Goal: Task Accomplishment & Management: Manage account settings

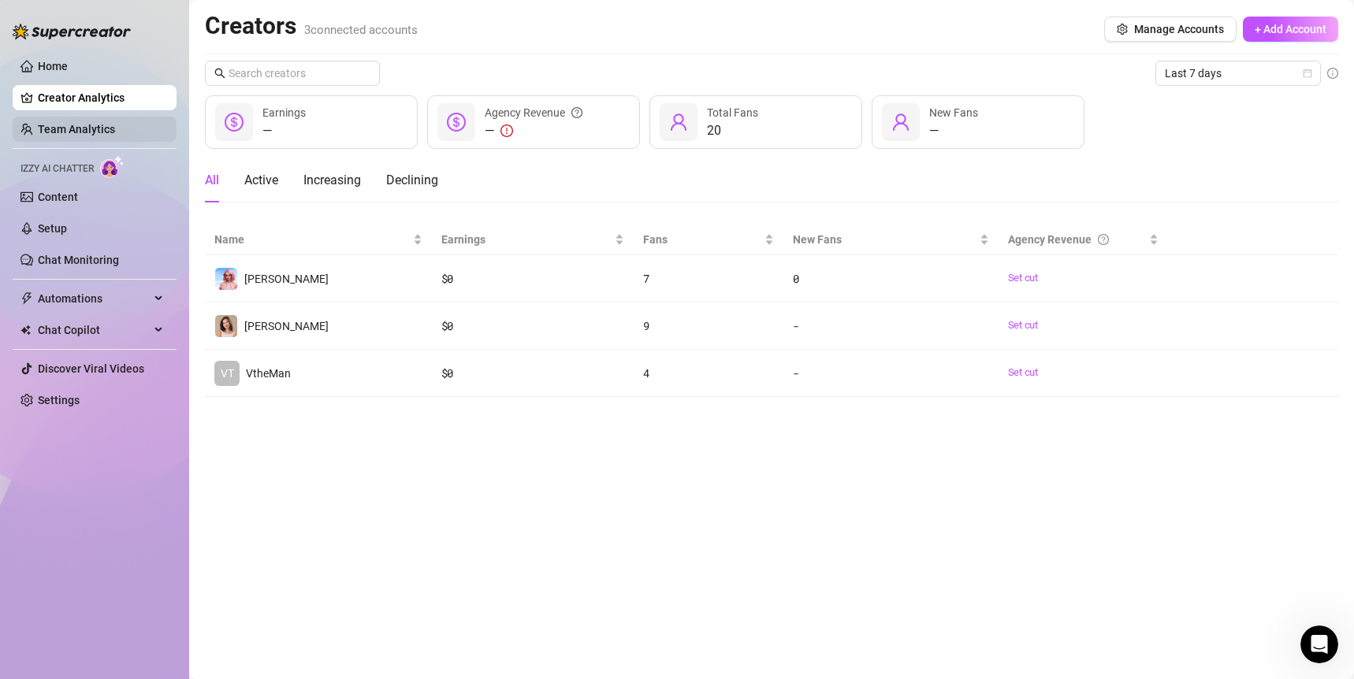
click at [106, 130] on link "Team Analytics" at bounding box center [76, 129] width 77 height 13
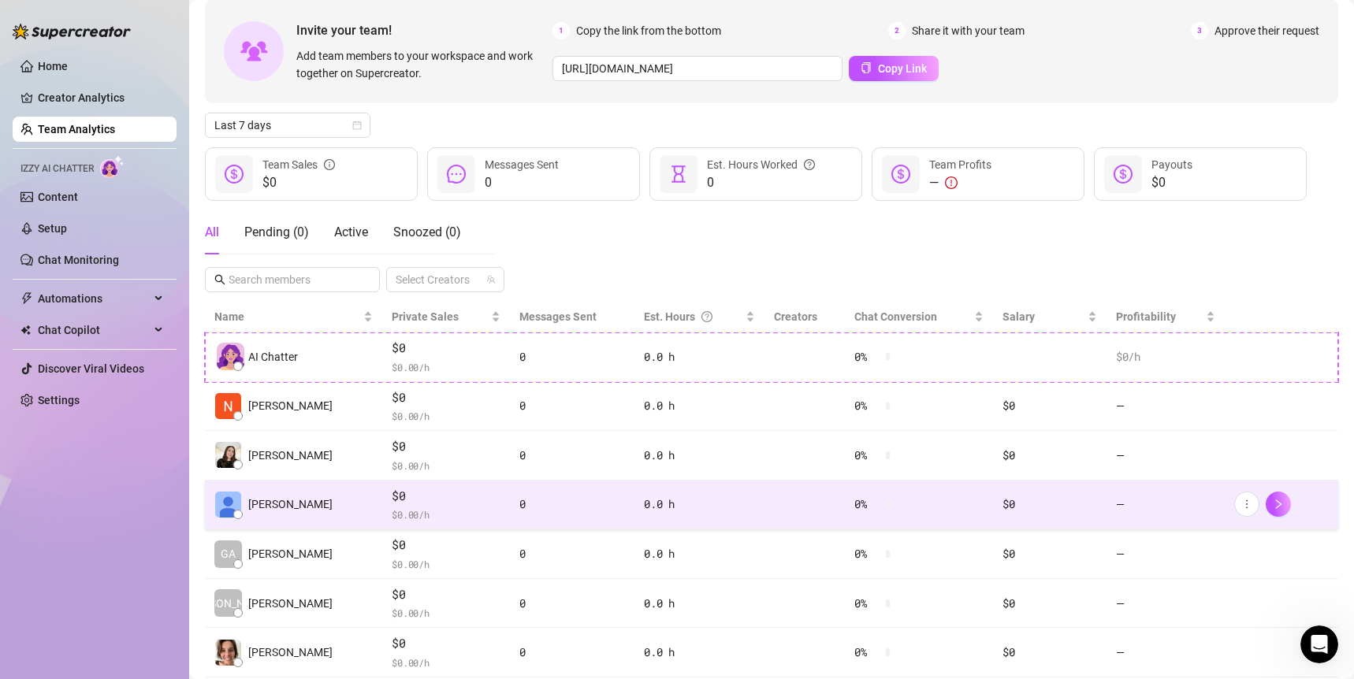
scroll to position [118, 0]
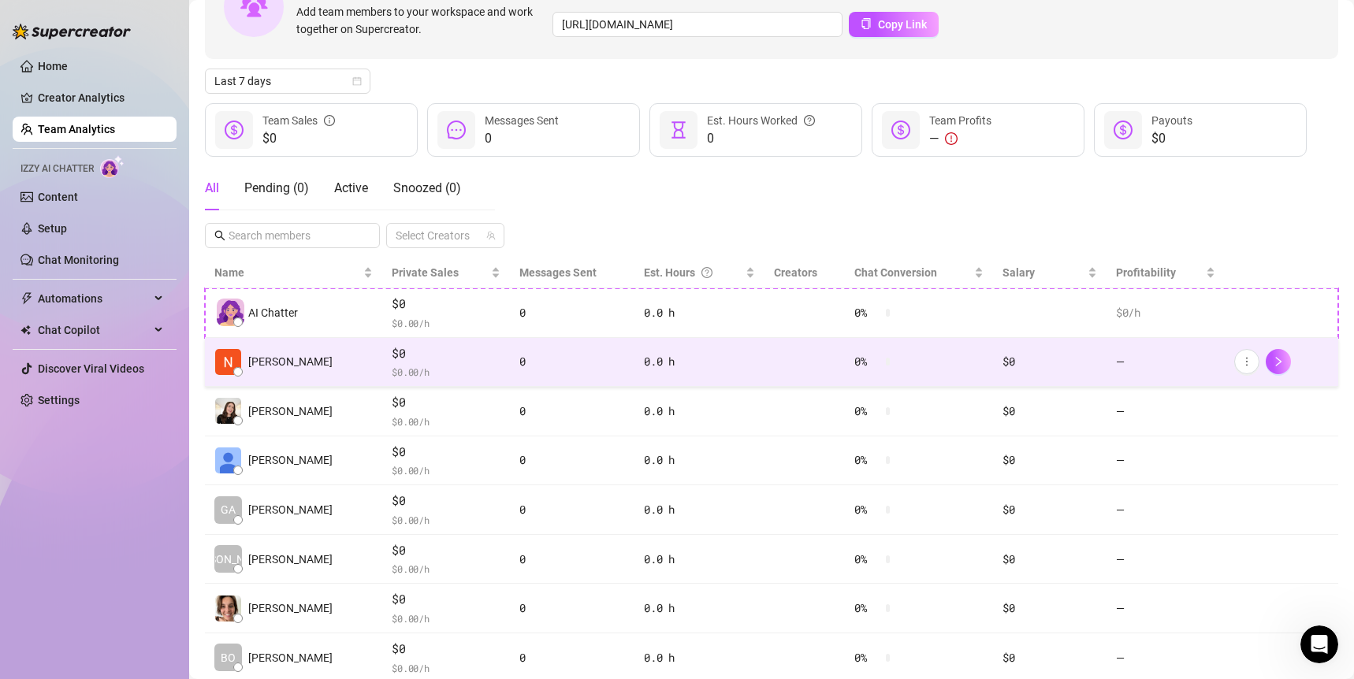
click at [457, 360] on span "$0" at bounding box center [446, 353] width 109 height 19
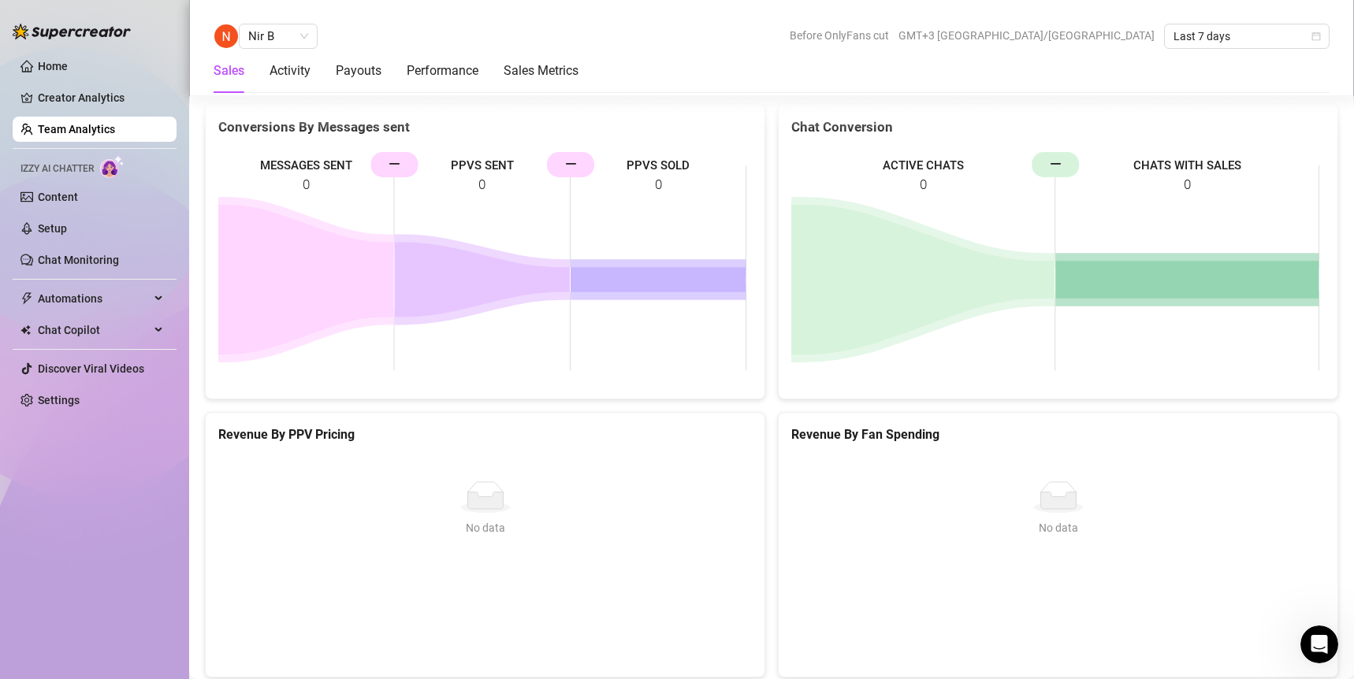
scroll to position [2347, 0]
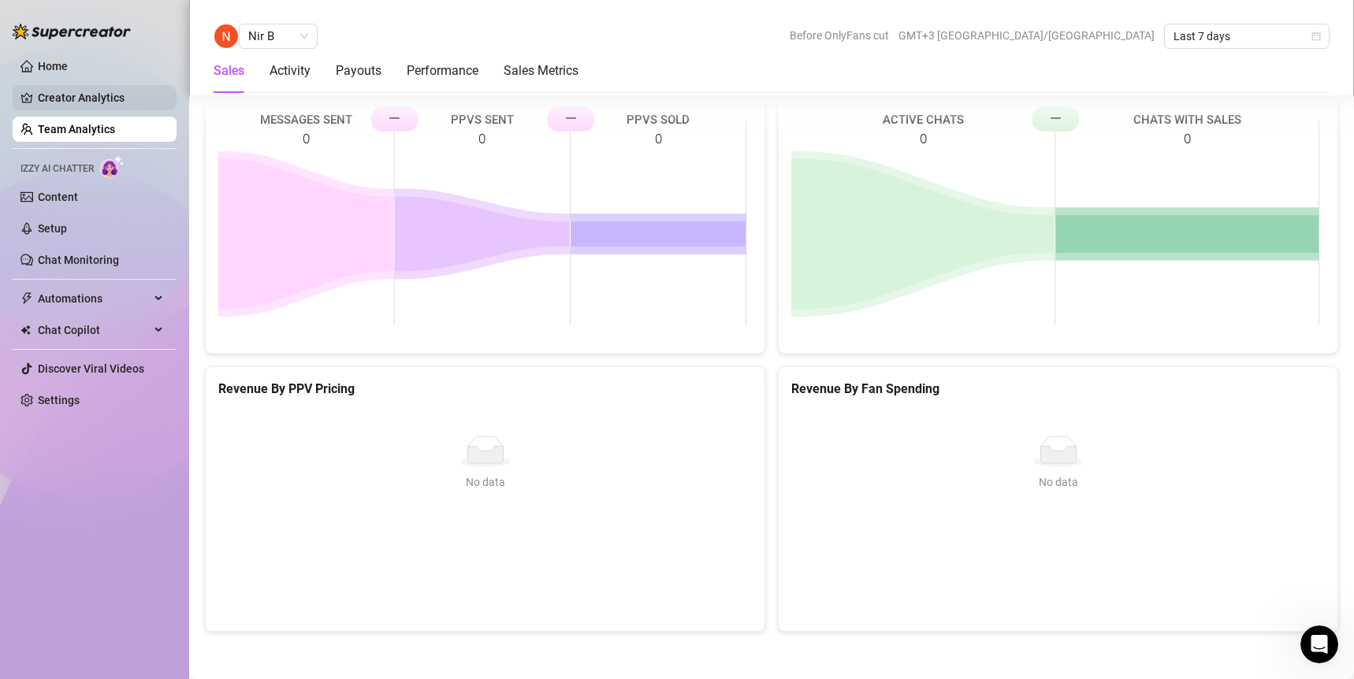
click at [90, 100] on link "Creator Analytics" at bounding box center [101, 97] width 126 height 25
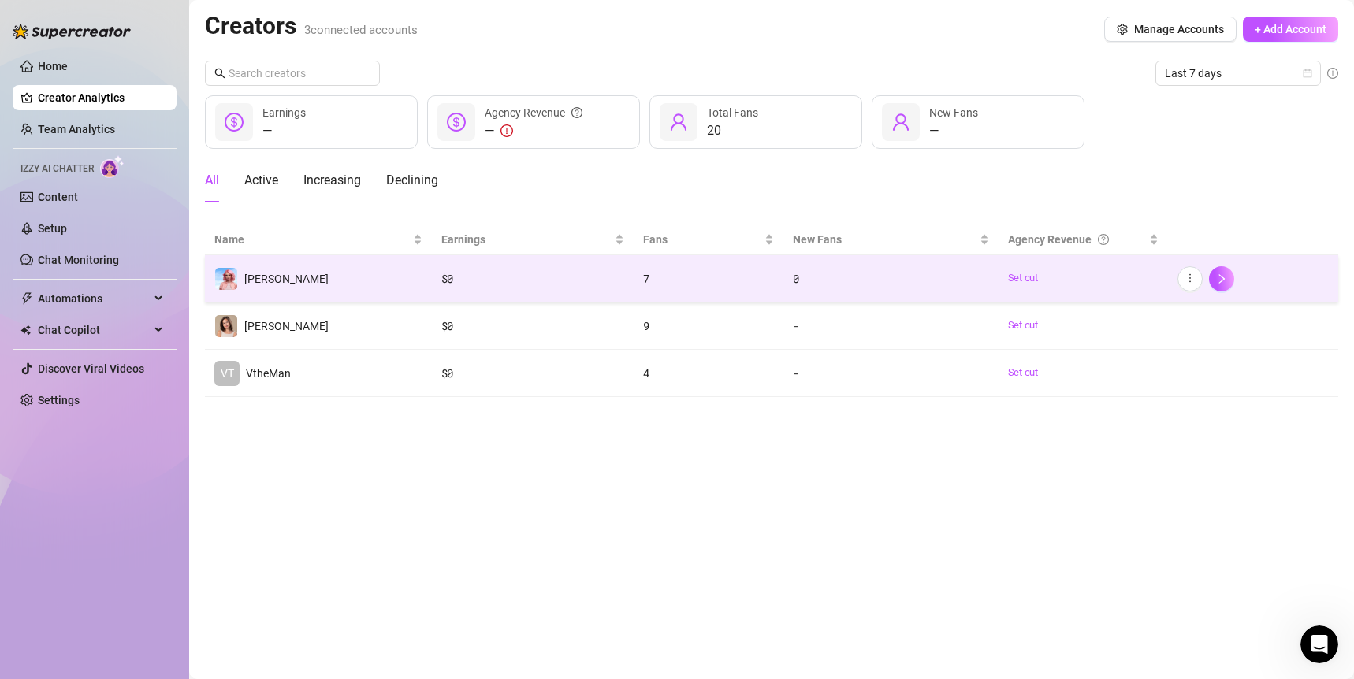
click at [507, 276] on div "$ 0" at bounding box center [533, 278] width 184 height 17
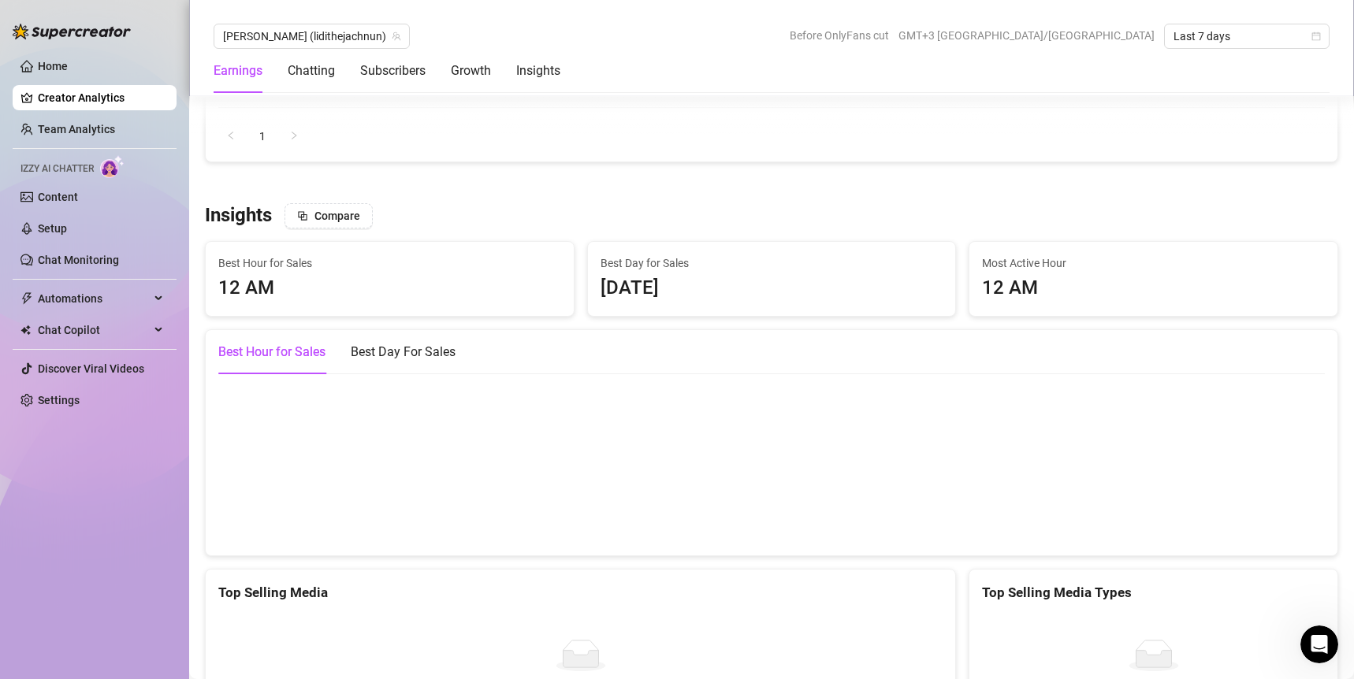
scroll to position [2097, 0]
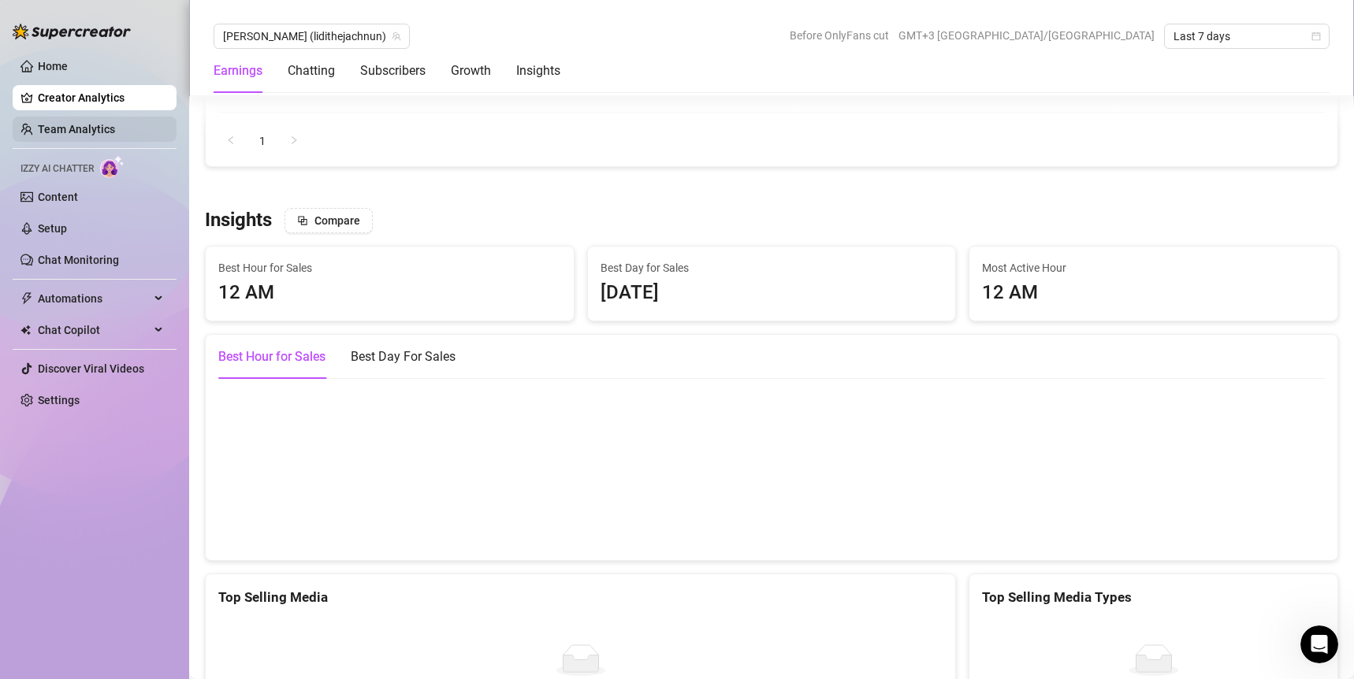
click at [98, 135] on link "Team Analytics" at bounding box center [76, 129] width 77 height 13
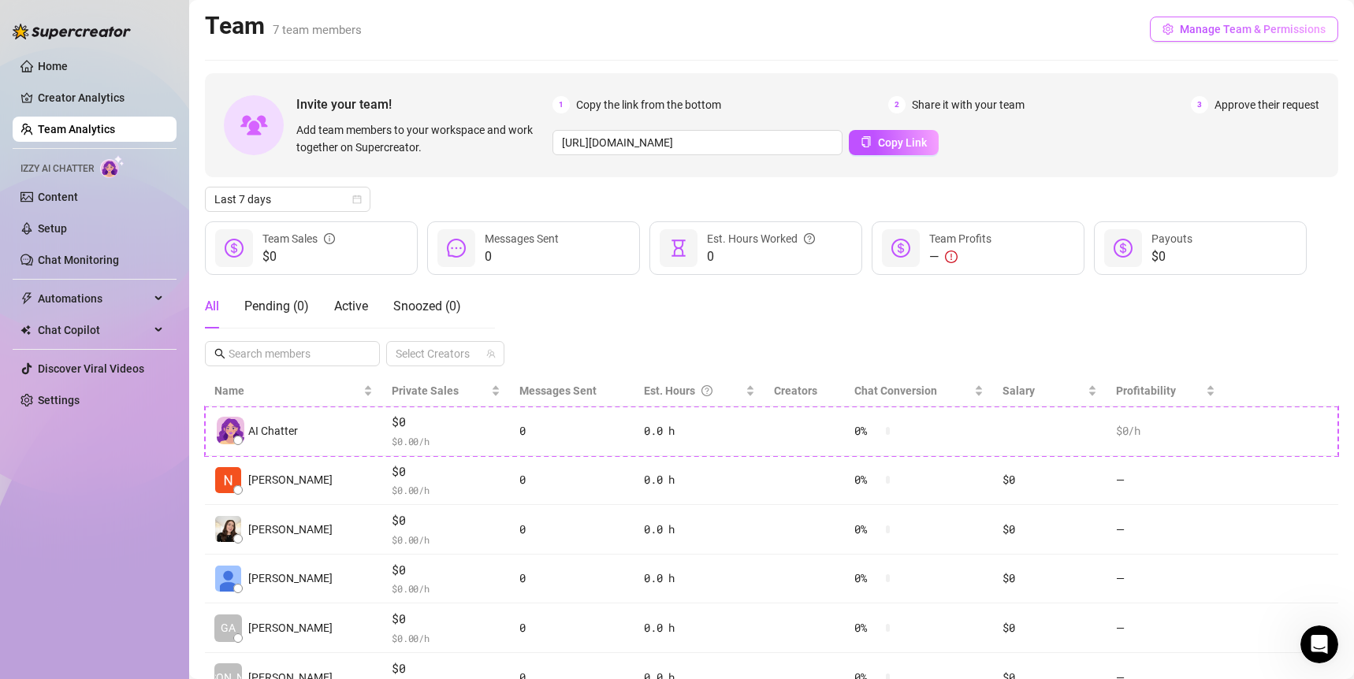
click at [1284, 32] on span "Manage Team & Permissions" at bounding box center [1253, 29] width 146 height 13
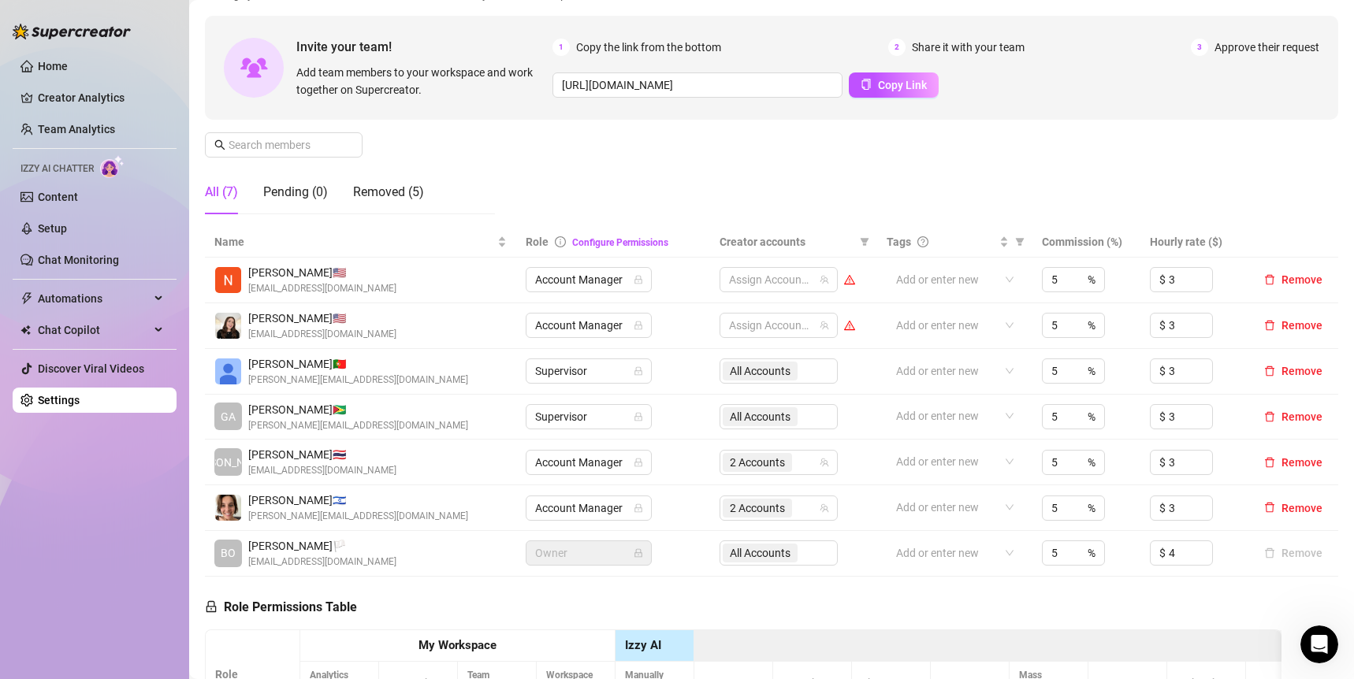
scroll to position [150, 0]
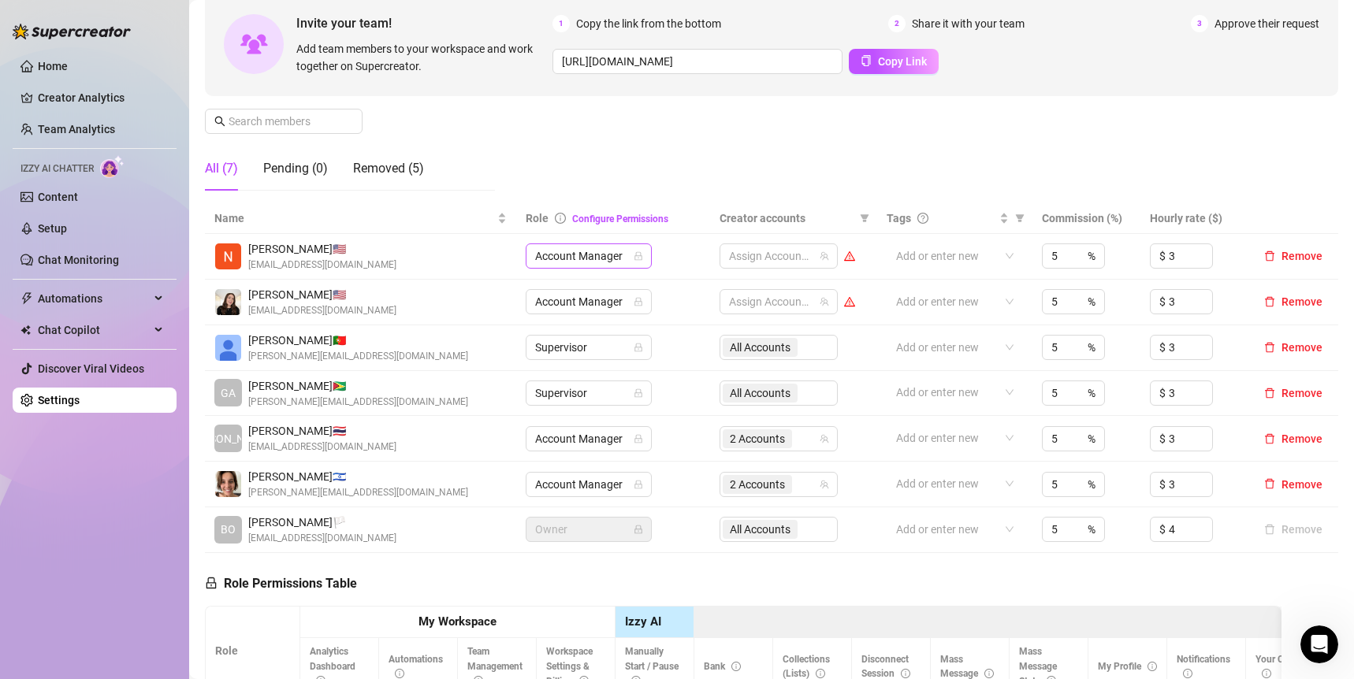
click at [590, 252] on span "Account Manager" at bounding box center [588, 256] width 107 height 24
click at [652, 141] on div "Manage Team Members Manage your team members, their commission and hourly rate,…" at bounding box center [771, 71] width 1133 height 263
click at [558, 154] on div "Manage Team Members Manage your team members, their commission and hourly rate,…" at bounding box center [771, 71] width 1133 height 263
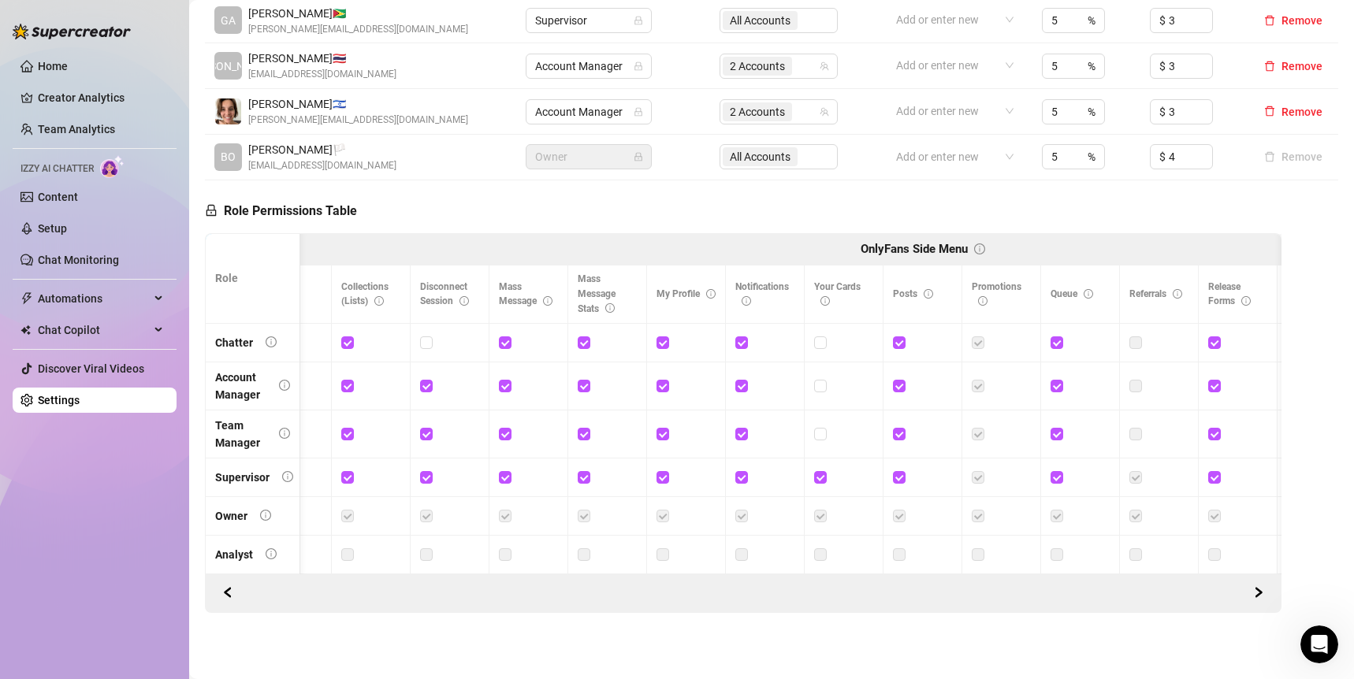
scroll to position [0, 0]
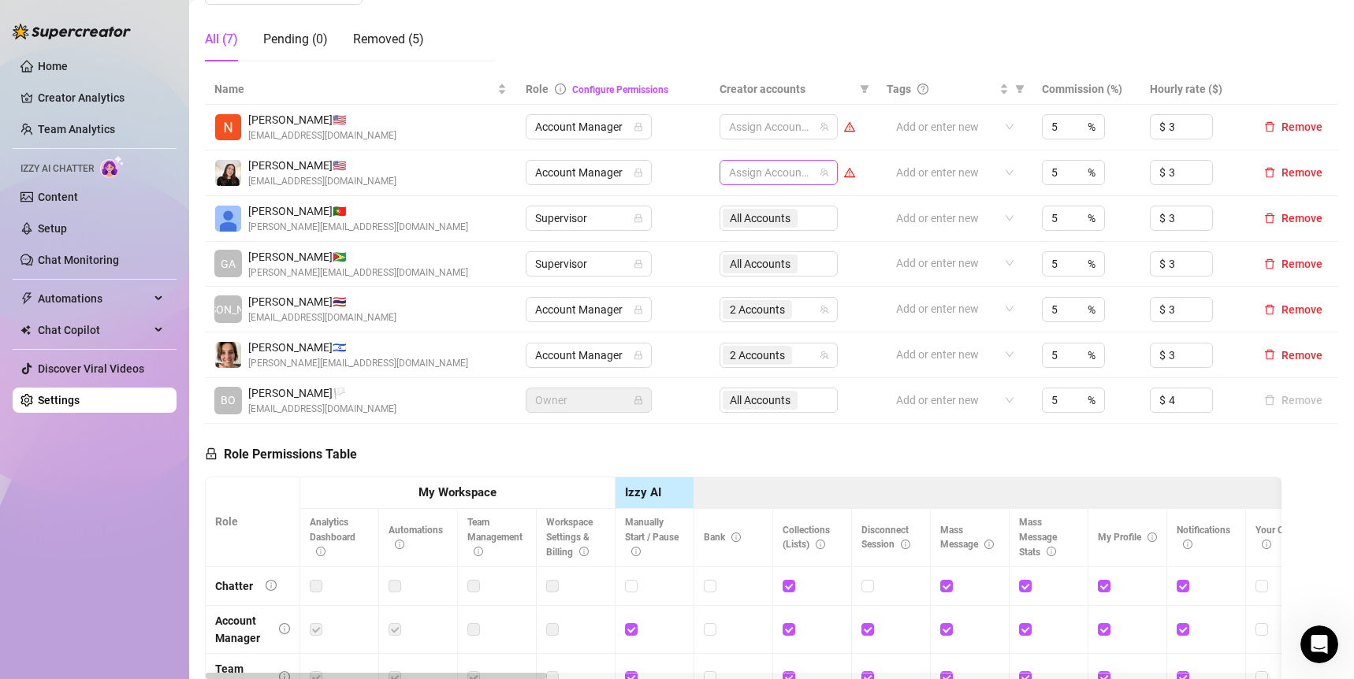
click at [781, 173] on div at bounding box center [770, 173] width 95 height 22
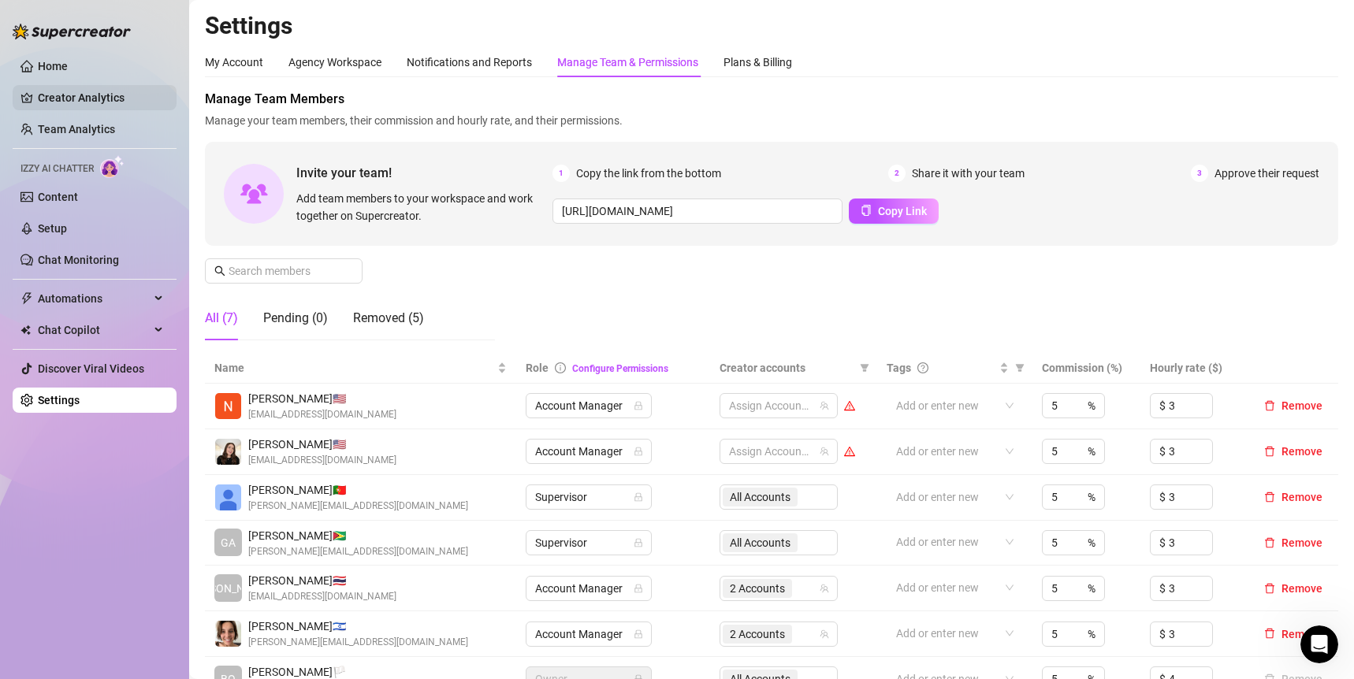
click at [107, 95] on link "Creator Analytics" at bounding box center [101, 97] width 126 height 25
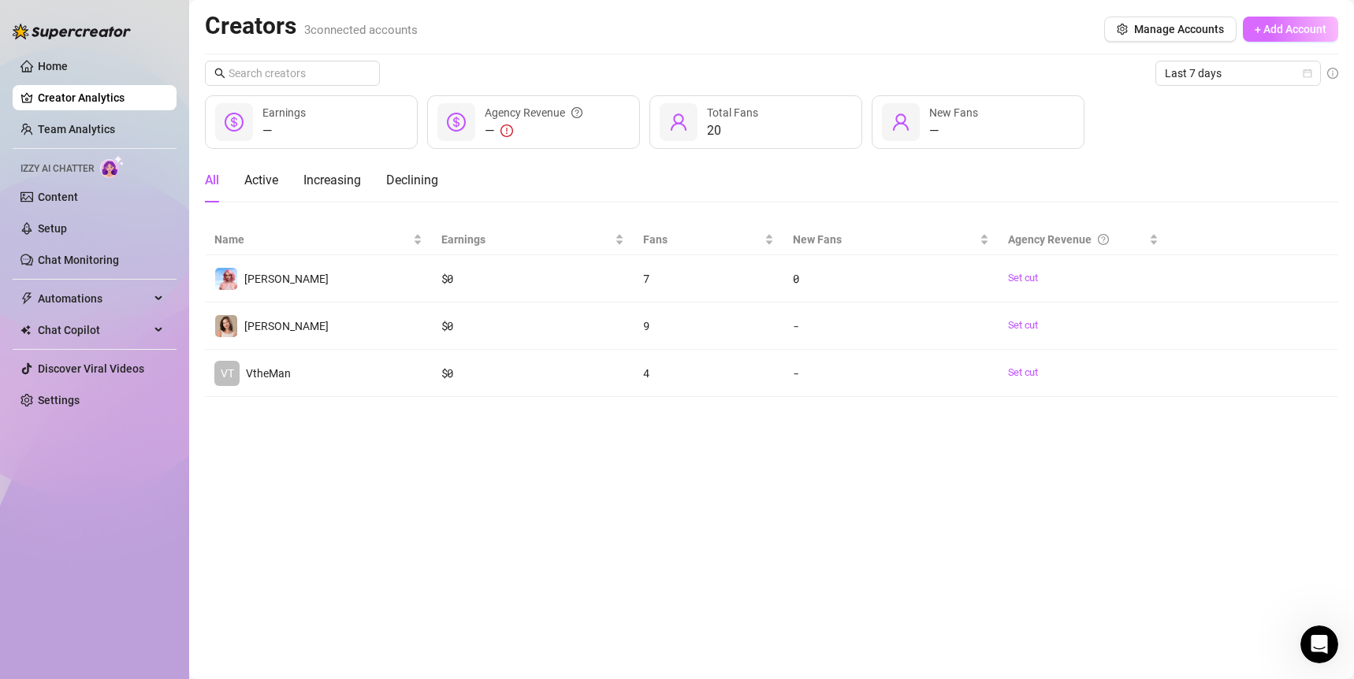
click at [1289, 29] on span "+ Add Account" at bounding box center [1290, 29] width 72 height 13
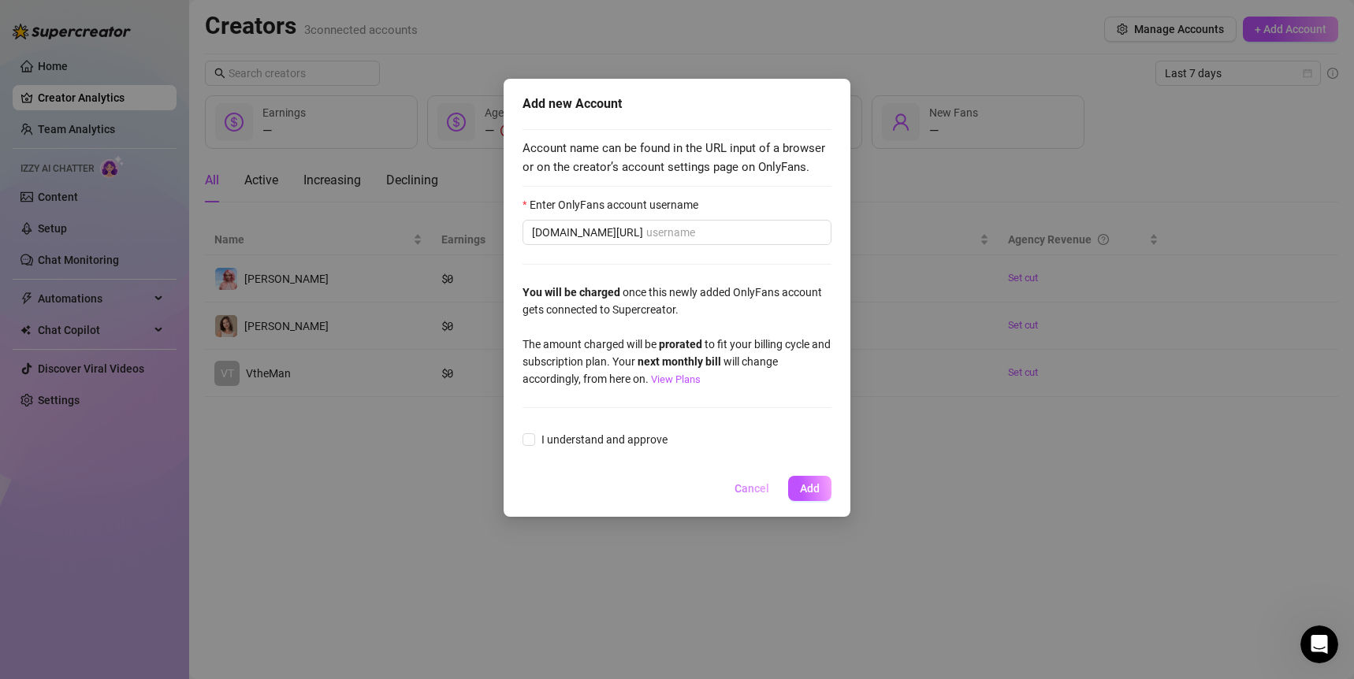
click at [751, 489] on span "Cancel" at bounding box center [751, 488] width 35 height 13
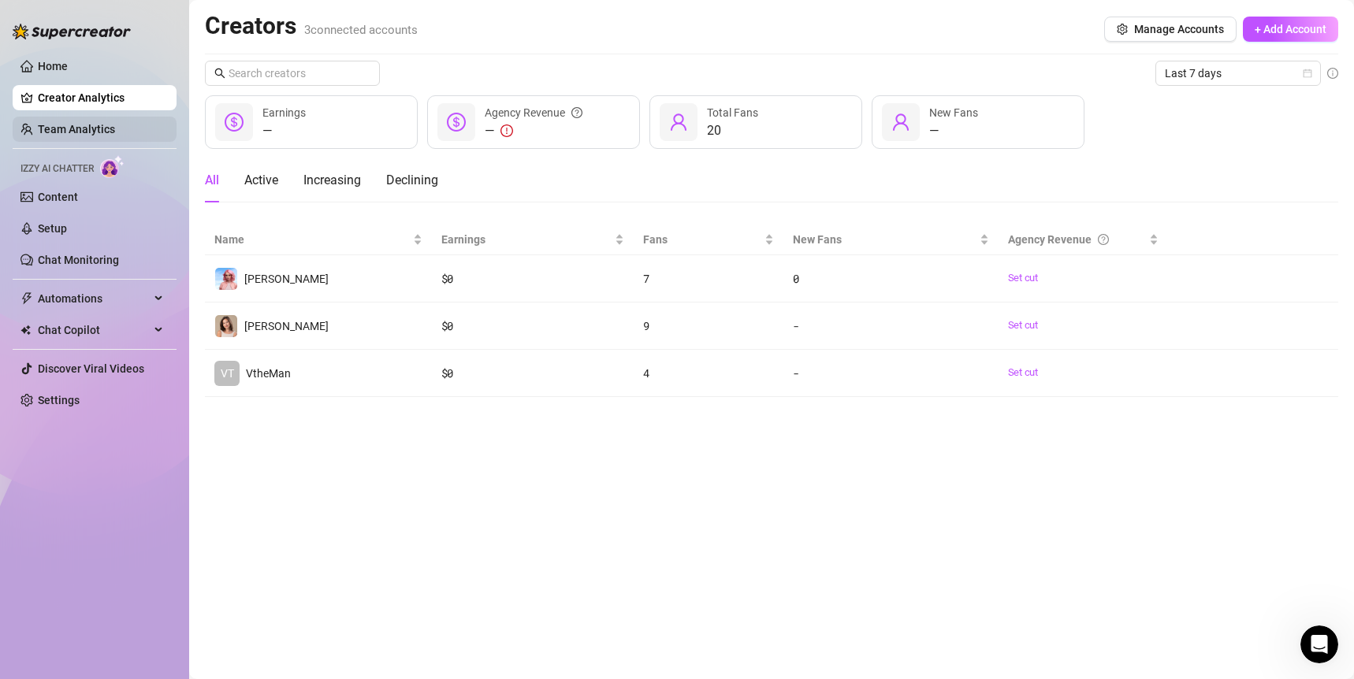
click at [52, 136] on link "Team Analytics" at bounding box center [76, 129] width 77 height 13
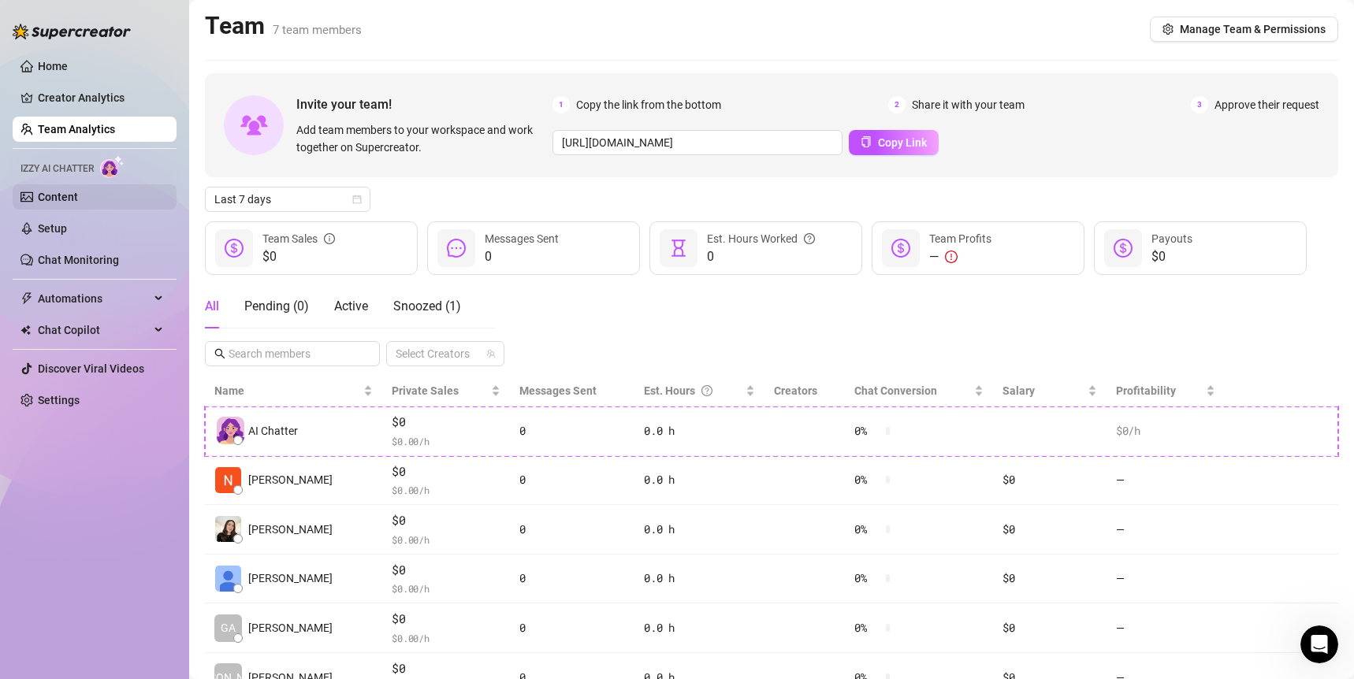
click at [48, 203] on link "Content" at bounding box center [58, 197] width 40 height 13
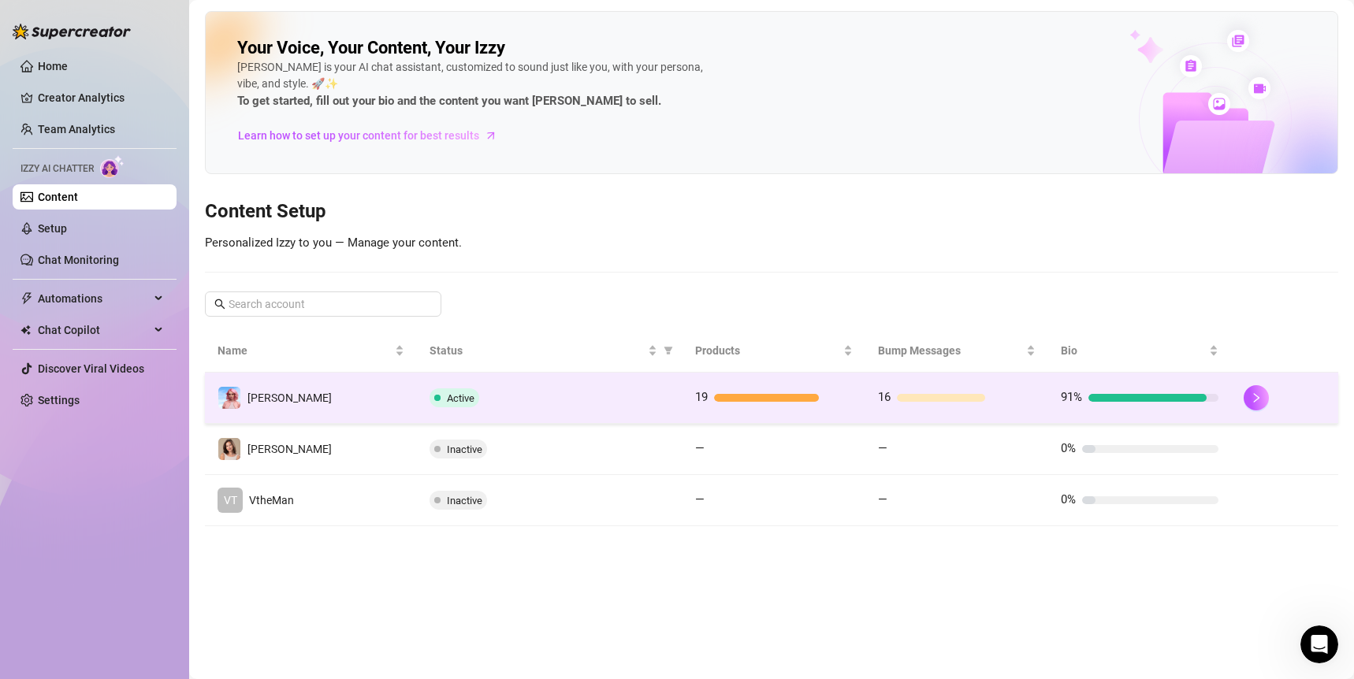
click at [612, 398] on div "Active" at bounding box center [549, 397] width 240 height 19
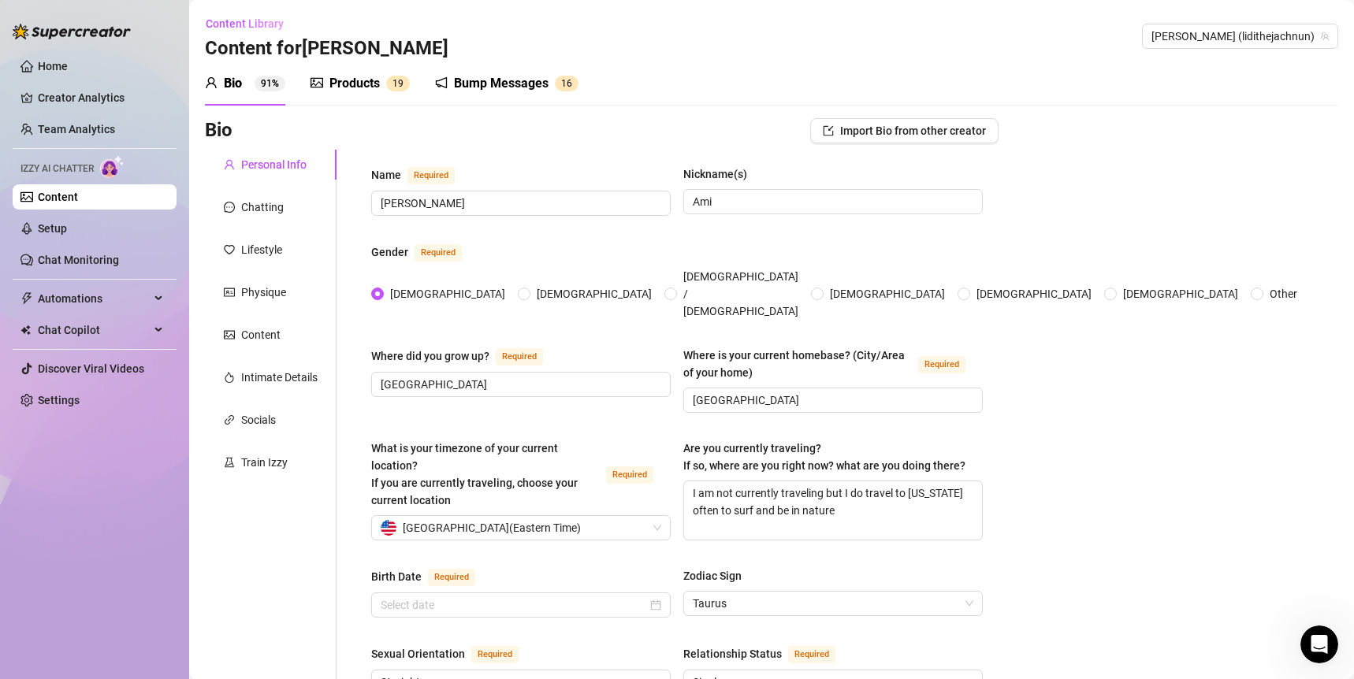
radio input "true"
type input "[DATE]"
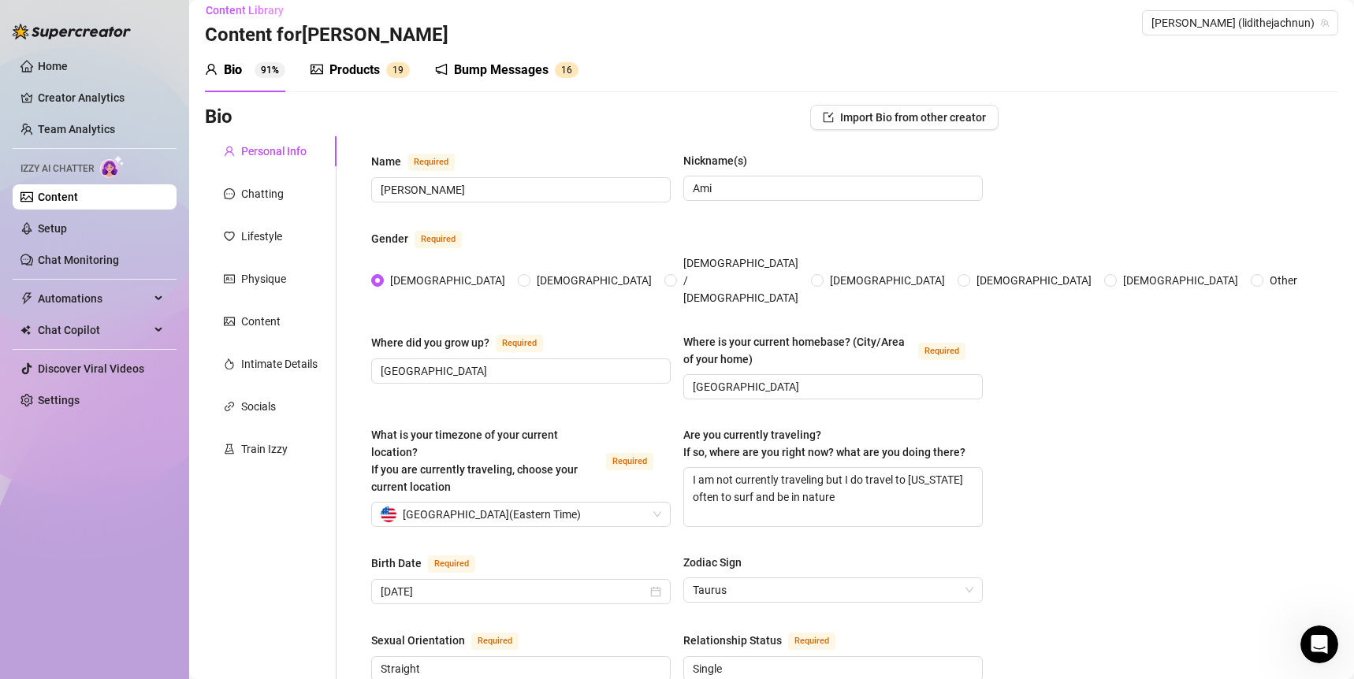
scroll to position [3, 0]
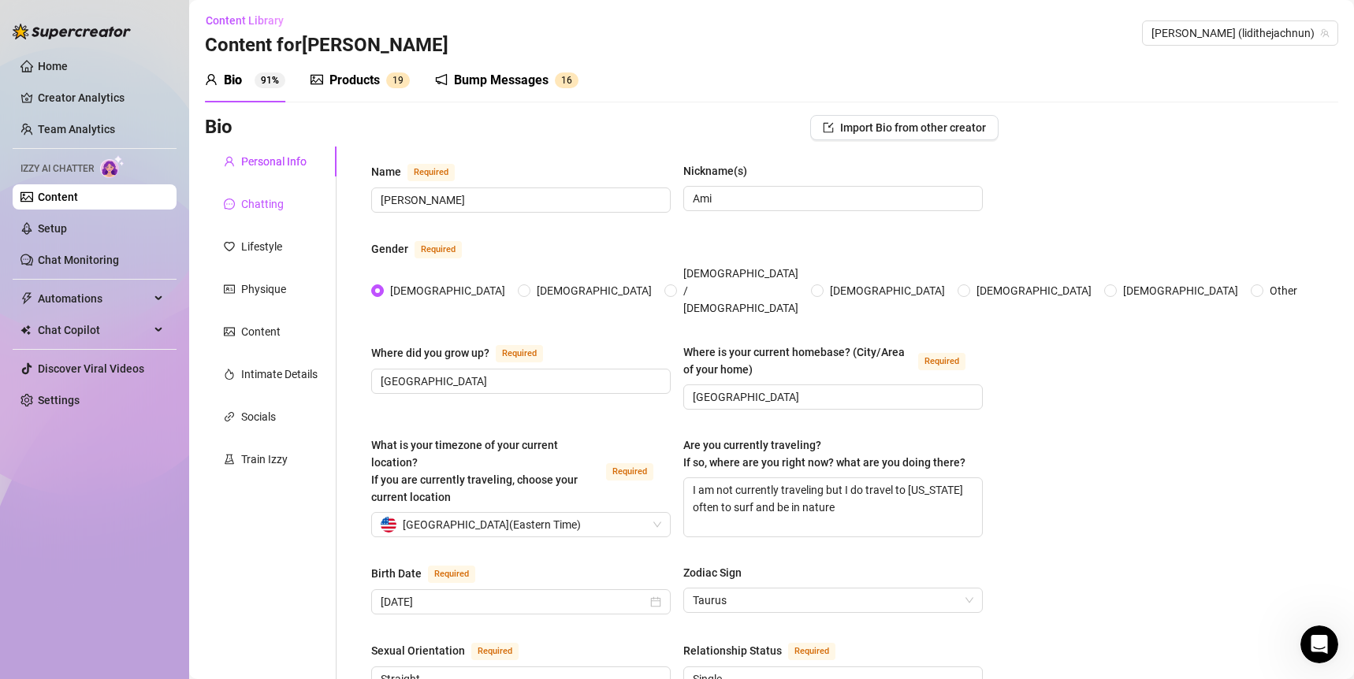
click at [253, 198] on div "Chatting" at bounding box center [262, 203] width 43 height 17
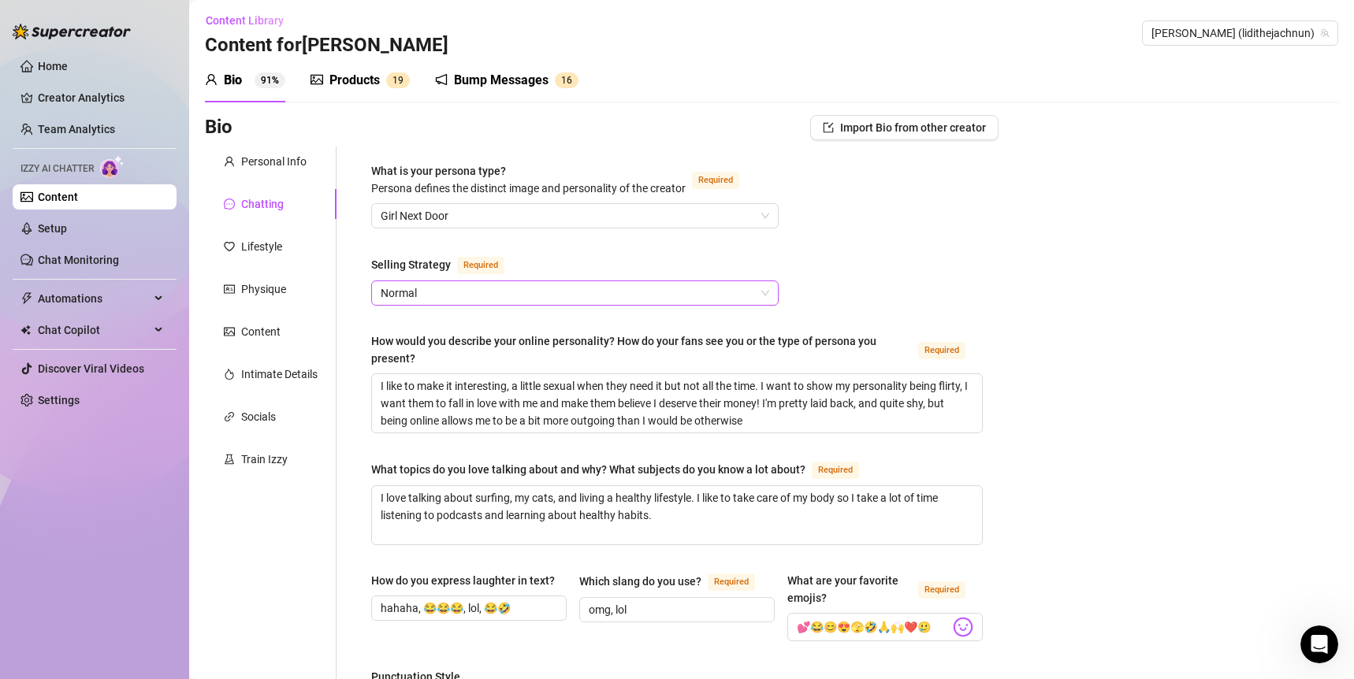
click at [461, 292] on span "Normal" at bounding box center [575, 293] width 388 height 24
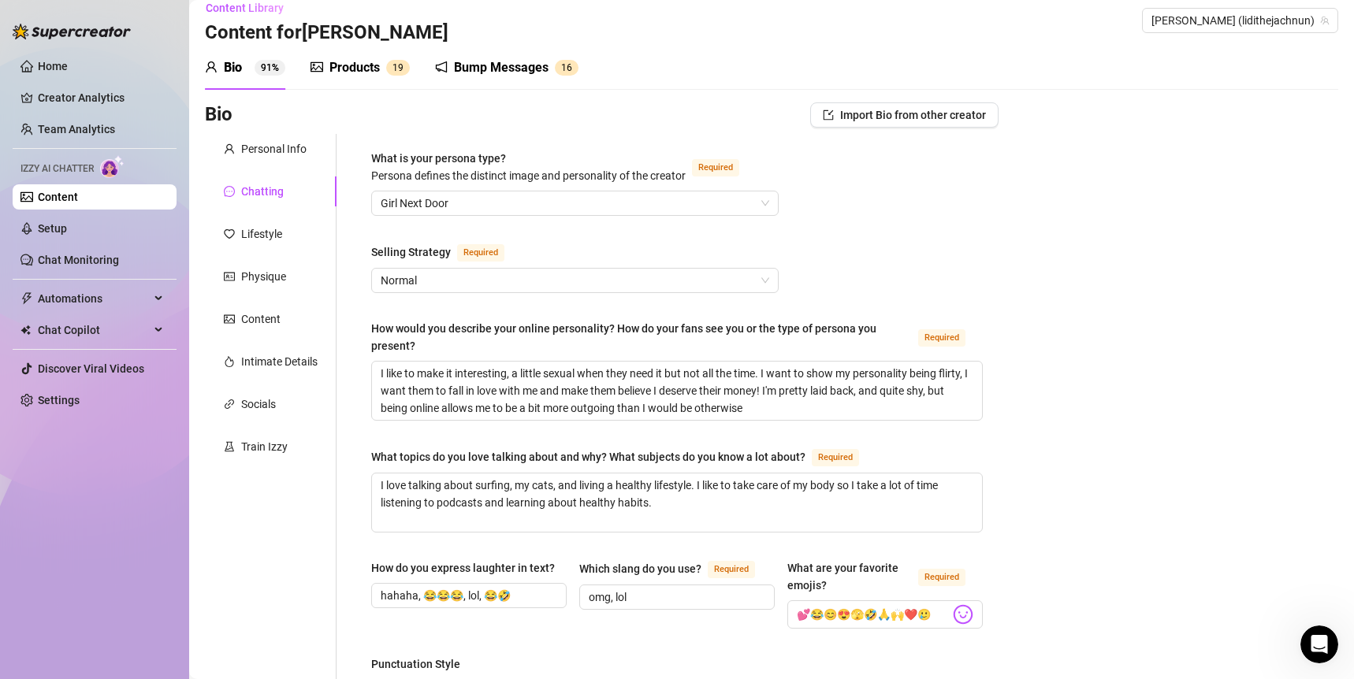
scroll to position [0, 0]
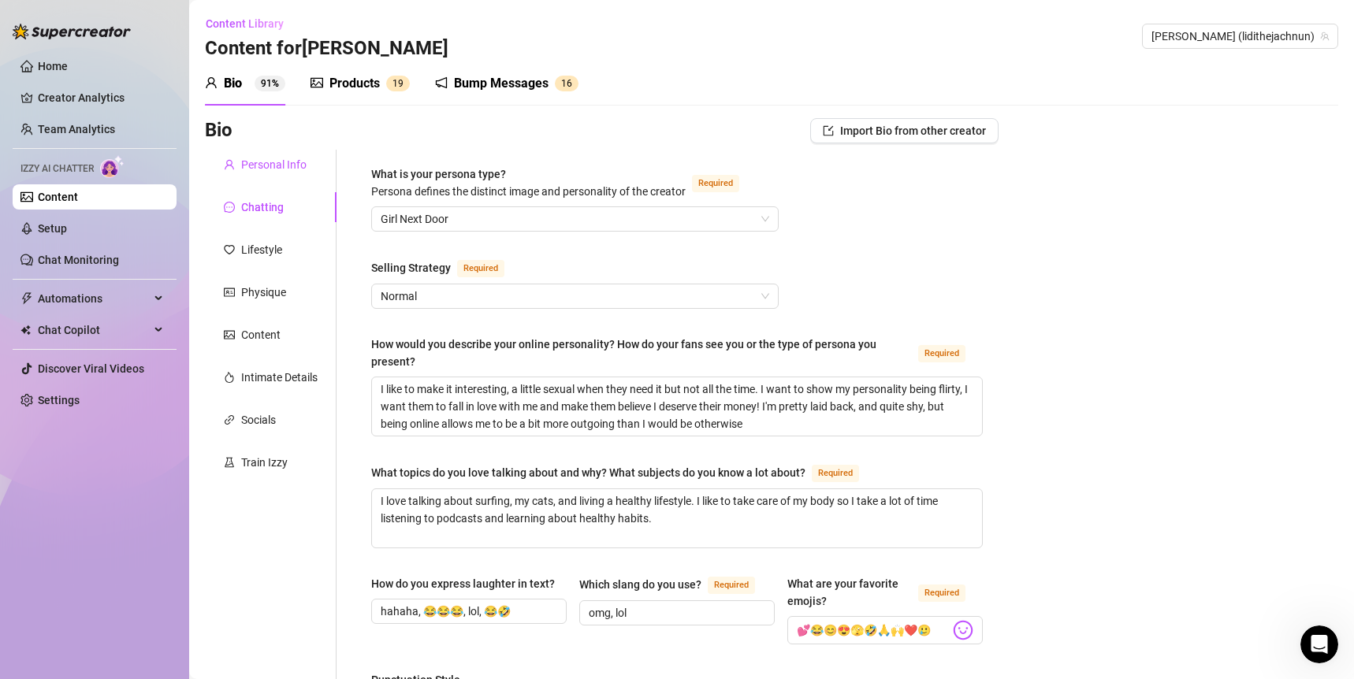
click at [284, 172] on div "Personal Info" at bounding box center [273, 164] width 65 height 17
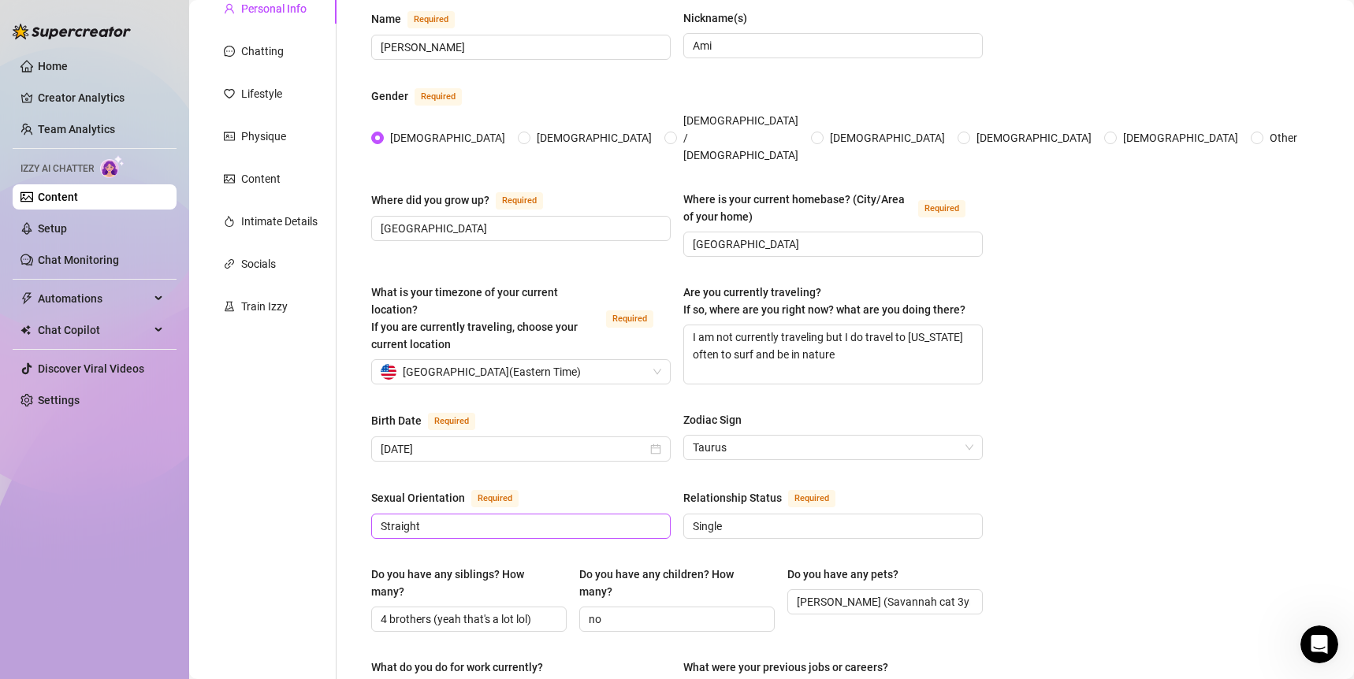
scroll to position [151, 0]
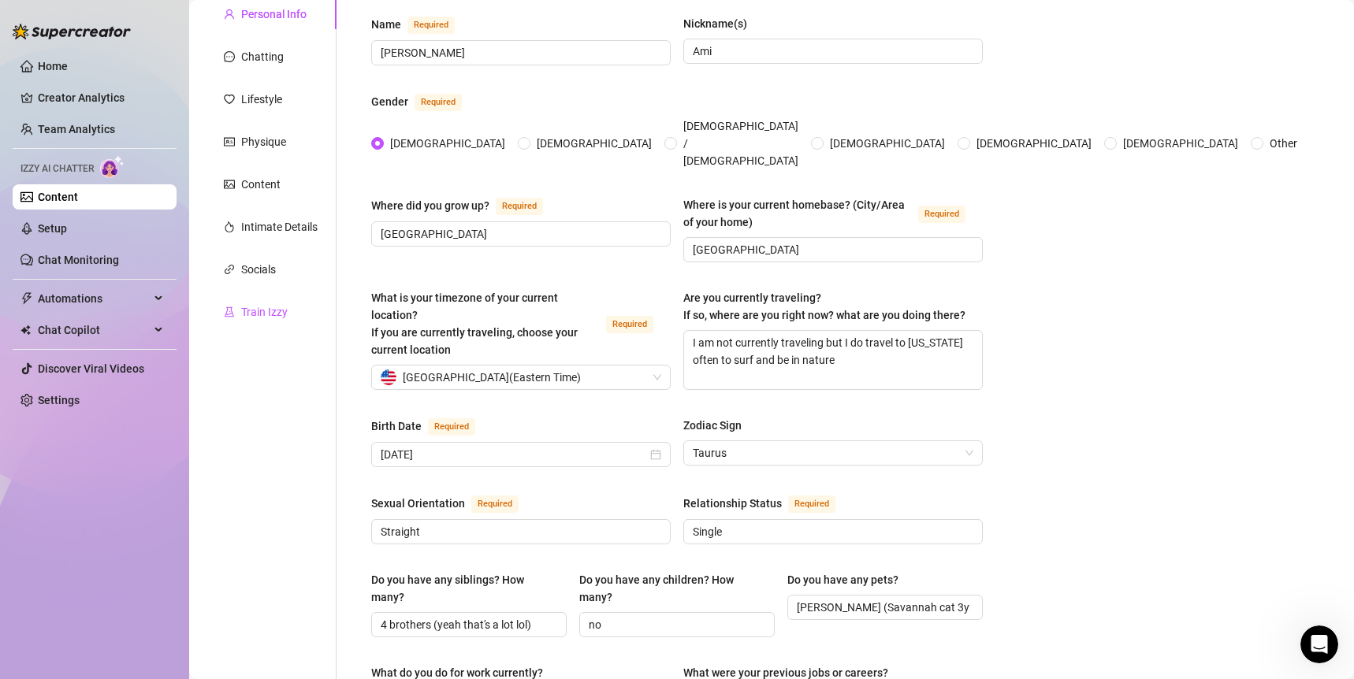
click at [259, 305] on div "Train Izzy" at bounding box center [264, 311] width 46 height 17
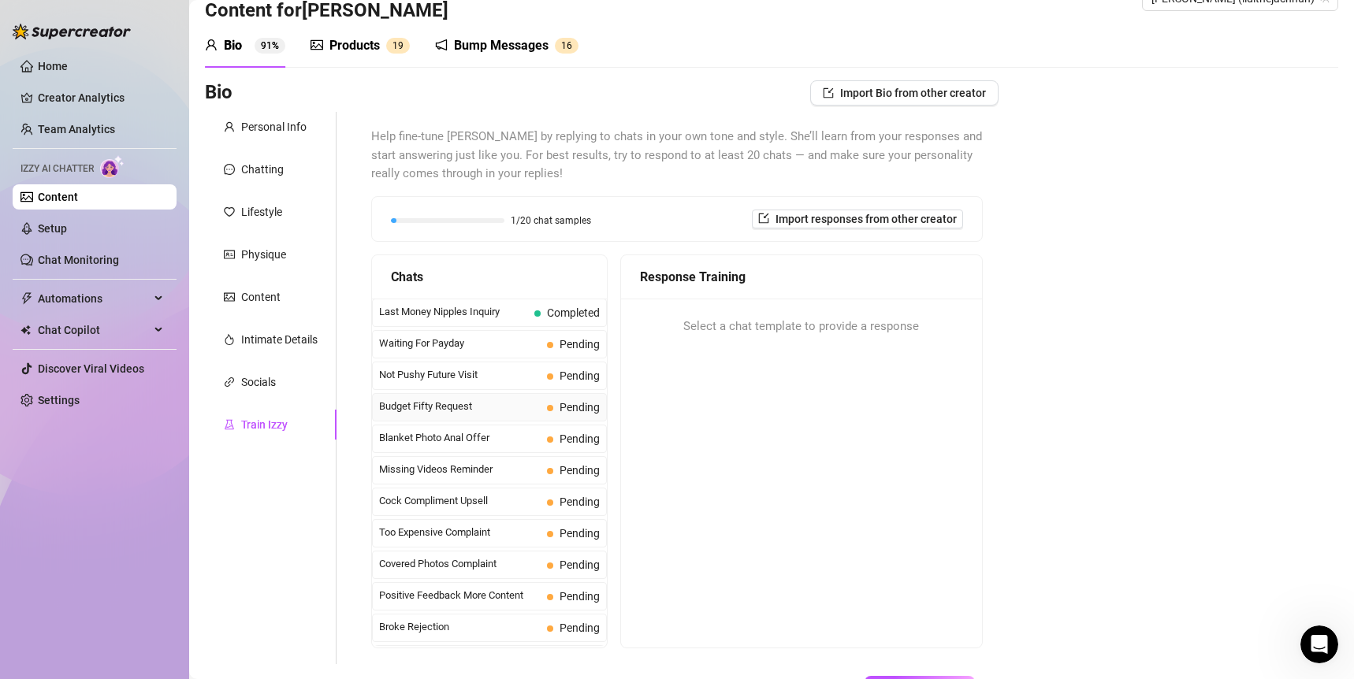
scroll to position [28, 0]
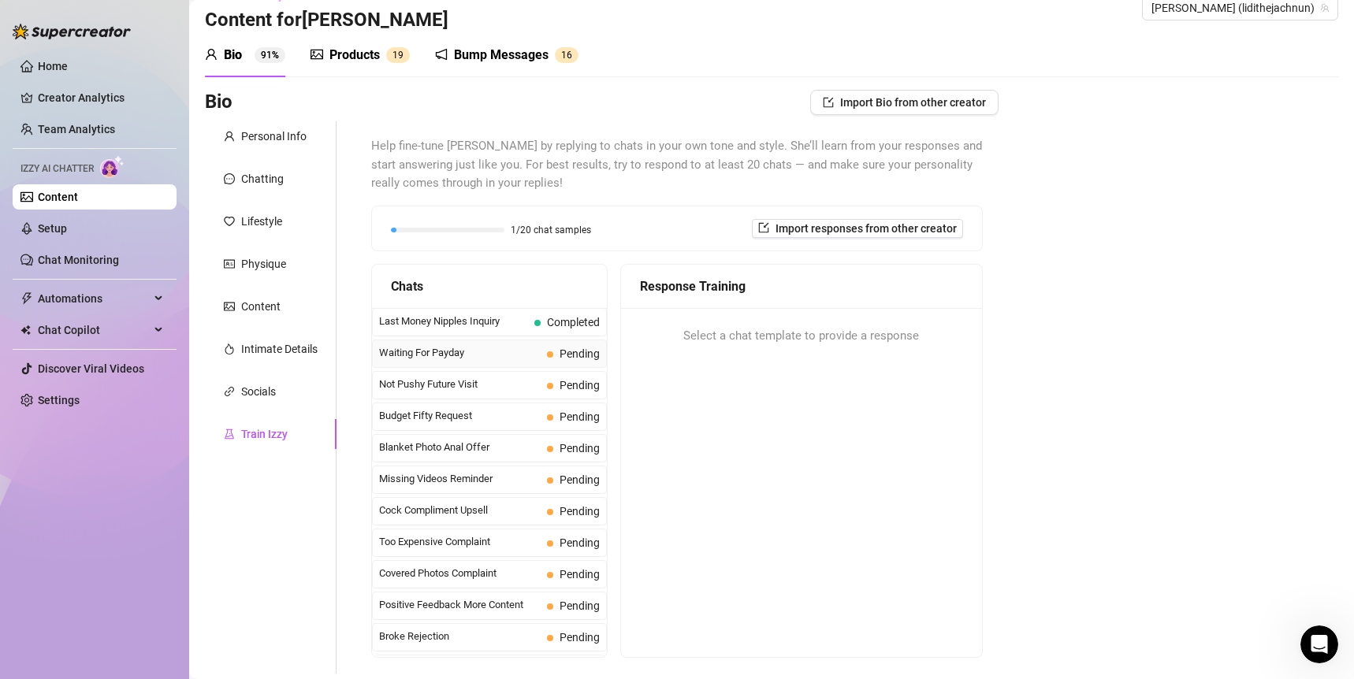
click at [456, 350] on span "Waiting For Payday" at bounding box center [460, 353] width 162 height 16
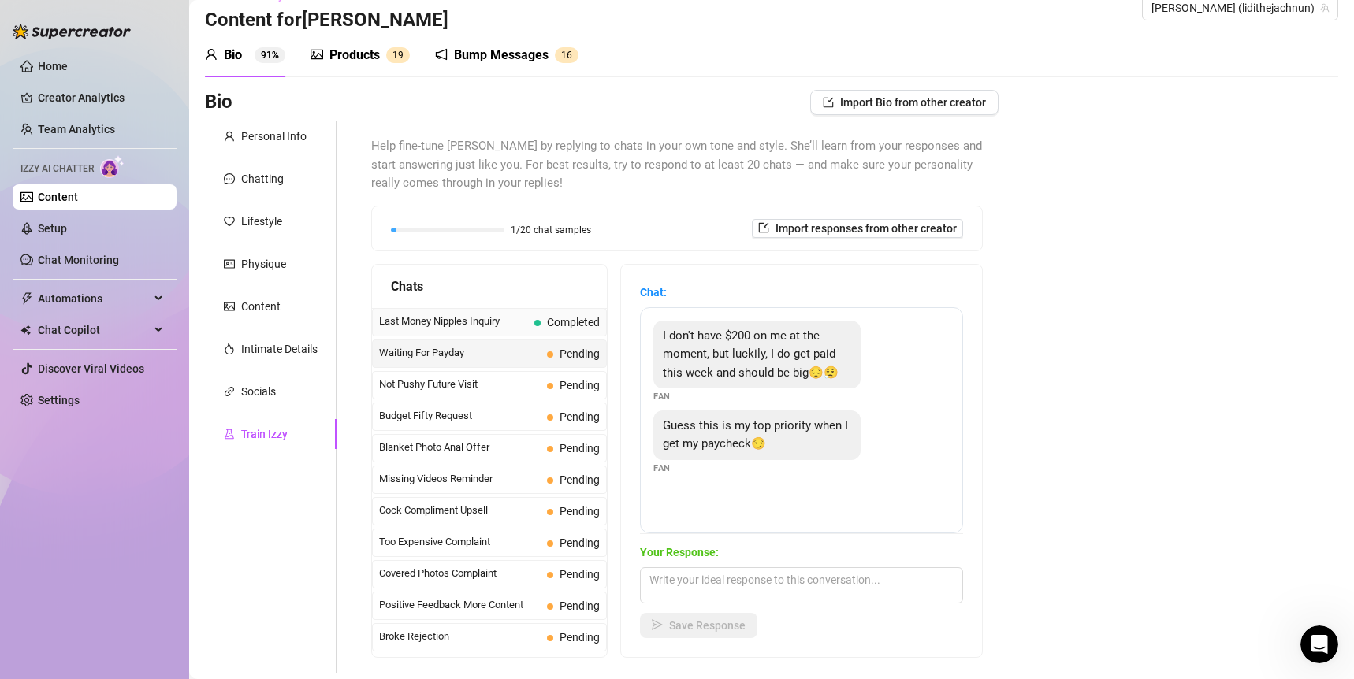
click at [482, 333] on div "Last Money Nipples Inquiry Completed" at bounding box center [489, 322] width 235 height 28
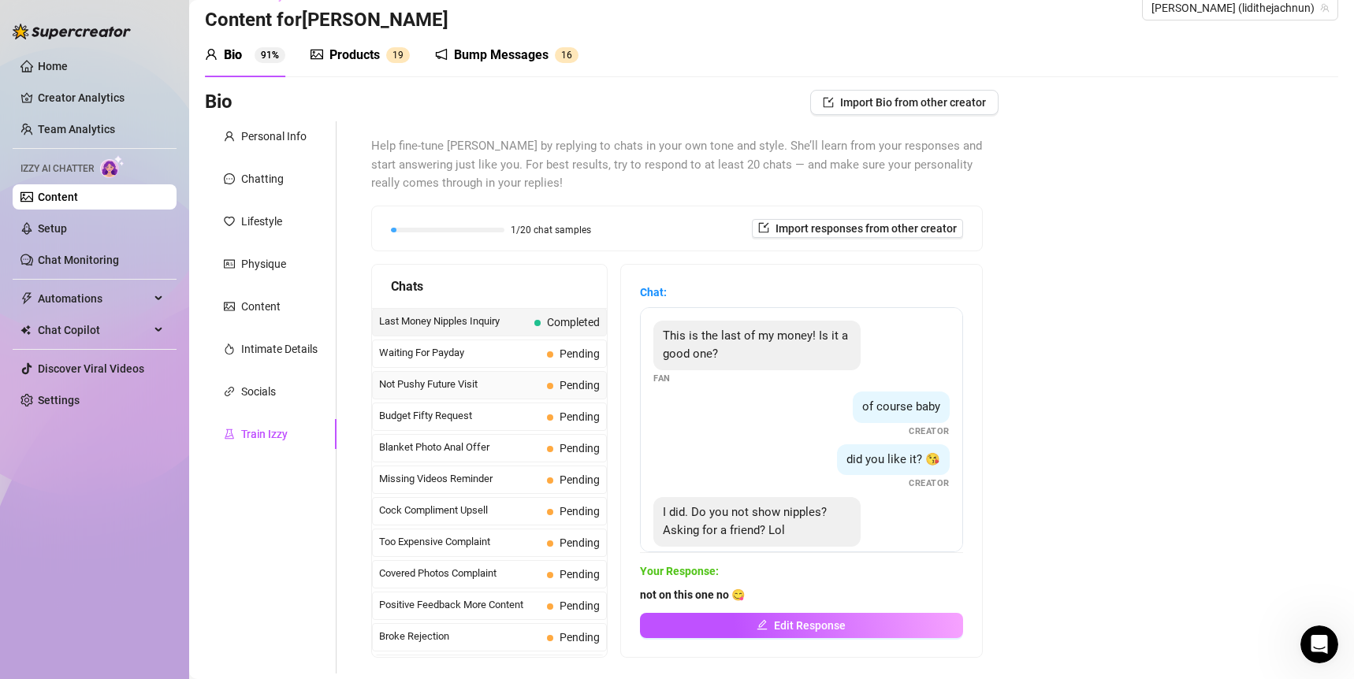
click at [491, 392] on span "Not Pushy Future Visit" at bounding box center [460, 385] width 162 height 16
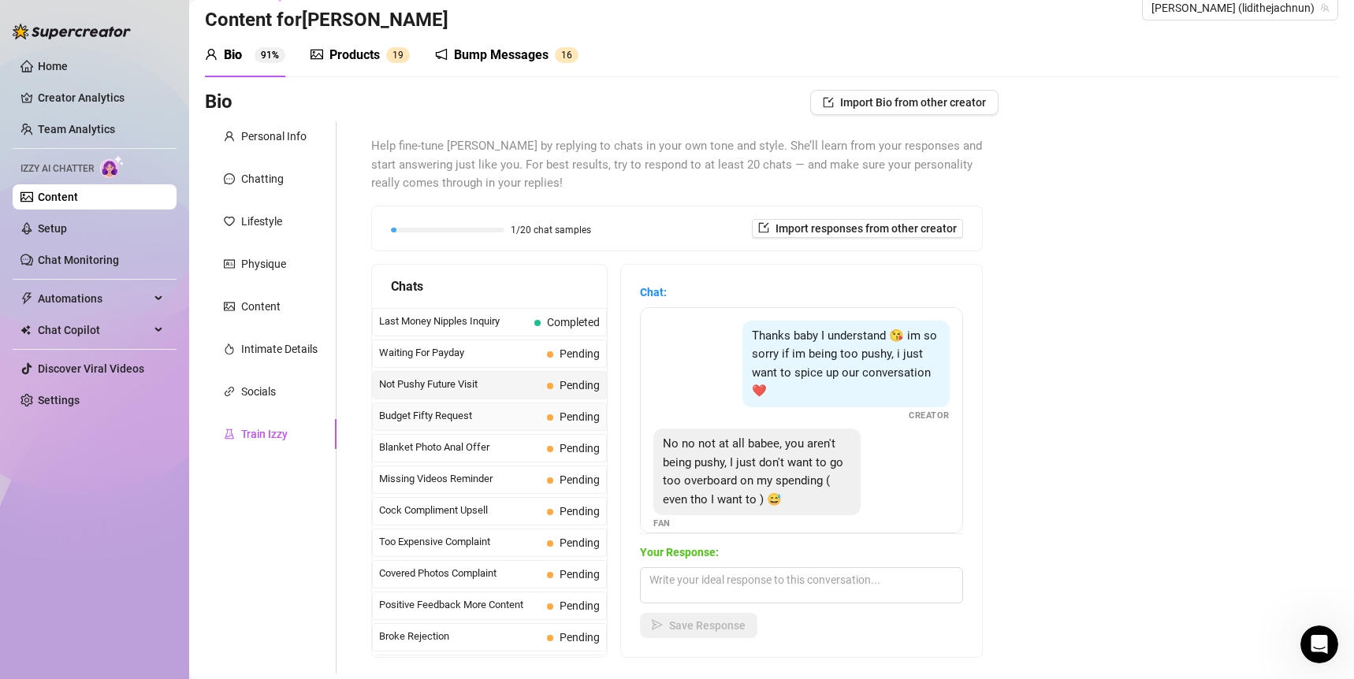
click at [466, 419] on span "Budget Fifty Request" at bounding box center [460, 416] width 162 height 16
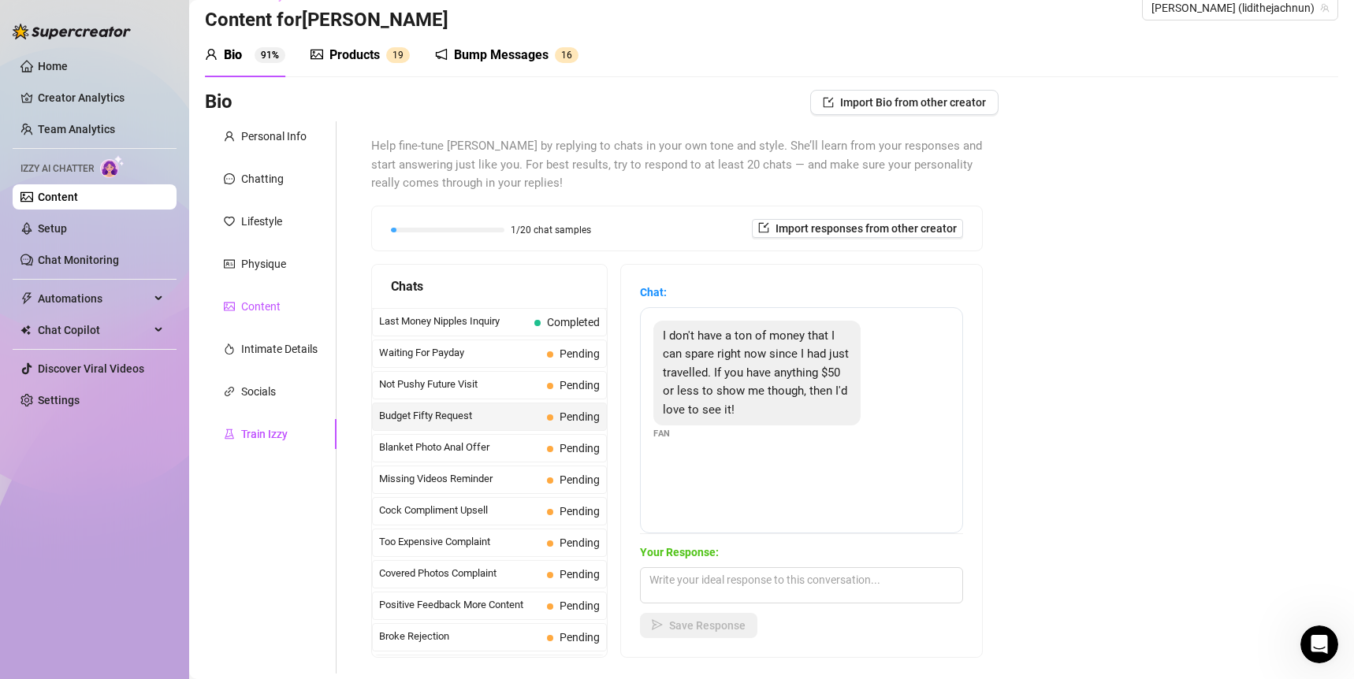
click at [260, 302] on div "Content" at bounding box center [260, 306] width 39 height 17
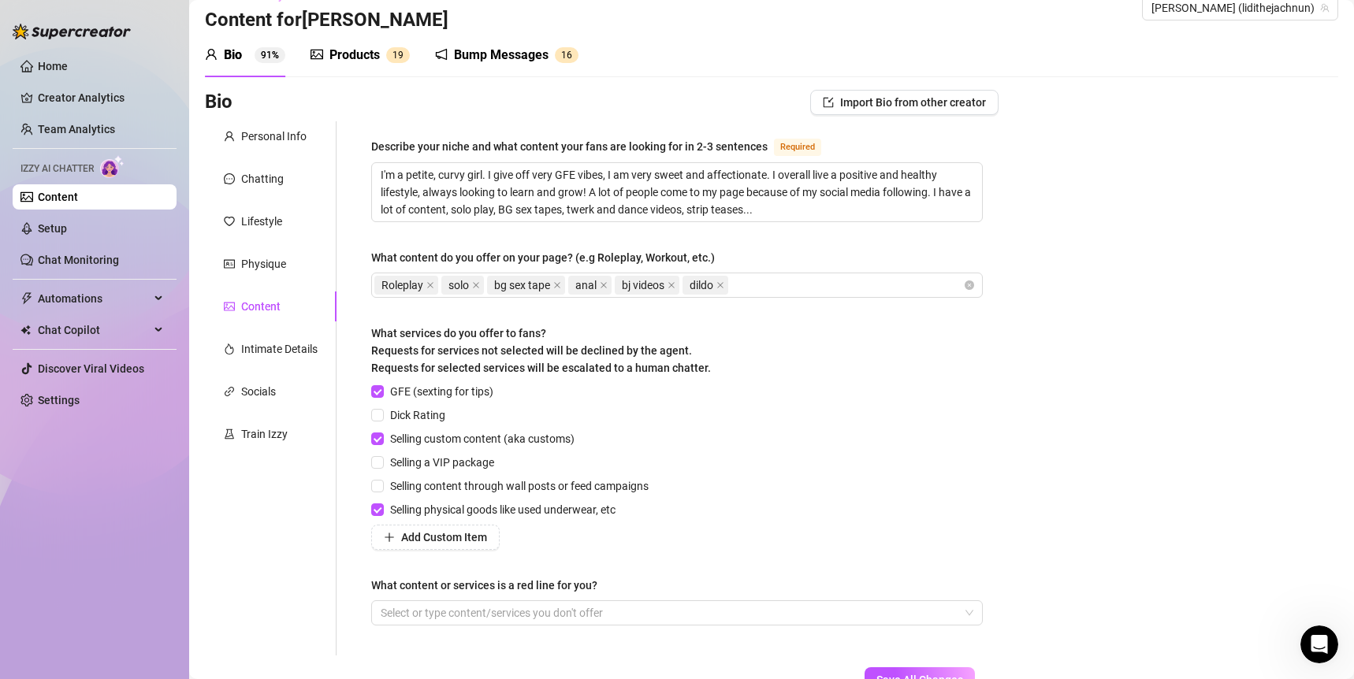
scroll to position [9, 0]
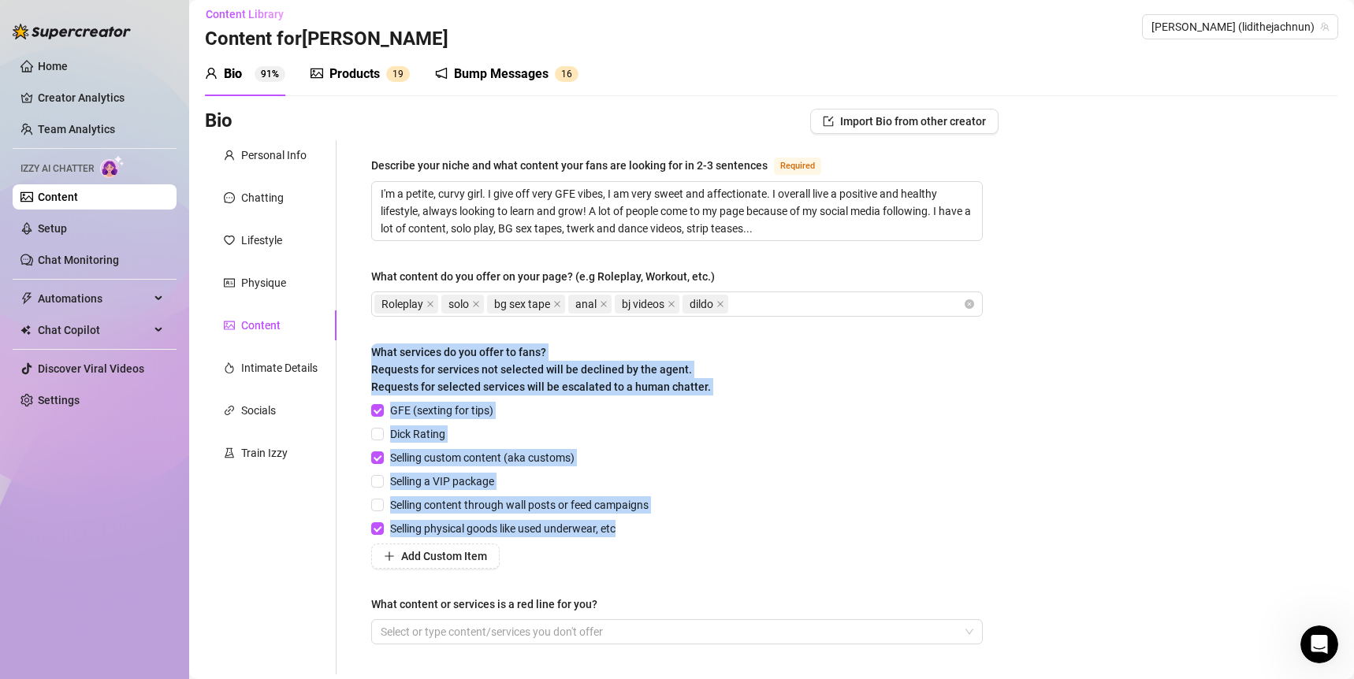
drag, startPoint x: 636, startPoint y: 530, endPoint x: 369, endPoint y: 352, distance: 320.6
click at [369, 352] on div "Describe your niche and what content your fans are looking for in 2-3 sentences…" at bounding box center [676, 407] width 643 height 534
click at [547, 396] on div "What services do you offer to fans? Requests for services not selected will be …" at bounding box center [676, 373] width 611 height 58
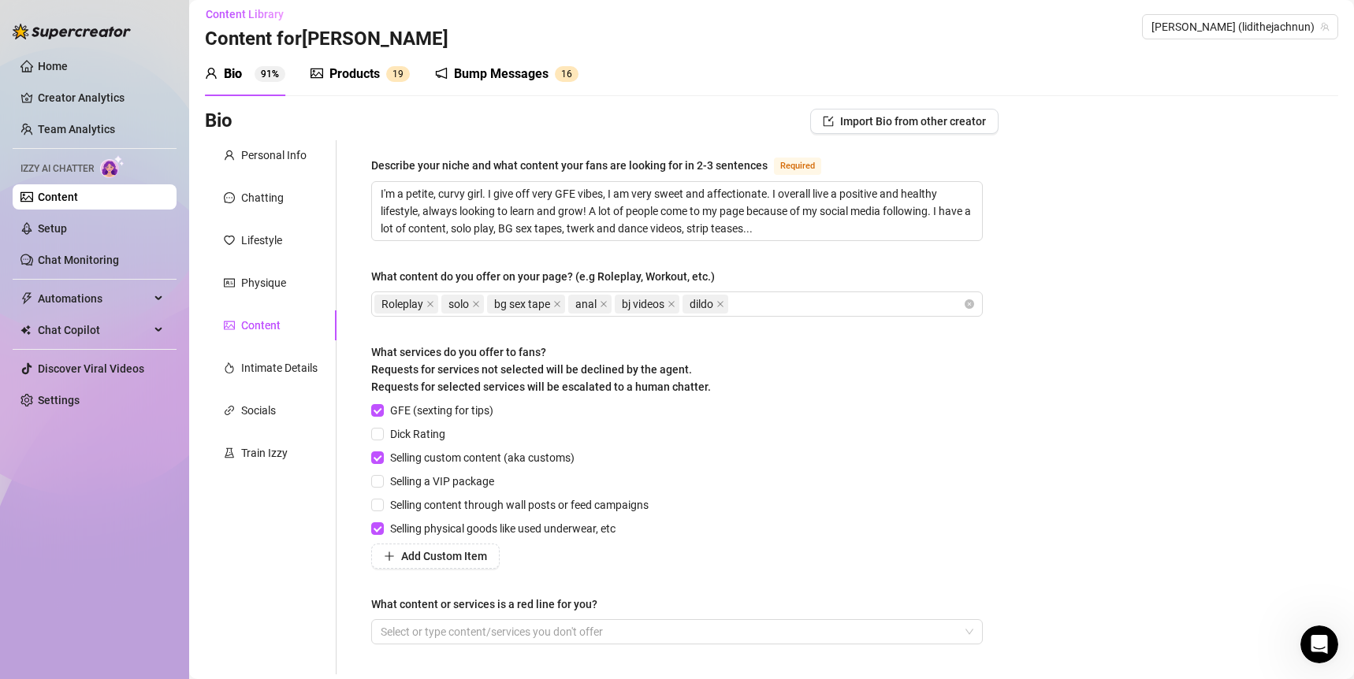
click at [658, 32] on div "Content Library Content for [PERSON_NAME] [PERSON_NAME] (lidithejachnun)" at bounding box center [771, 27] width 1133 height 50
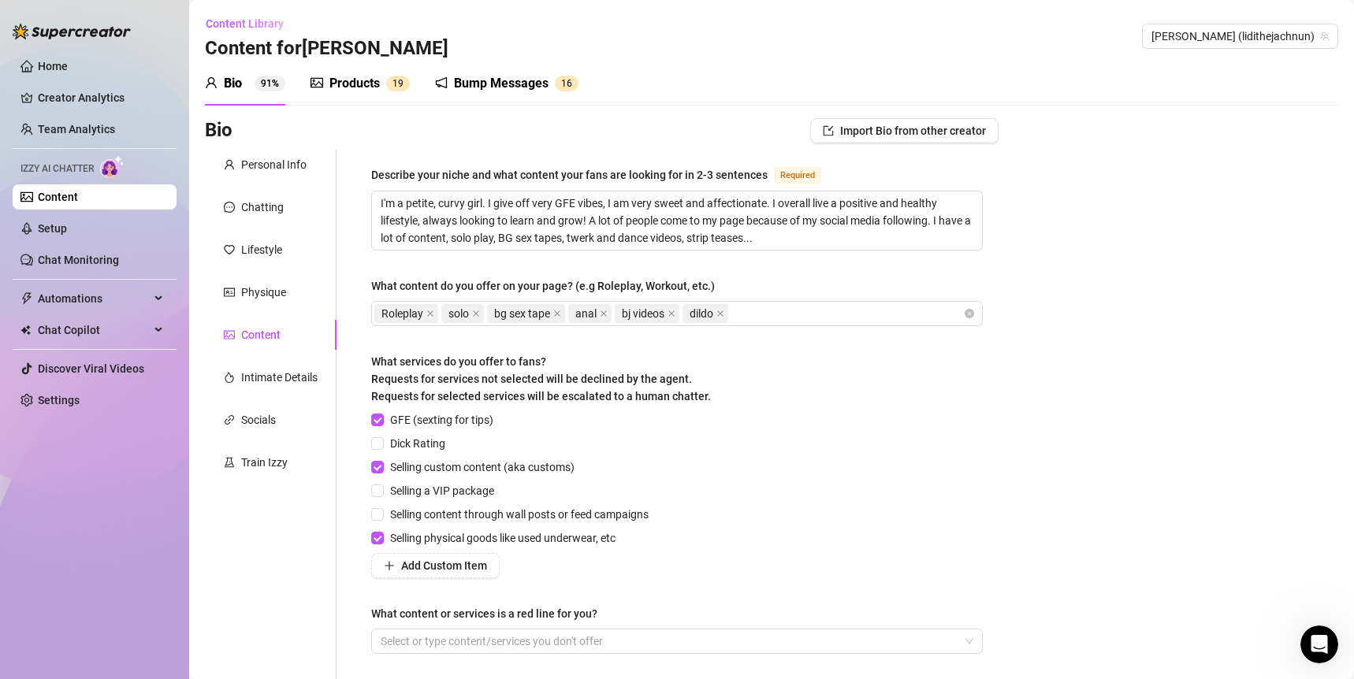
scroll to position [1, 0]
click at [340, 80] on div "Products" at bounding box center [354, 82] width 50 height 19
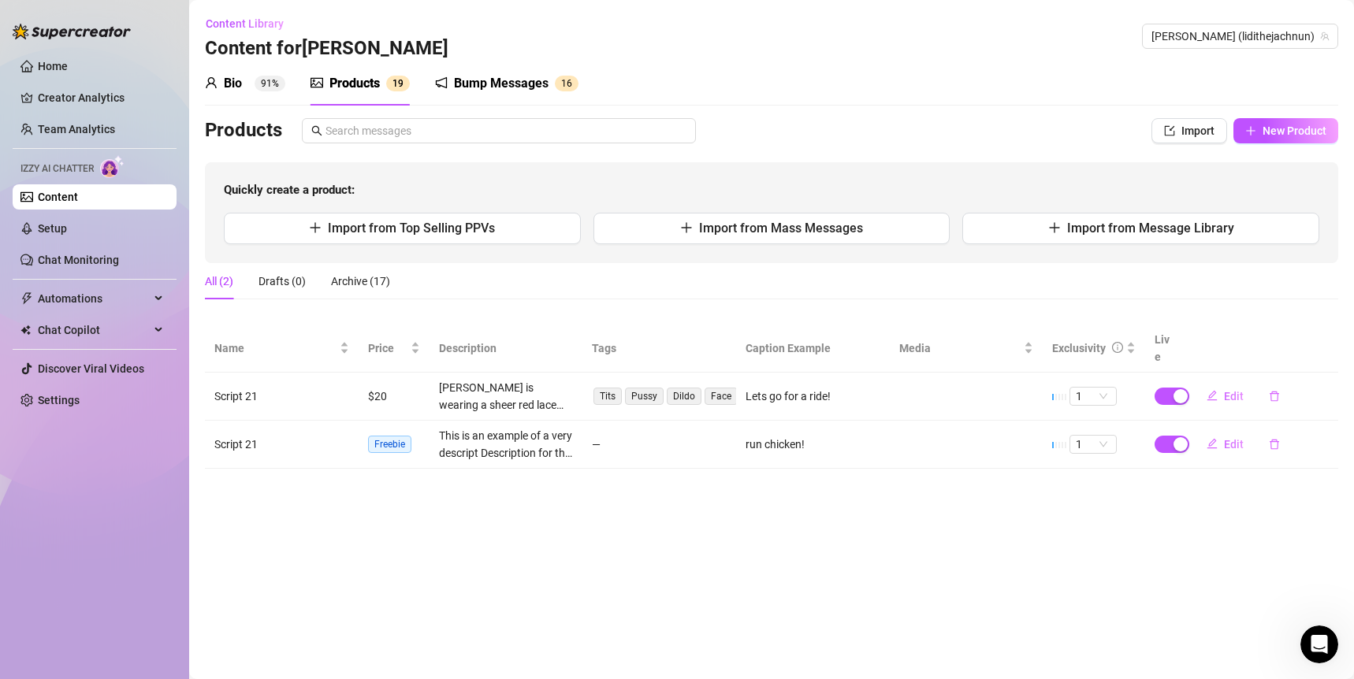
scroll to position [0, 0]
click at [428, 229] on span "Import from Top Selling PPVs" at bounding box center [411, 228] width 167 height 15
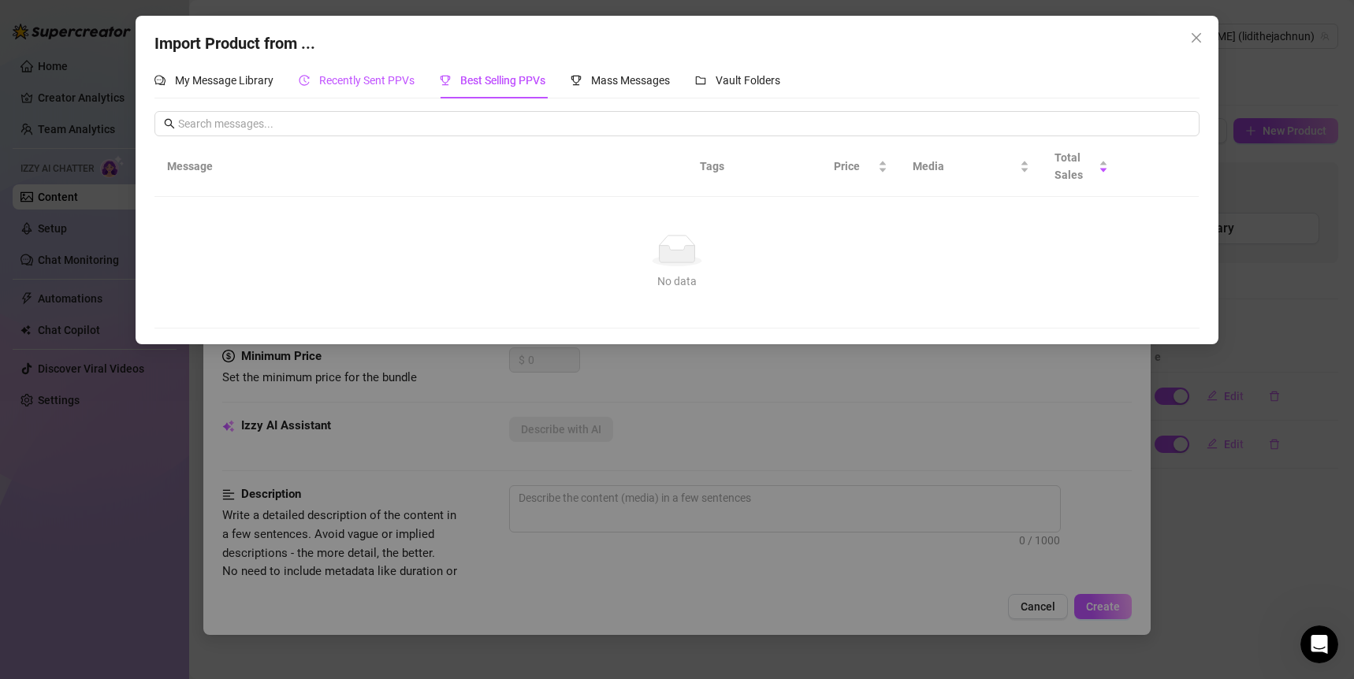
click at [340, 84] on span "Recently Sent PPVs" at bounding box center [366, 80] width 95 height 13
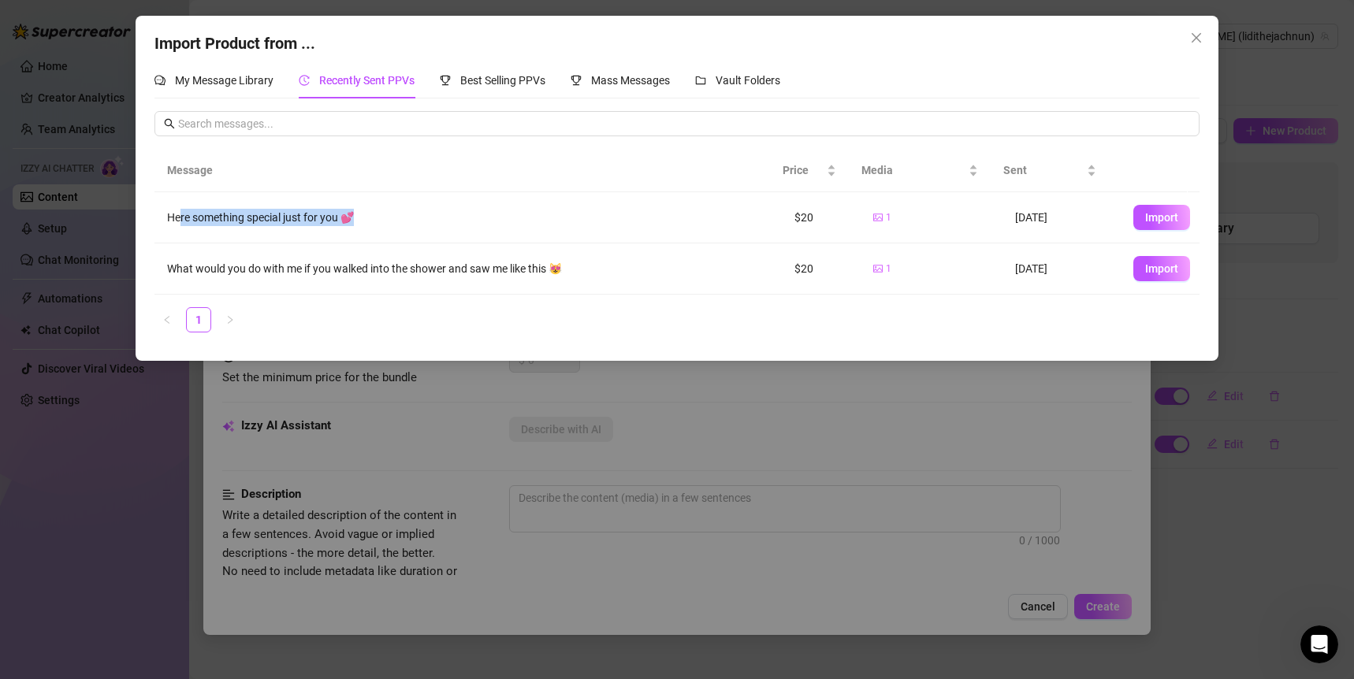
drag, startPoint x: 178, startPoint y: 218, endPoint x: 399, endPoint y: 217, distance: 220.6
click at [399, 217] on div "Here something special just for you 💕" at bounding box center [468, 217] width 602 height 17
drag, startPoint x: 816, startPoint y: 208, endPoint x: 770, endPoint y: 211, distance: 45.8
click at [782, 211] on td "$20" at bounding box center [821, 217] width 79 height 51
click at [1158, 214] on span "Import" at bounding box center [1161, 217] width 33 height 13
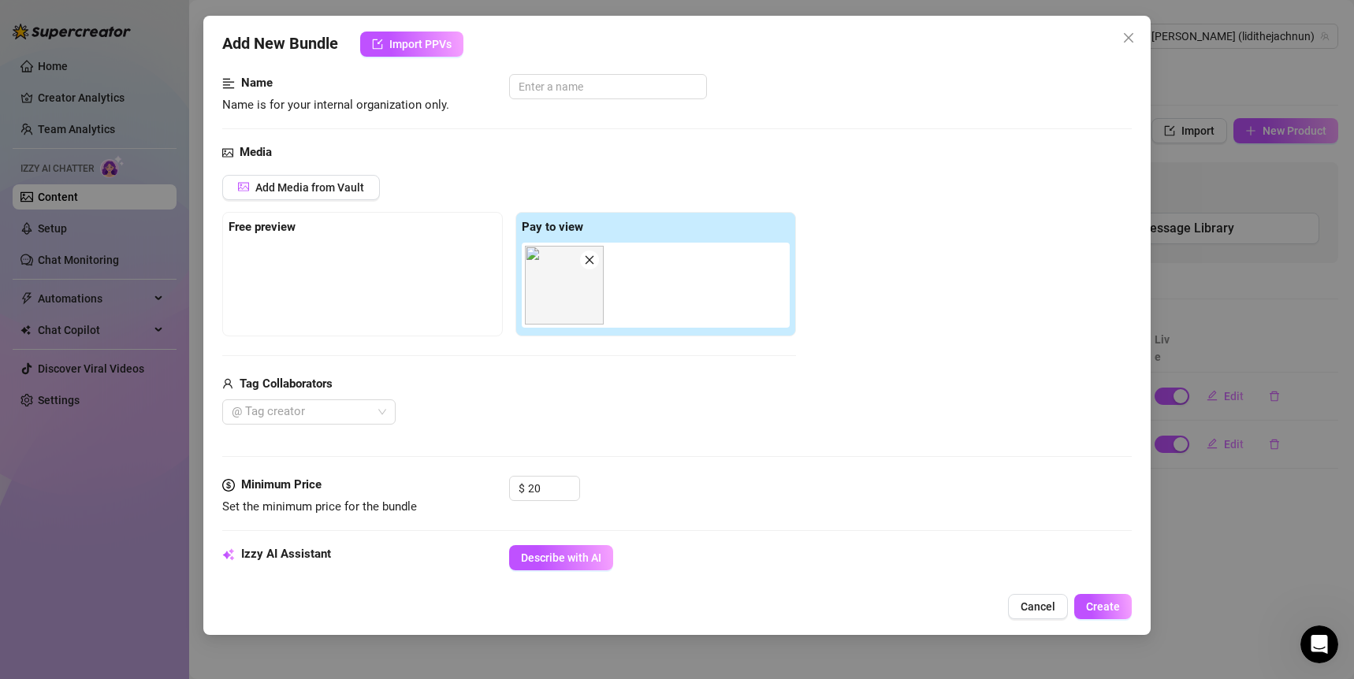
scroll to position [95, 0]
drag, startPoint x: 289, startPoint y: 484, endPoint x: 239, endPoint y: 484, distance: 50.4
click at [239, 484] on div "Minimum Price" at bounding box center [340, 486] width 236 height 19
click at [329, 481] on div "Minimum Price" at bounding box center [340, 486] width 236 height 19
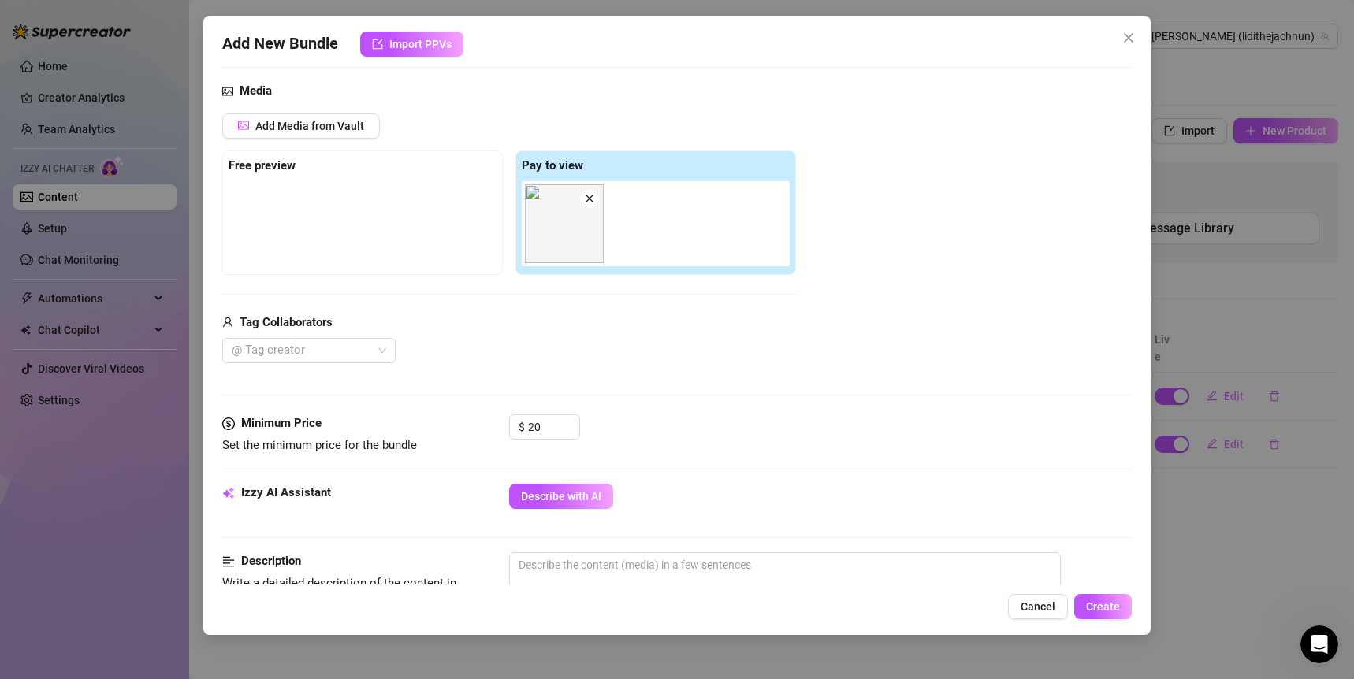
scroll to position [153, 0]
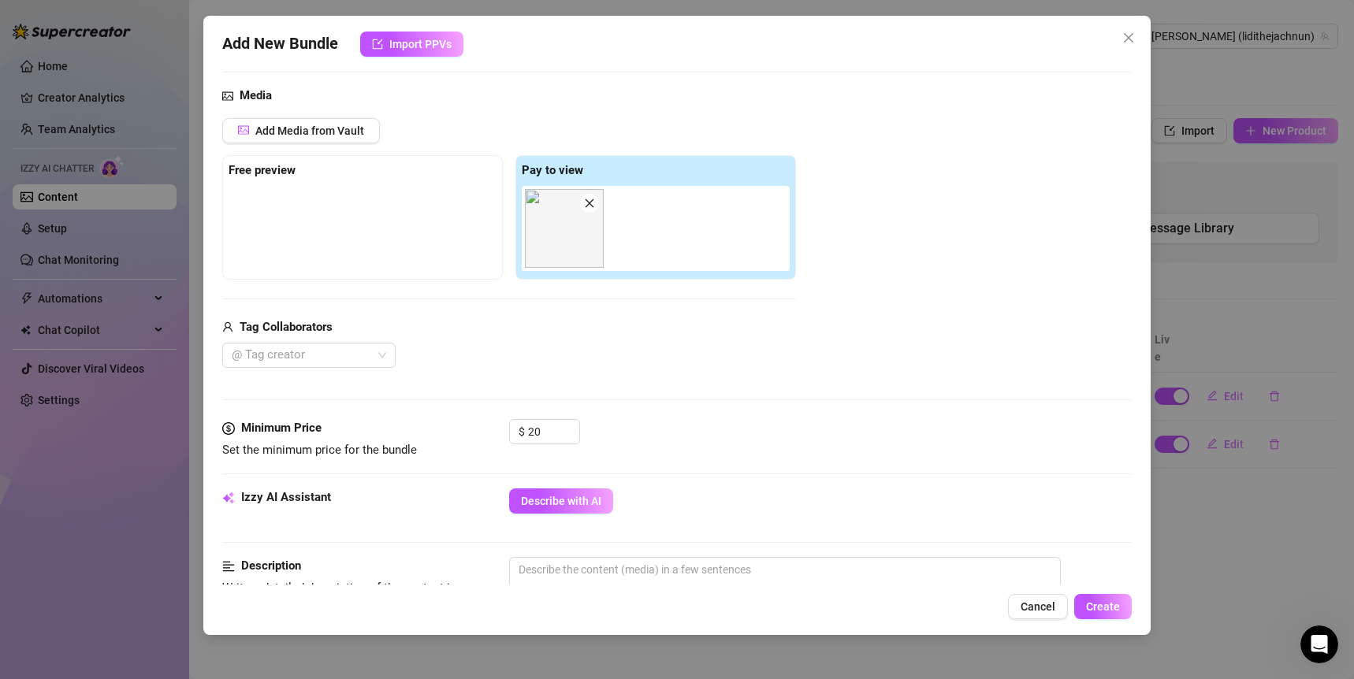
click at [284, 432] on strong "Minimum Price" at bounding box center [281, 428] width 80 height 14
click at [389, 393] on div "Media Add Media from Vault Free preview Pay to view Tag Collaborators @ Tag cre…" at bounding box center [677, 253] width 910 height 333
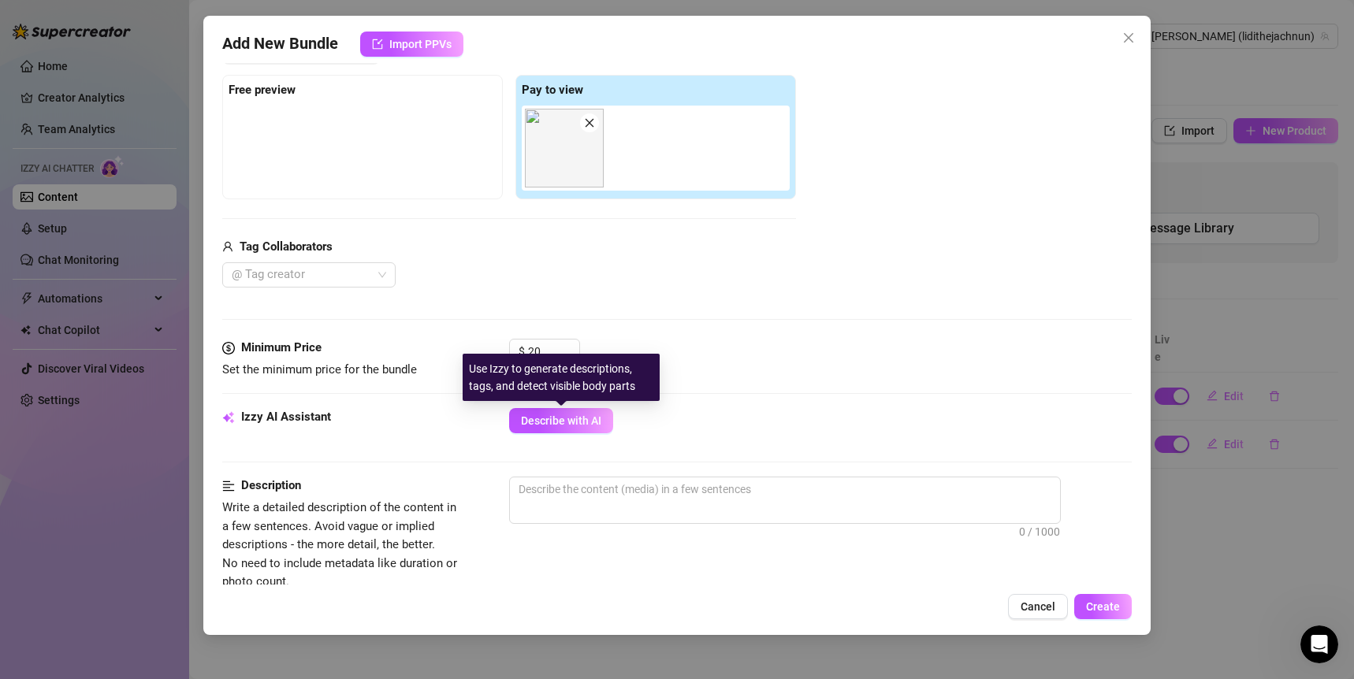
scroll to position [243, 0]
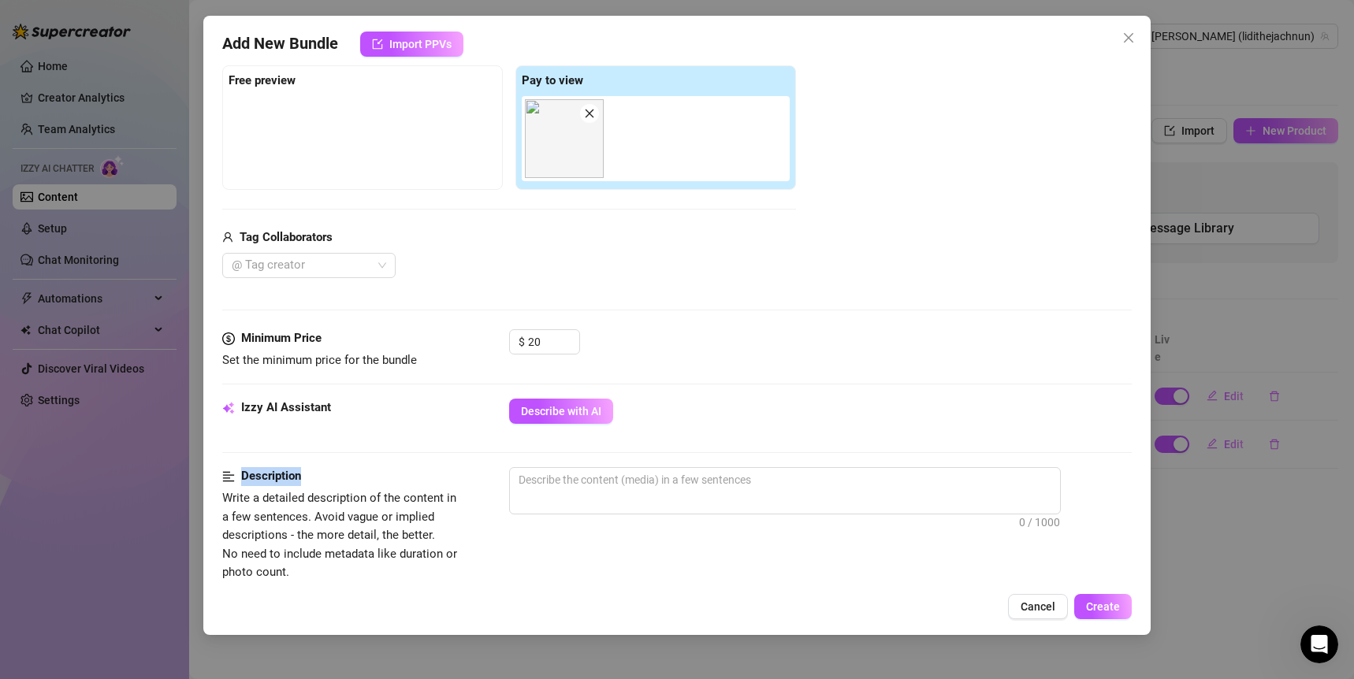
drag, startPoint x: 335, startPoint y: 471, endPoint x: 243, endPoint y: 476, distance: 91.5
click at [243, 476] on div "Description" at bounding box center [340, 476] width 236 height 19
click at [629, 238] on div "Tag Collaborators" at bounding box center [509, 238] width 574 height 19
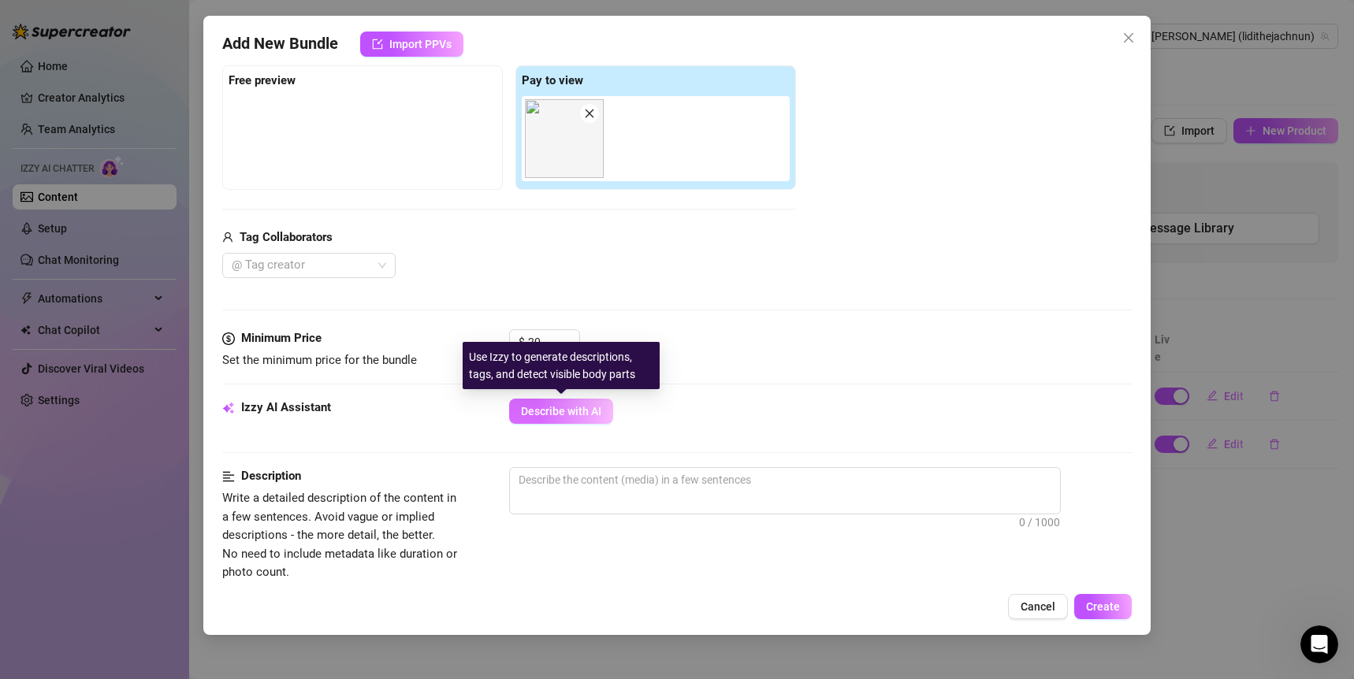
click at [567, 408] on span "Describe with AI" at bounding box center [561, 411] width 80 height 13
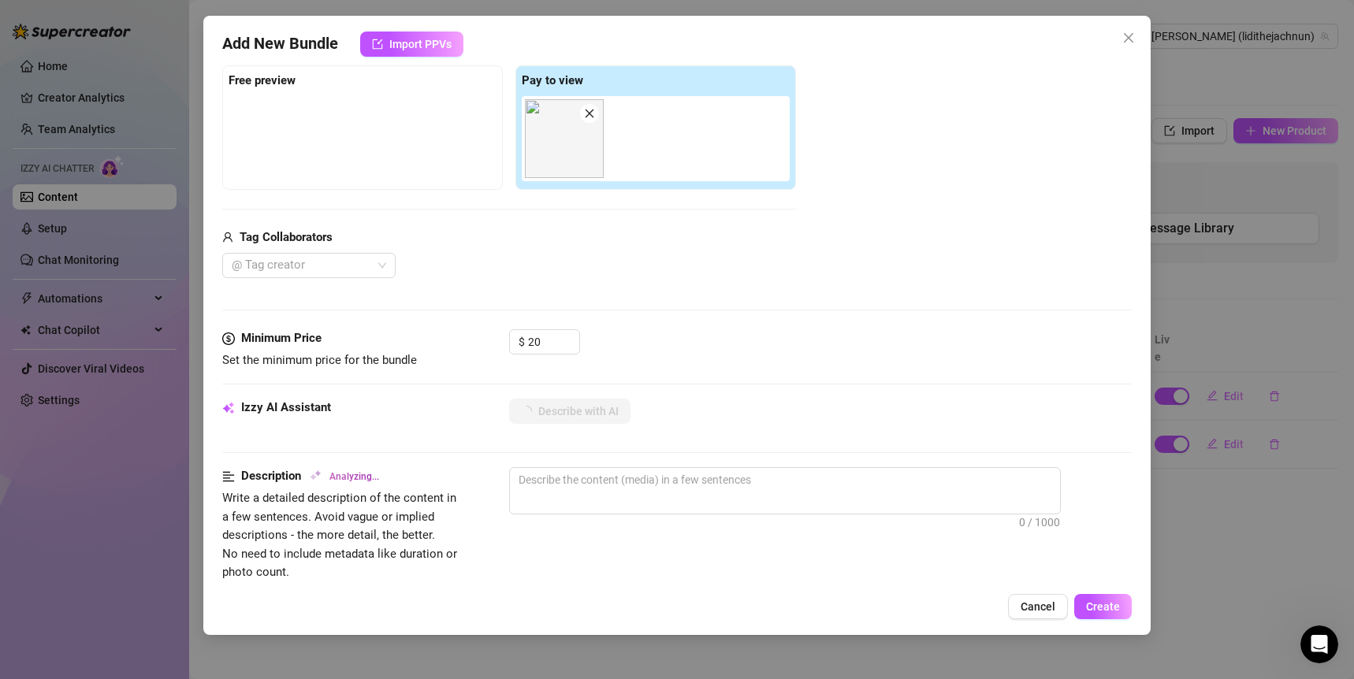
type textarea "This"
type textarea "This image"
type textarea "This image shows"
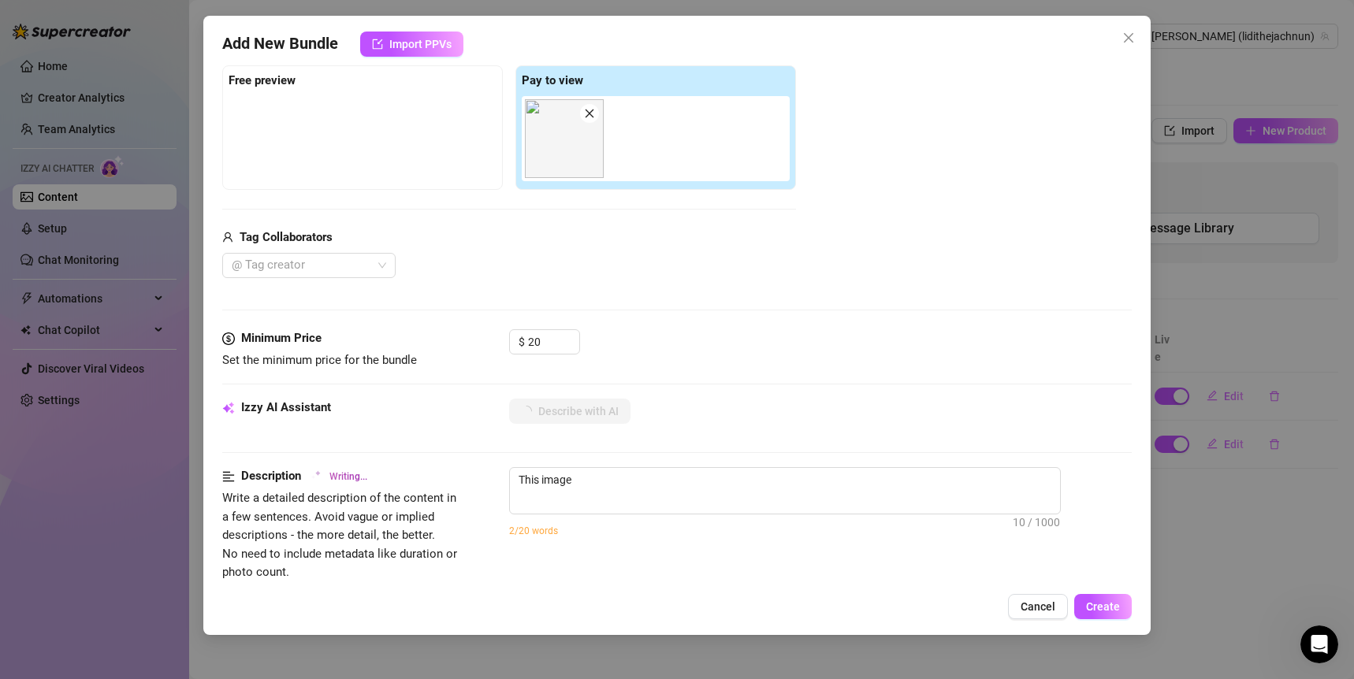
type textarea "This image shows"
type textarea "This image shows a"
type textarea "This image shows a hairless"
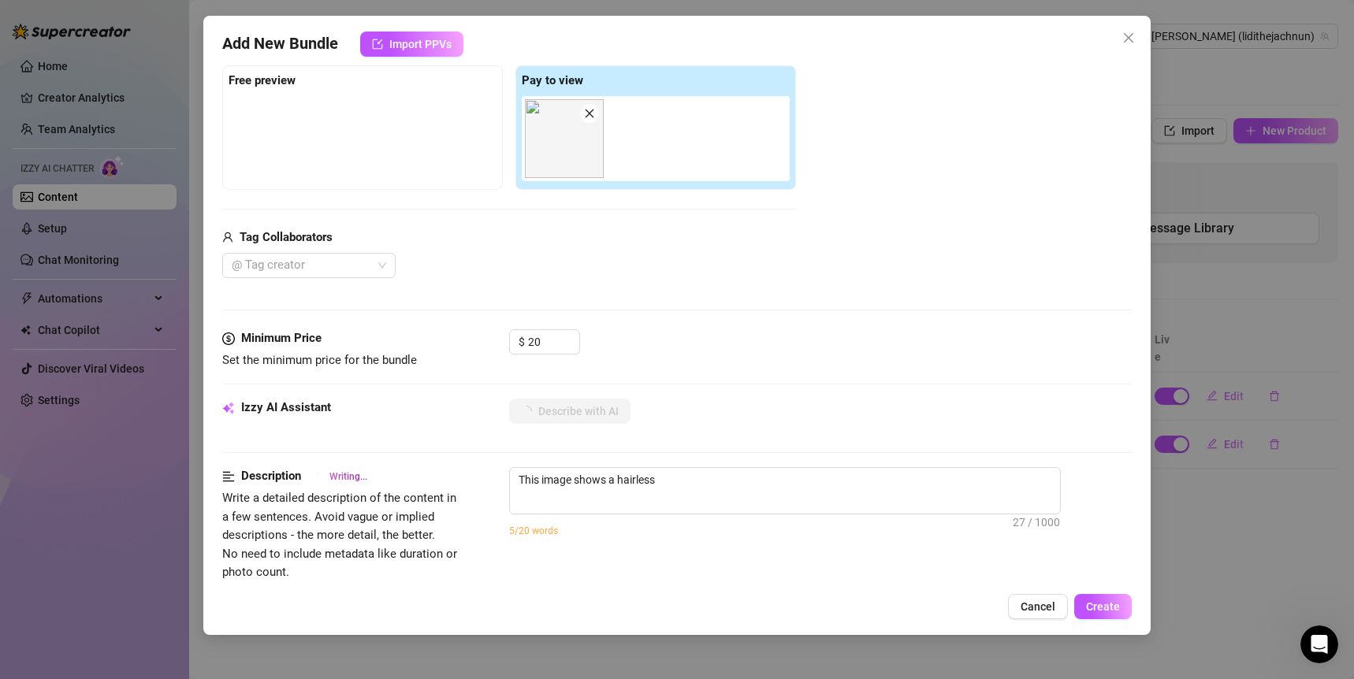
type textarea "This image shows a hairless cat"
type textarea "This image shows a hairless cat wearing"
type textarea "This image shows a hairless cat wearing a"
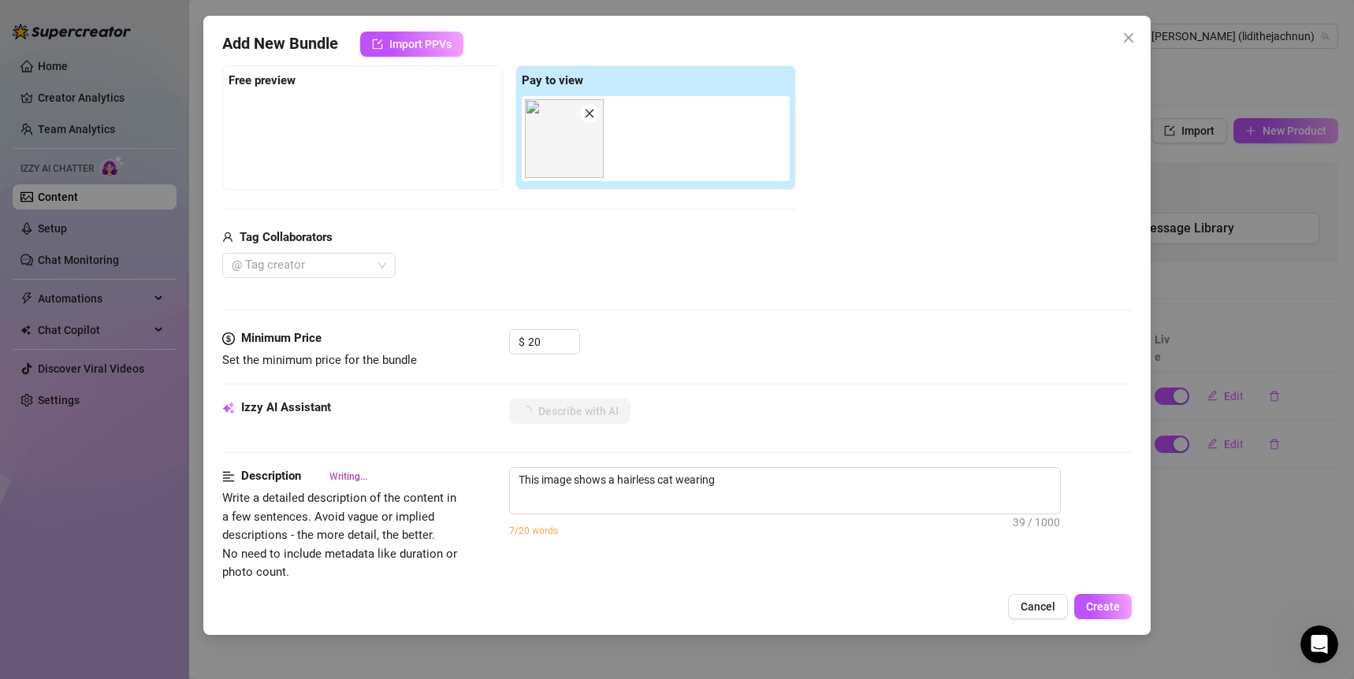
type textarea "This image shows a hairless cat wearing a"
type textarea "This image shows a hairless cat wearing a red"
type textarea "This image shows a hairless cat wearing a red shower"
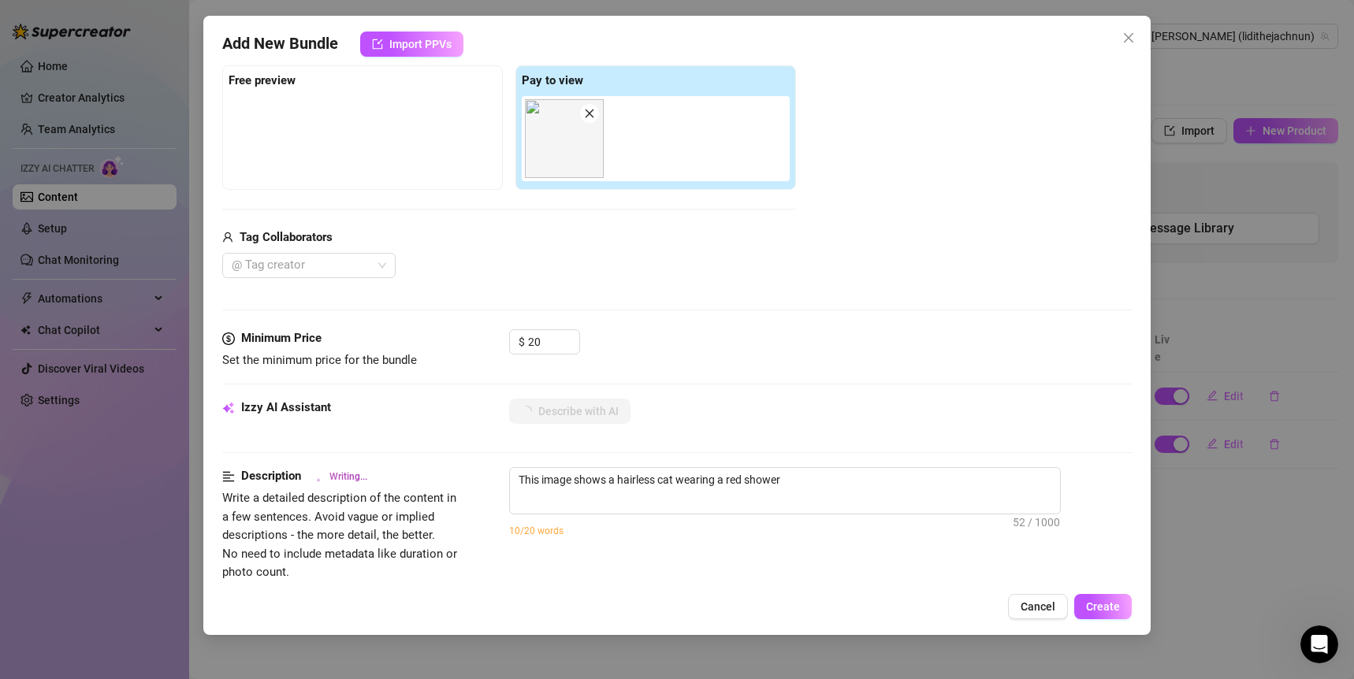
type textarea "This image shows a hairless cat wearing a red shower cap"
type textarea "This image shows a hairless cat wearing a red shower cap while"
type textarea "This image shows a hairless cat wearing a red shower cap while standing"
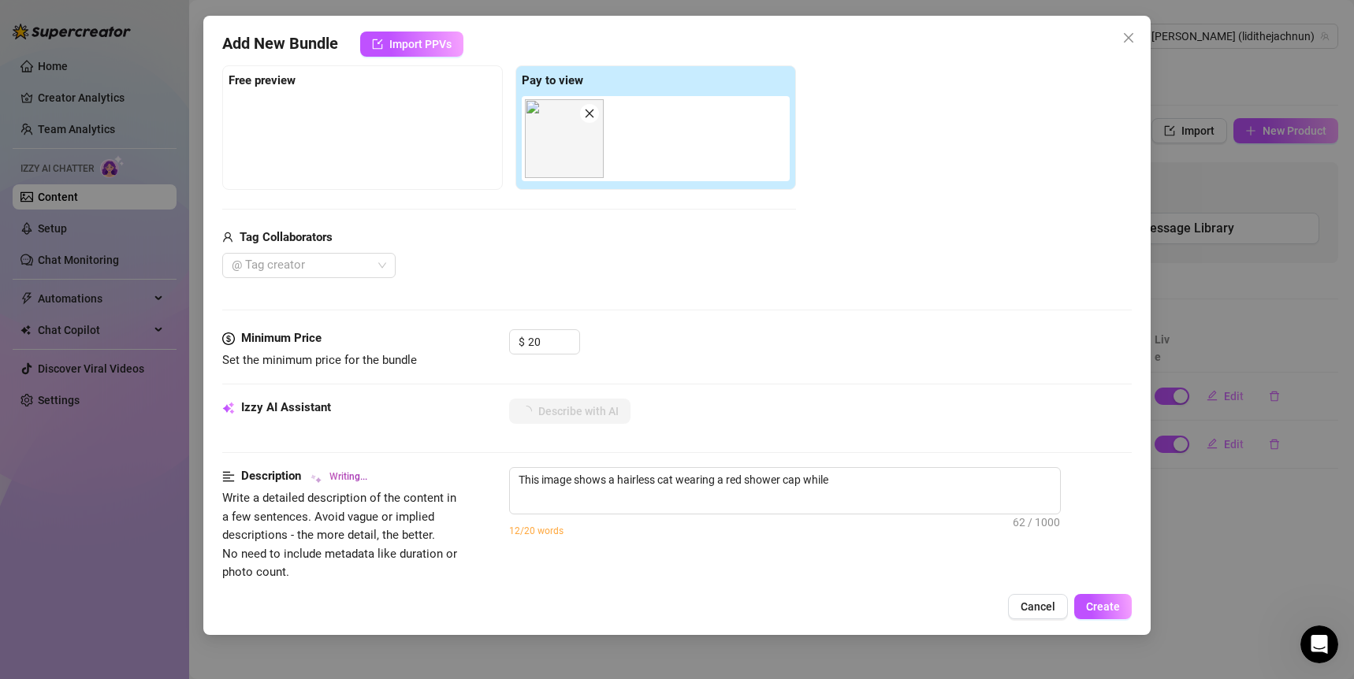
type textarea "This image shows a hairless cat wearing a red shower cap while standing"
type textarea "This image shows a hairless cat wearing a red shower cap while standing in"
type textarea "This image shows a hairless cat wearing a red shower cap while standing in a"
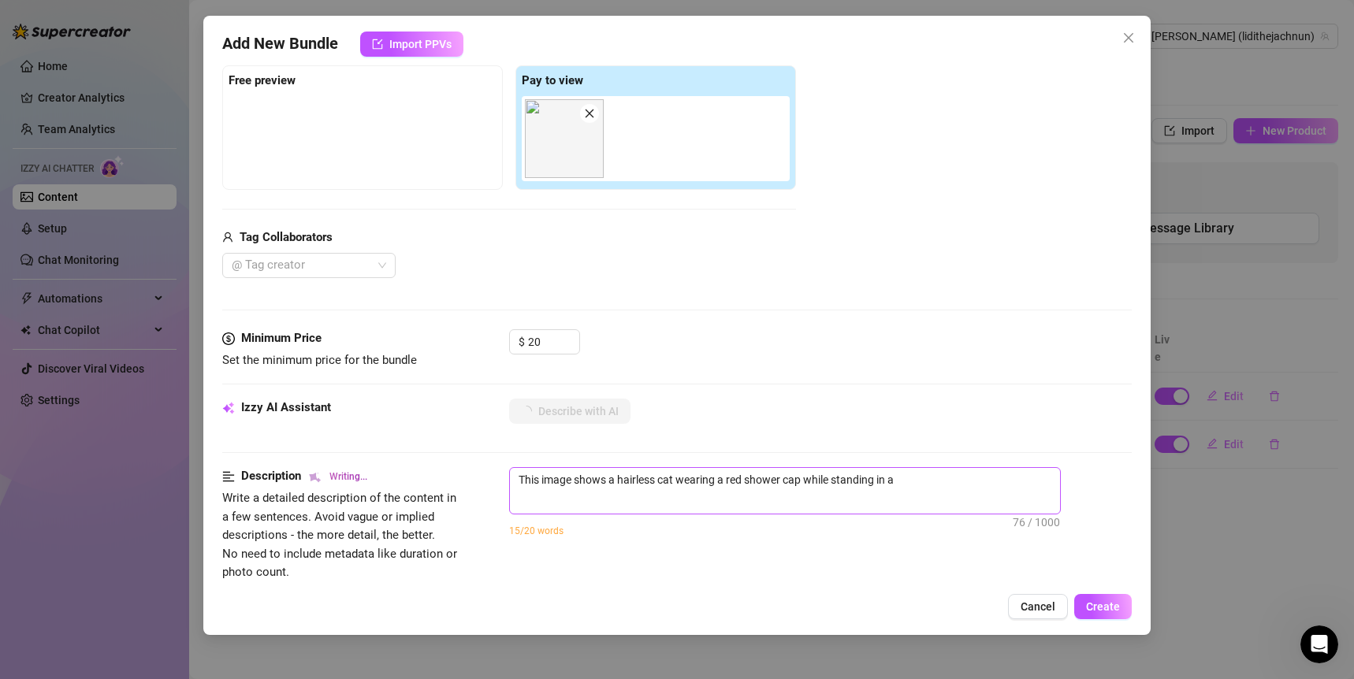
type textarea "This image shows a hairless cat wearing a red shower cap while standing in a ba…"
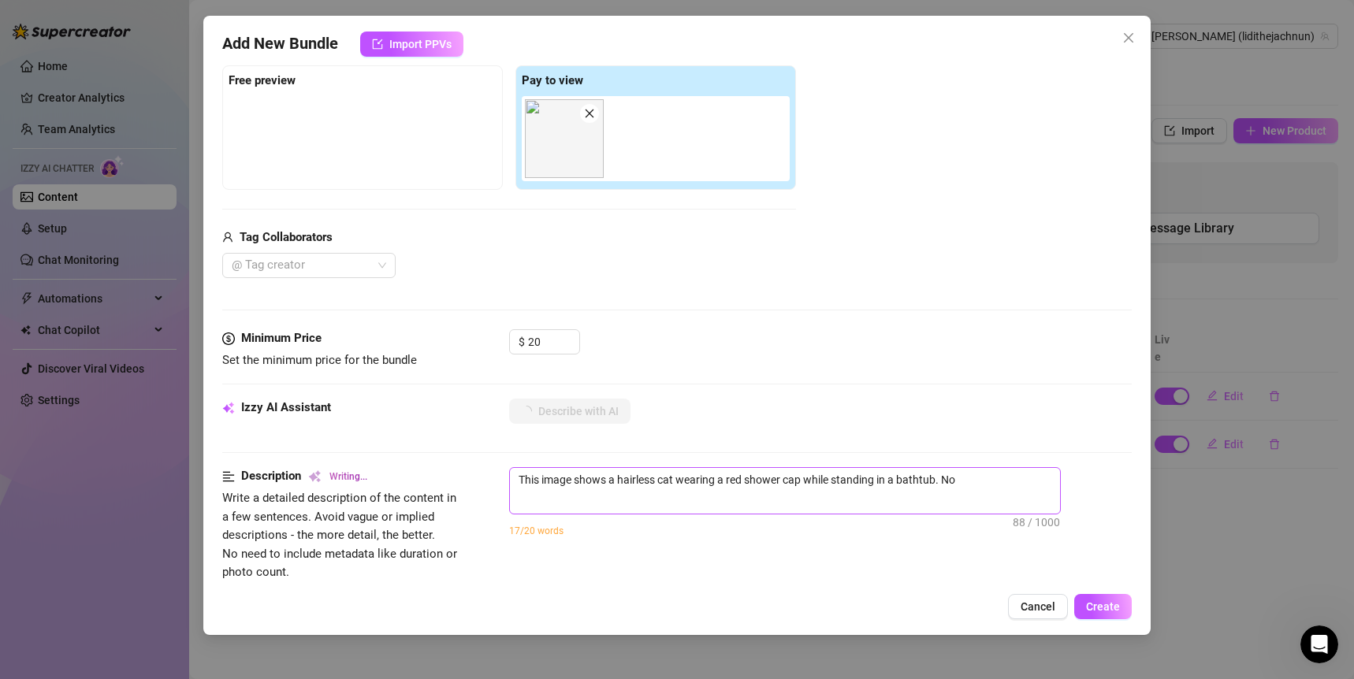
type textarea "This image shows a hairless cat wearing a red shower cap while standing in a ba…"
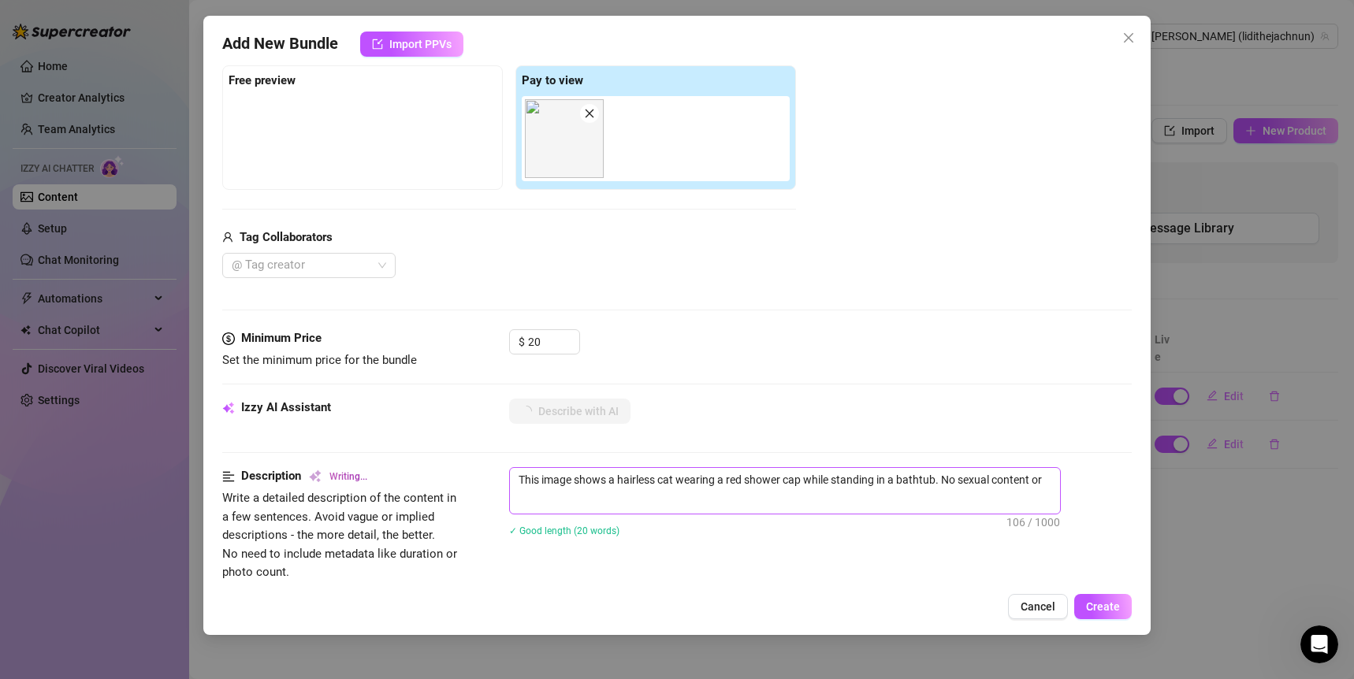
type textarea "This image shows a hairless cat wearing a red shower cap while standing in a ba…"
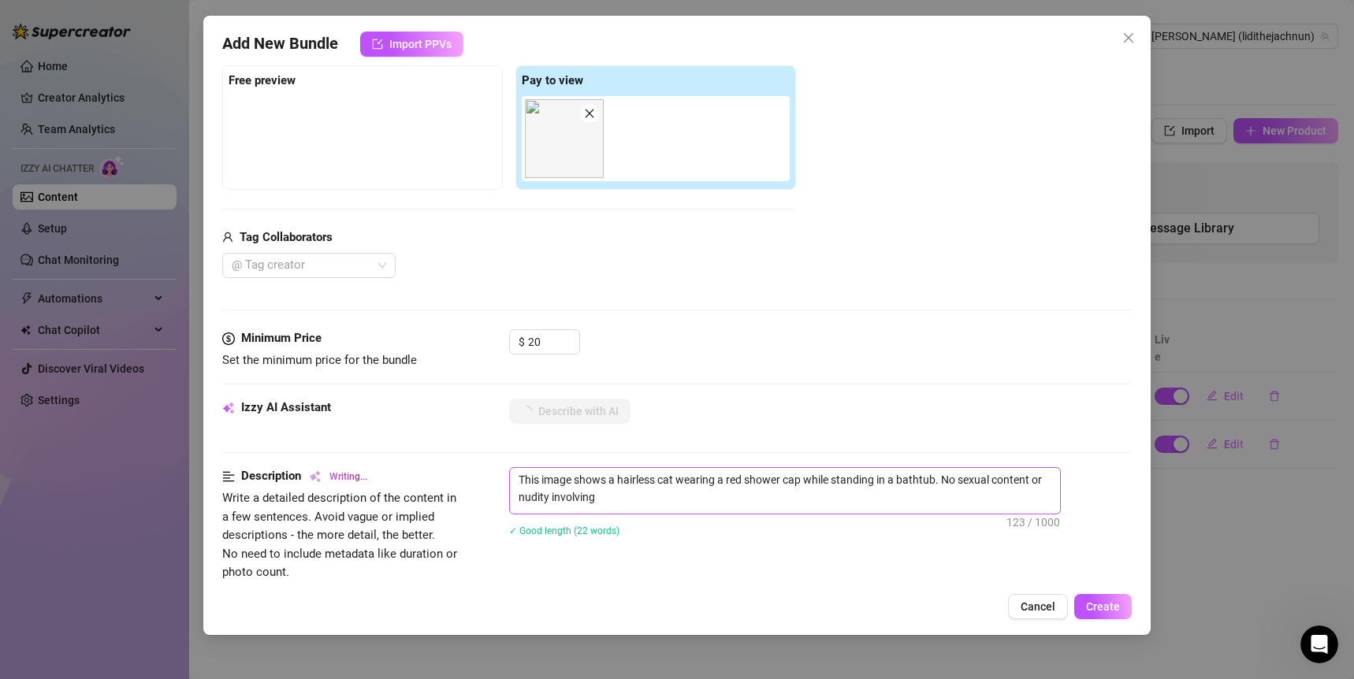
type textarea "This image shows a hairless cat wearing a red shower cap while standing in a ba…"
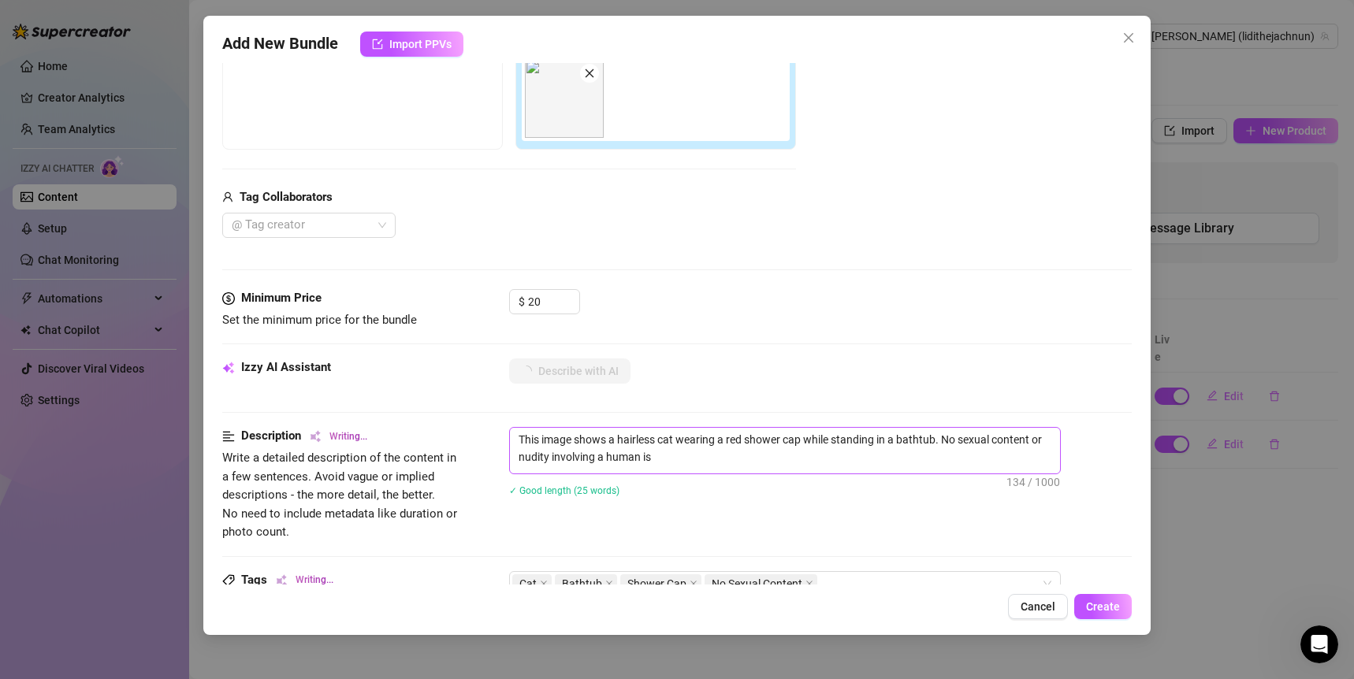
type textarea "This image shows a hairless cat wearing a red shower cap while standing in a ba…"
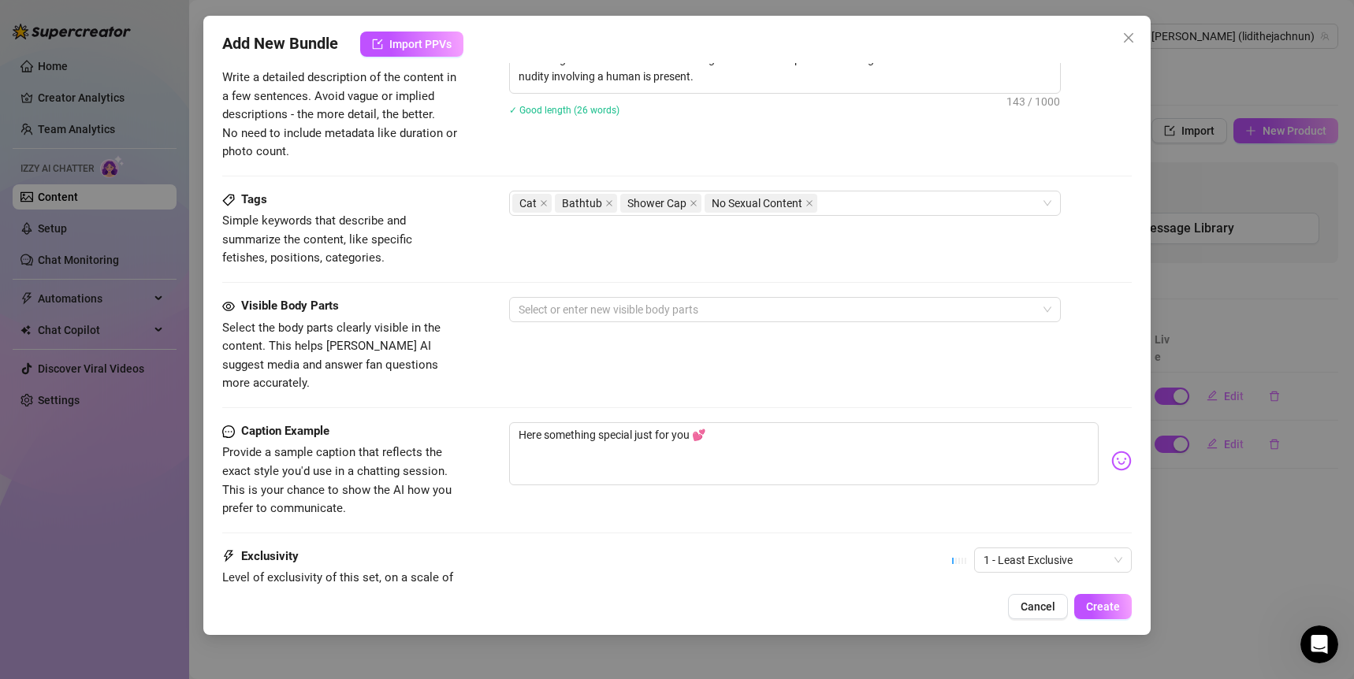
scroll to position [666, 0]
drag, startPoint x: 727, startPoint y: 418, endPoint x: 513, endPoint y: 412, distance: 214.4
click at [512, 420] on textarea "Here something special just for you 💕" at bounding box center [804, 451] width 590 height 63
click at [765, 420] on textarea "Here something special just for you 💕" at bounding box center [804, 451] width 590 height 63
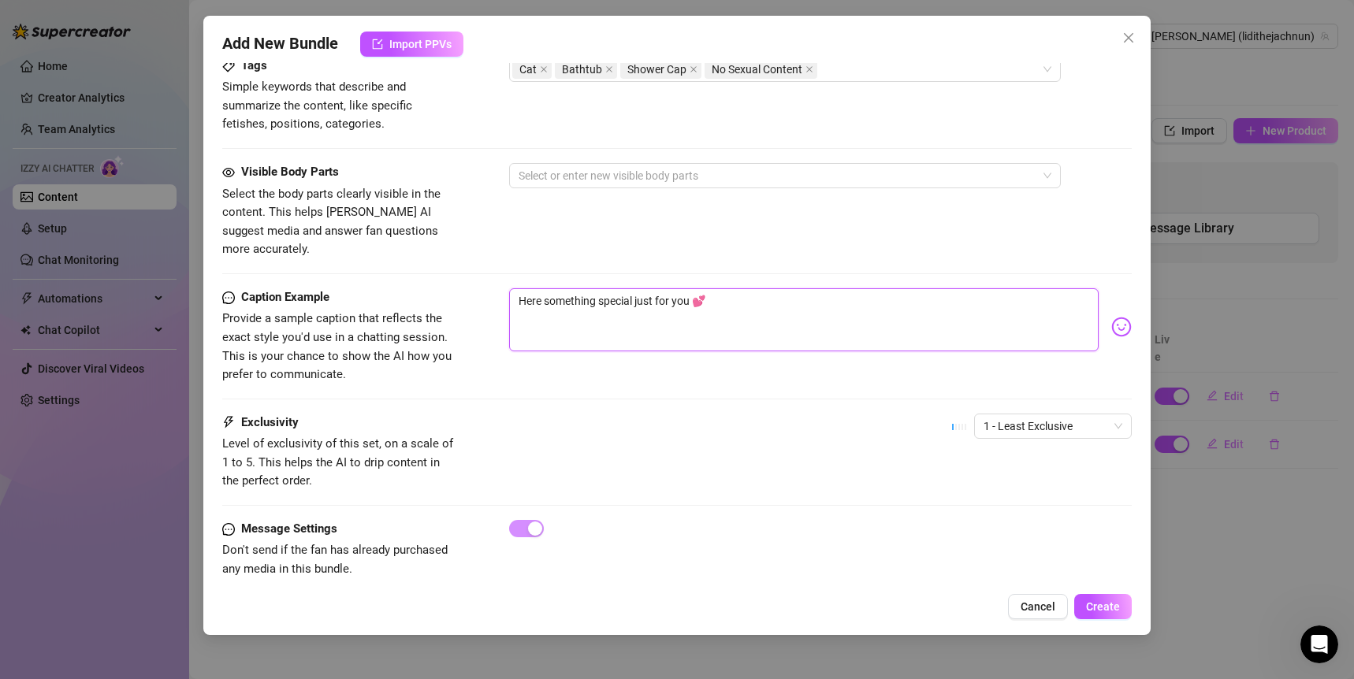
scroll to position [802, 0]
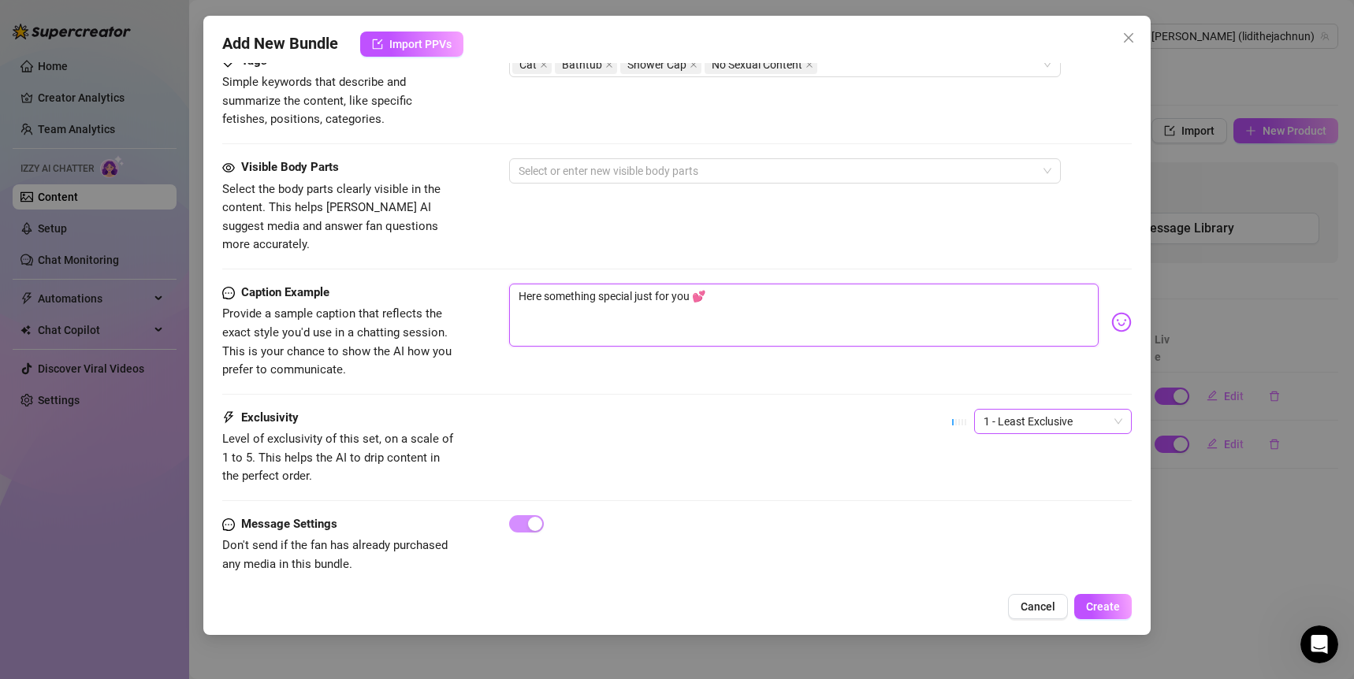
click at [1000, 410] on span "1 - Least Exclusive" at bounding box center [1052, 422] width 139 height 24
click at [860, 422] on div "Exclusivity Level of exclusivity of this set, on a scale of 1 to 5. This helps …" at bounding box center [677, 447] width 910 height 77
drag, startPoint x: 377, startPoint y: 541, endPoint x: 163, endPoint y: 512, distance: 215.5
click at [162, 512] on div "Add New Bundle Import PPVs Account [PERSON_NAME] (@lidithejachnun) Name Name is…" at bounding box center [677, 339] width 1354 height 679
click at [409, 541] on span "Don't send if the fan has already purchased any media in this bundle." at bounding box center [340, 555] width 236 height 37
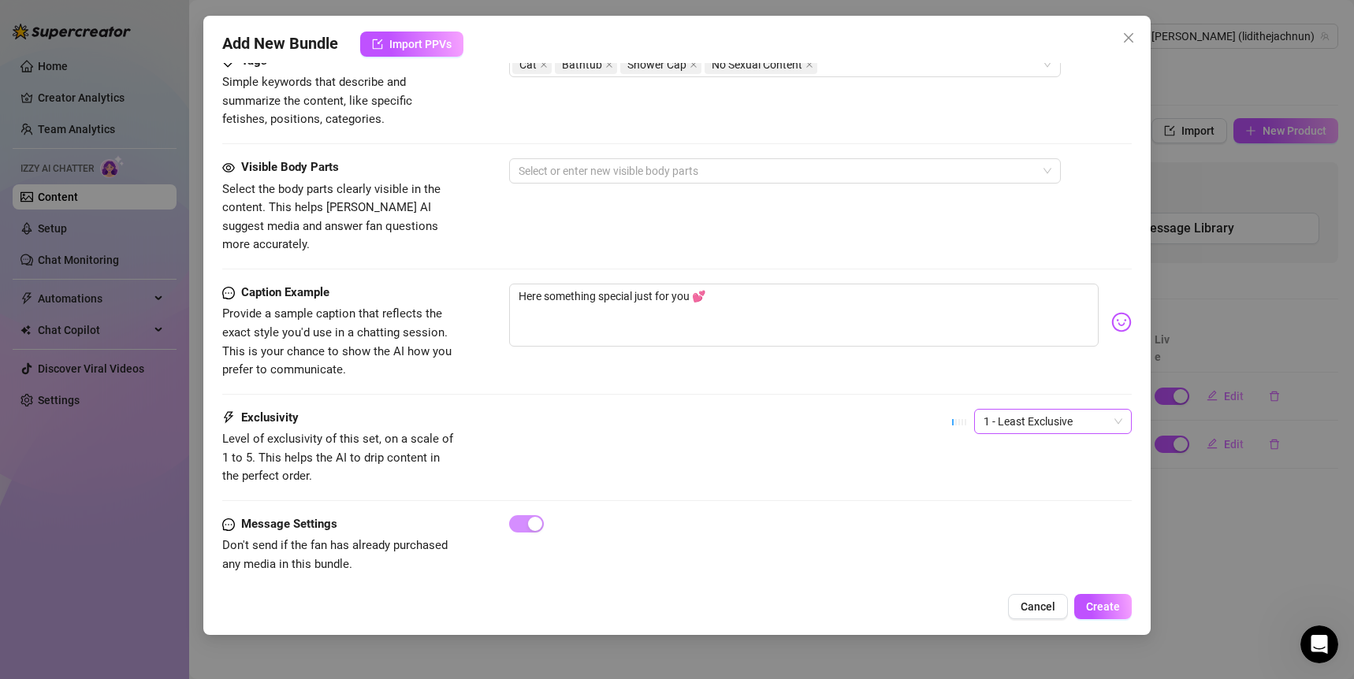
click at [1021, 411] on span "1 - Least Exclusive" at bounding box center [1052, 422] width 139 height 24
click at [434, 409] on div "Exclusivity" at bounding box center [340, 418] width 236 height 19
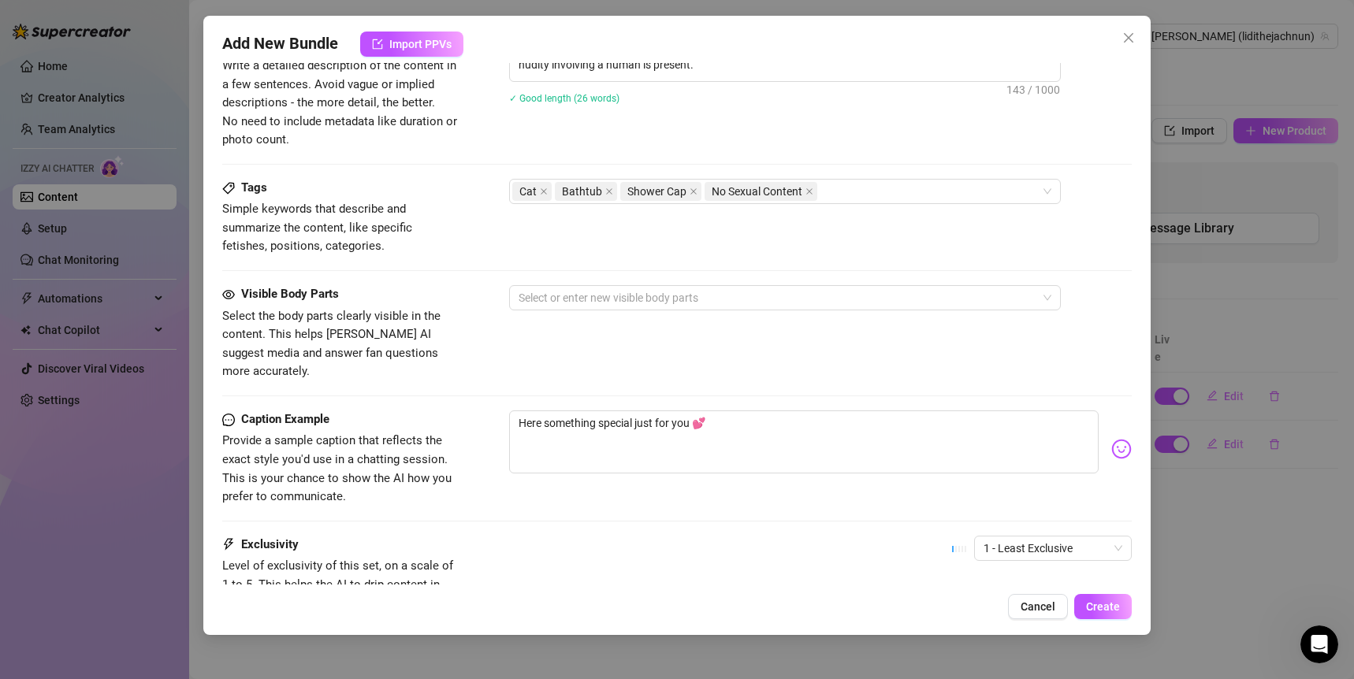
scroll to position [671, 0]
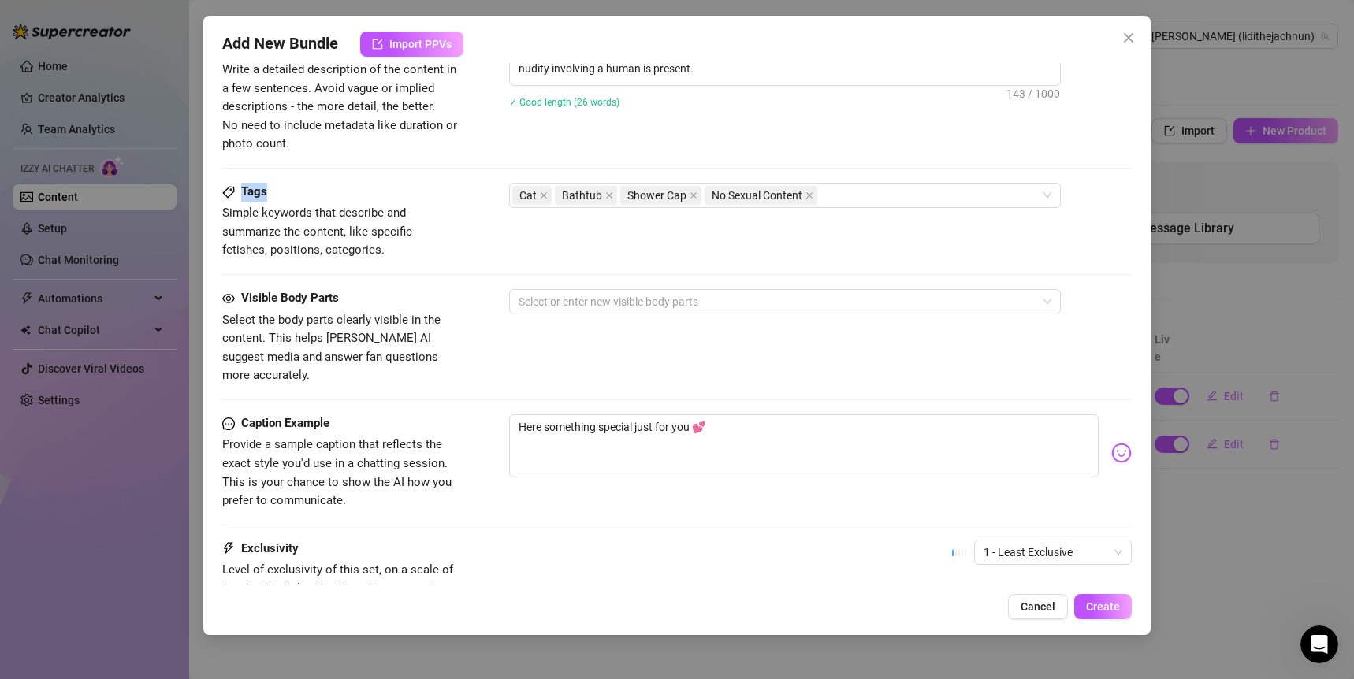
drag, startPoint x: 286, startPoint y: 191, endPoint x: 241, endPoint y: 191, distance: 44.9
click at [241, 191] on div "Tags" at bounding box center [340, 192] width 236 height 19
drag, startPoint x: 353, startPoint y: 291, endPoint x: 235, endPoint y: 291, distance: 118.2
click at [235, 291] on div "Visible Body Parts" at bounding box center [340, 298] width 236 height 19
click at [362, 305] on div "Visible Body Parts" at bounding box center [340, 298] width 236 height 19
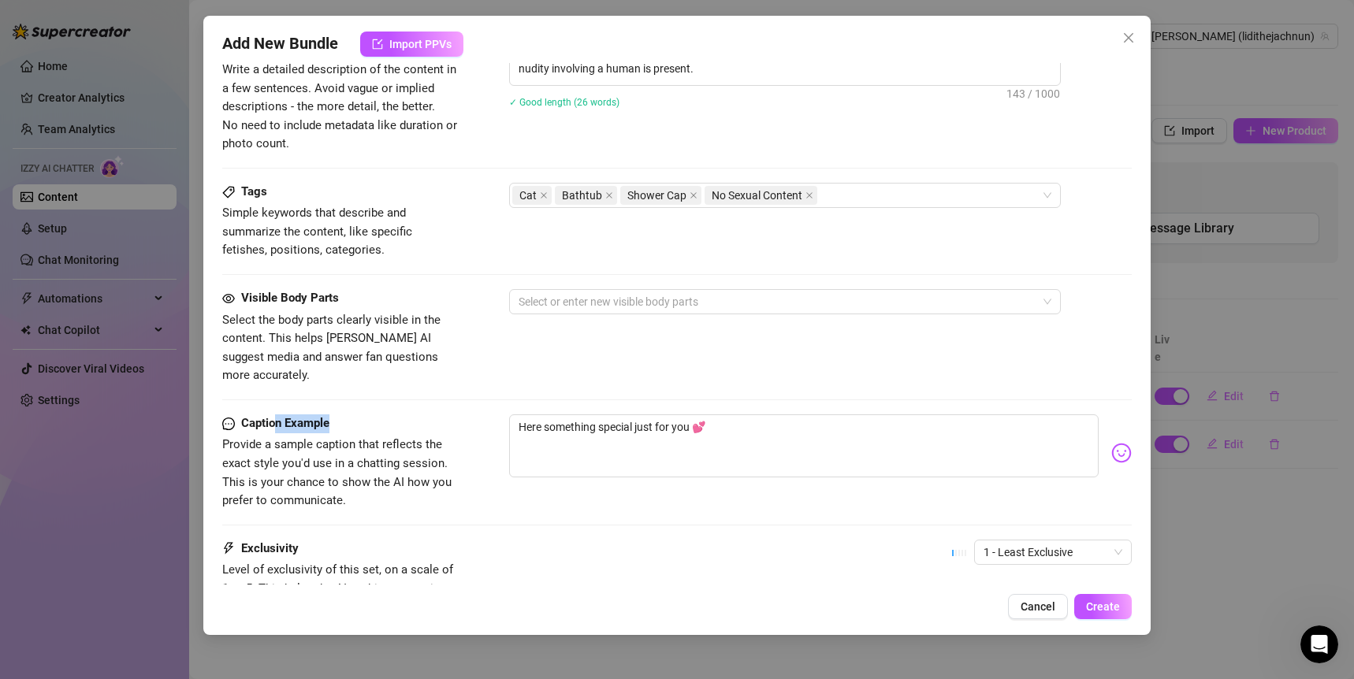
drag, startPoint x: 358, startPoint y: 411, endPoint x: 276, endPoint y: 410, distance: 82.0
click at [276, 414] on div "Caption Example" at bounding box center [340, 423] width 236 height 19
click at [344, 414] on div "Caption Example" at bounding box center [340, 423] width 236 height 19
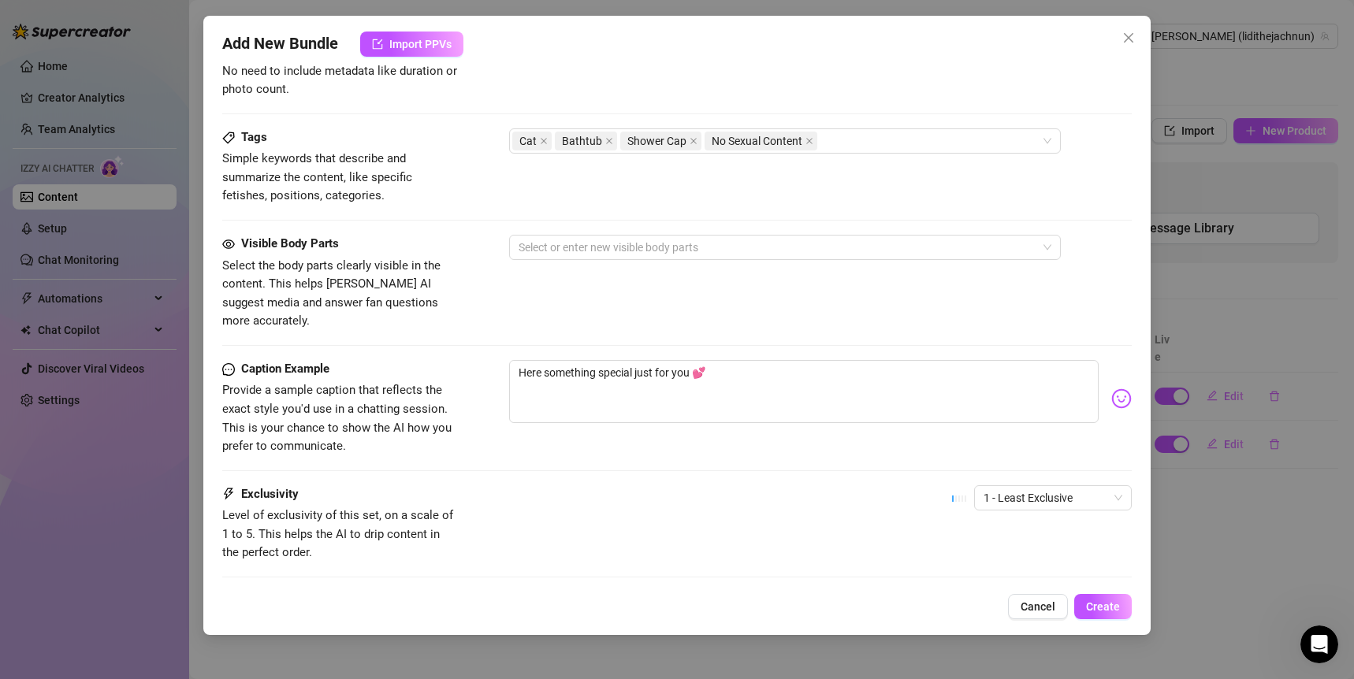
scroll to position [802, 0]
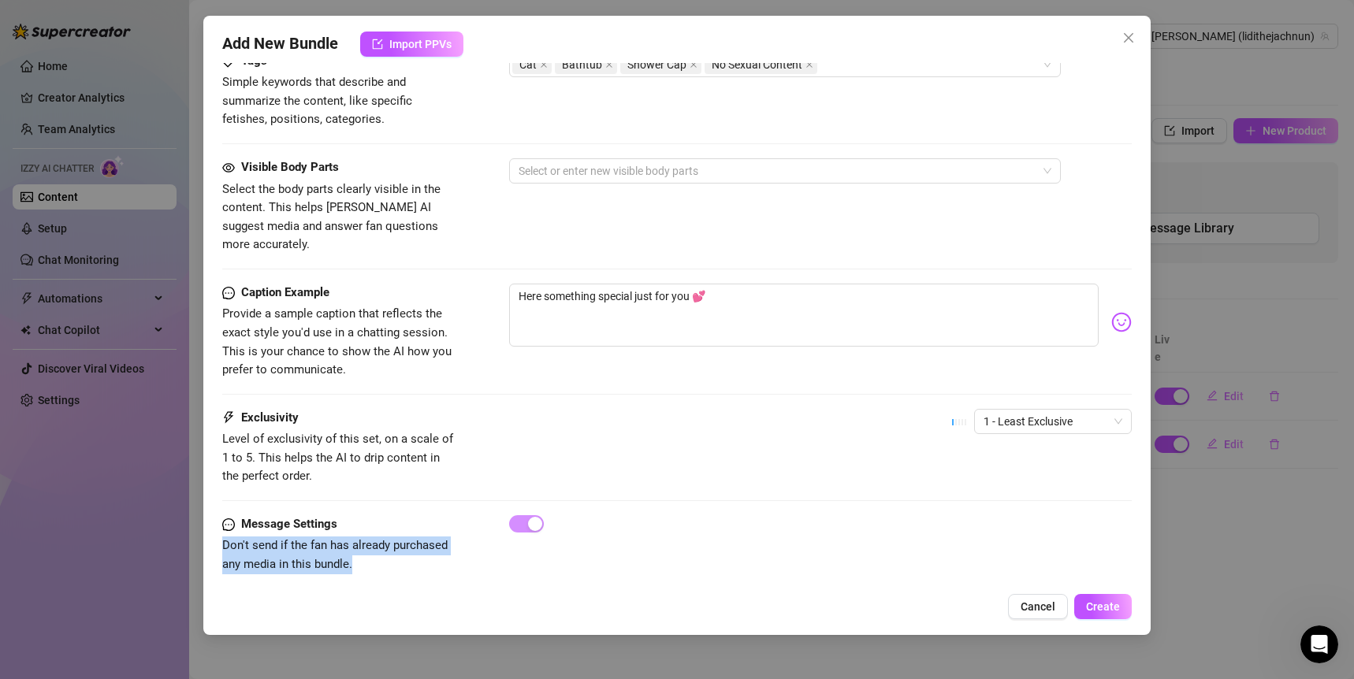
drag, startPoint x: 364, startPoint y: 552, endPoint x: 204, endPoint y: 526, distance: 161.9
click at [204, 526] on div "Add New Bundle Import PPVs Account [PERSON_NAME] (@lidithejachnun) Name Name is…" at bounding box center [677, 325] width 948 height 619
click at [623, 480] on div "Exclusivity Level of exclusivity of this set, on a scale of 1 to 5. This helps …" at bounding box center [677, 462] width 910 height 106
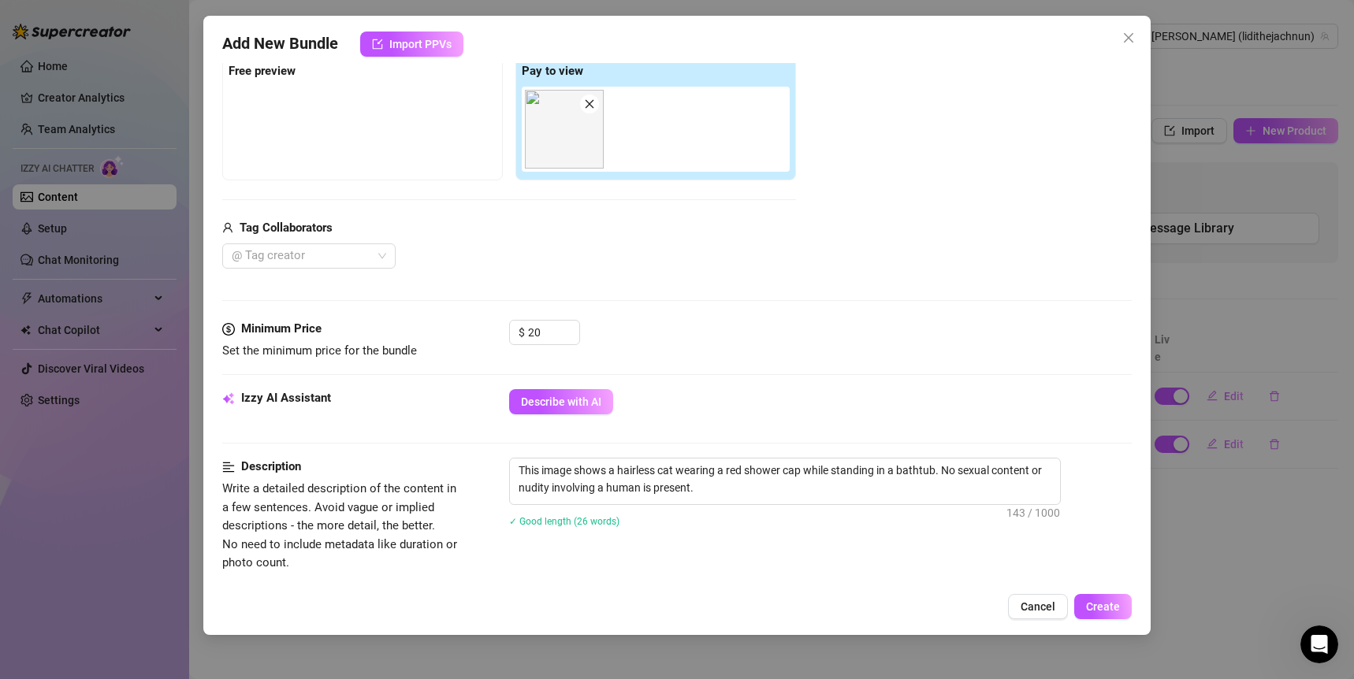
scroll to position [0, 0]
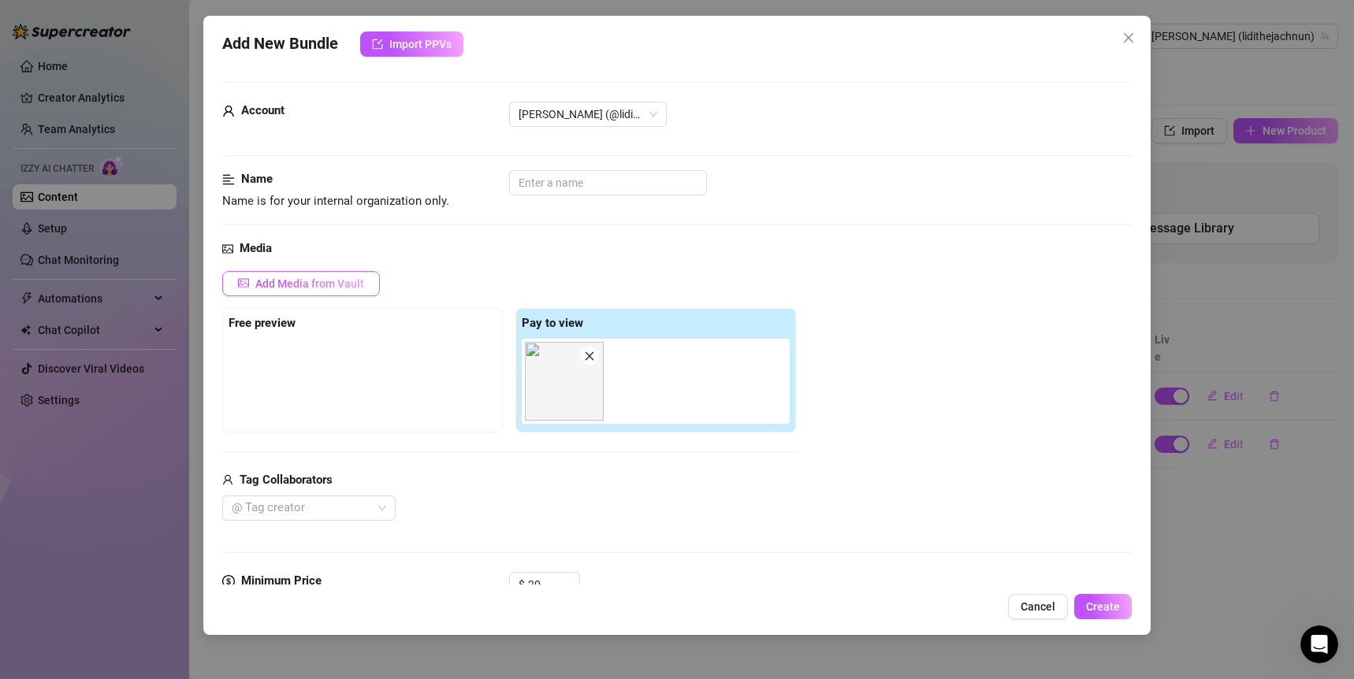
click at [325, 290] on button "Add Media from Vault" at bounding box center [301, 283] width 158 height 25
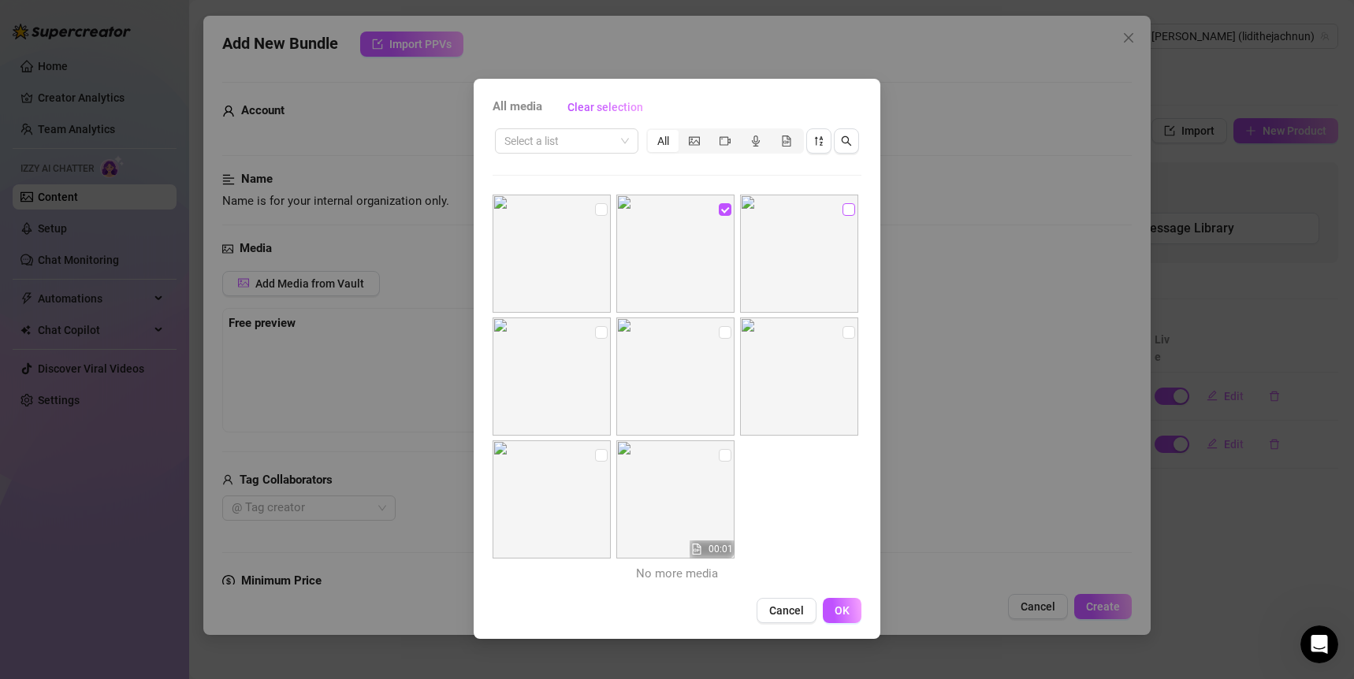
click at [842, 203] on input "checkbox" at bounding box center [848, 209] width 13 height 13
checkbox input "true"
click at [851, 604] on button "OK" at bounding box center [842, 610] width 39 height 25
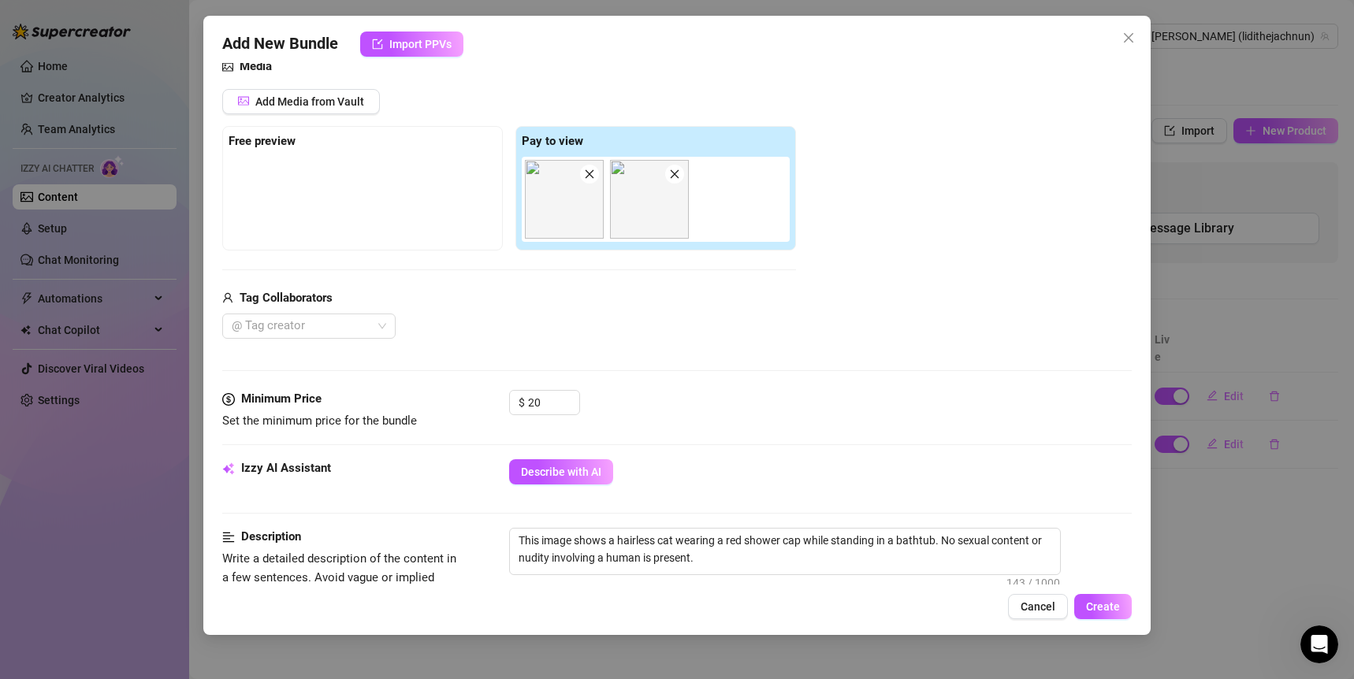
scroll to position [177, 0]
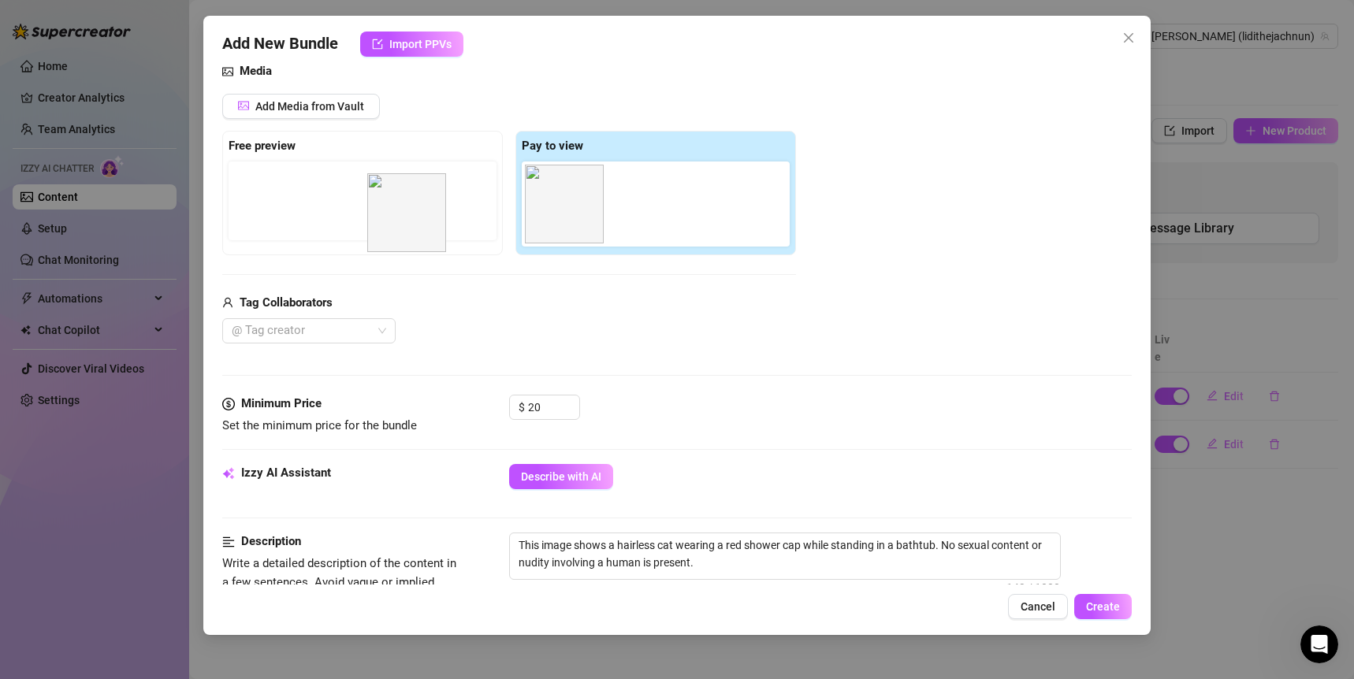
drag, startPoint x: 639, startPoint y: 225, endPoint x: 391, endPoint y: 229, distance: 248.2
click at [391, 228] on div "Free preview Pay to view" at bounding box center [509, 193] width 574 height 125
drag, startPoint x: 645, startPoint y: 194, endPoint x: 269, endPoint y: 193, distance: 375.9
click at [269, 193] on div "Free preview Pay to view" at bounding box center [509, 193] width 574 height 125
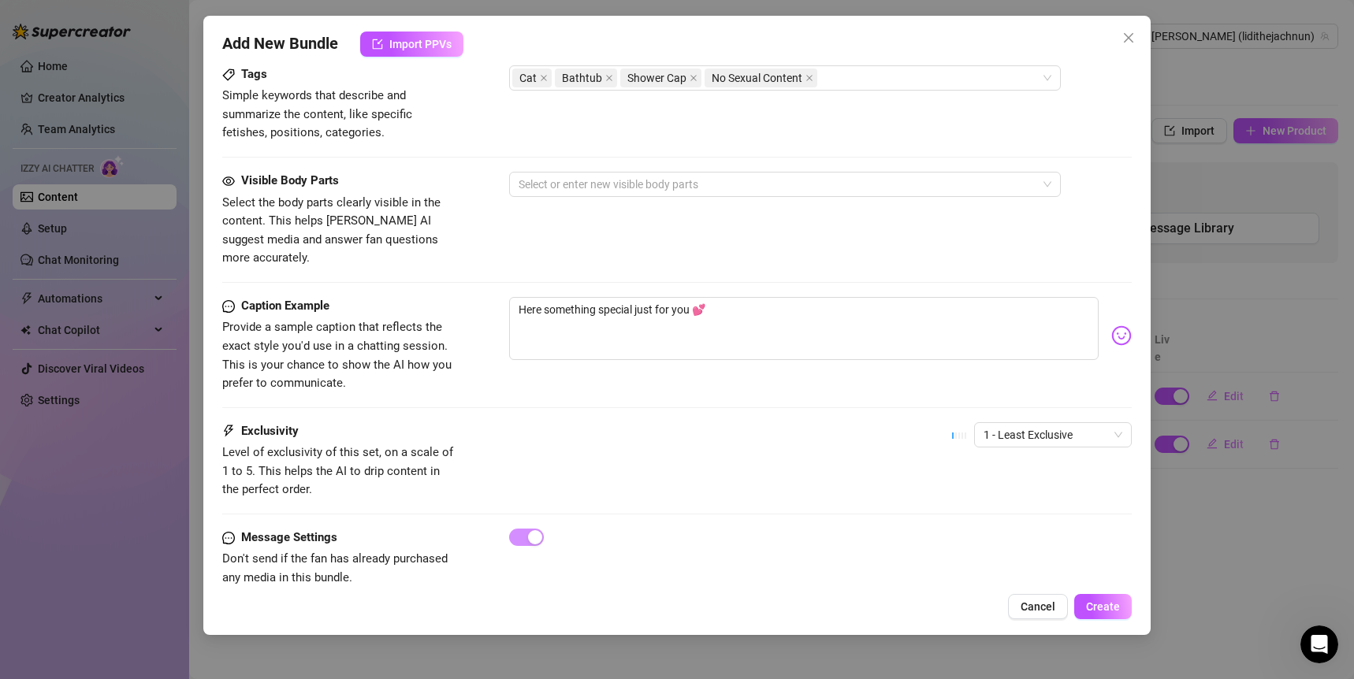
scroll to position [787, 0]
drag, startPoint x: 371, startPoint y: 559, endPoint x: 221, endPoint y: 539, distance: 151.0
click at [222, 552] on span "Don't send if the fan has already purchased any media in this bundle." at bounding box center [340, 570] width 236 height 37
click at [362, 556] on span "Don't send if the fan has already purchased any media in this bundle." at bounding box center [340, 570] width 236 height 37
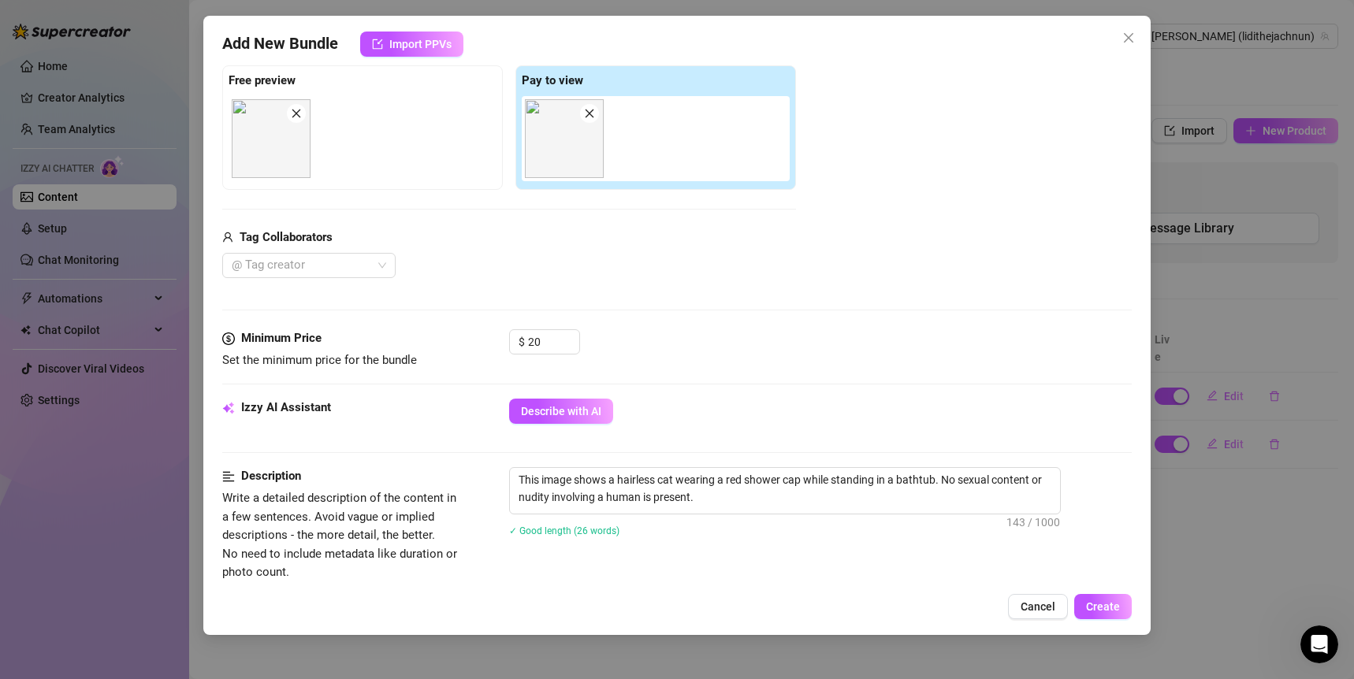
scroll to position [242, 0]
click at [1130, 35] on icon "close" at bounding box center [1128, 38] width 13 height 13
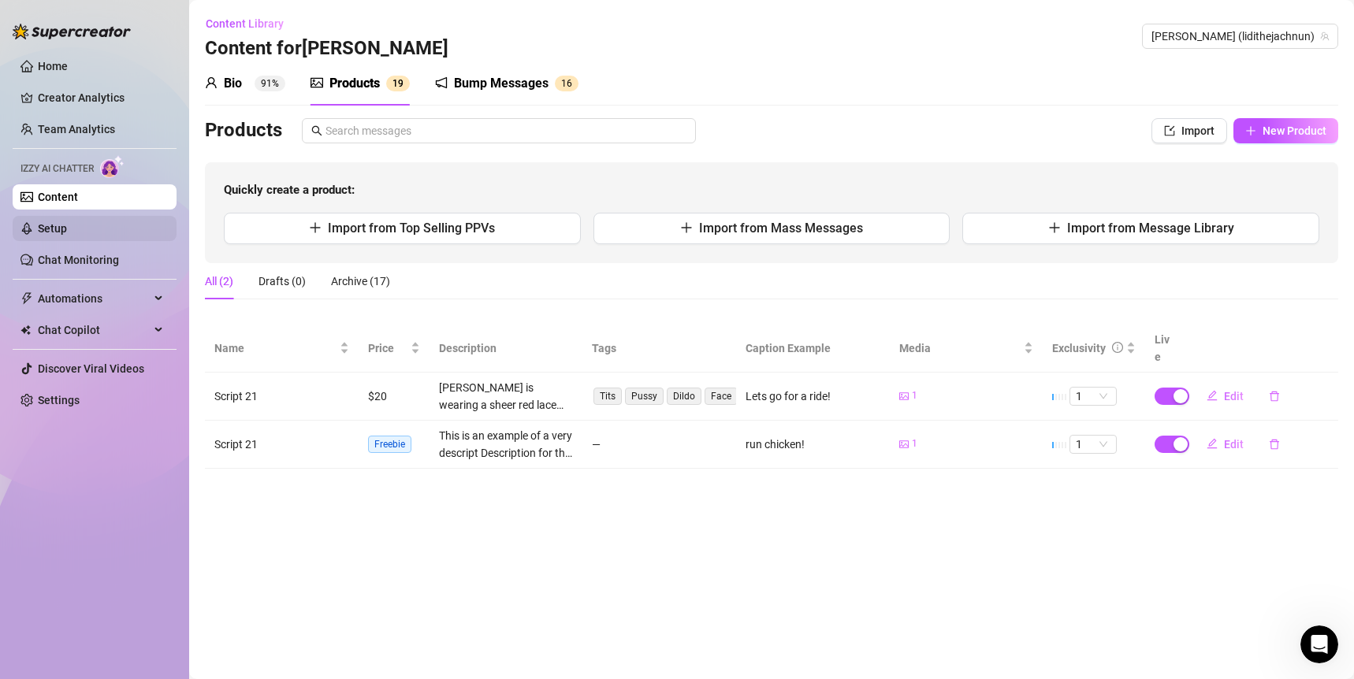
click at [67, 225] on link "Setup" at bounding box center [52, 228] width 29 height 13
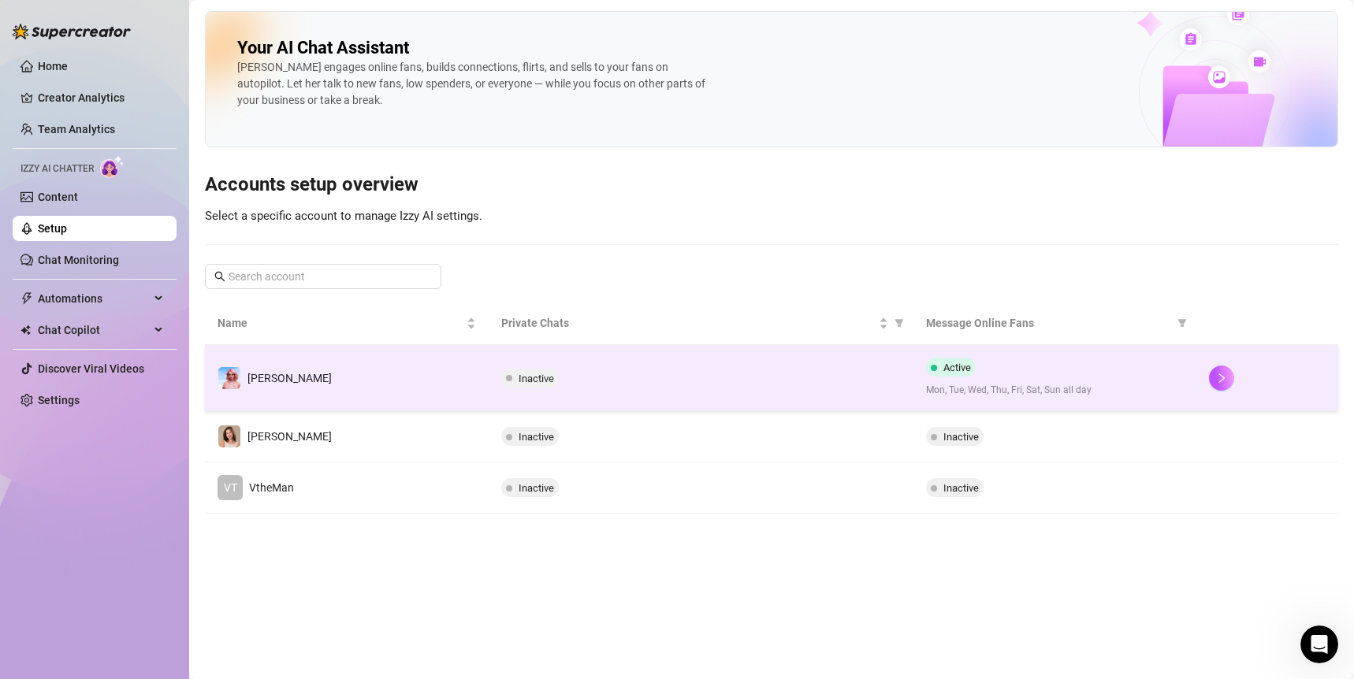
click at [707, 362] on td "Inactive" at bounding box center [701, 378] width 425 height 66
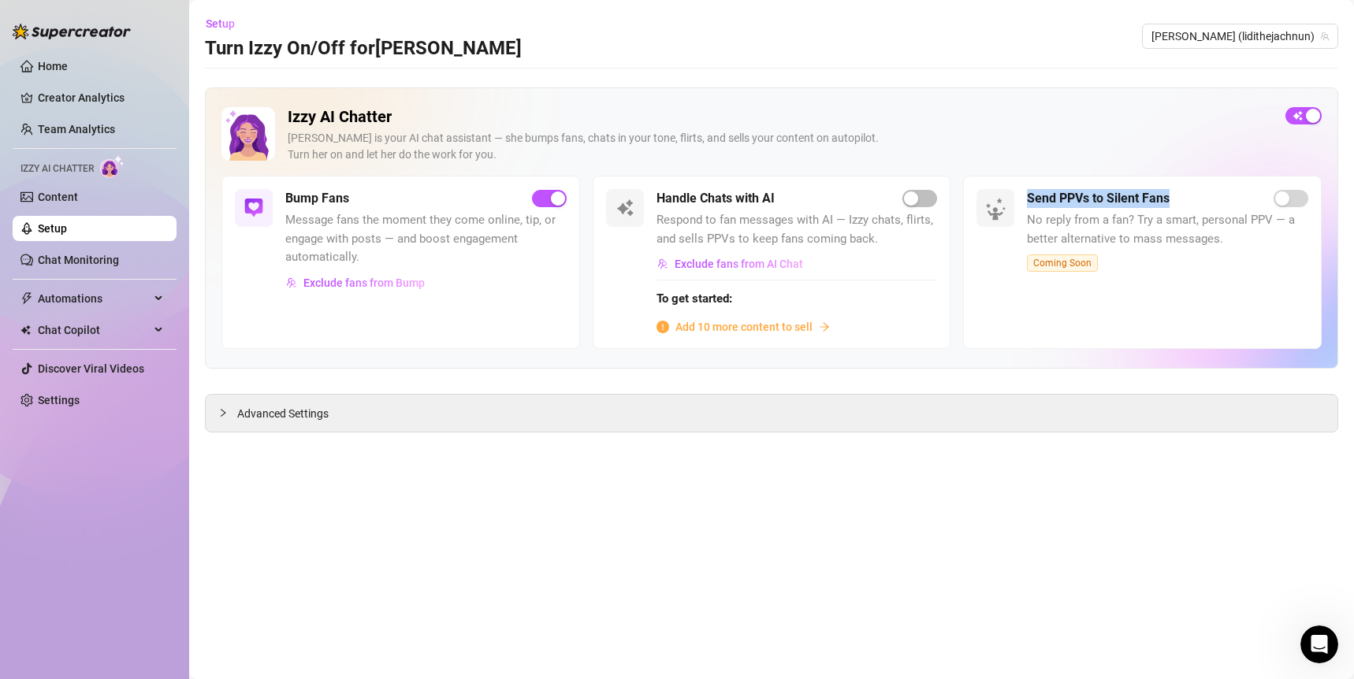
drag, startPoint x: 1181, startPoint y: 193, endPoint x: 1026, endPoint y: 199, distance: 155.3
click at [1027, 199] on div "Send PPVs to Silent Fans" at bounding box center [1167, 198] width 281 height 19
click at [1177, 223] on span "No reply from a fan? Try a smart, personal PPV — a better alternative to mass m…" at bounding box center [1167, 229] width 281 height 37
drag, startPoint x: 1175, startPoint y: 202, endPoint x: 1026, endPoint y: 203, distance: 148.9
click at [1027, 203] on div "Send PPVs to Silent Fans" at bounding box center [1167, 198] width 281 height 19
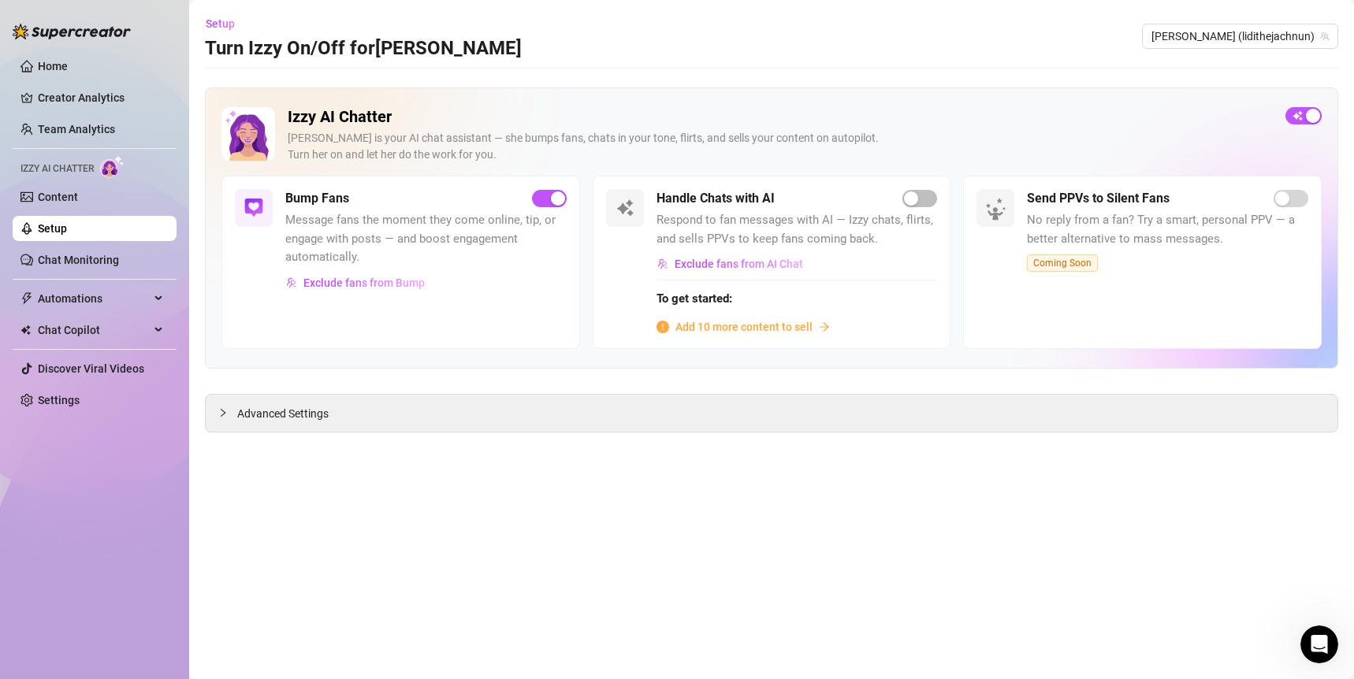
click at [1078, 225] on span "No reply from a fan? Try a smart, personal PPV — a better alternative to mass m…" at bounding box center [1167, 229] width 281 height 37
drag, startPoint x: 1091, startPoint y: 262, endPoint x: 1034, endPoint y: 266, distance: 56.9
click at [1034, 266] on span "Coming Soon" at bounding box center [1062, 263] width 71 height 17
click at [1085, 240] on span "No reply from a fan? Try a smart, personal PPV — a better alternative to mass m…" at bounding box center [1167, 229] width 281 height 37
click at [78, 203] on link "Content" at bounding box center [58, 197] width 40 height 13
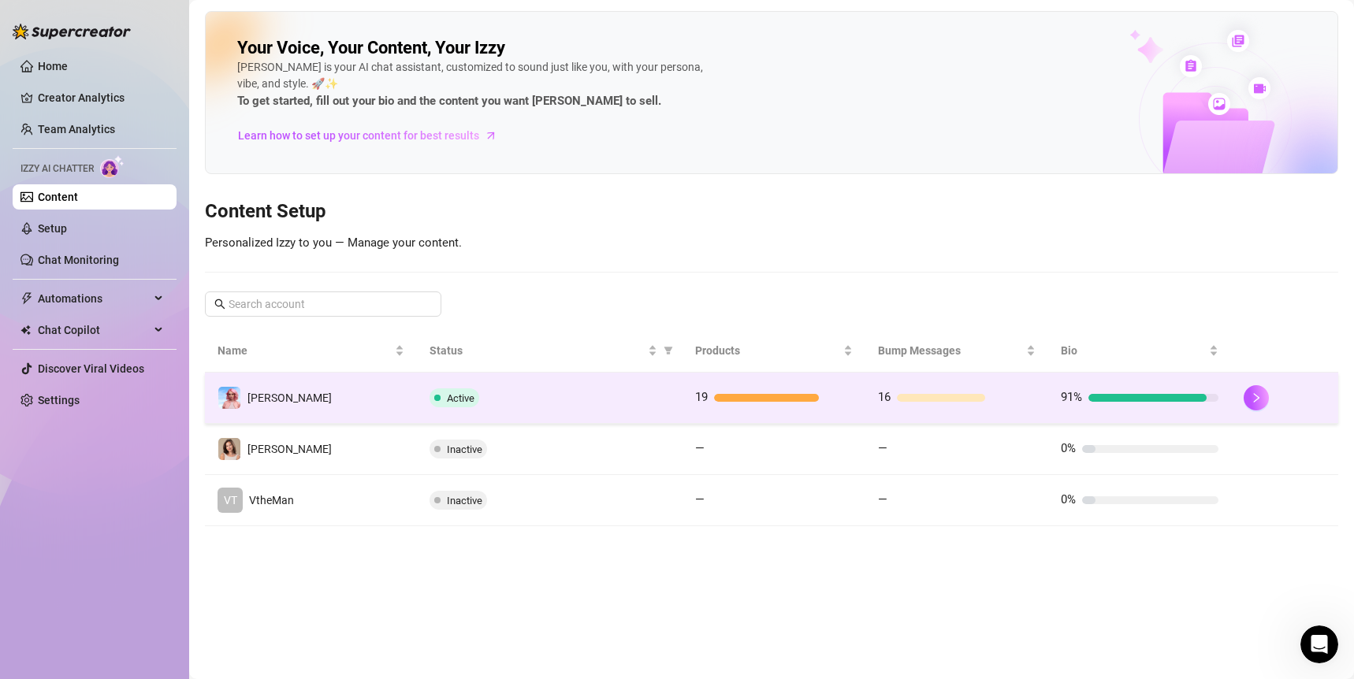
click at [578, 393] on div "Active" at bounding box center [549, 397] width 240 height 19
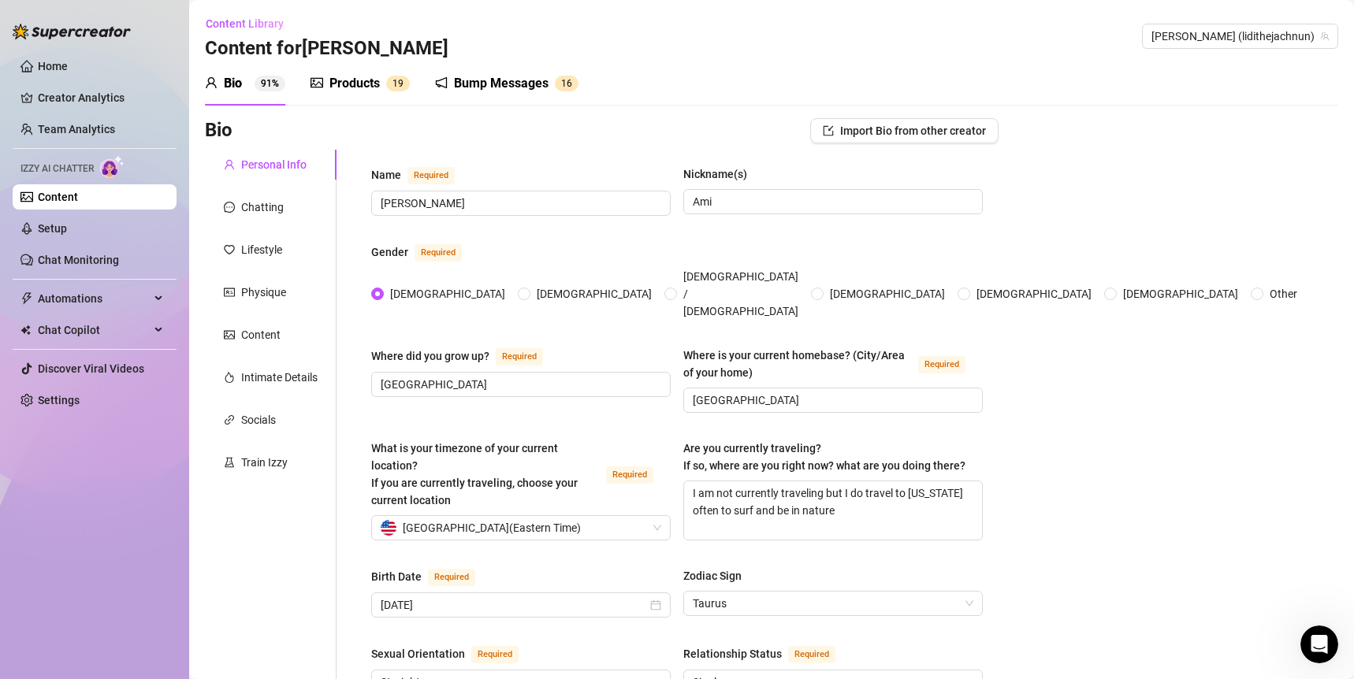
click at [478, 86] on div "Bump Messages" at bounding box center [501, 83] width 95 height 19
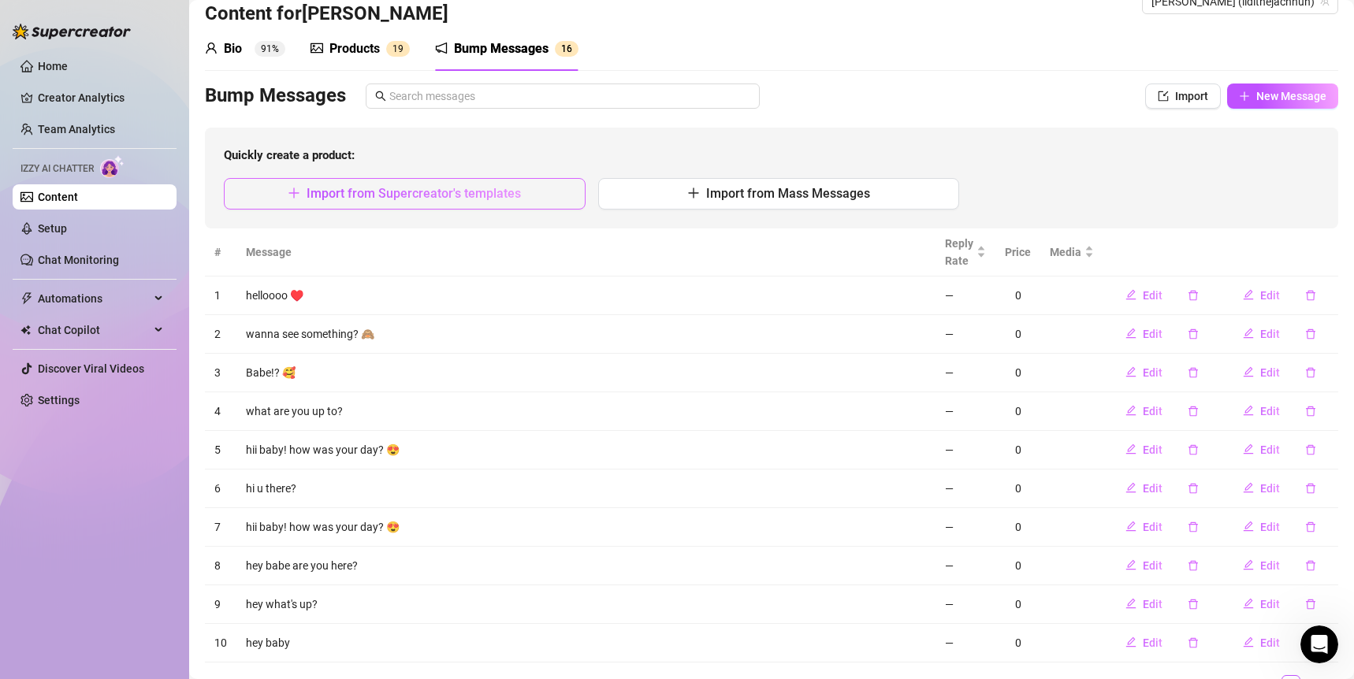
scroll to position [46, 0]
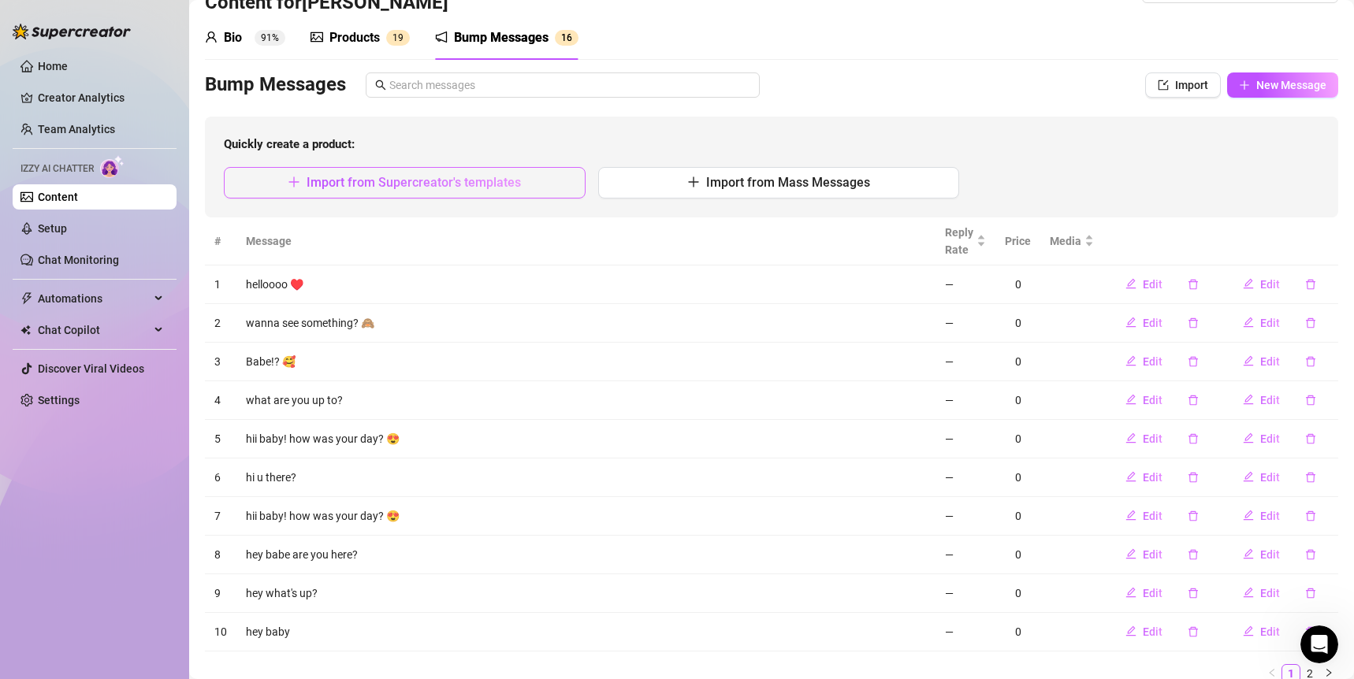
click at [366, 188] on span "Import from Supercreator's templates" at bounding box center [414, 182] width 214 height 15
type textarea "Type your message here..."
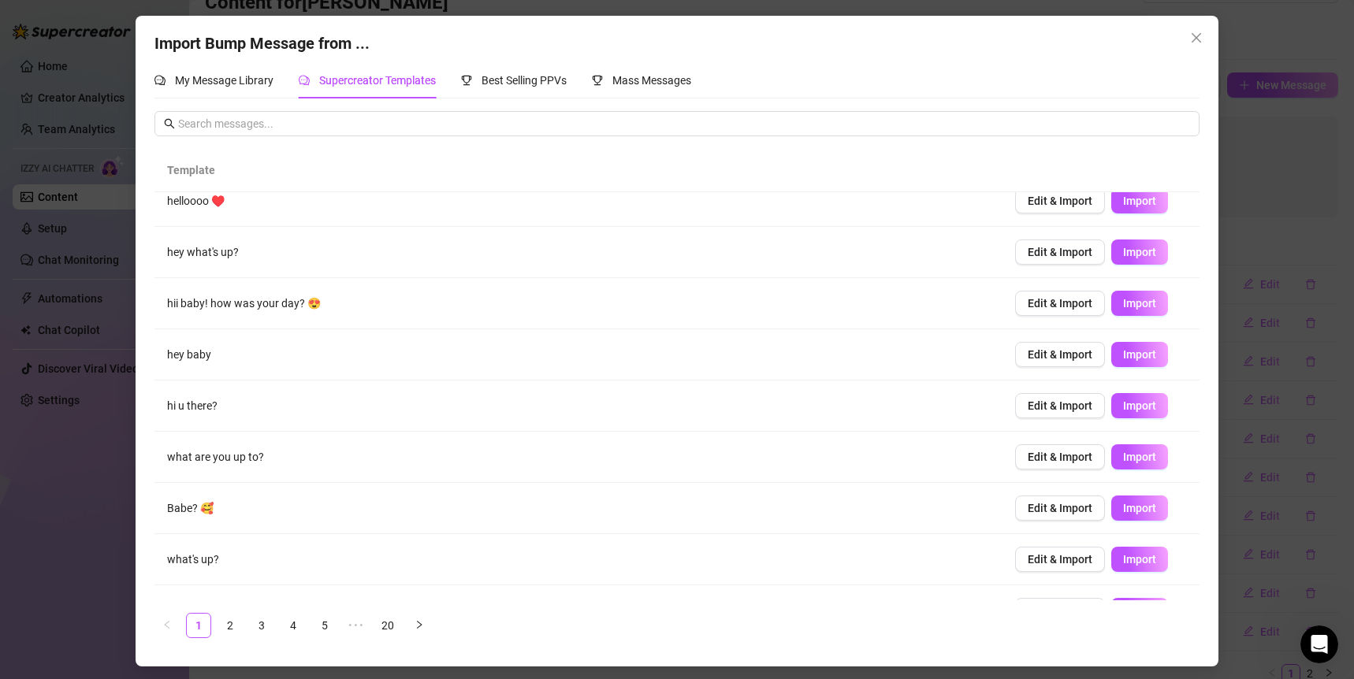
scroll to position [104, 0]
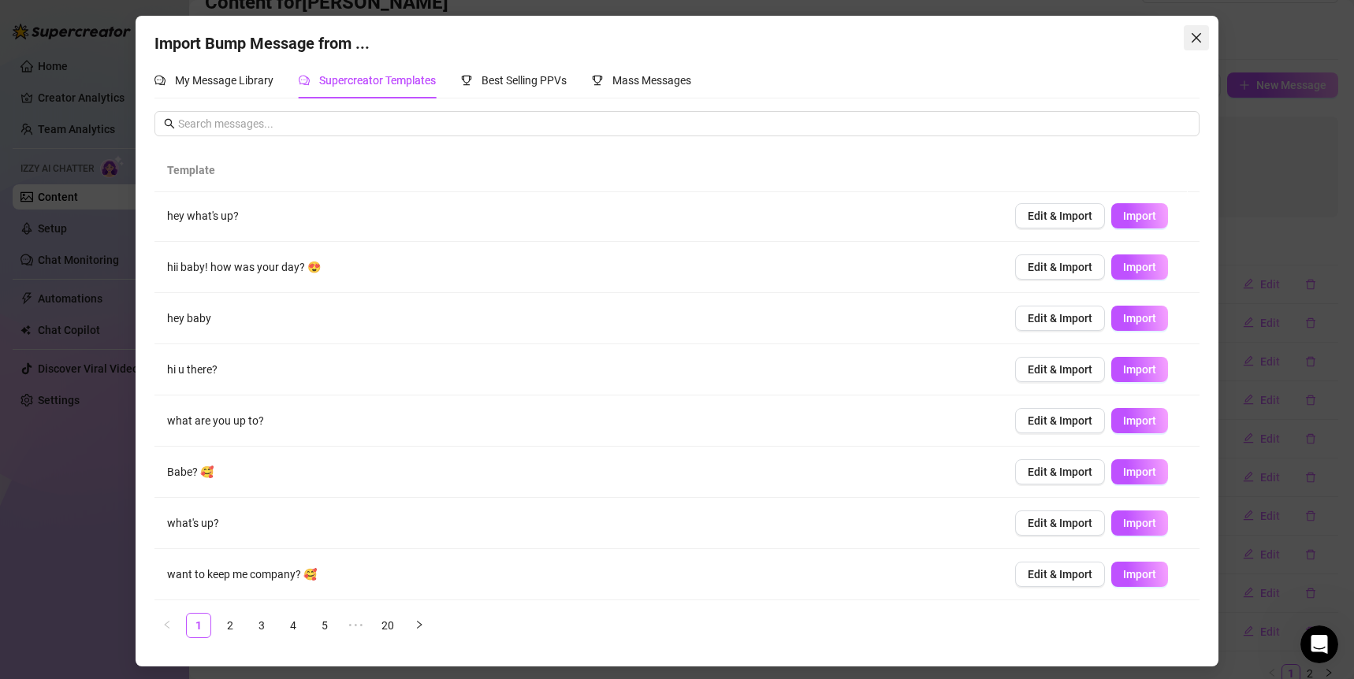
click at [1200, 39] on icon "close" at bounding box center [1196, 38] width 13 height 13
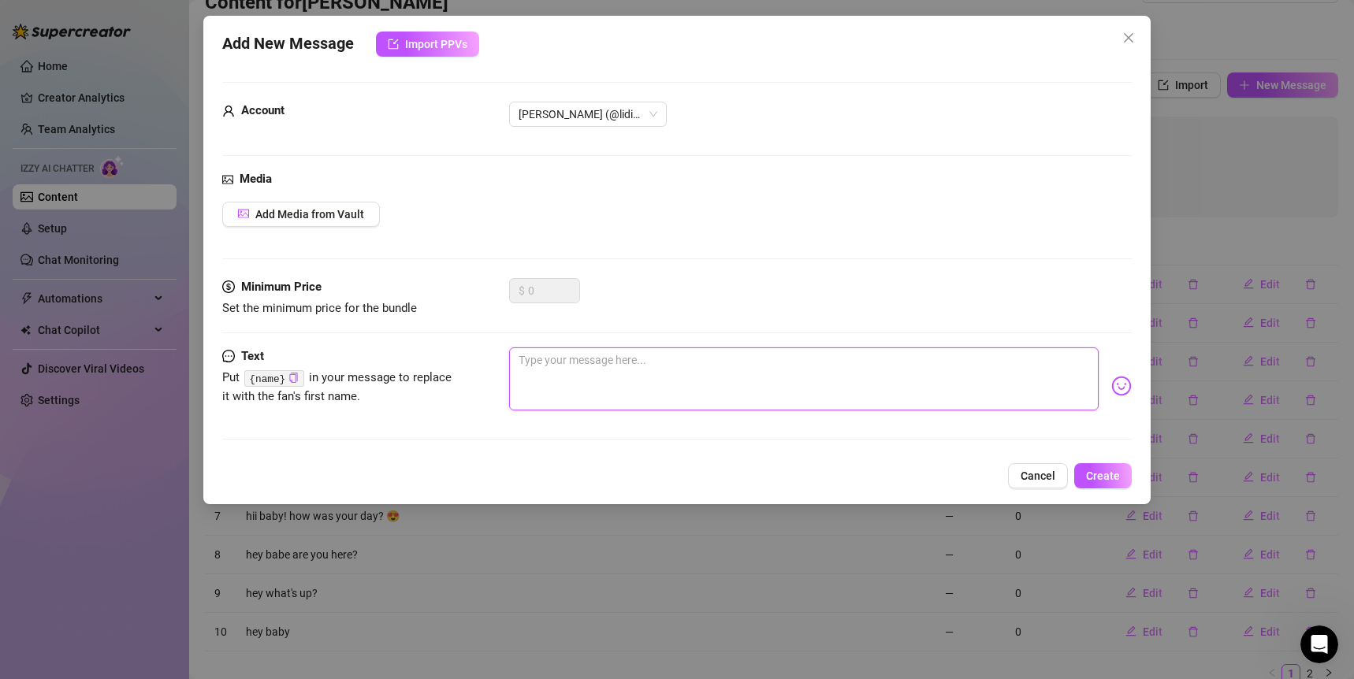
click at [548, 377] on textarea at bounding box center [804, 378] width 590 height 63
click at [1131, 30] on button "Close" at bounding box center [1128, 37] width 25 height 25
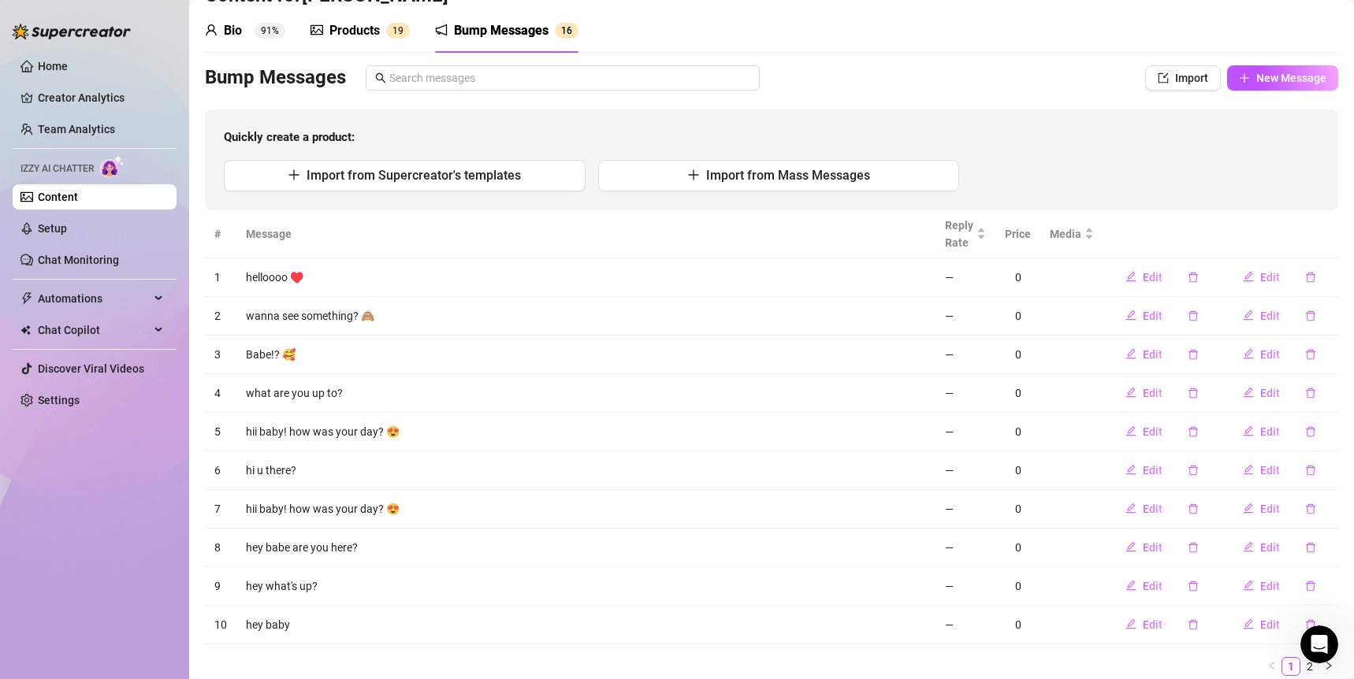
scroll to position [48, 0]
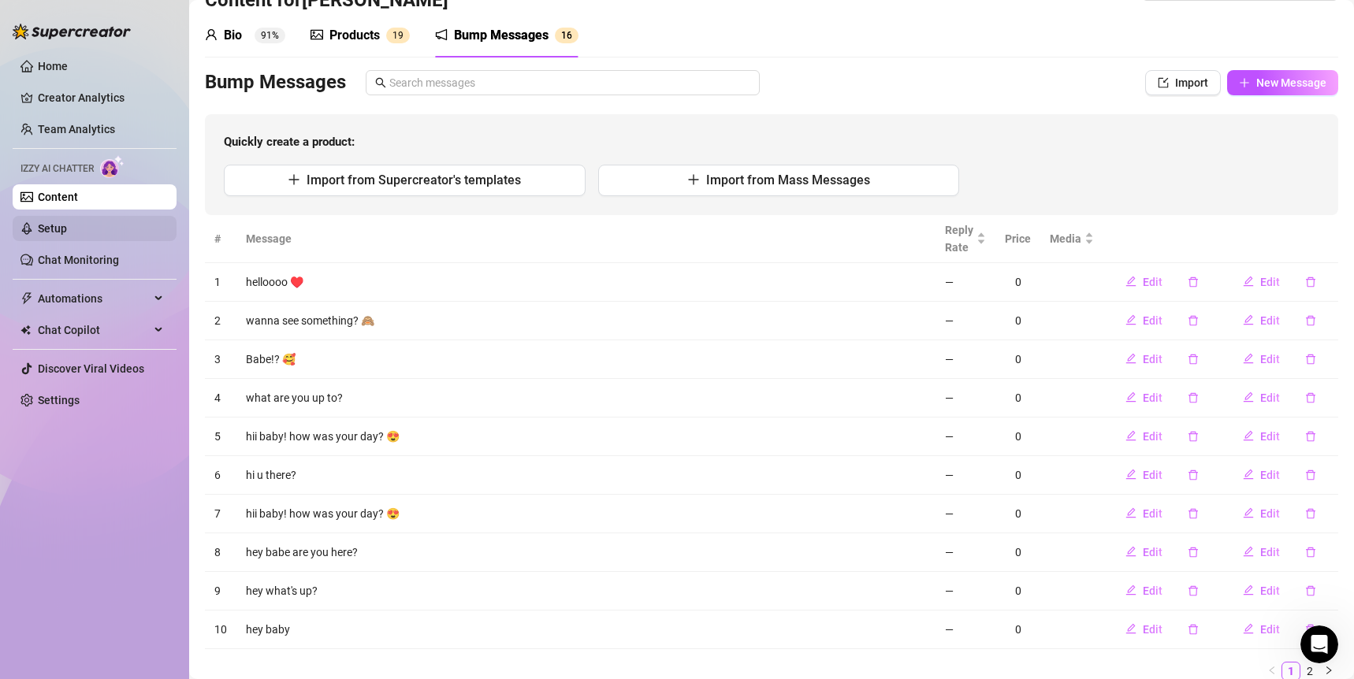
click at [67, 227] on link "Setup" at bounding box center [52, 228] width 29 height 13
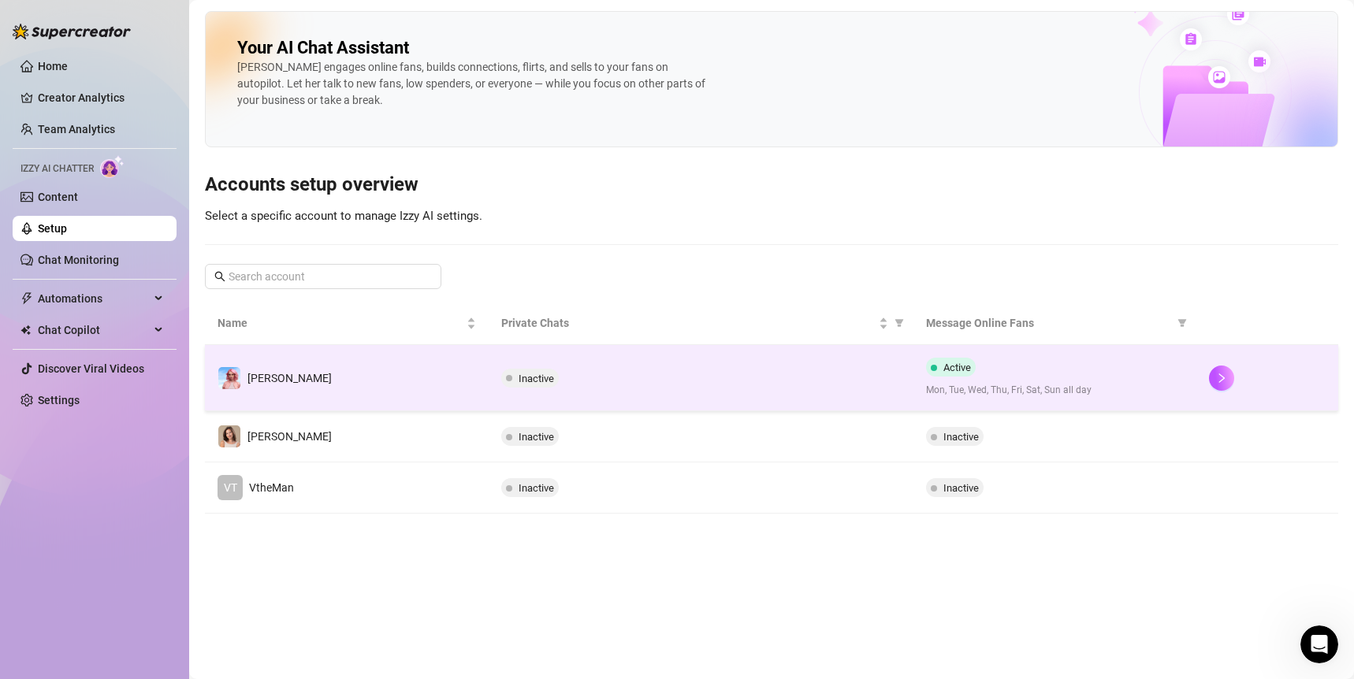
click at [645, 371] on div "Inactive" at bounding box center [701, 378] width 400 height 19
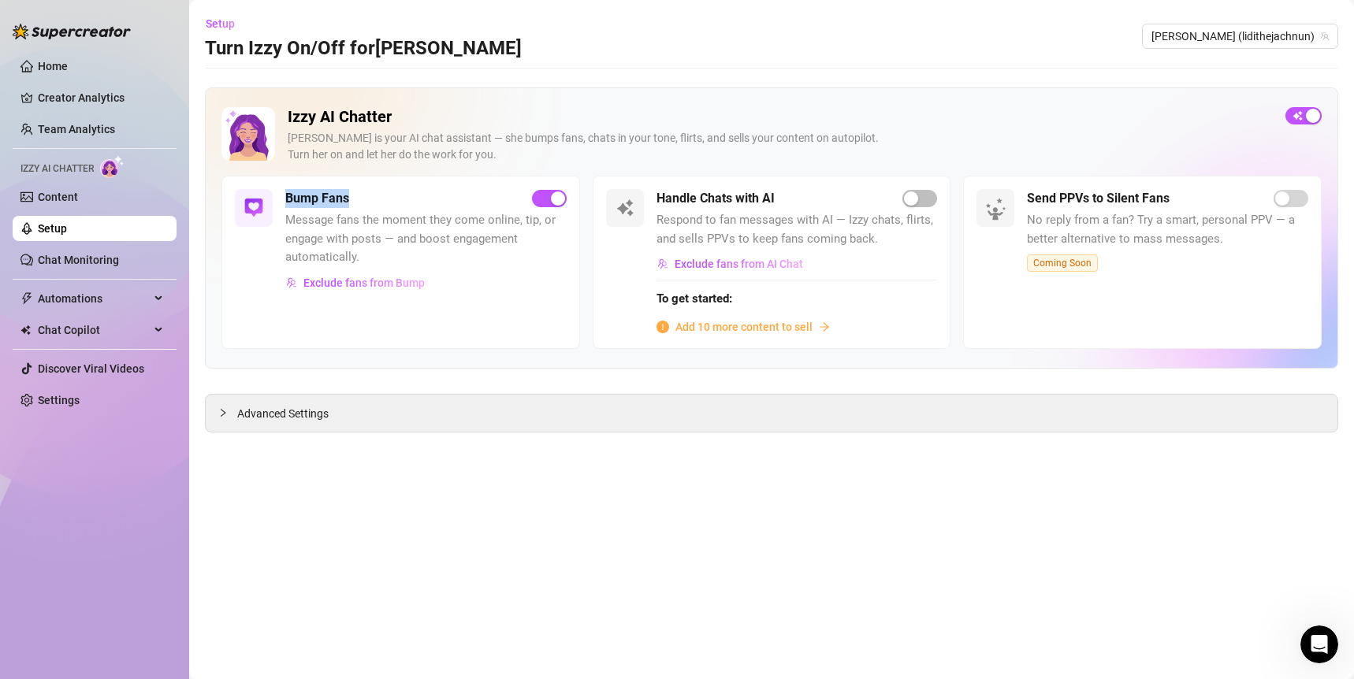
drag, startPoint x: 360, startPoint y: 199, endPoint x: 284, endPoint y: 201, distance: 75.7
click at [285, 201] on div "Bump Fans" at bounding box center [425, 198] width 281 height 19
drag, startPoint x: 808, startPoint y: 193, endPoint x: 652, endPoint y: 201, distance: 156.2
click at [652, 203] on div "Handle Chats with AI Respond to fan messages with AI — Izzy chats, flirts, and …" at bounding box center [772, 262] width 359 height 173
click at [414, 217] on span "Message fans the moment they come online, tip, or engage with posts — and boost…" at bounding box center [425, 239] width 281 height 56
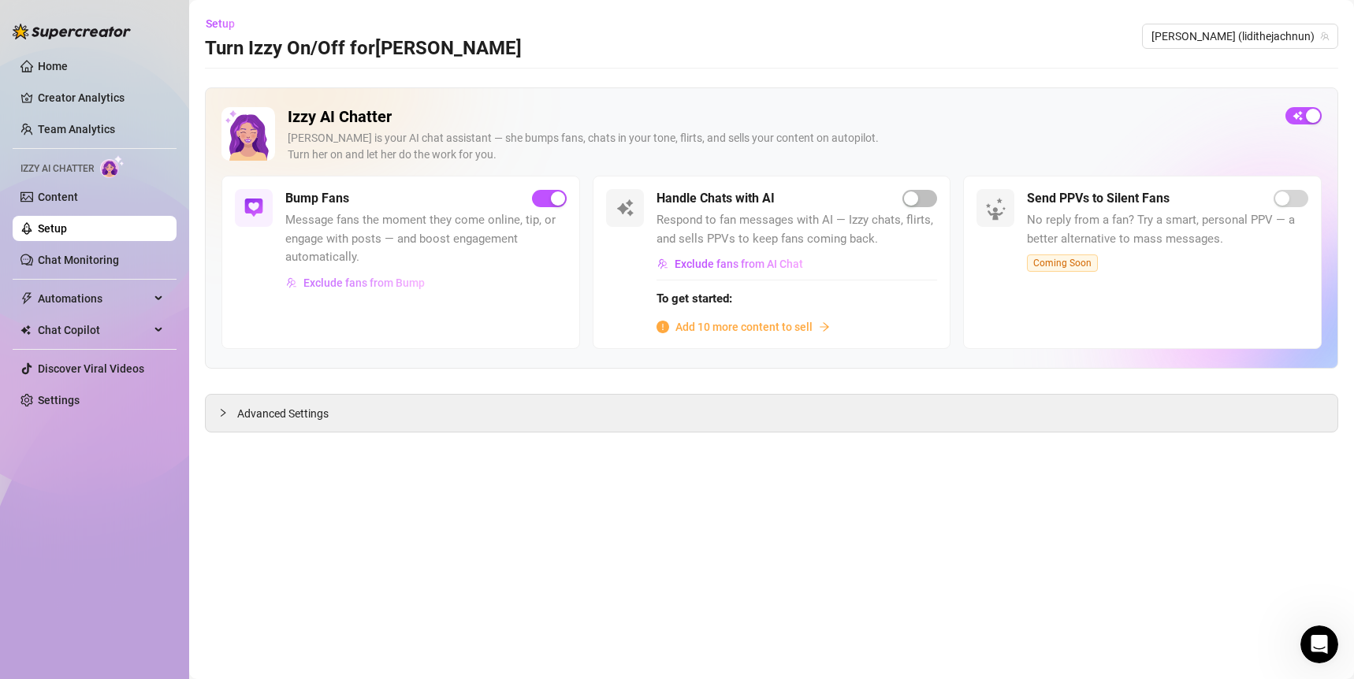
click at [355, 285] on span "Exclude fans from Bump" at bounding box center [363, 283] width 121 height 13
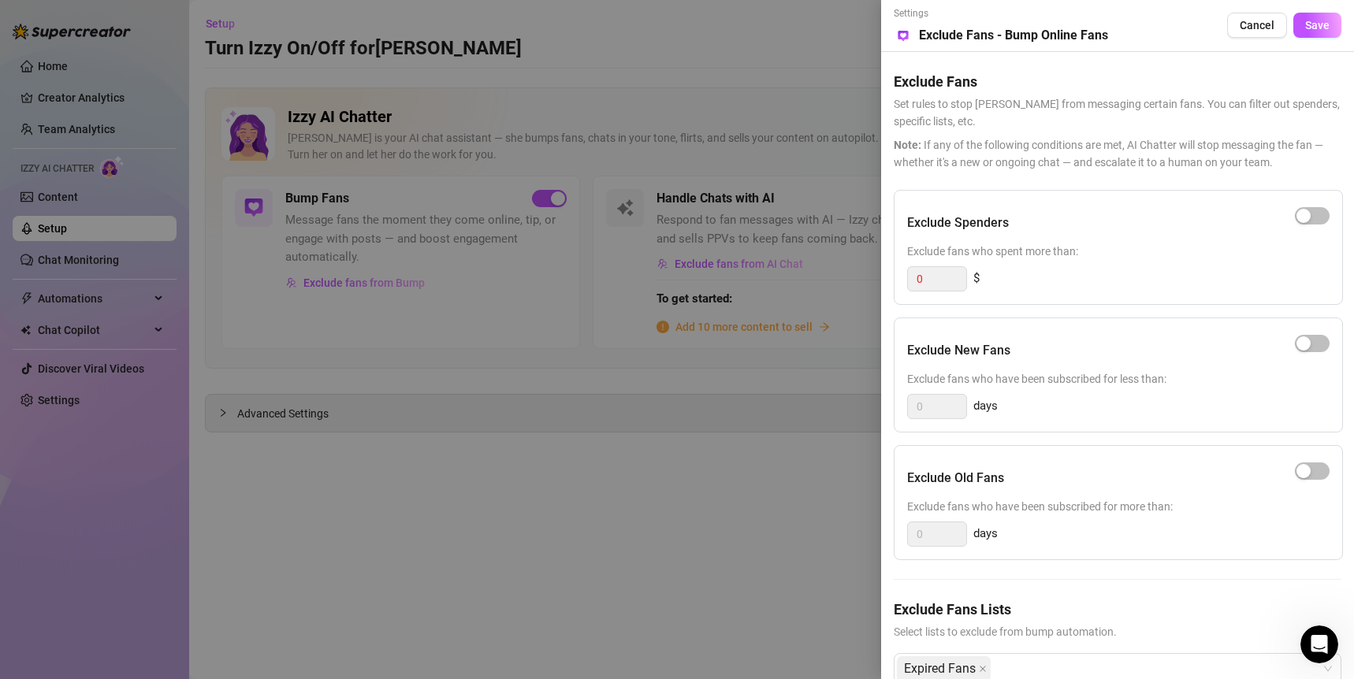
click at [1024, 623] on span "Select lists to exclude from bump automation." at bounding box center [1118, 631] width 448 height 17
click at [643, 481] on div at bounding box center [677, 339] width 1354 height 679
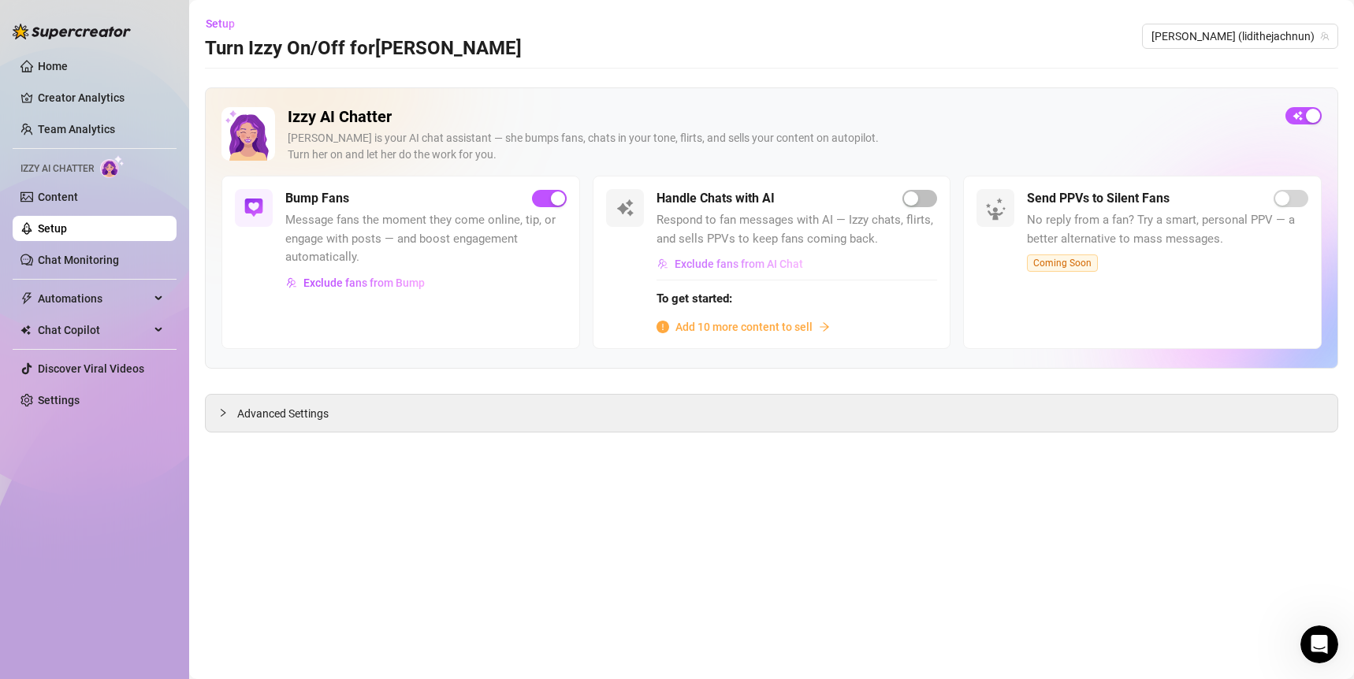
click at [746, 266] on span "Exclude fans from AI Chat" at bounding box center [739, 264] width 128 height 13
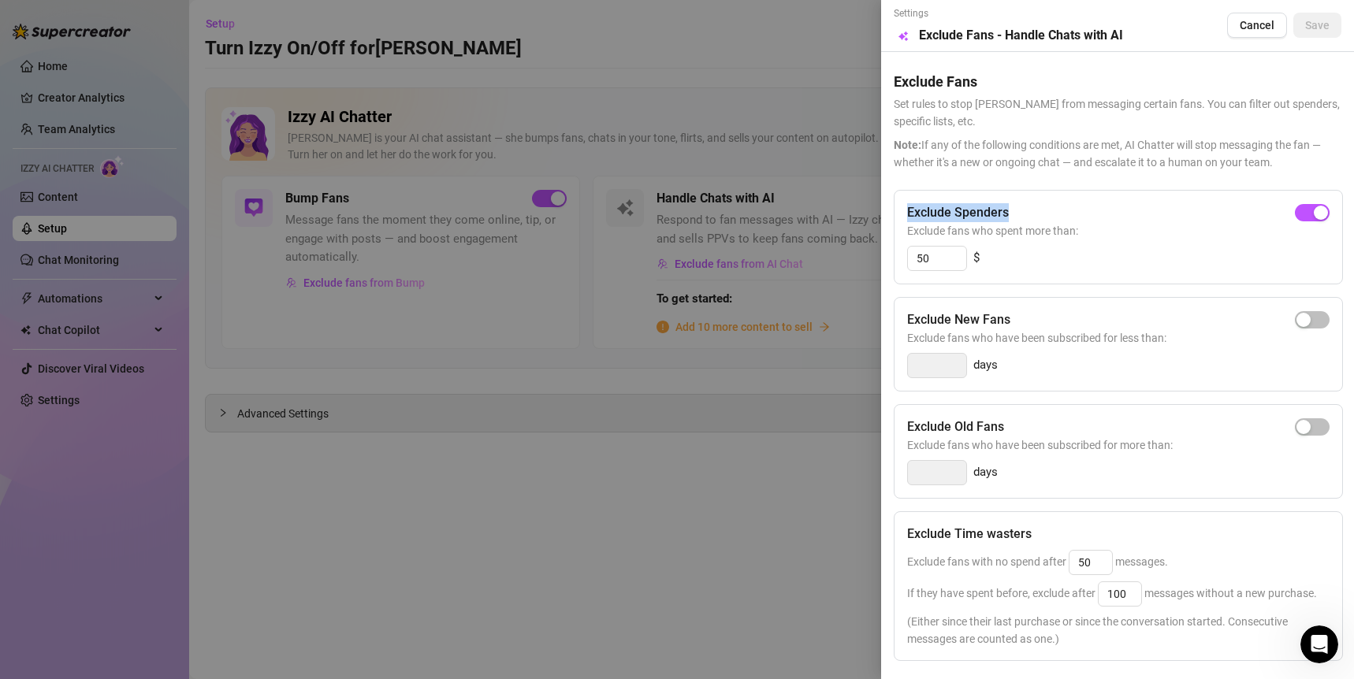
drag, startPoint x: 1019, startPoint y: 207, endPoint x: 903, endPoint y: 211, distance: 115.9
click at [903, 212] on div "Exclude Spenders Exclude fans who spent more than: 50 $" at bounding box center [1118, 237] width 449 height 95
click at [947, 253] on input "50" at bounding box center [937, 259] width 58 height 24
type input "5"
click at [1293, 210] on div "button" at bounding box center [1303, 213] width 14 height 14
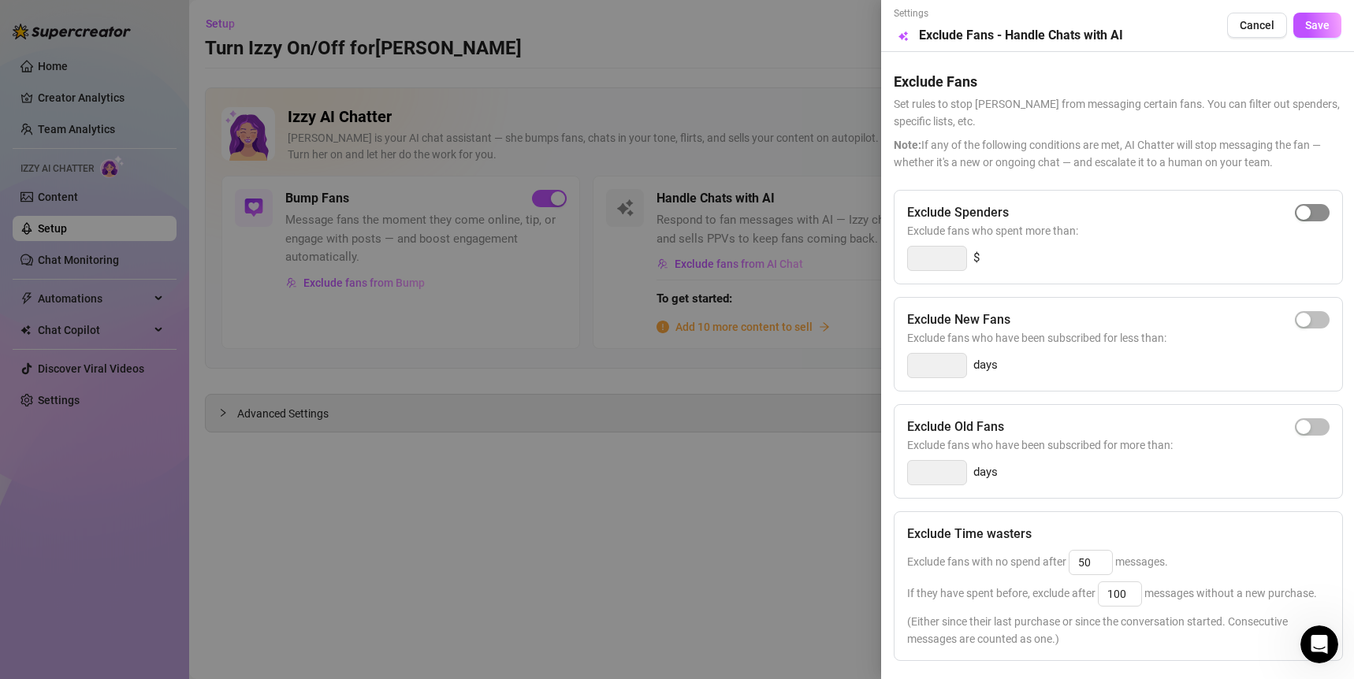
type input "300"
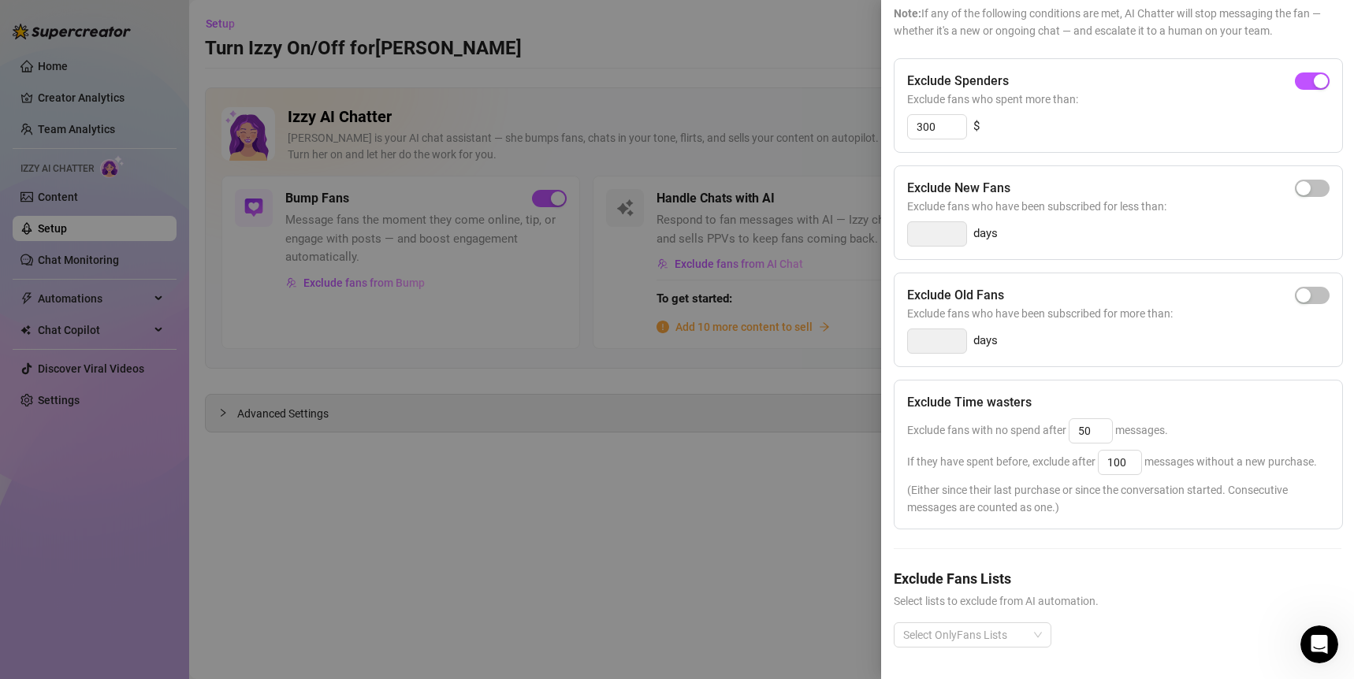
scroll to position [161, 0]
click at [980, 631] on div at bounding box center [964, 635] width 135 height 22
click at [1152, 555] on div "Exclude Spenders Exclude fans who spent more than: 300 $ Exclude New Fans Exclu…" at bounding box center [1118, 365] width 448 height 615
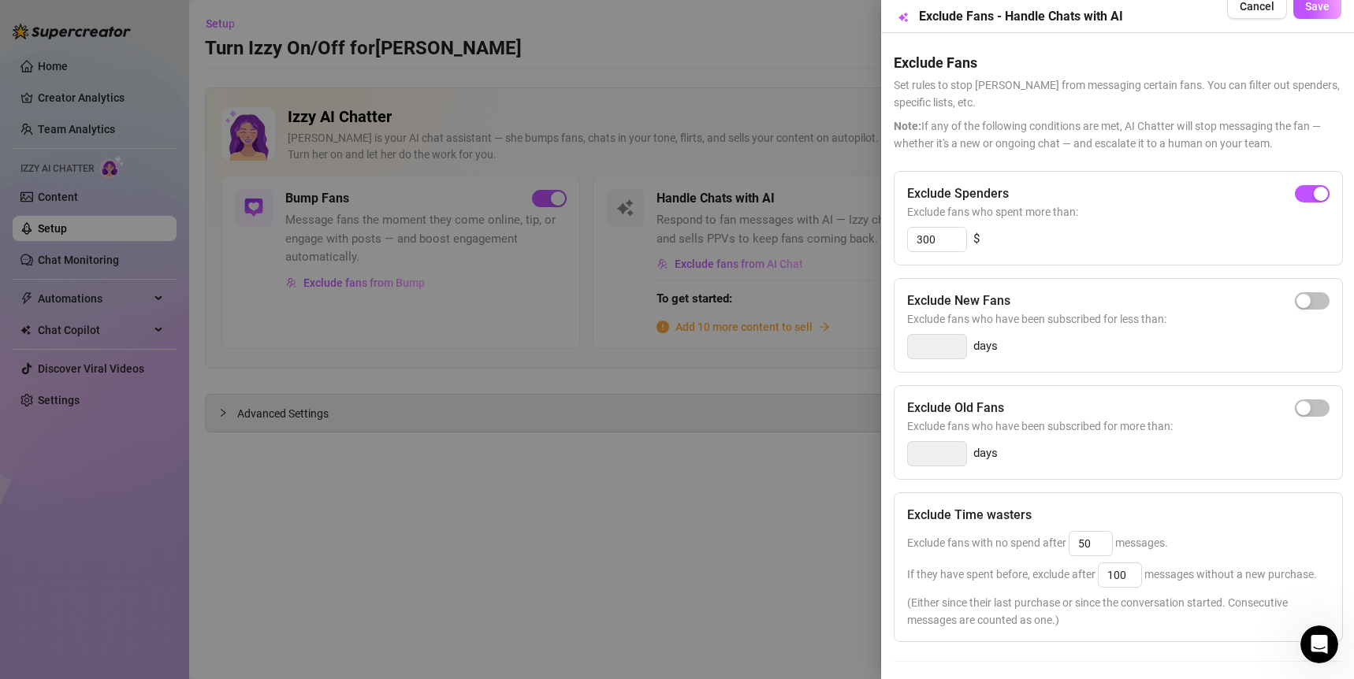
scroll to position [0, 0]
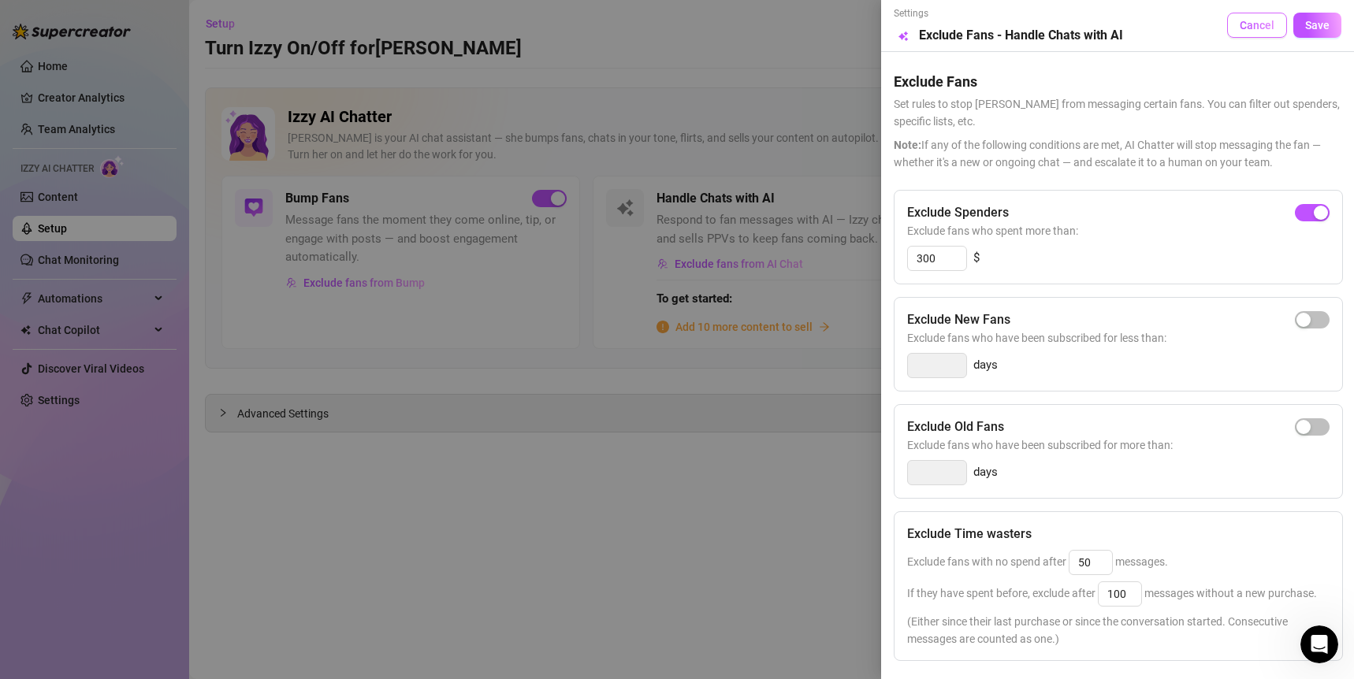
click at [1243, 19] on span "Cancel" at bounding box center [1256, 25] width 35 height 13
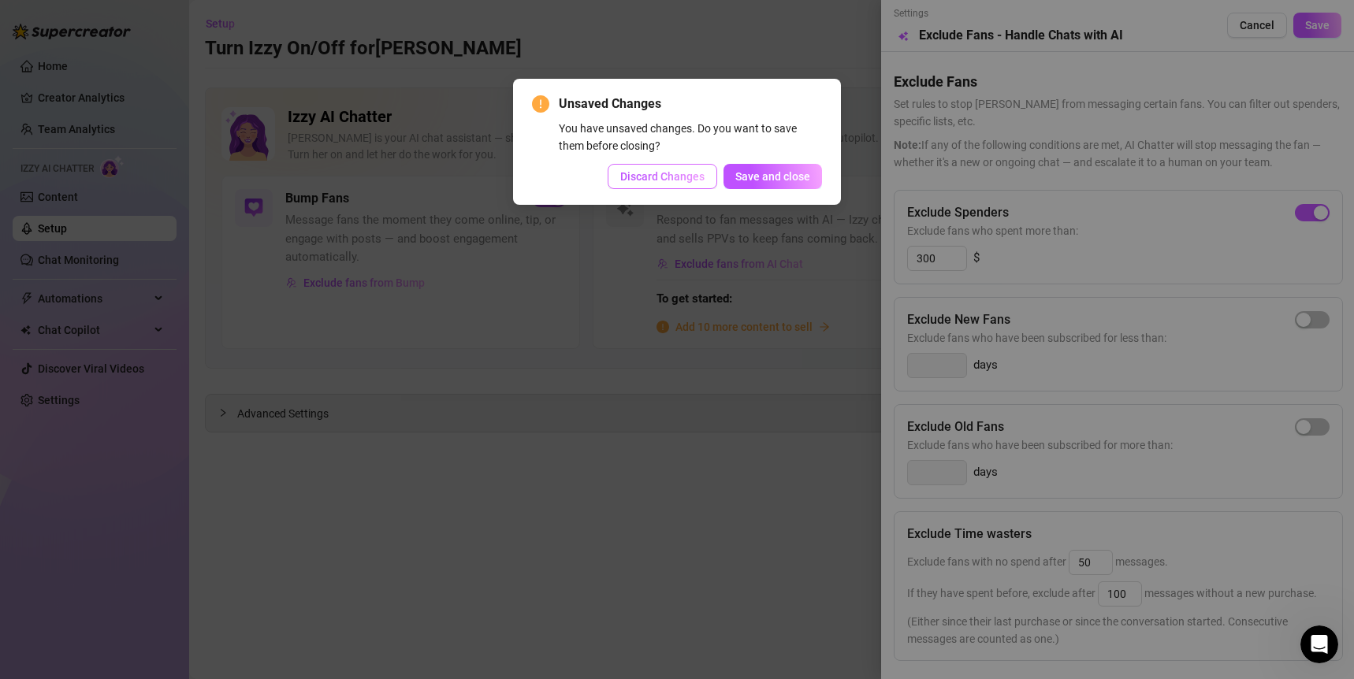
click at [688, 177] on span "Discard Changes" at bounding box center [662, 176] width 84 height 13
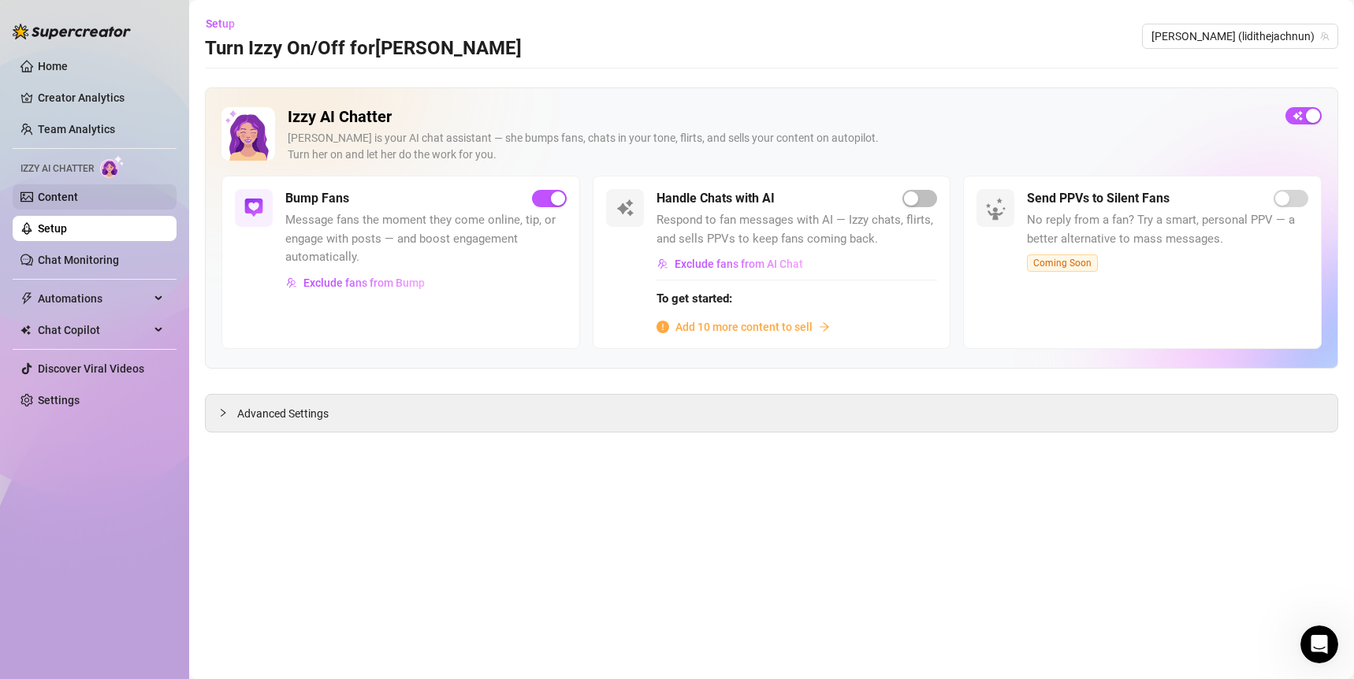
click at [38, 199] on link "Content" at bounding box center [58, 197] width 40 height 13
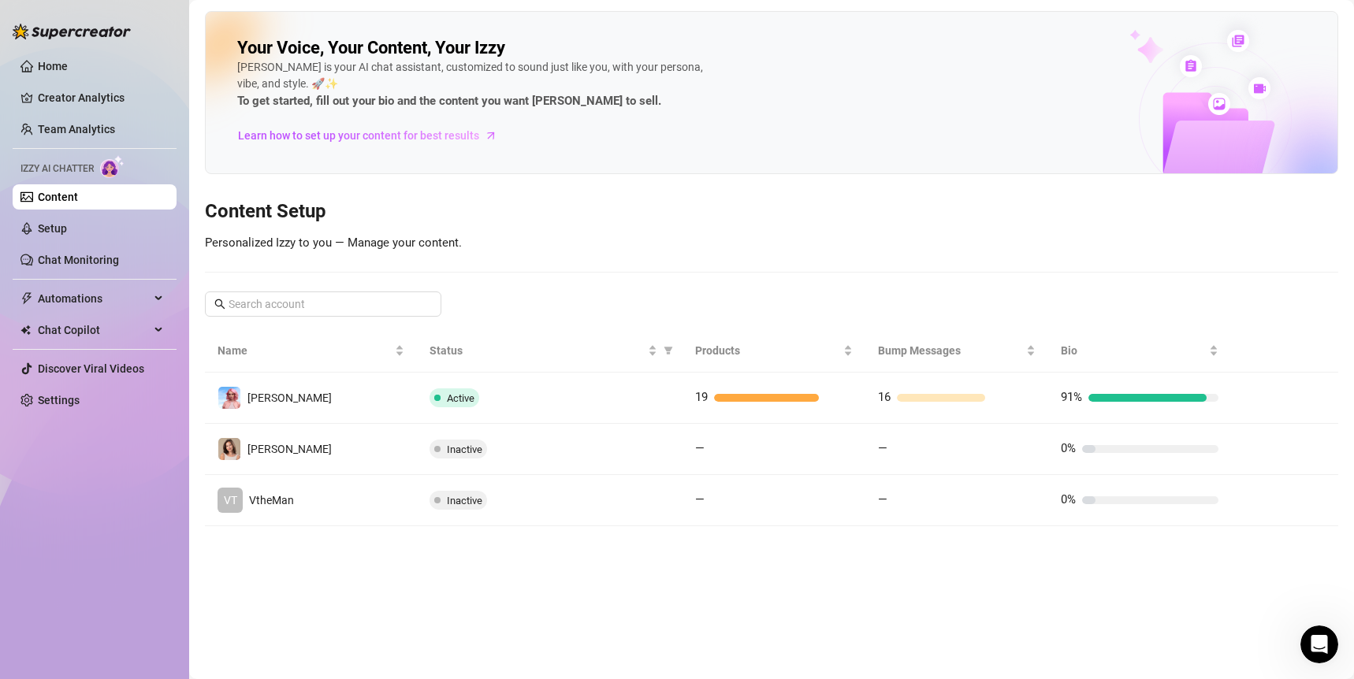
click at [1293, 644] on icon "Open Intercom Messenger" at bounding box center [1319, 645] width 26 height 26
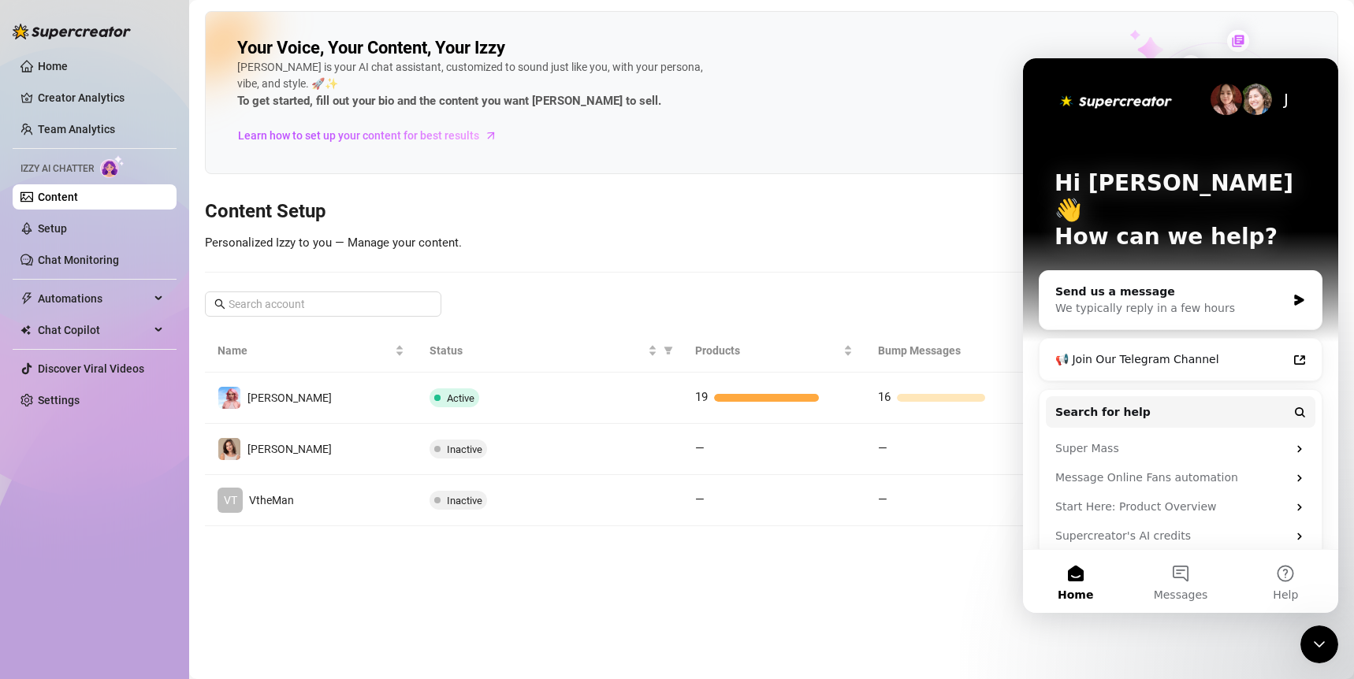
click at [818, 237] on div "Your Voice, Your Content, Your [PERSON_NAME] is your AI chat assistant, customi…" at bounding box center [771, 268] width 1133 height 515
click at [827, 229] on div "Your Voice, Your Content, Your [PERSON_NAME] is your AI chat assistant, customi…" at bounding box center [771, 268] width 1133 height 515
click at [1293, 647] on icon "Close Intercom Messenger" at bounding box center [1319, 644] width 19 height 19
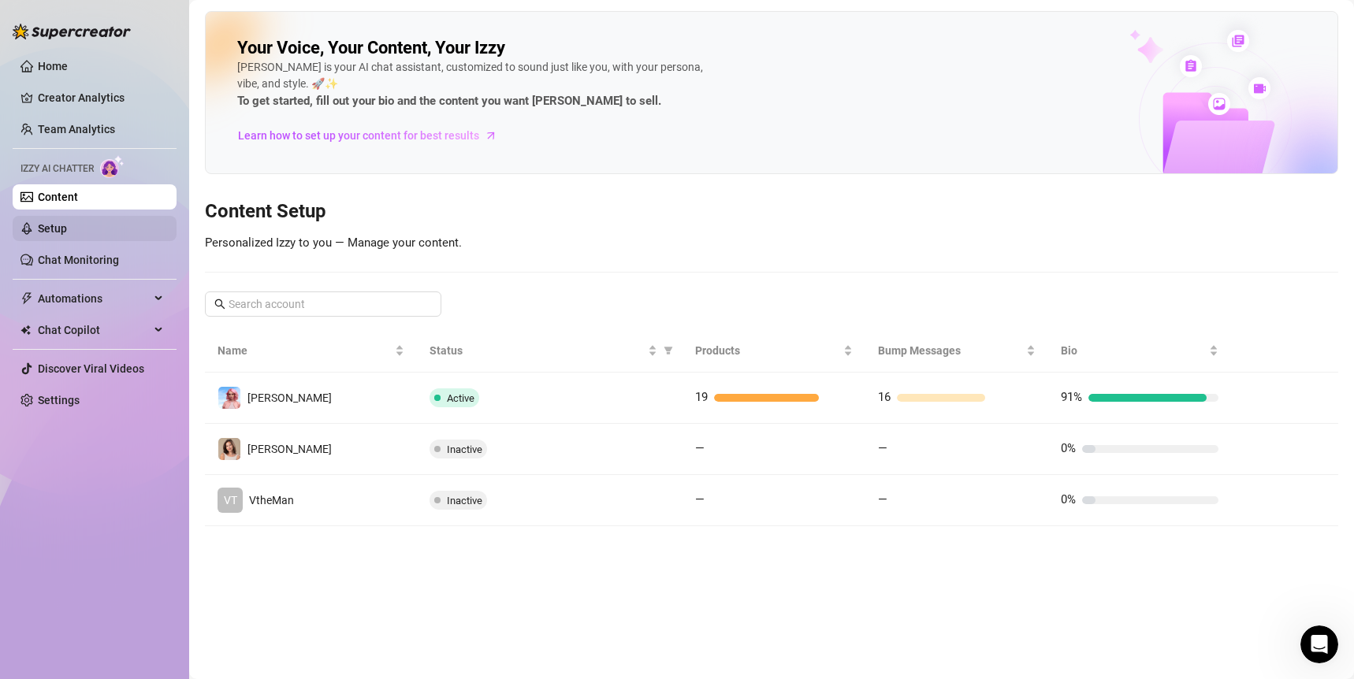
click at [67, 232] on link "Setup" at bounding box center [52, 228] width 29 height 13
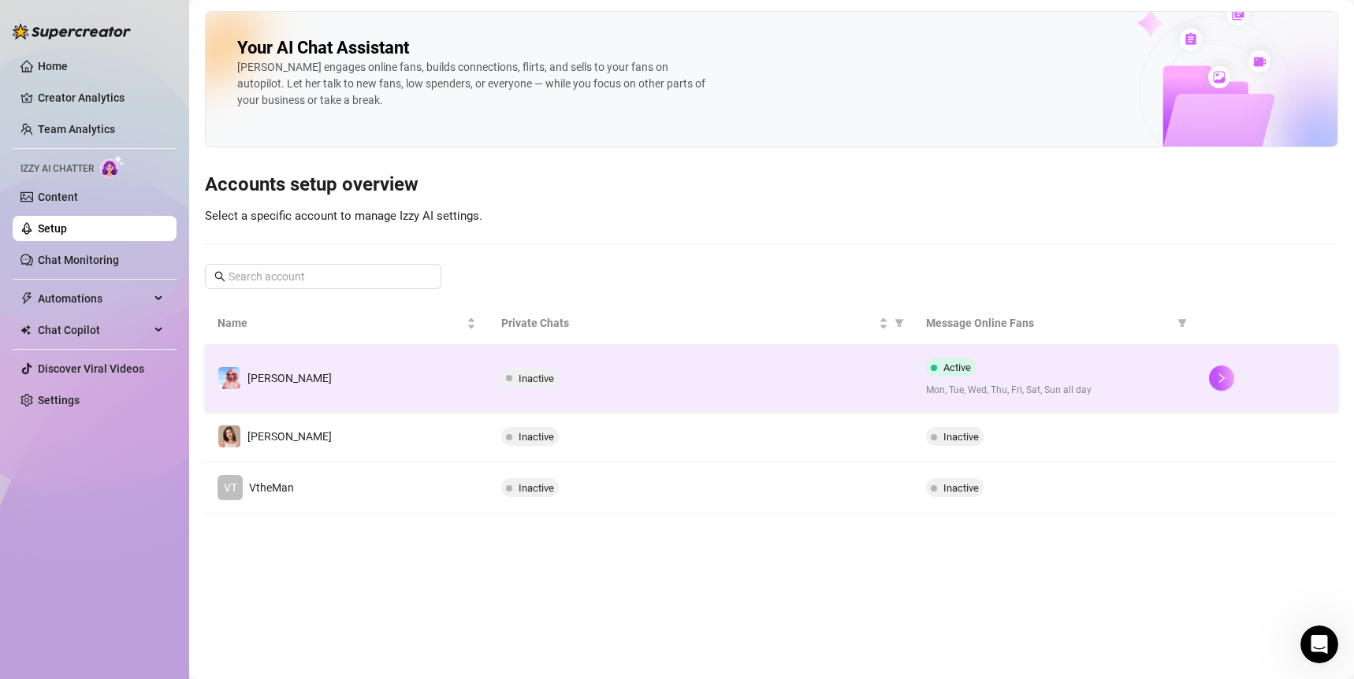
click at [455, 367] on td "[PERSON_NAME]" at bounding box center [347, 378] width 284 height 66
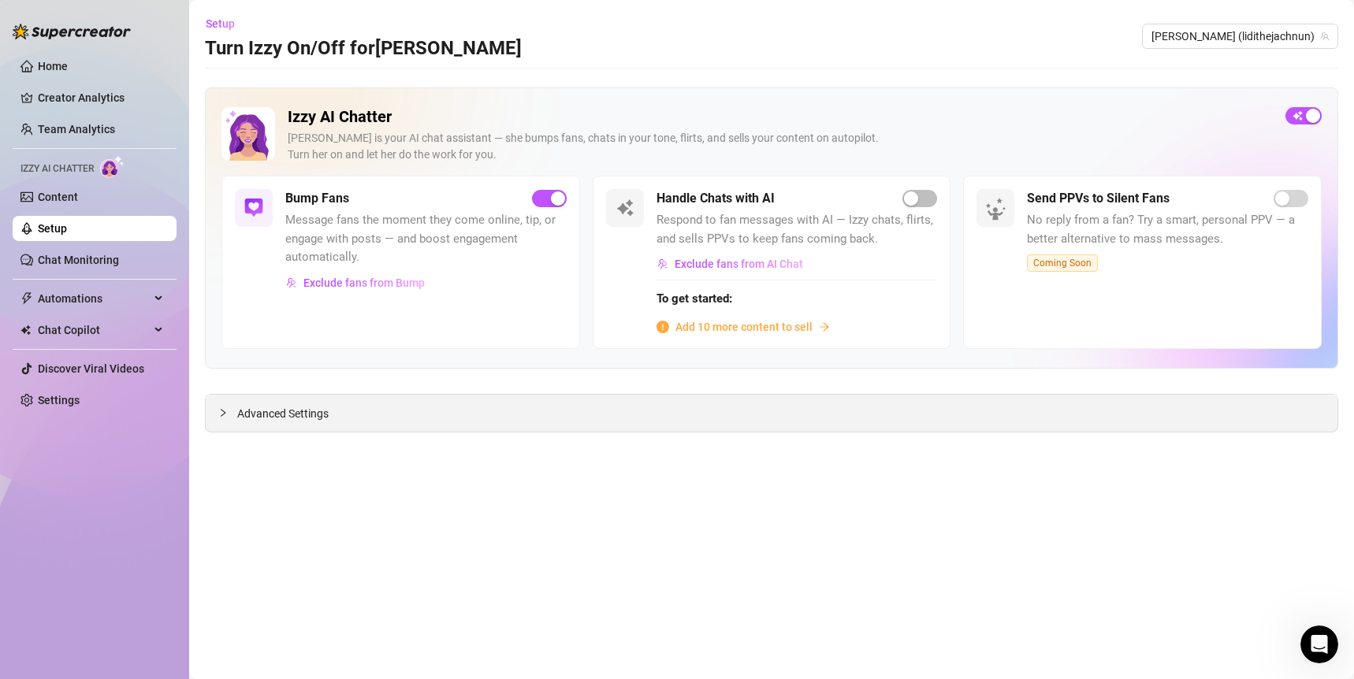
click at [314, 418] on span "Advanced Settings" at bounding box center [282, 413] width 91 height 17
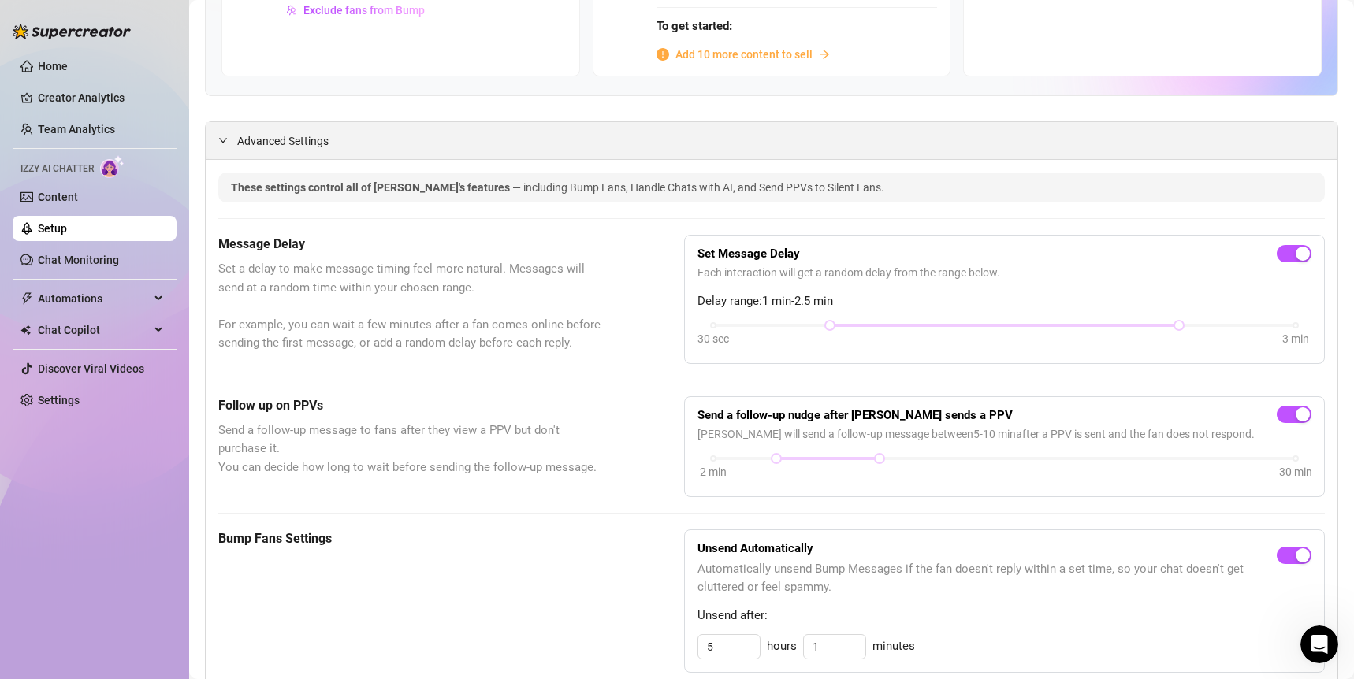
scroll to position [272, 0]
drag, startPoint x: 340, startPoint y: 241, endPoint x: 297, endPoint y: 237, distance: 42.7
click at [295, 237] on h5 "Message Delay" at bounding box center [411, 245] width 387 height 19
click at [297, 237] on h5 "Message Delay" at bounding box center [411, 245] width 387 height 19
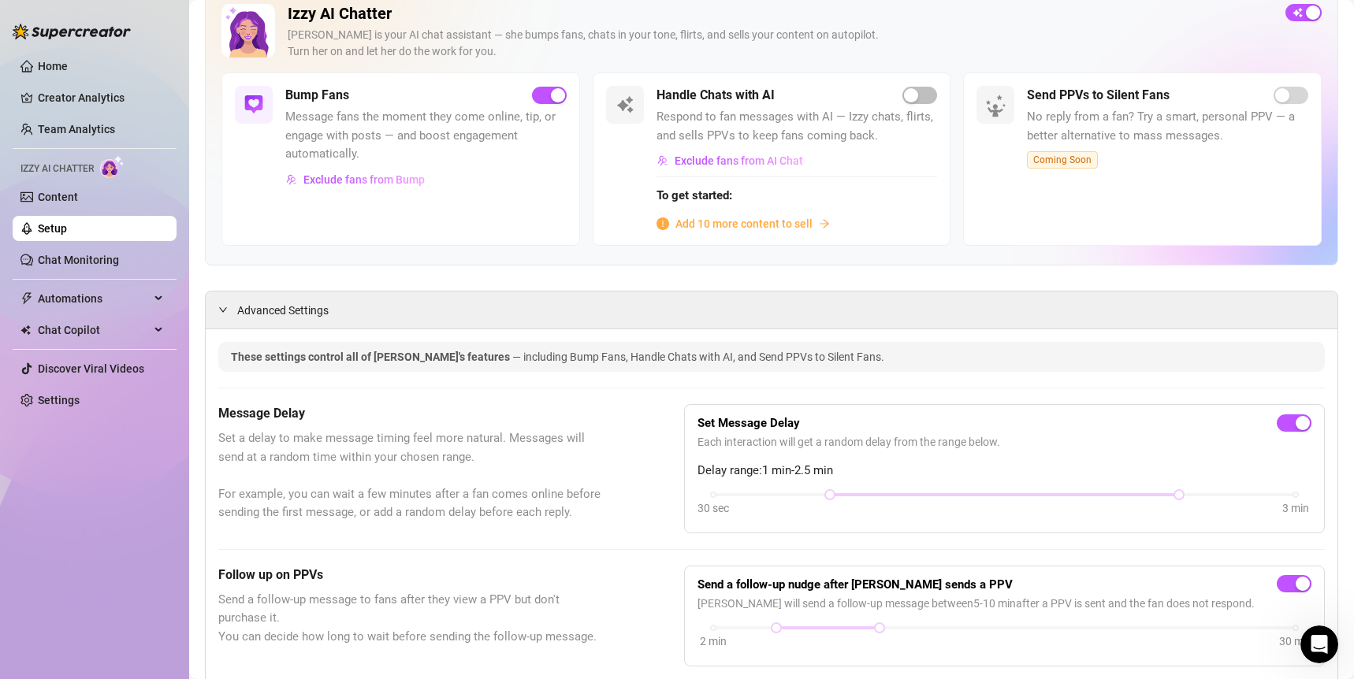
scroll to position [72, 0]
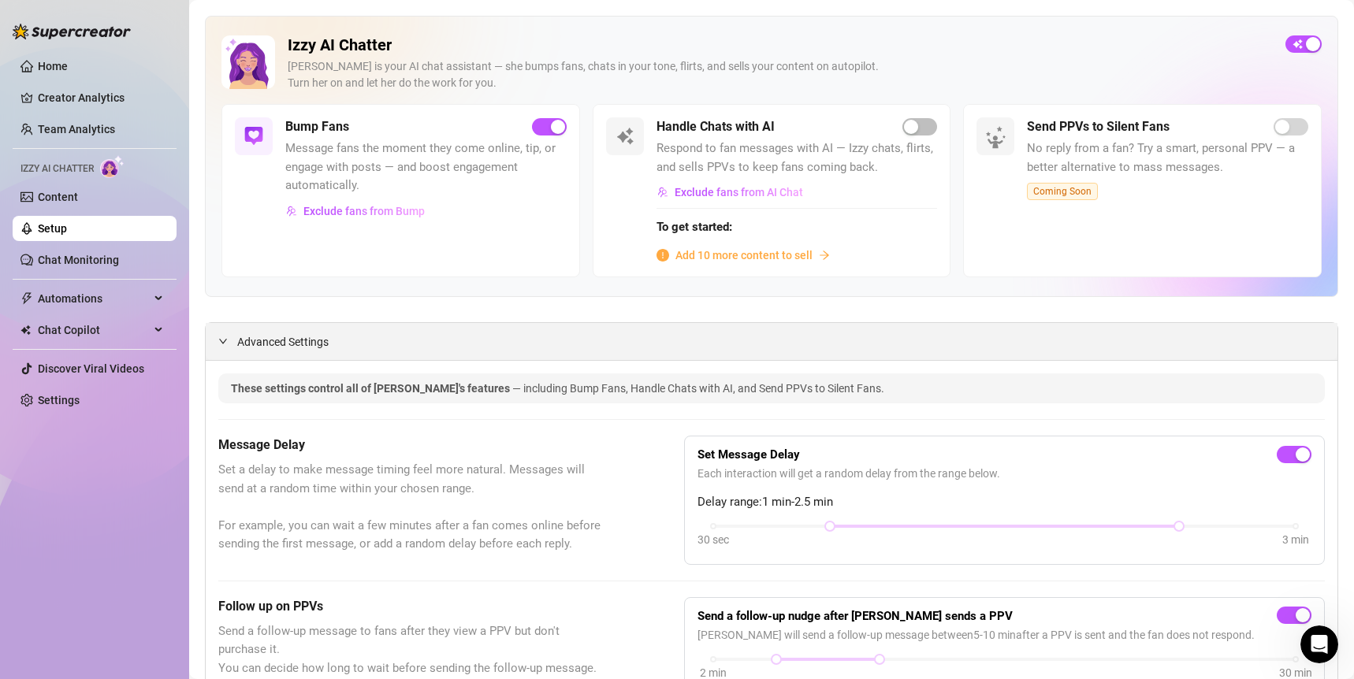
click at [284, 336] on span "Advanced Settings" at bounding box center [282, 341] width 91 height 17
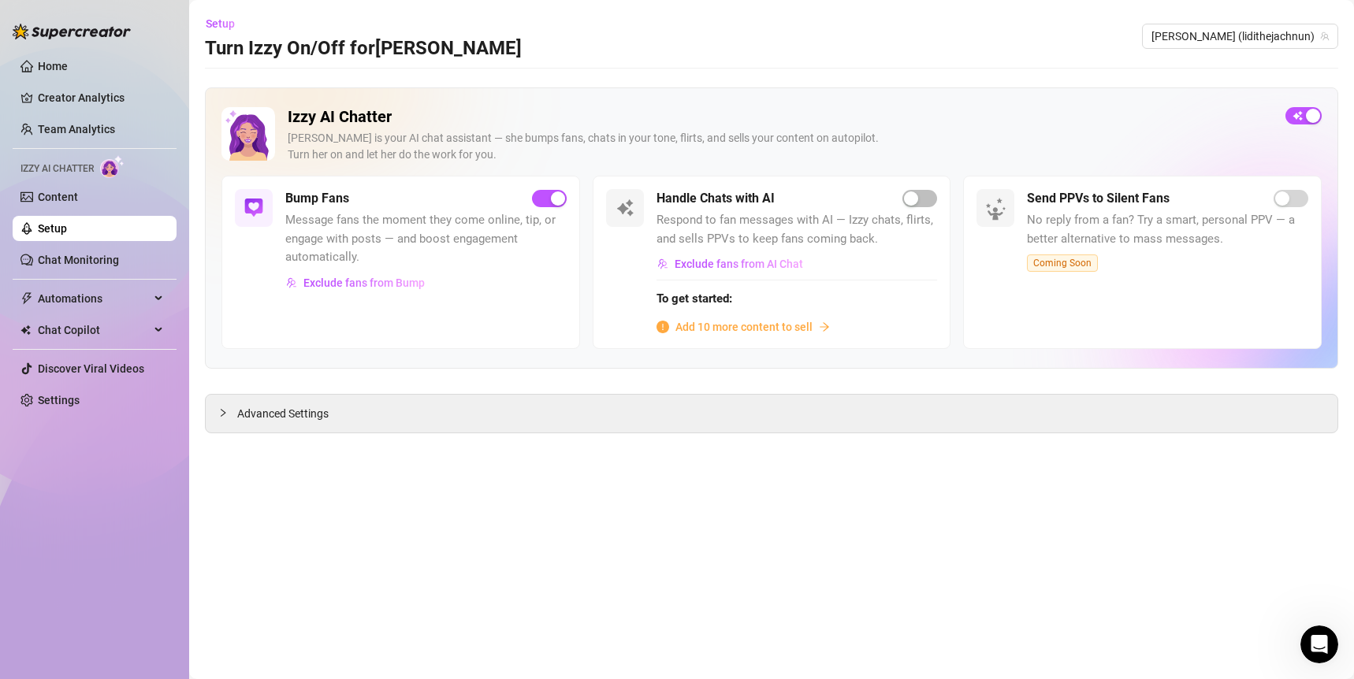
scroll to position [0, 0]
click at [281, 415] on span "Advanced Settings" at bounding box center [282, 413] width 91 height 17
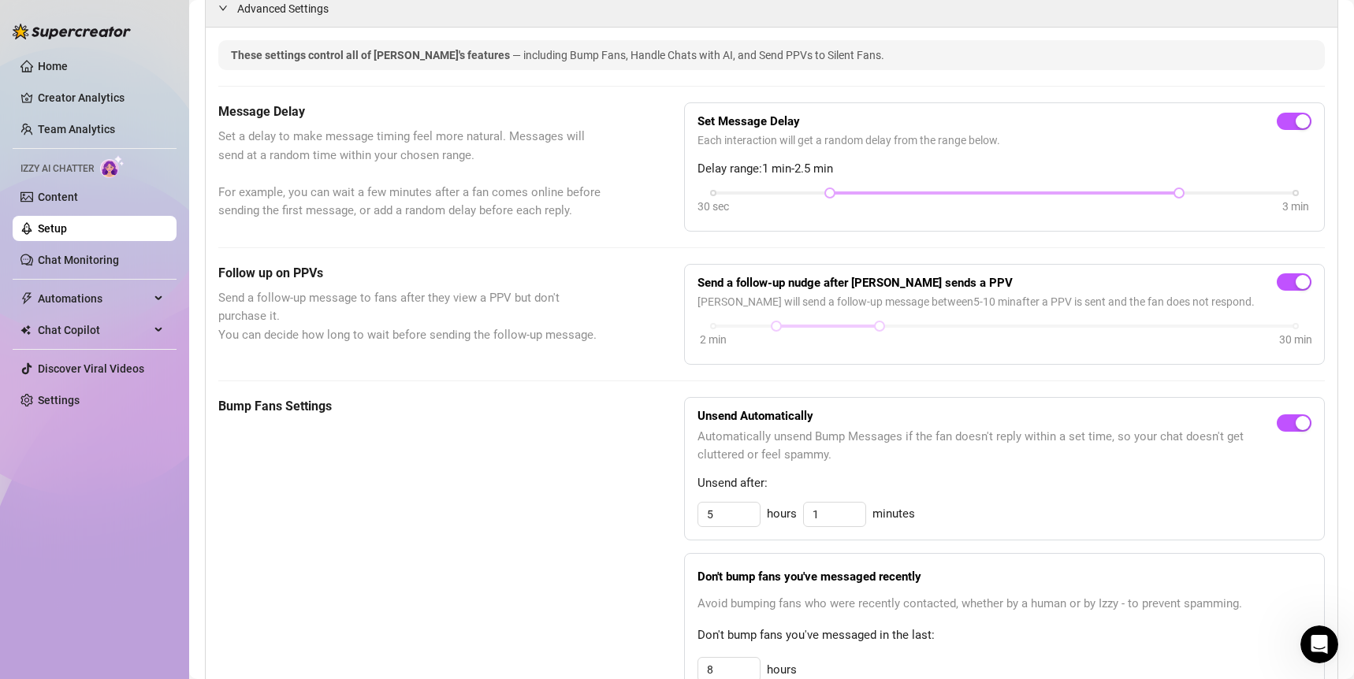
scroll to position [392, 0]
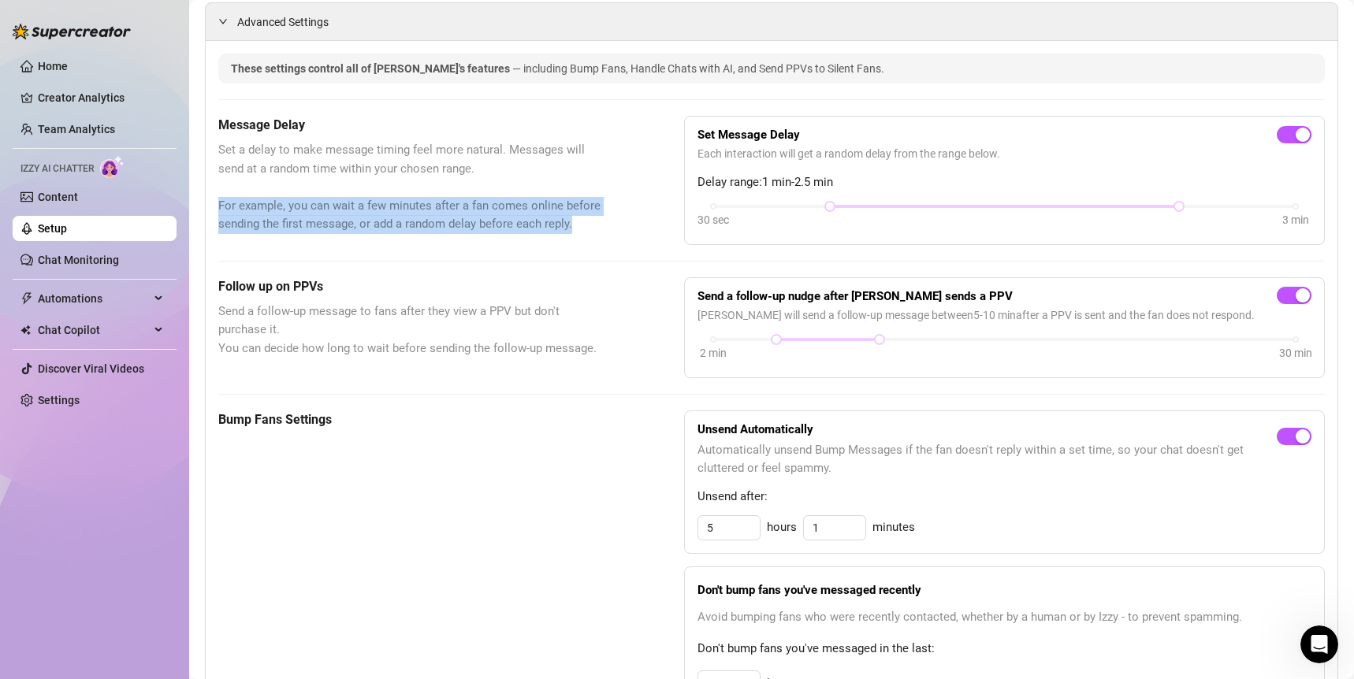
drag, startPoint x: 579, startPoint y: 225, endPoint x: 210, endPoint y: 202, distance: 370.3
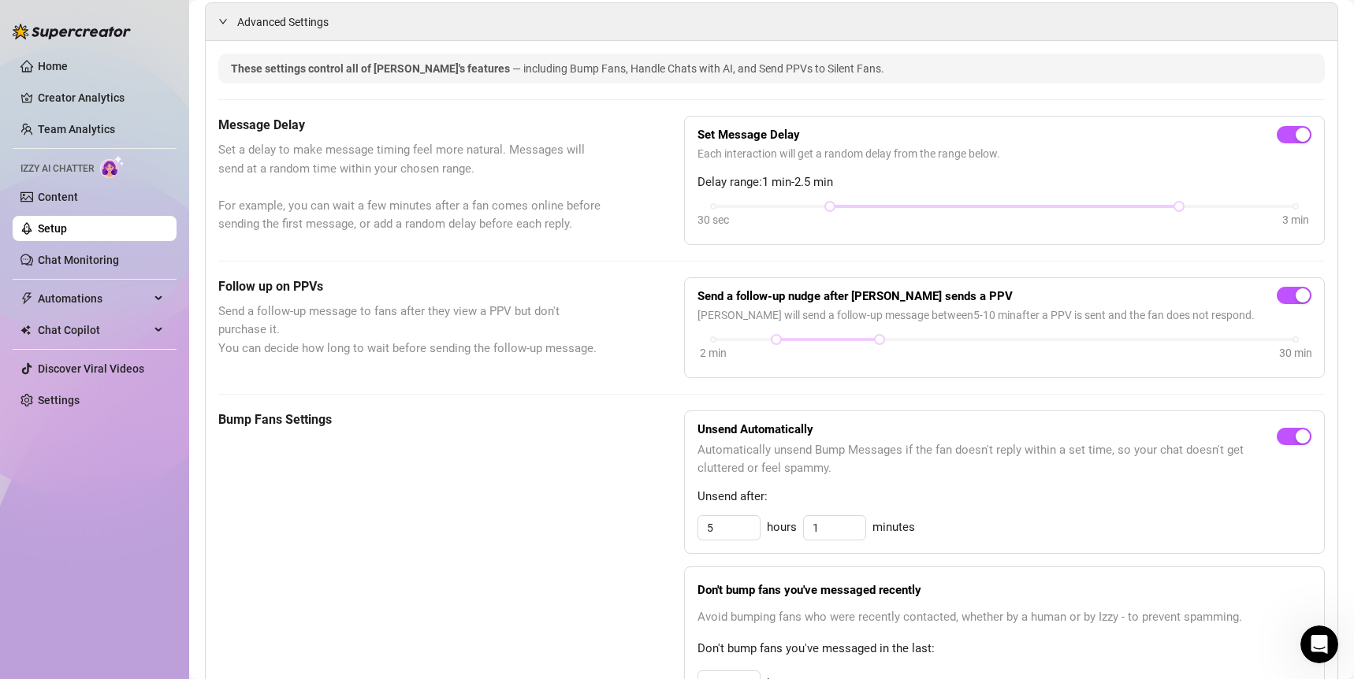
click at [1151, 145] on span "Each interaction will get a random delay from the range below." at bounding box center [1004, 153] width 614 height 17
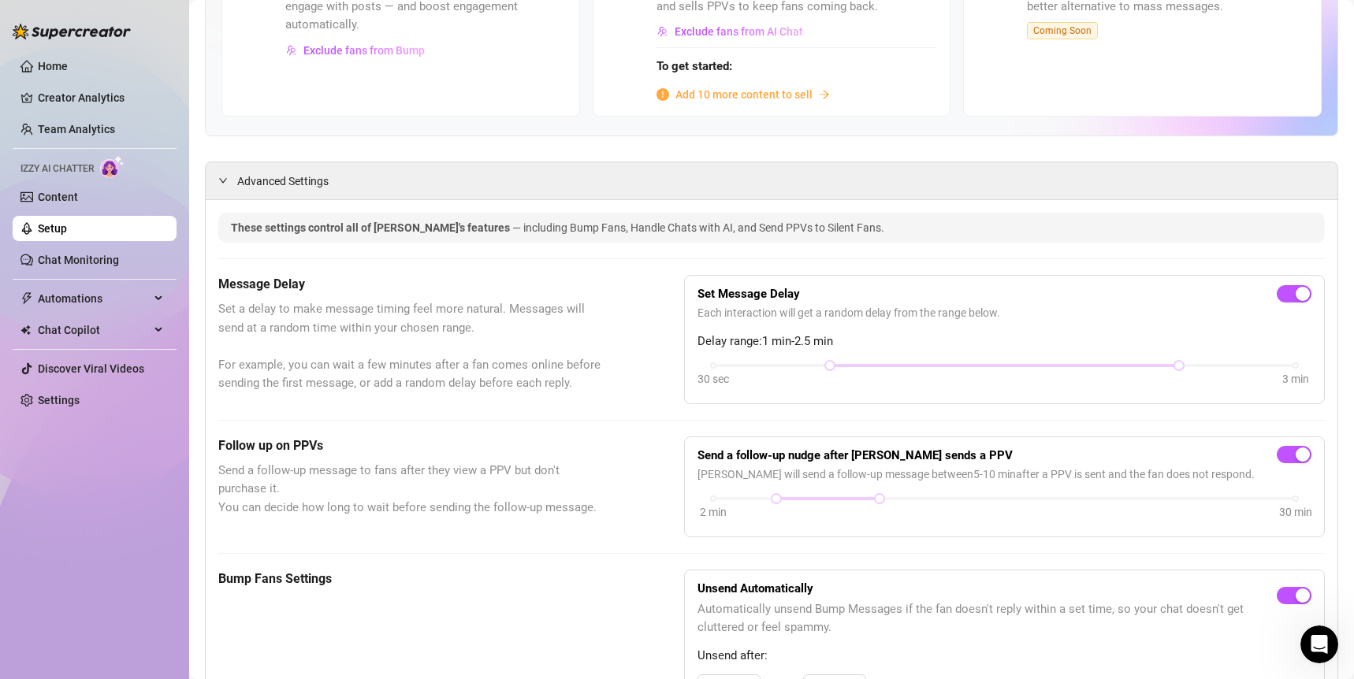
scroll to position [222, 0]
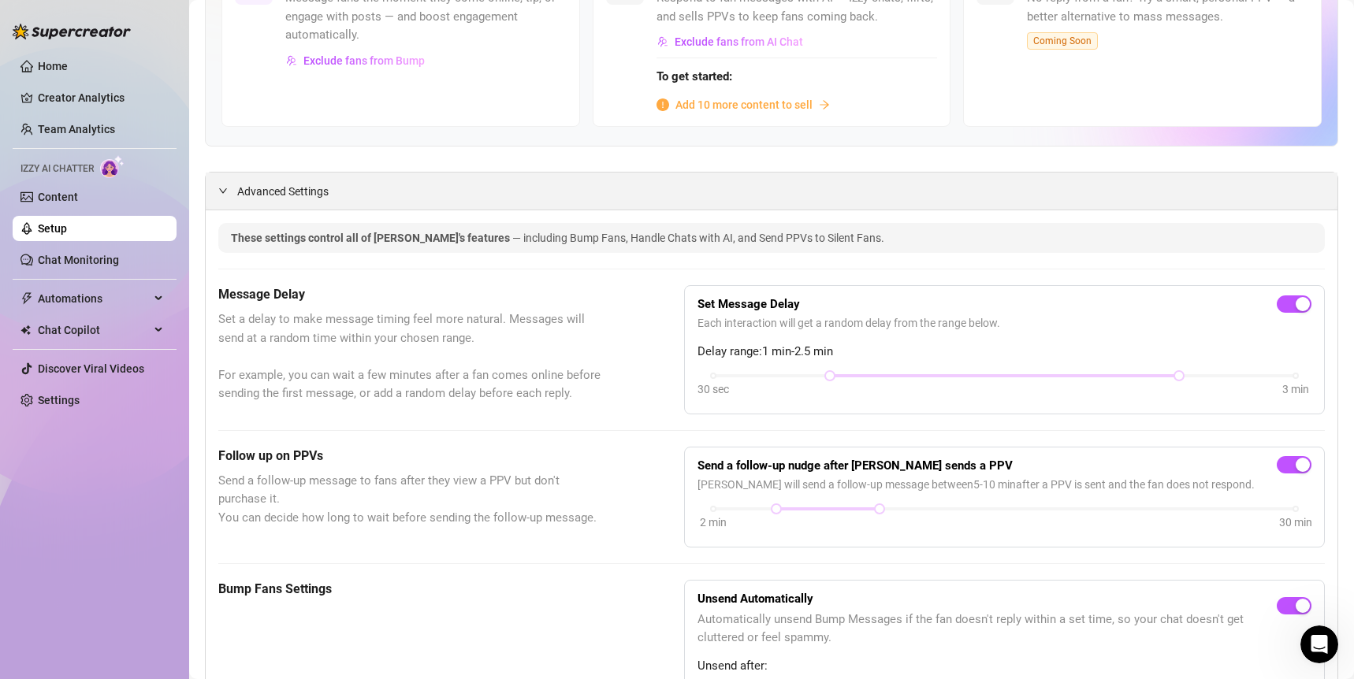
click at [246, 188] on span "Advanced Settings" at bounding box center [282, 191] width 91 height 17
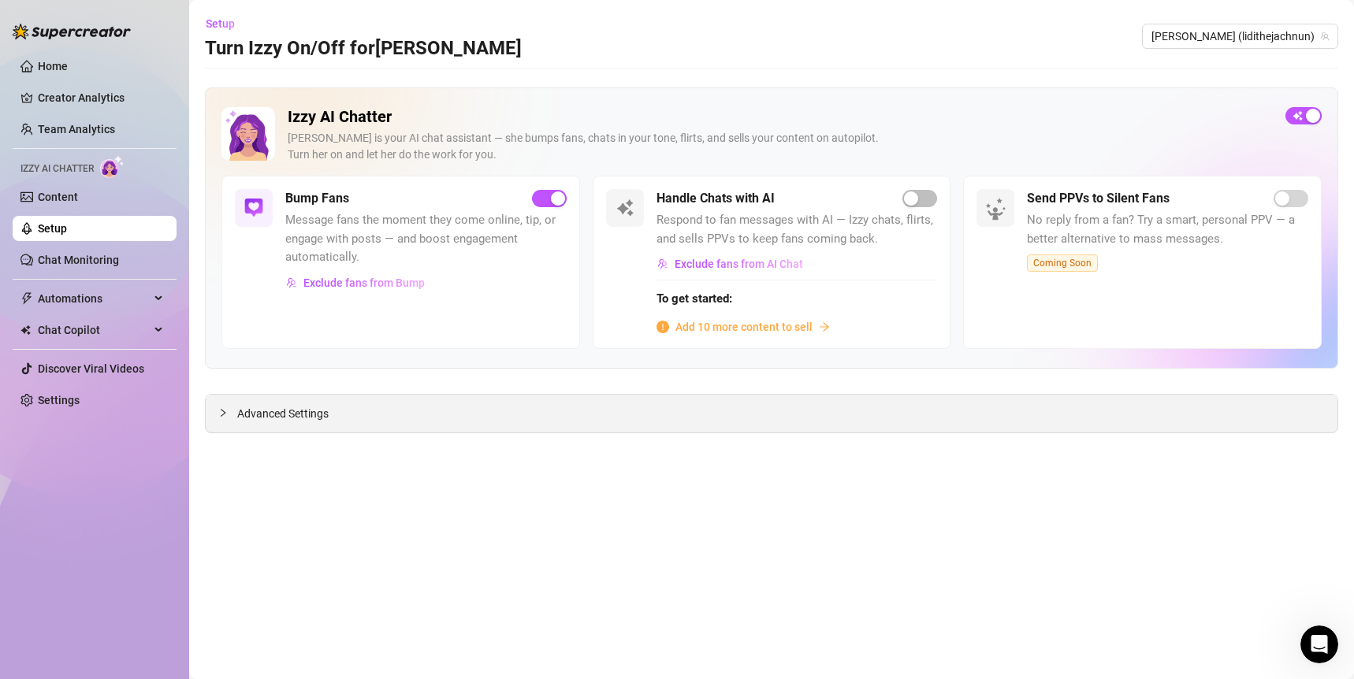
scroll to position [0, 0]
click at [794, 269] on span "Exclude fans from AI Chat" at bounding box center [739, 264] width 128 height 13
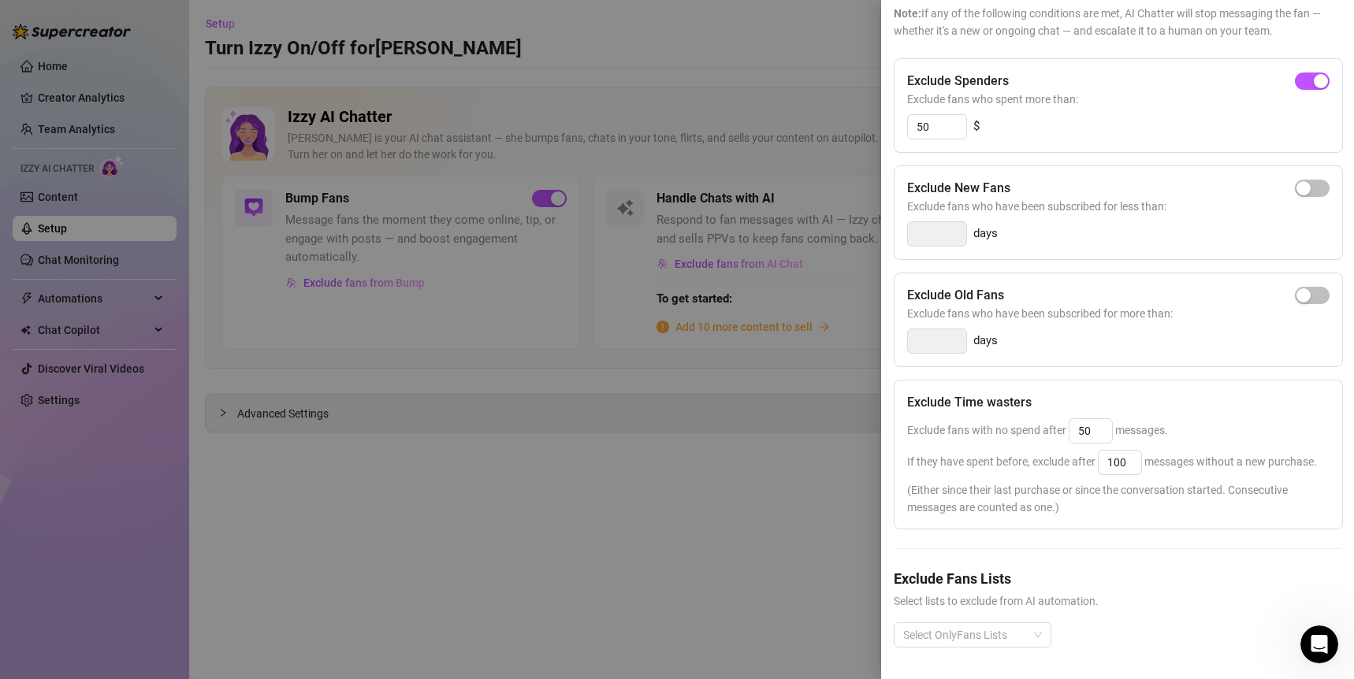
scroll to position [161, 0]
drag, startPoint x: 900, startPoint y: 403, endPoint x: 1202, endPoint y: 401, distance: 301.8
click at [1202, 401] on div "Exclude Time wasters Exclude fans with no spend after 50 messages. If they have…" at bounding box center [1118, 455] width 449 height 150
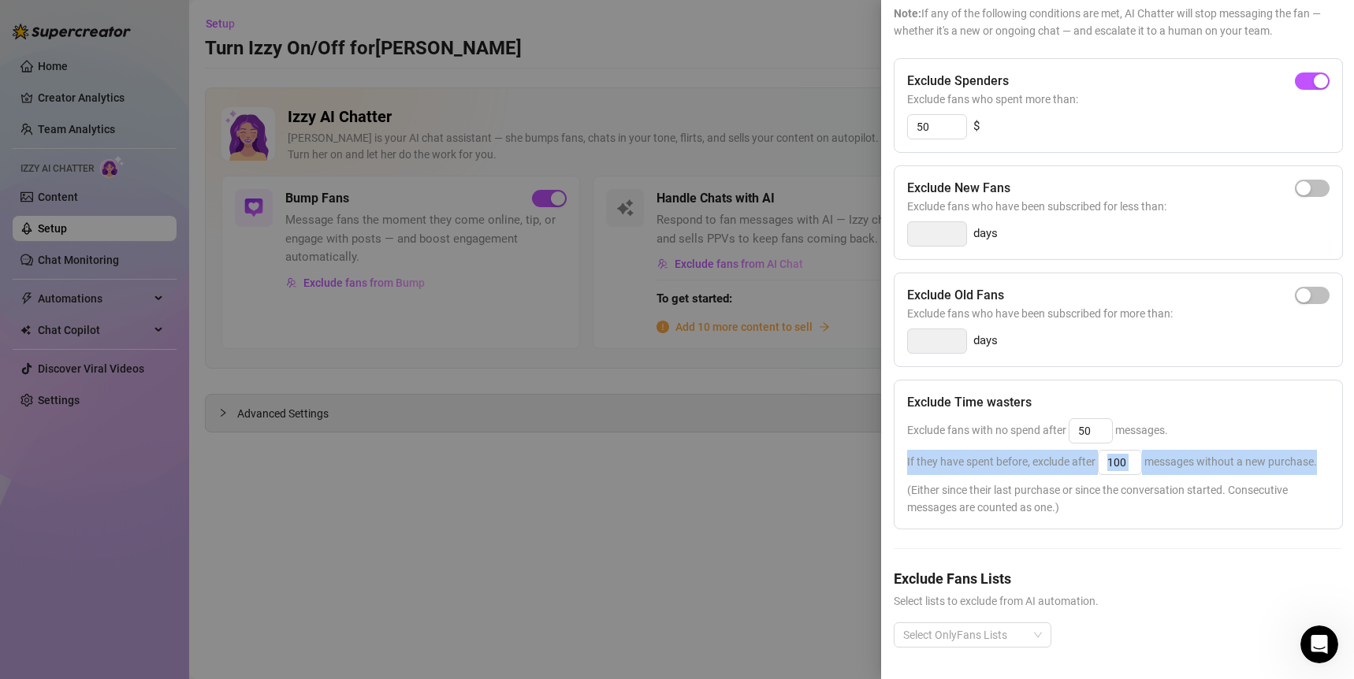
drag, startPoint x: 907, startPoint y: 433, endPoint x: 1284, endPoint y: 459, distance: 378.4
click at [1284, 459] on div "If they have spent before, exclude after 100 messages without a new purchase." at bounding box center [1118, 462] width 422 height 25
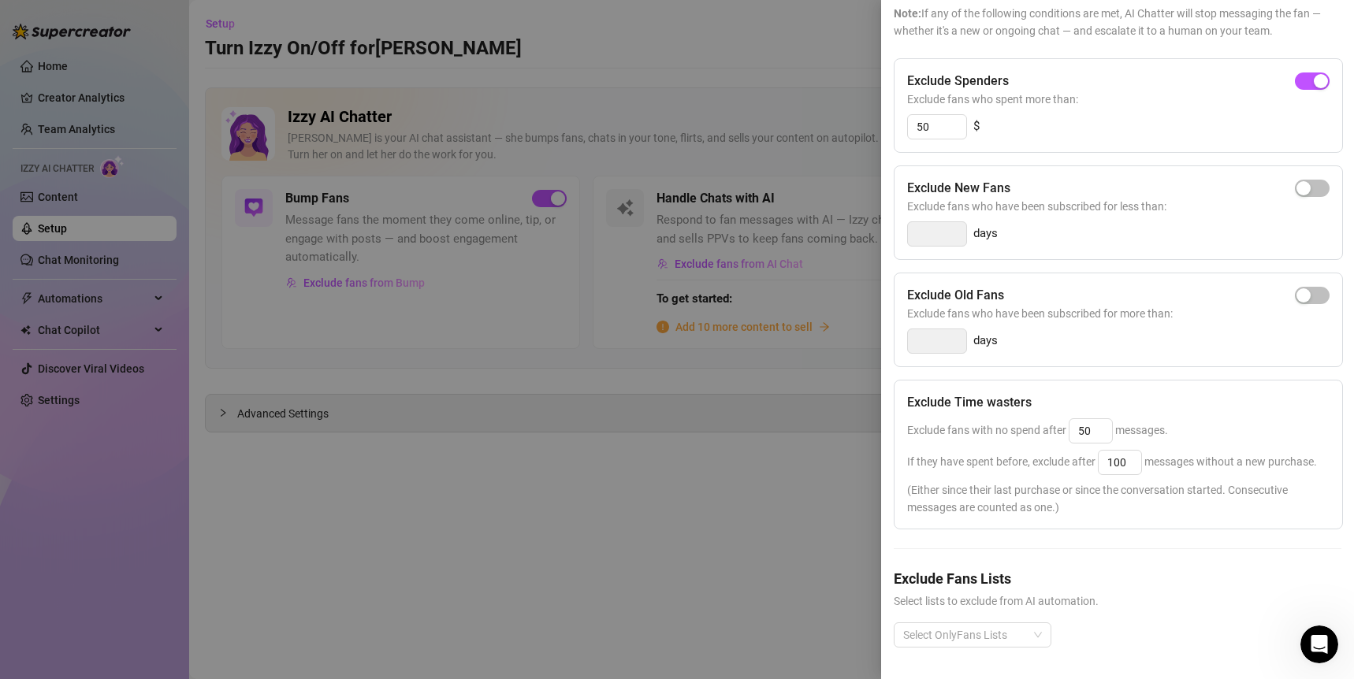
click at [1272, 461] on div "If they have spent before, exclude after 100 messages without a new purchase." at bounding box center [1118, 462] width 422 height 25
click at [843, 53] on div at bounding box center [677, 339] width 1354 height 679
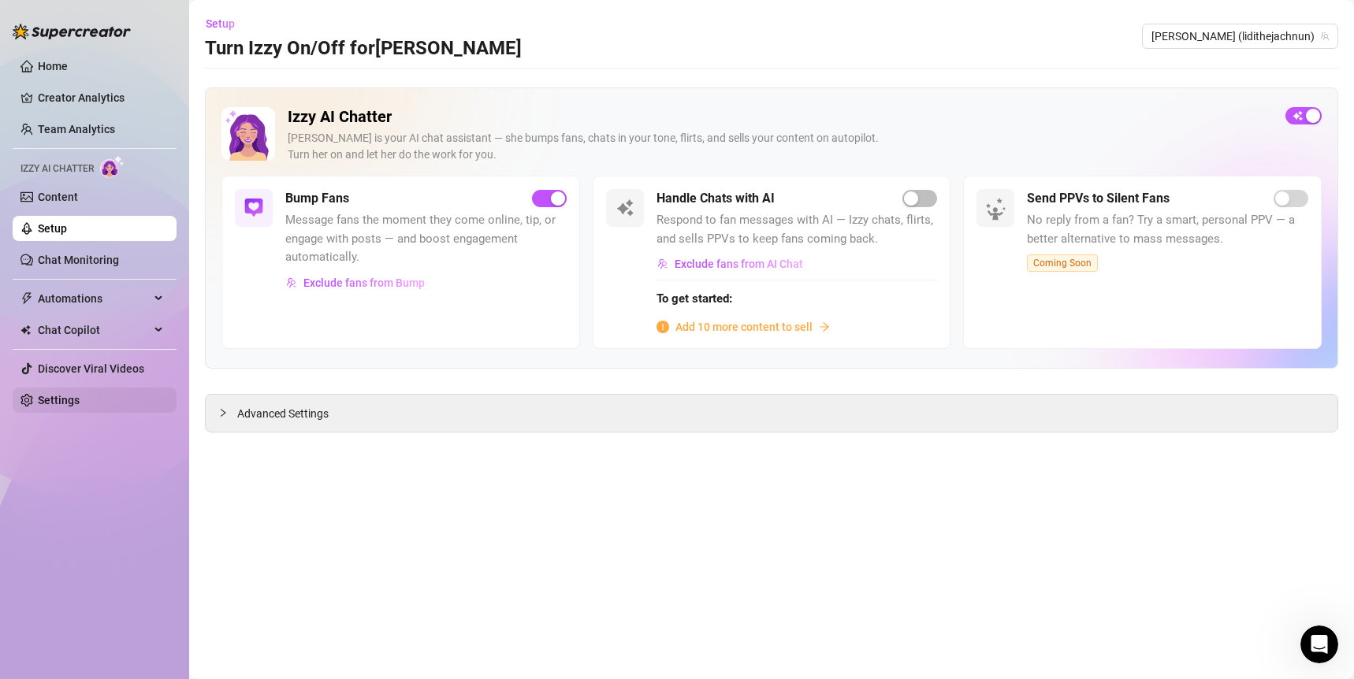
click at [80, 396] on link "Settings" at bounding box center [59, 400] width 42 height 13
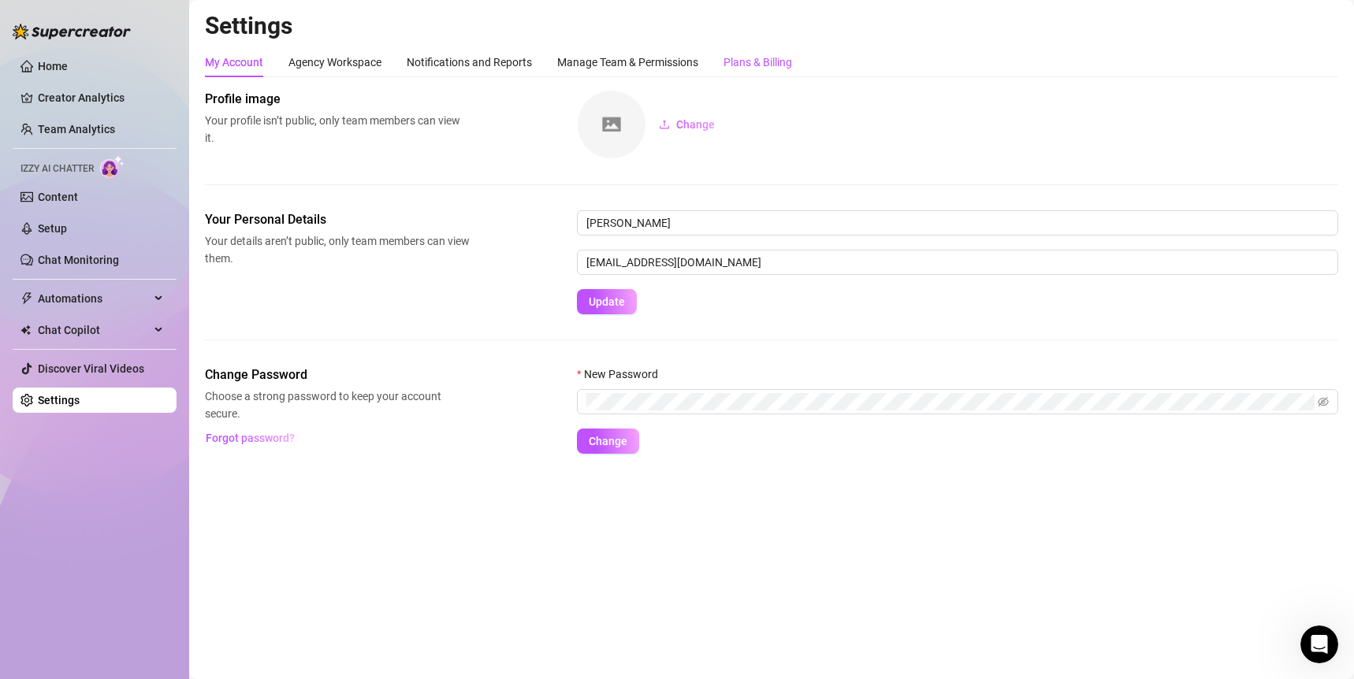
click at [759, 64] on div "Plans & Billing" at bounding box center [757, 62] width 69 height 17
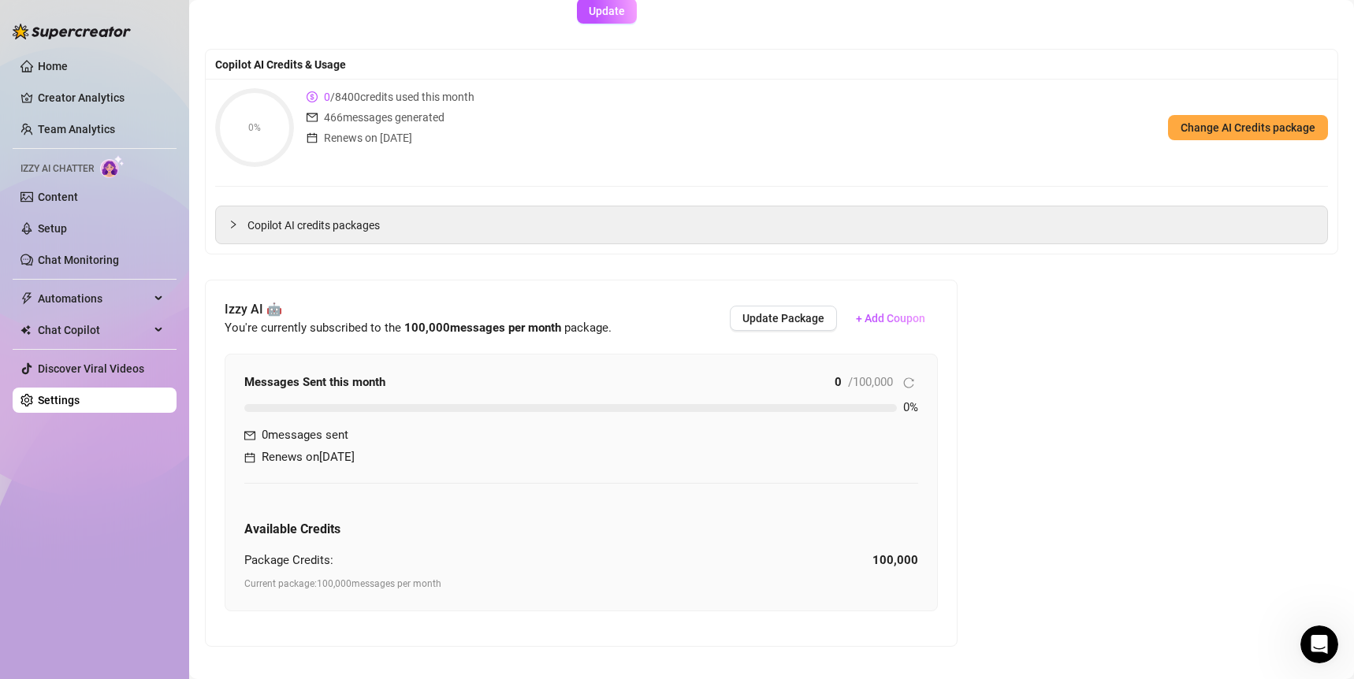
scroll to position [142, 0]
click at [812, 318] on span "Update Package" at bounding box center [783, 317] width 82 height 13
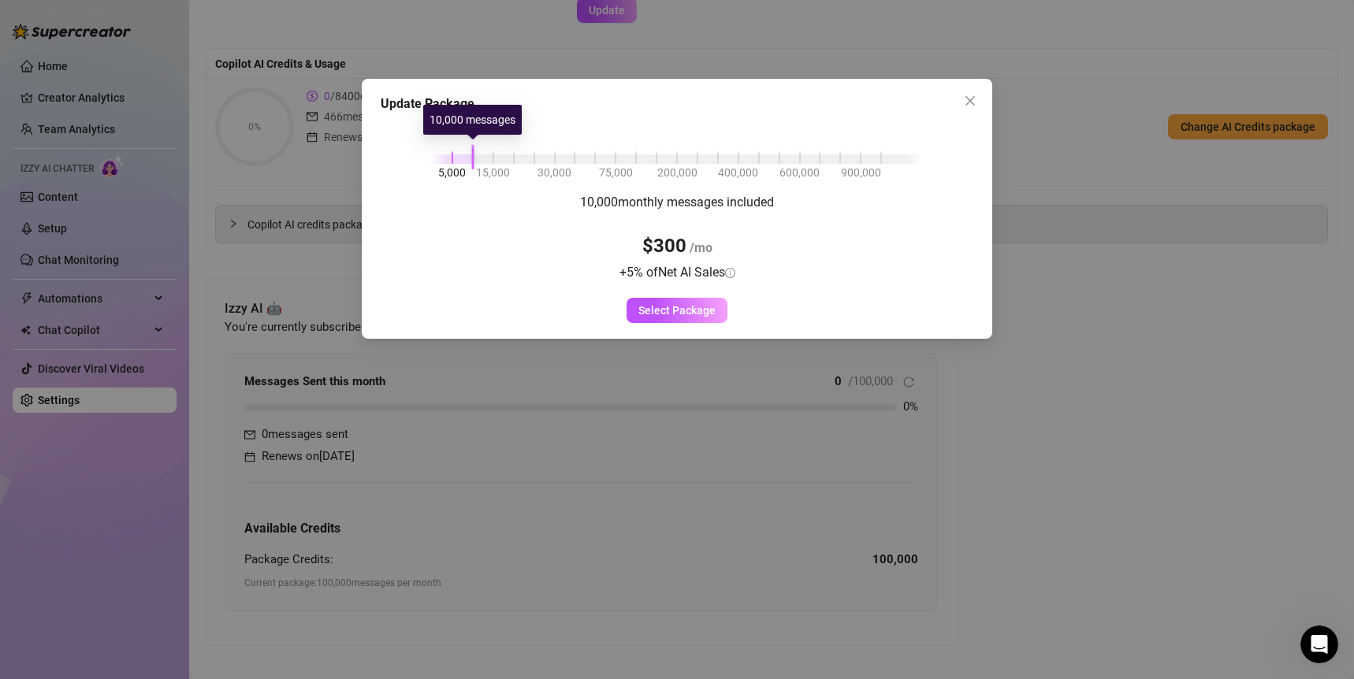
click at [475, 156] on div "5,000 15,000 30,000 75,000 200,000 400,000 600,000 900,000" at bounding box center [677, 155] width 490 height 9
drag, startPoint x: 601, startPoint y: 199, endPoint x: 601, endPoint y: 217, distance: 18.9
click at [554, 199] on div "10,000 monthly messages included $300 /mo + 5 % of Net AI Sales Select Package" at bounding box center [677, 257] width 593 height 131
drag, startPoint x: 685, startPoint y: 250, endPoint x: 635, endPoint y: 230, distance: 53.4
click at [633, 242] on div "10,000 monthly messages included $300 /mo + 5 % of Net AI Sales" at bounding box center [677, 237] width 194 height 90
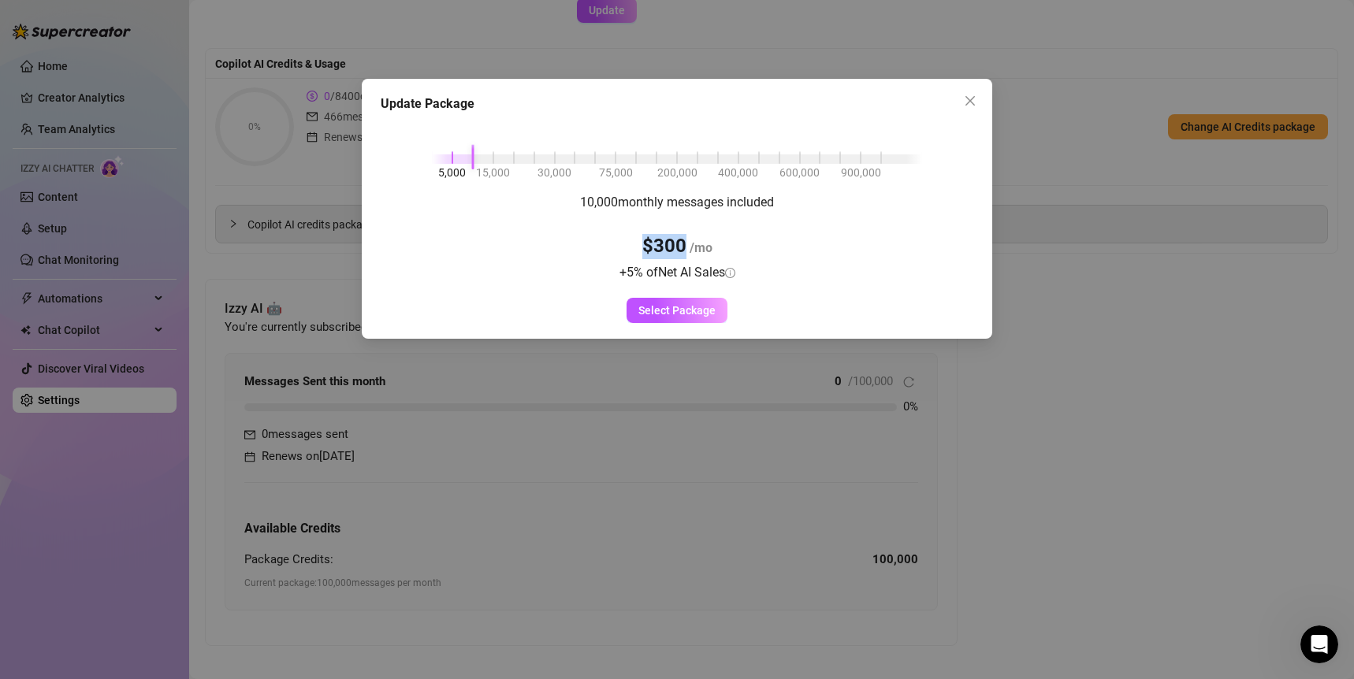
drag, startPoint x: 598, startPoint y: 199, endPoint x: 799, endPoint y: 216, distance: 201.6
click at [799, 216] on div "10,000 monthly messages included $300 /mo + 5 % of Net AI Sales Select Package" at bounding box center [677, 257] width 593 height 131
drag, startPoint x: 685, startPoint y: 240, endPoint x: 633, endPoint y: 237, distance: 52.1
click at [633, 237] on div "10,000 monthly messages included $300 /mo + 5 % of Net AI Sales" at bounding box center [677, 237] width 194 height 90
drag, startPoint x: 727, startPoint y: 270, endPoint x: 583, endPoint y: 271, distance: 143.4
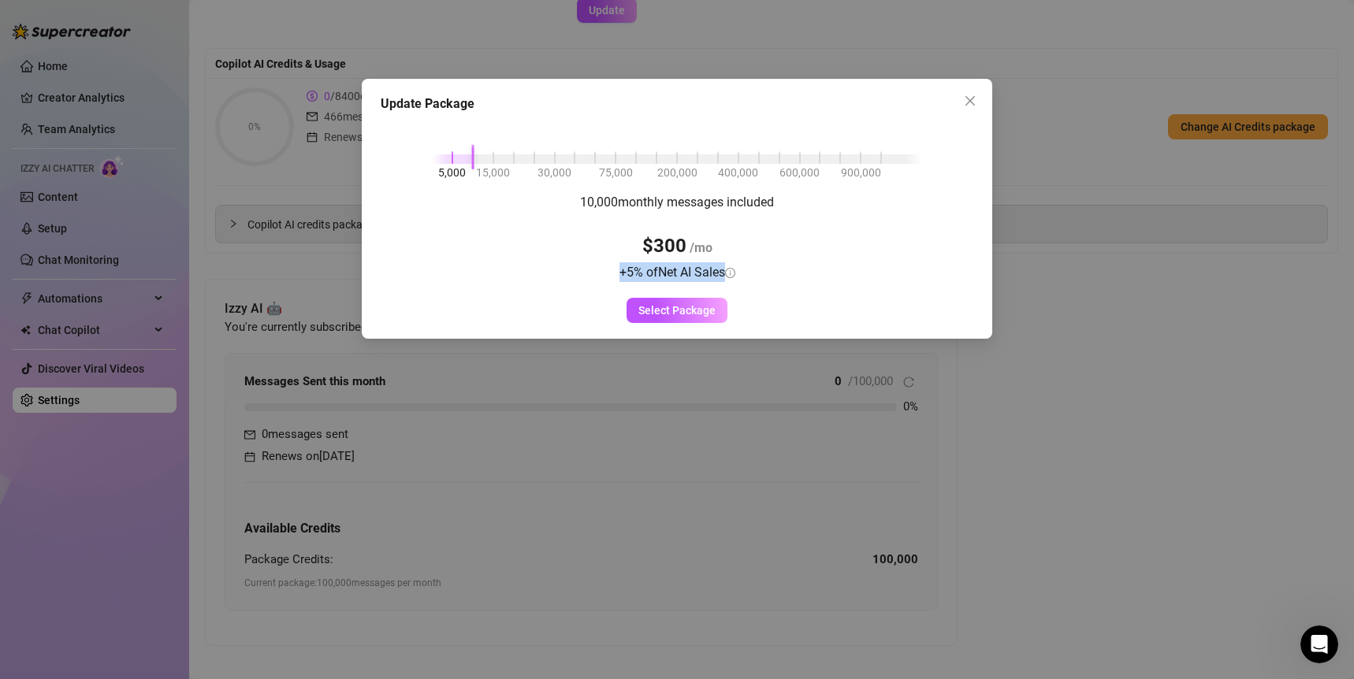
click at [583, 271] on div "10,000 monthly messages included $300 /mo + 5 % of Net AI Sales" at bounding box center [677, 237] width 194 height 90
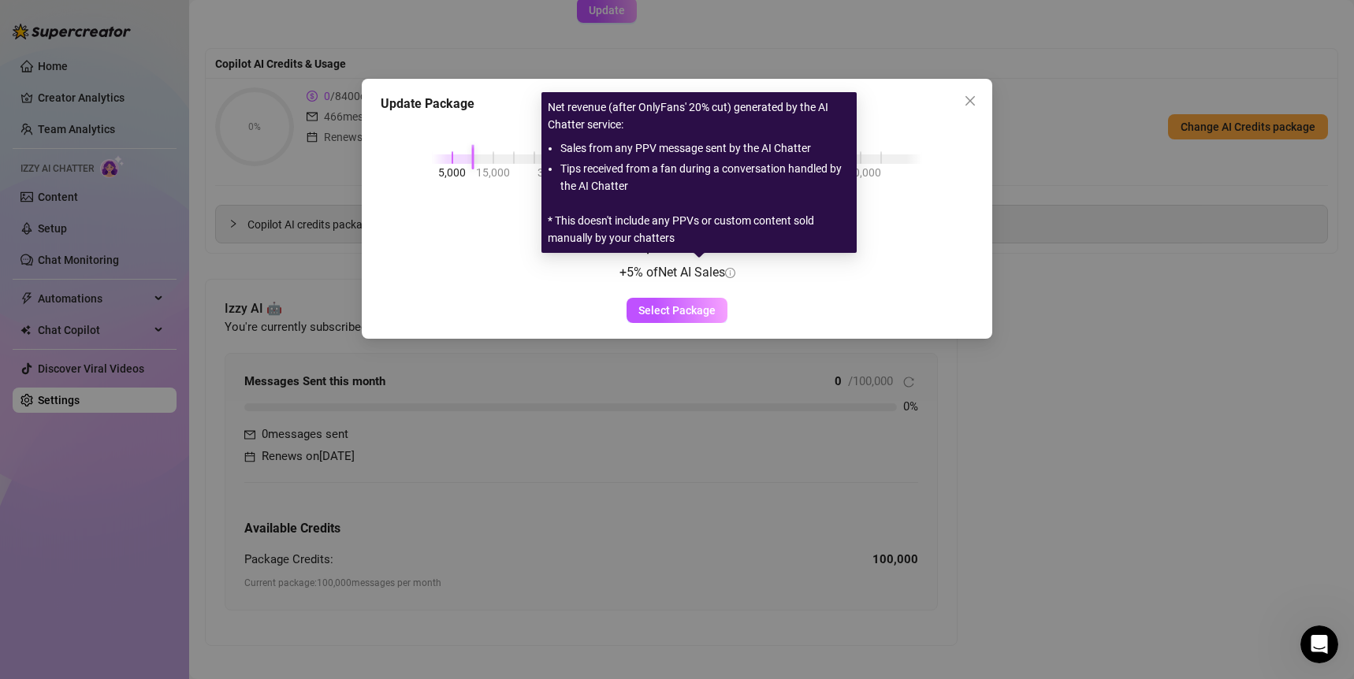
click at [759, 273] on div "10,000 monthly messages included $300 /mo + 5 % of Net AI Sales" at bounding box center [677, 237] width 194 height 90
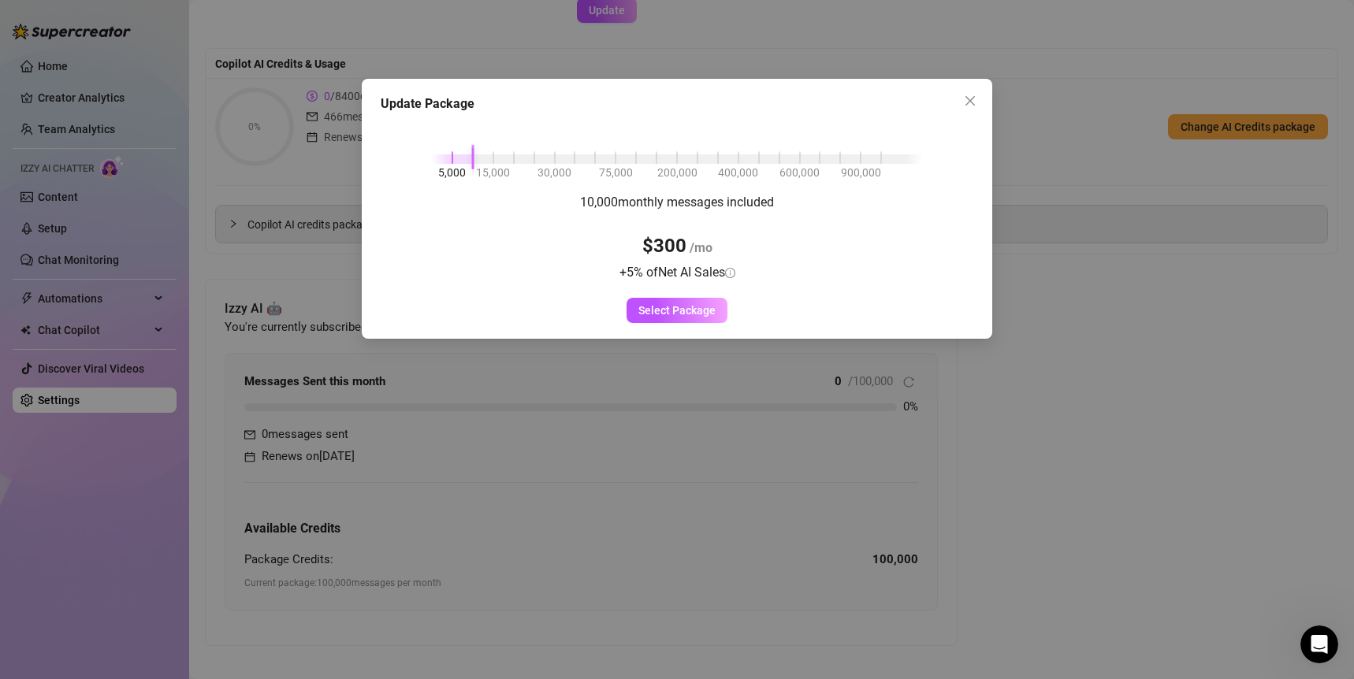
click at [452, 155] on div "5,000 15,000 30,000 75,000 200,000 400,000 600,000 900,000" at bounding box center [677, 155] width 490 height 9
click at [511, 186] on div "5,000 15,000 30,000 75,000 200,000 400,000 600,000 900,000 5,000 monthly messag…" at bounding box center [677, 221] width 593 height 203
click at [474, 156] on div "5,000 15,000 30,000 75,000 200,000 400,000 600,000 900,000" at bounding box center [677, 155] width 490 height 9
drag, startPoint x: 727, startPoint y: 247, endPoint x: 640, endPoint y: 243, distance: 86.7
click at [640, 243] on div "10,000 monthly messages included $300 /mo + 5 % of Net AI Sales" at bounding box center [677, 237] width 194 height 90
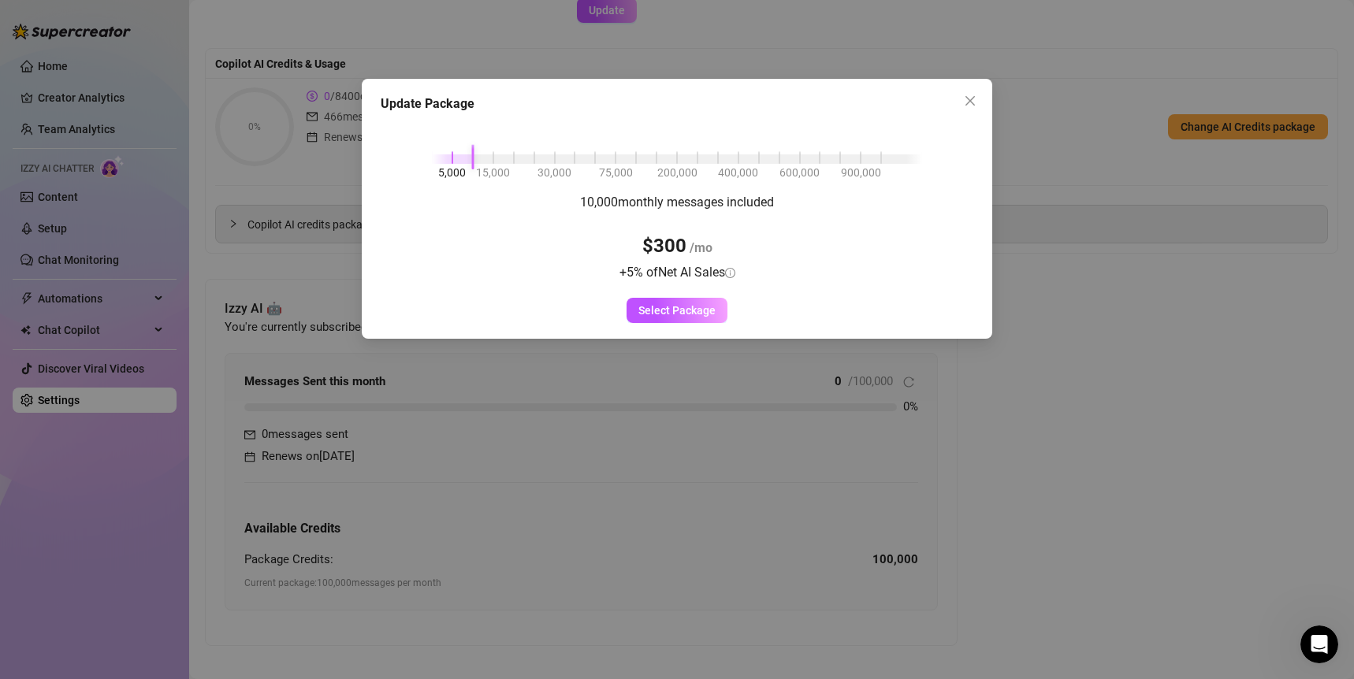
click at [725, 251] on div "10,000 monthly messages included $300 /mo + 5 % of Net AI Sales" at bounding box center [677, 237] width 194 height 90
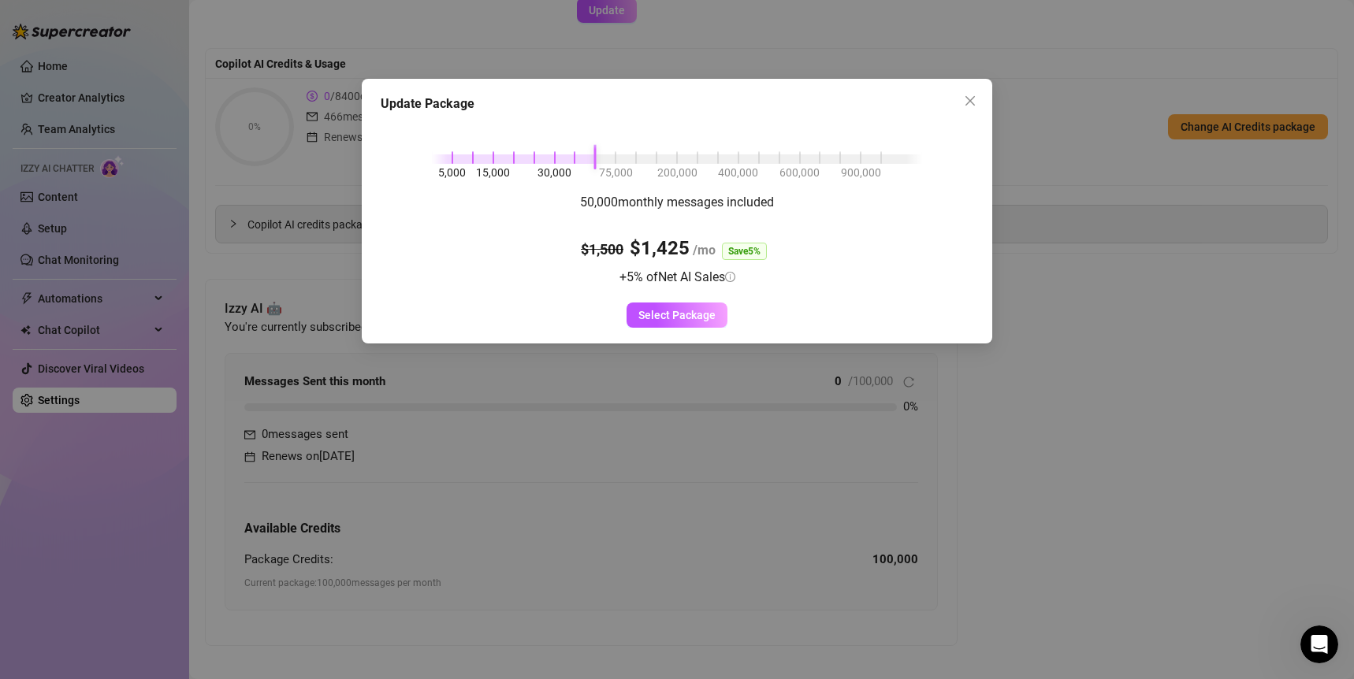
click at [605, 156] on div at bounding box center [677, 158] width 490 height 9
drag, startPoint x: 580, startPoint y: 158, endPoint x: 570, endPoint y: 160, distance: 10.5
click at [578, 159] on div "5,000 15,000 30,000 75,000 200,000 400,000 600,000 900,000" at bounding box center [677, 155] width 490 height 9
click at [556, 158] on div "5,000 15,000 30,000 75,000 200,000 400,000 600,000 900,000" at bounding box center [677, 155] width 490 height 9
click at [523, 159] on div "5,000 15,000 30,000 75,000 200,000 400,000 600,000 900,000" at bounding box center [677, 155] width 490 height 9
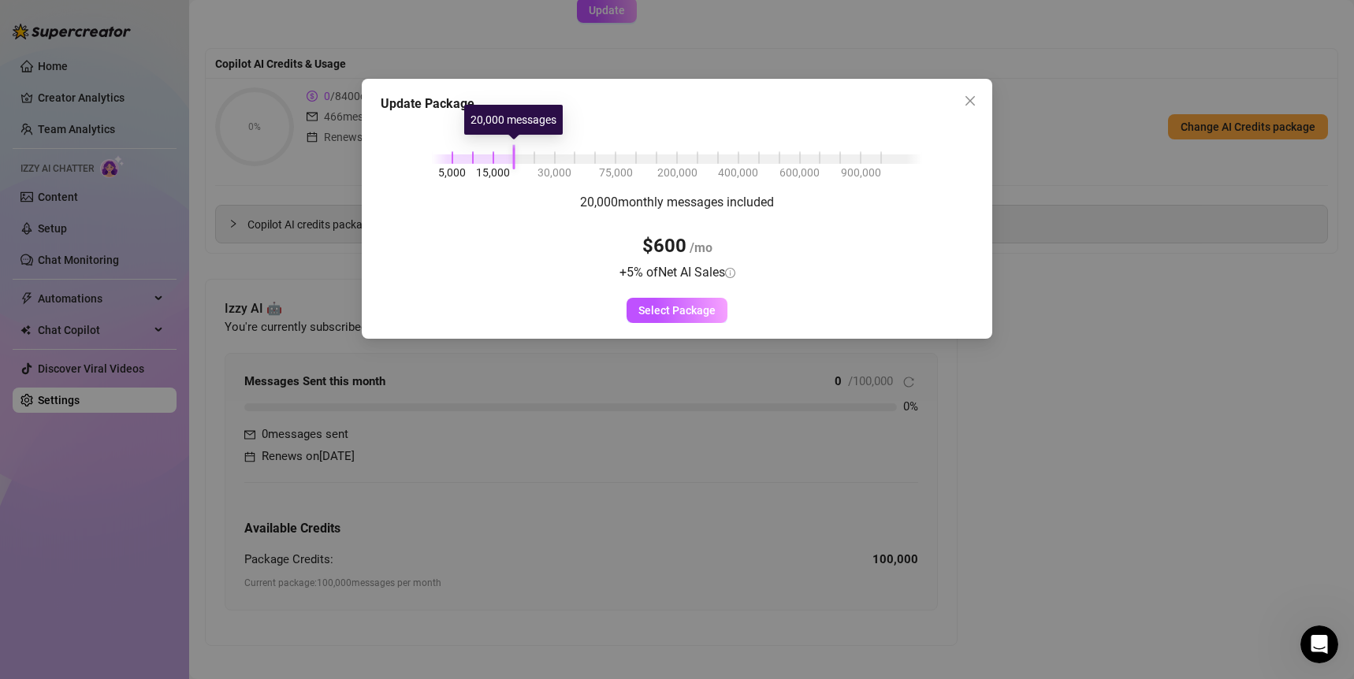
click at [522, 159] on div at bounding box center [677, 158] width 490 height 9
click at [741, 158] on div at bounding box center [677, 158] width 490 height 9
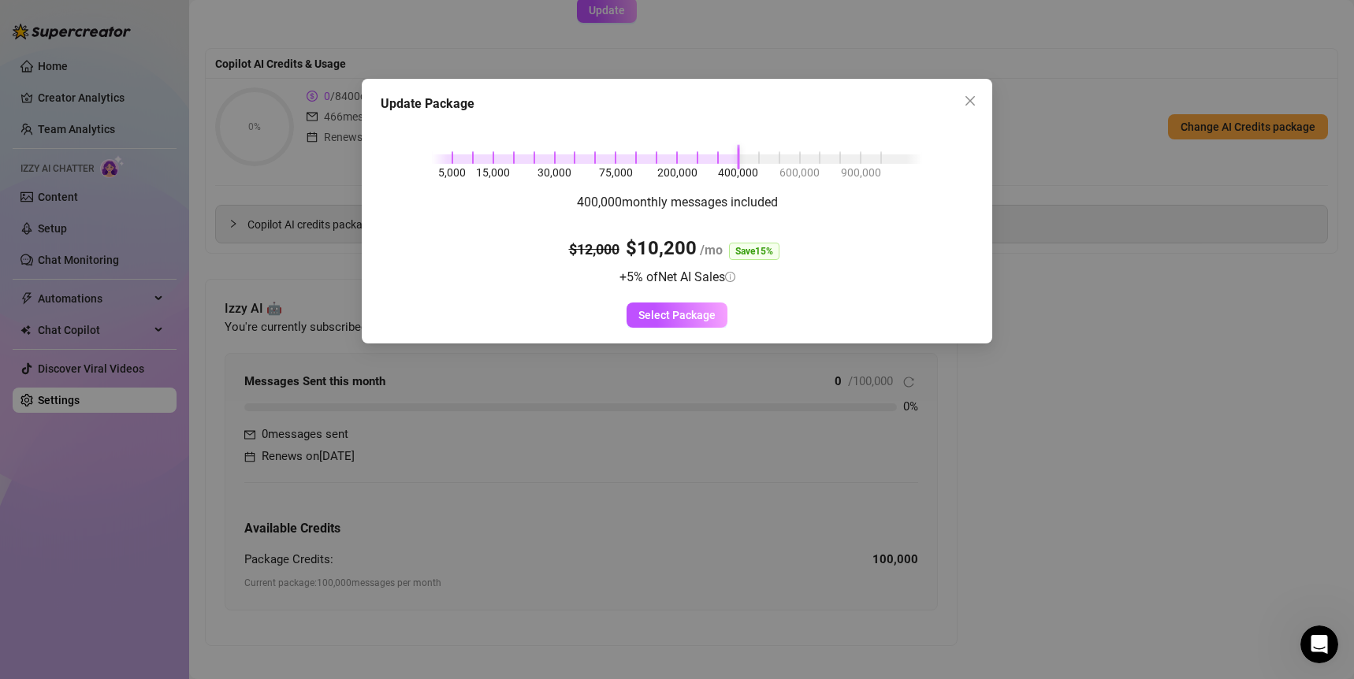
click at [471, 161] on div "5,000 15,000 30,000 75,000 200,000 400,000 600,000 900,000" at bounding box center [677, 155] width 490 height 9
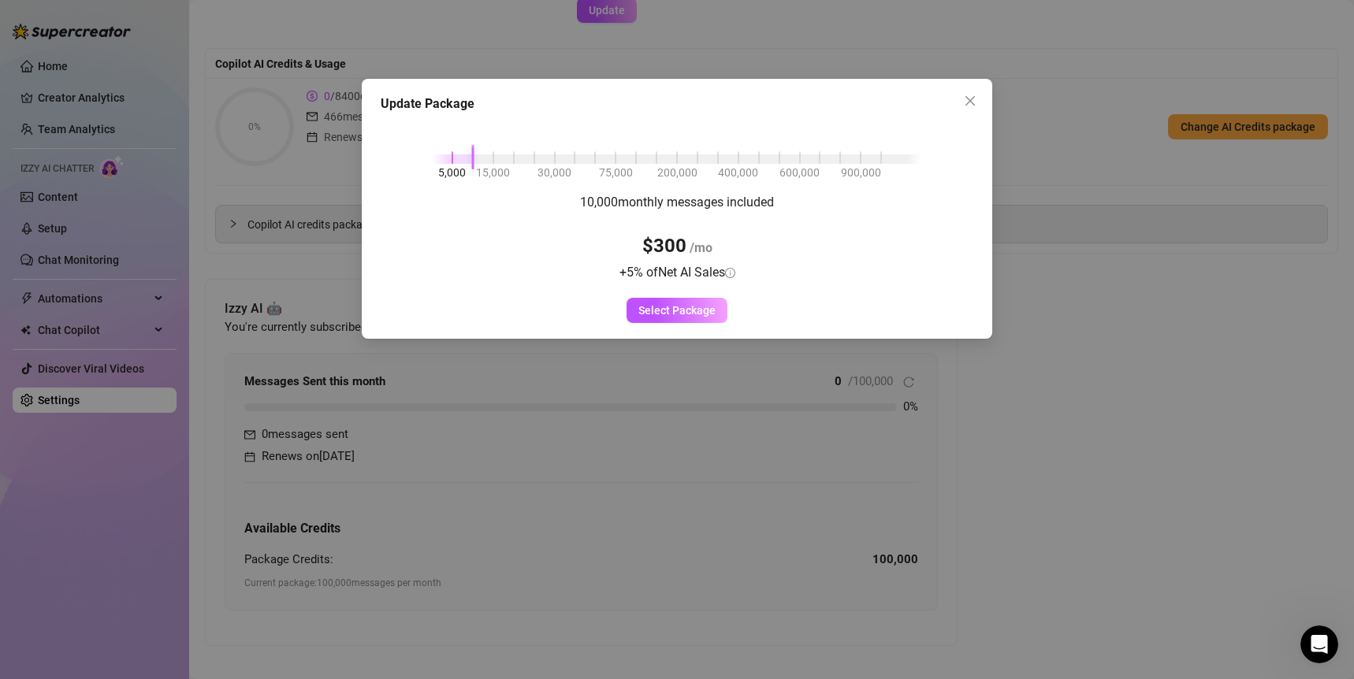
click at [883, 213] on div "10,000 monthly messages included $300 /mo + 5 % of Net AI Sales Select Package" at bounding box center [677, 257] width 593 height 131
click at [504, 161] on div "5,000 15,000 30,000 75,000 200,000 400,000 600,000 900,000" at bounding box center [677, 155] width 490 height 9
click at [498, 161] on div "5,000 15,000 30,000 75,000 200,000 400,000 600,000 900,000" at bounding box center [677, 155] width 490 height 9
click at [517, 162] on div at bounding box center [677, 158] width 490 height 9
click at [498, 160] on div "5,000 15,000 30,000 75,000 200,000 400,000 600,000 900,000" at bounding box center [677, 155] width 490 height 9
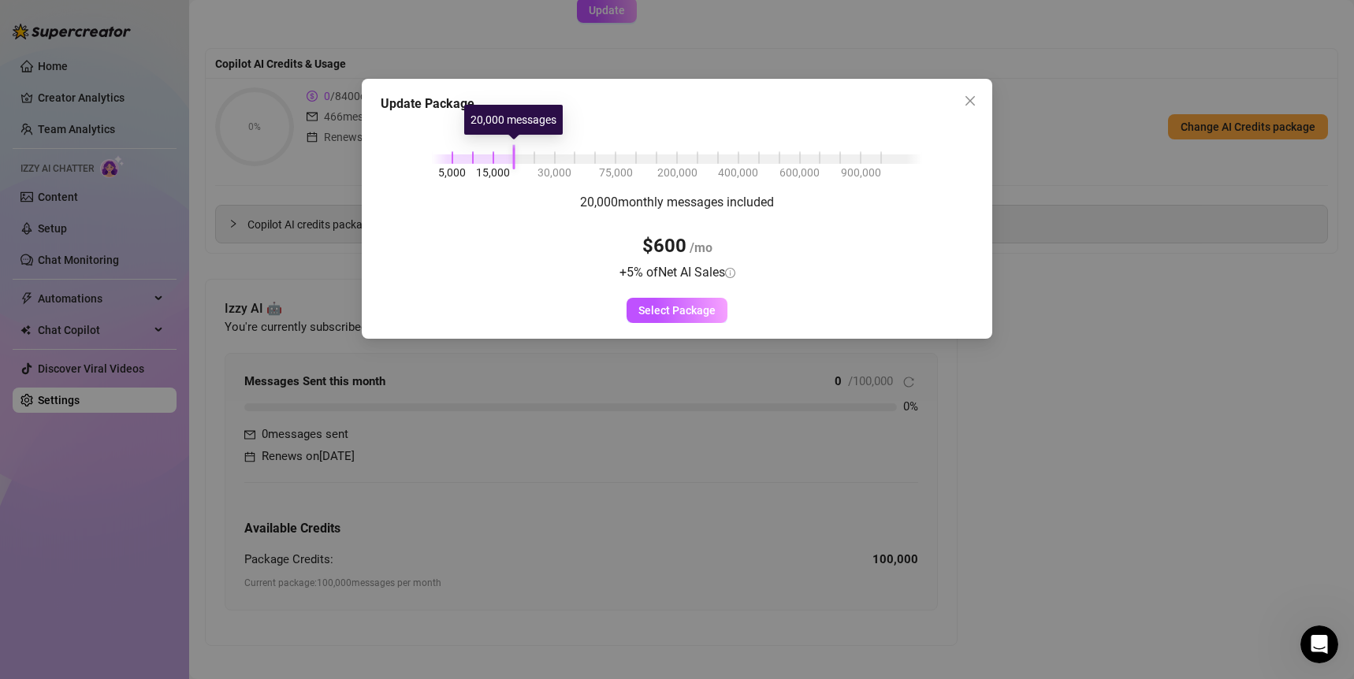
click at [511, 160] on div "5,000 15,000 30,000 75,000 200,000 400,000 600,000 900,000" at bounding box center [677, 155] width 490 height 9
click at [493, 158] on div "5,000 15,000 30,000 75,000 200,000 400,000 600,000 900,000" at bounding box center [677, 155] width 490 height 9
click at [510, 159] on div "5,000 15,000 30,000 75,000 200,000 400,000 600,000 900,000" at bounding box center [677, 155] width 490 height 9
drag, startPoint x: 722, startPoint y: 246, endPoint x: 632, endPoint y: 245, distance: 89.8
click at [632, 245] on div "20,000 monthly messages included $600 /mo + 5 % of Net AI Sales" at bounding box center [677, 237] width 194 height 90
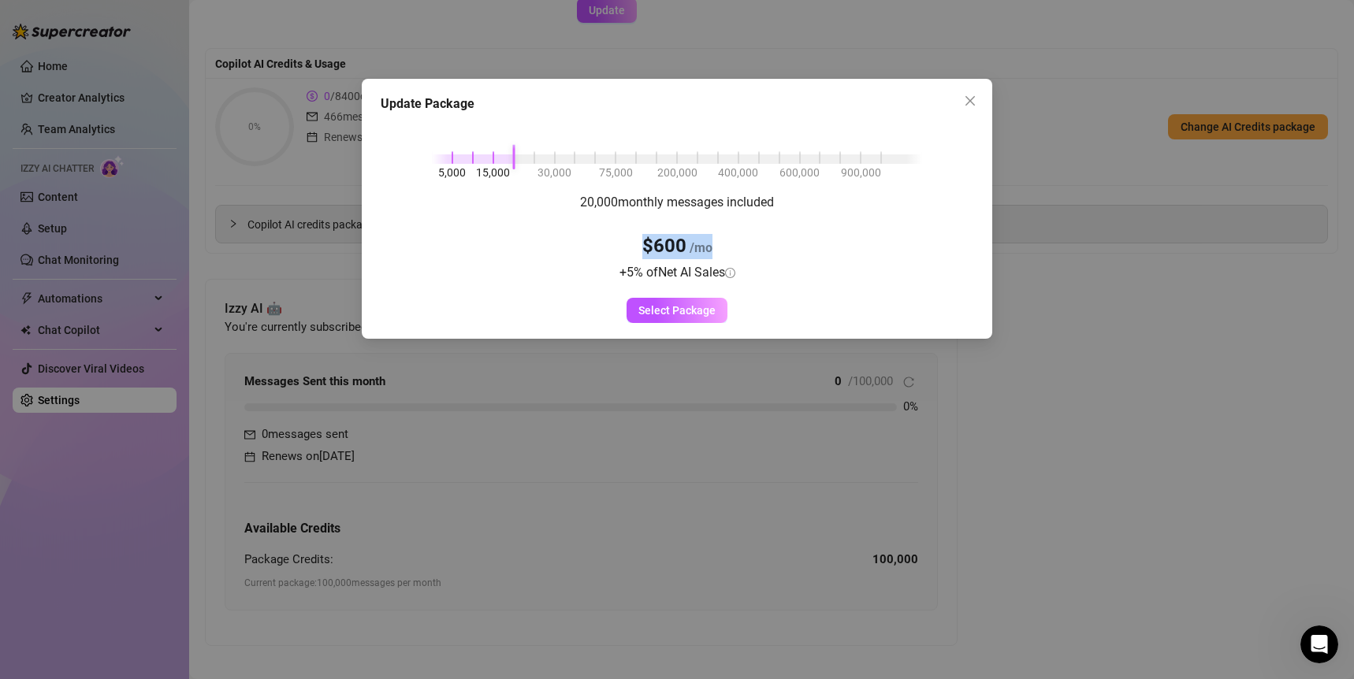
drag, startPoint x: 749, startPoint y: 274, endPoint x: 600, endPoint y: 273, distance: 148.9
click at [600, 273] on div "20,000 monthly messages included $600 /mo + 5 % of Net AI Sales" at bounding box center [677, 237] width 194 height 90
drag, startPoint x: 576, startPoint y: 198, endPoint x: 786, endPoint y: 203, distance: 209.7
click at [786, 203] on div "20,000 monthly messages included $600 /mo + 5 % of Net AI Sales Select Package" at bounding box center [677, 257] width 593 height 131
click at [790, 203] on div "20,000 monthly messages included $600 /mo + 5 % of Net AI Sales Select Package" at bounding box center [677, 257] width 593 height 131
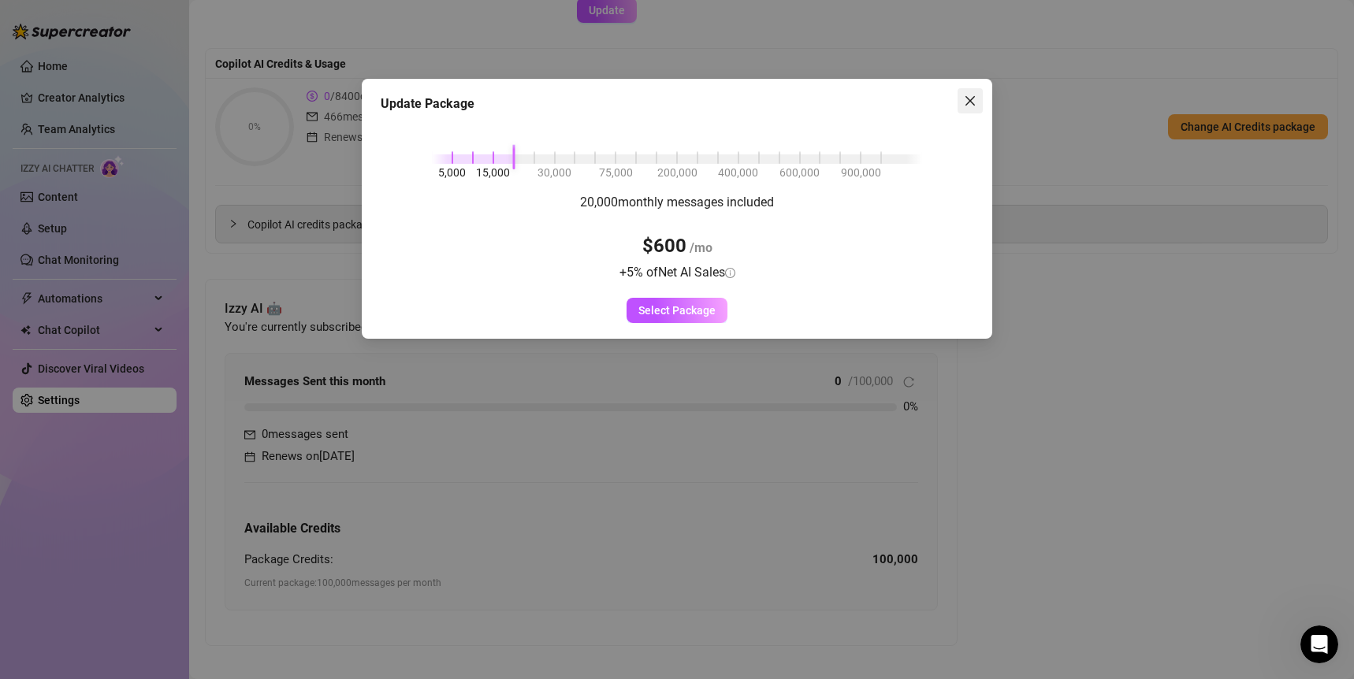
click at [971, 104] on icon "close" at bounding box center [970, 101] width 13 height 13
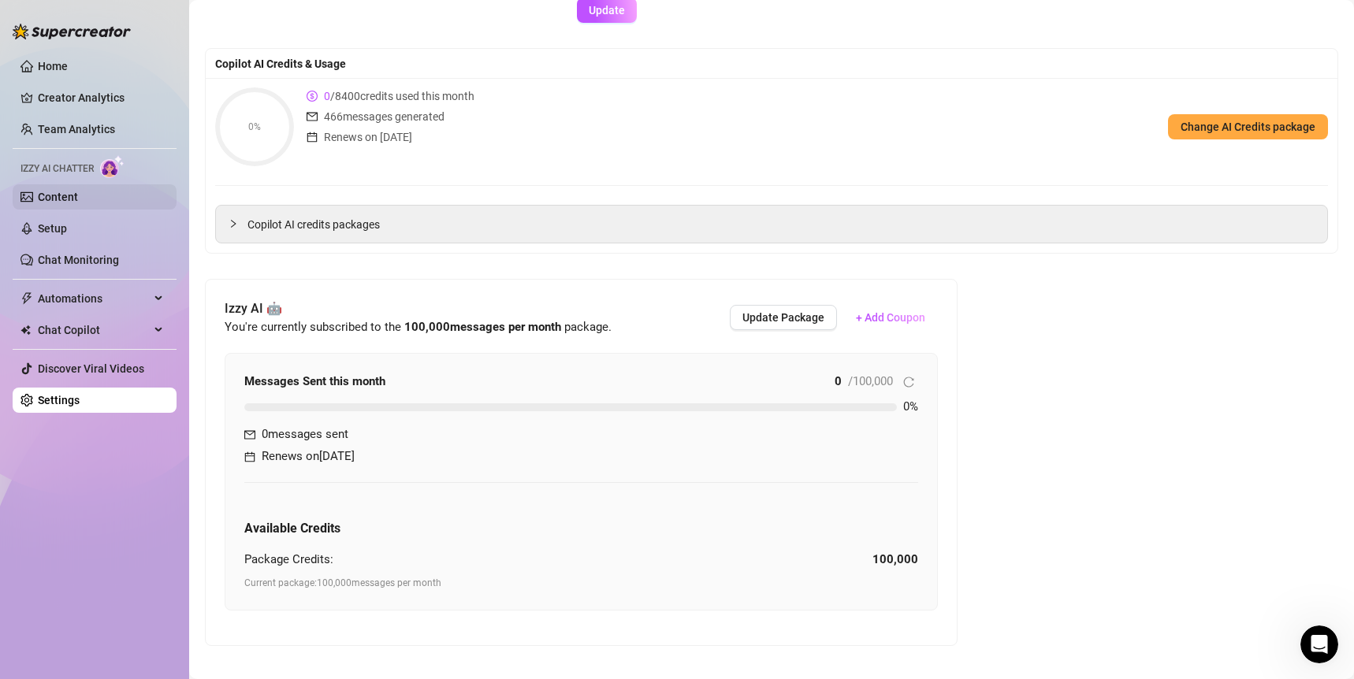
click at [78, 199] on link "Content" at bounding box center [58, 197] width 40 height 13
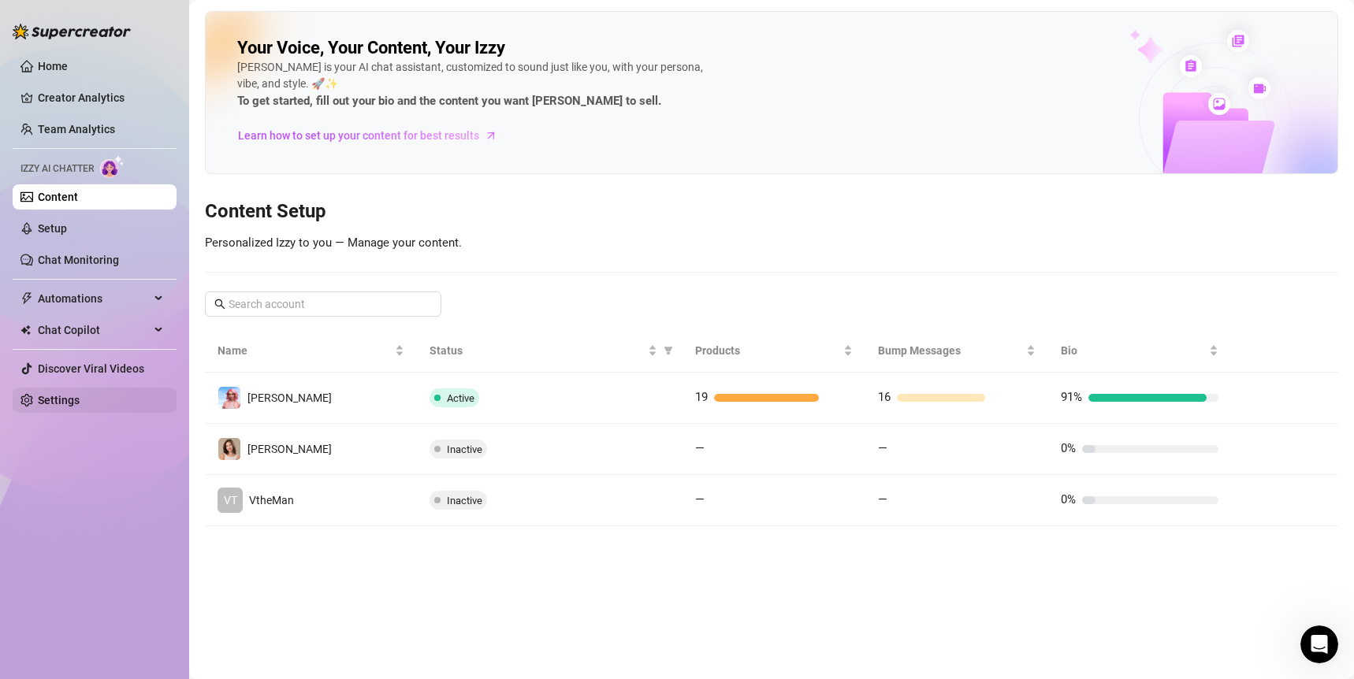
click at [48, 401] on link "Settings" at bounding box center [59, 400] width 42 height 13
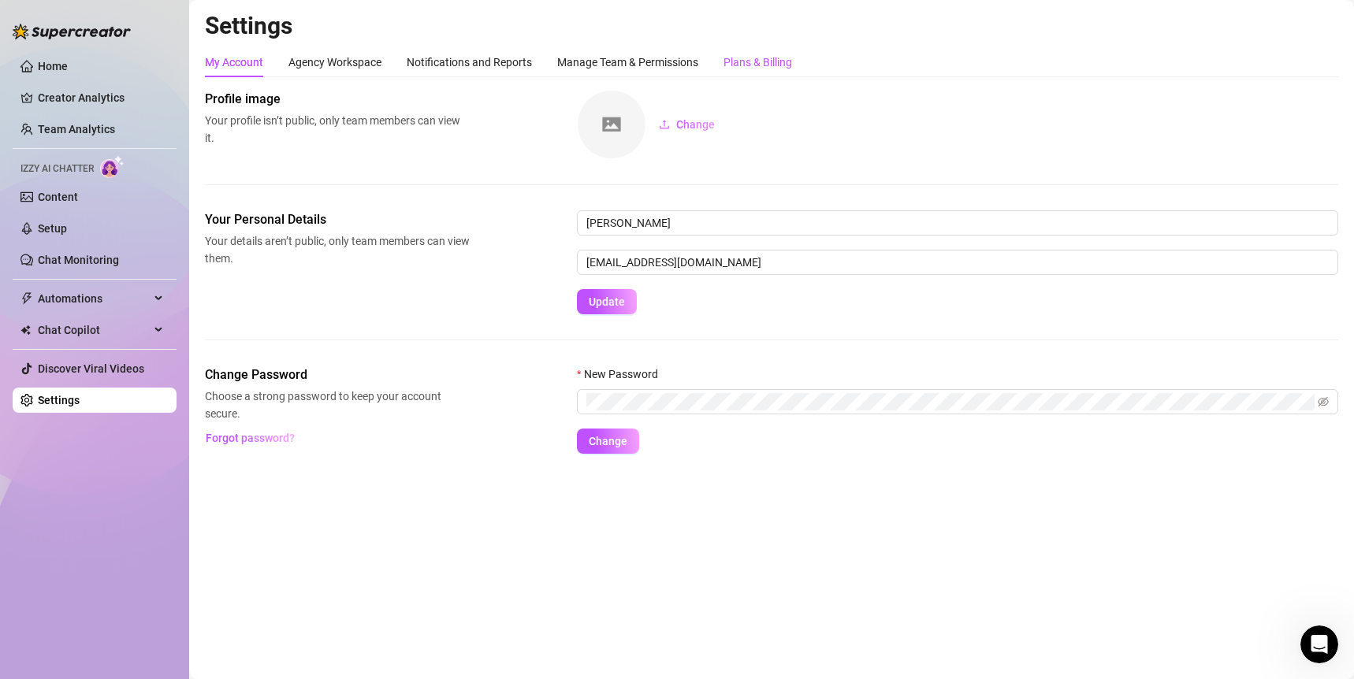
click at [792, 61] on div "Plans & Billing" at bounding box center [757, 62] width 69 height 17
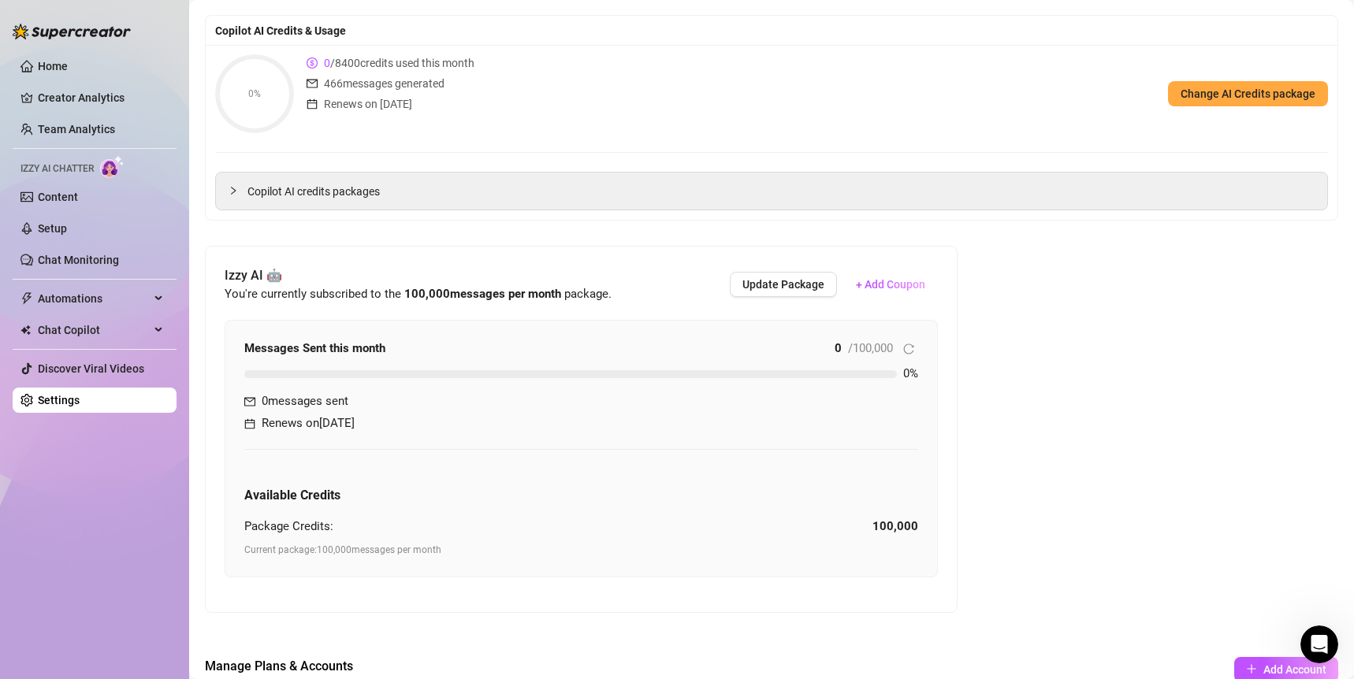
scroll to position [178, 0]
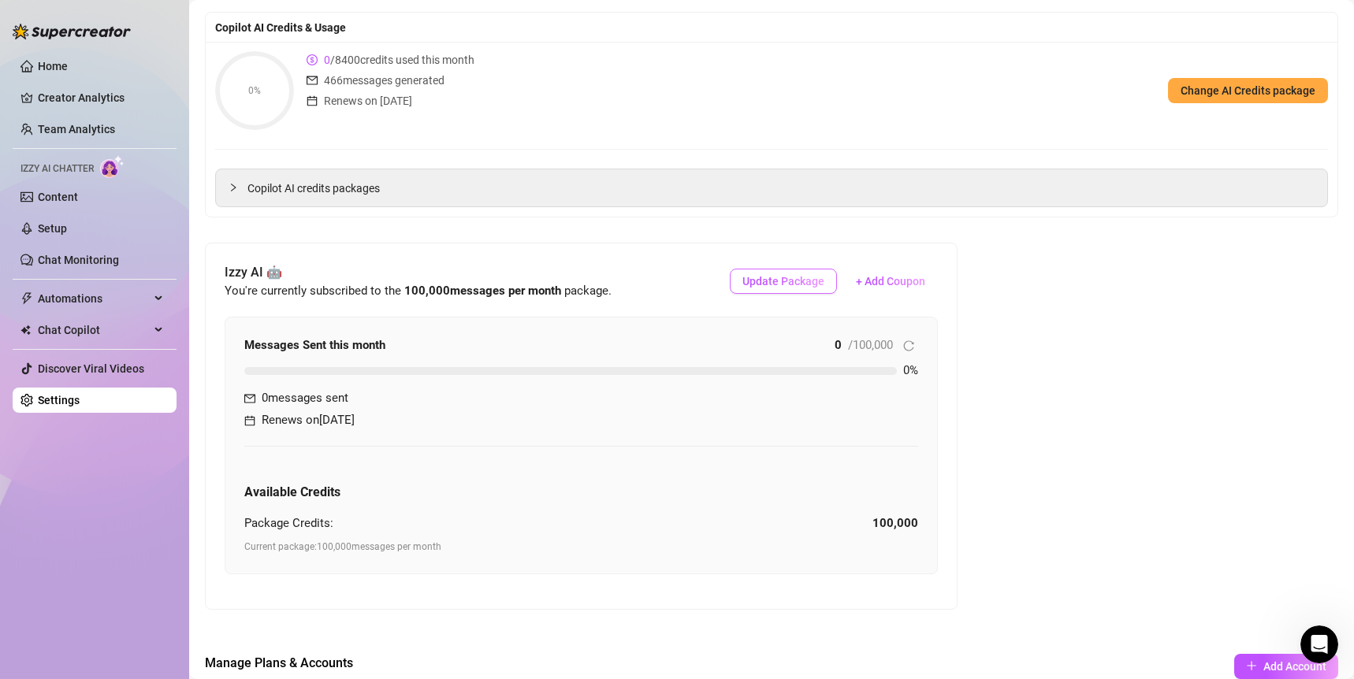
click at [813, 277] on span "Update Package" at bounding box center [783, 281] width 82 height 13
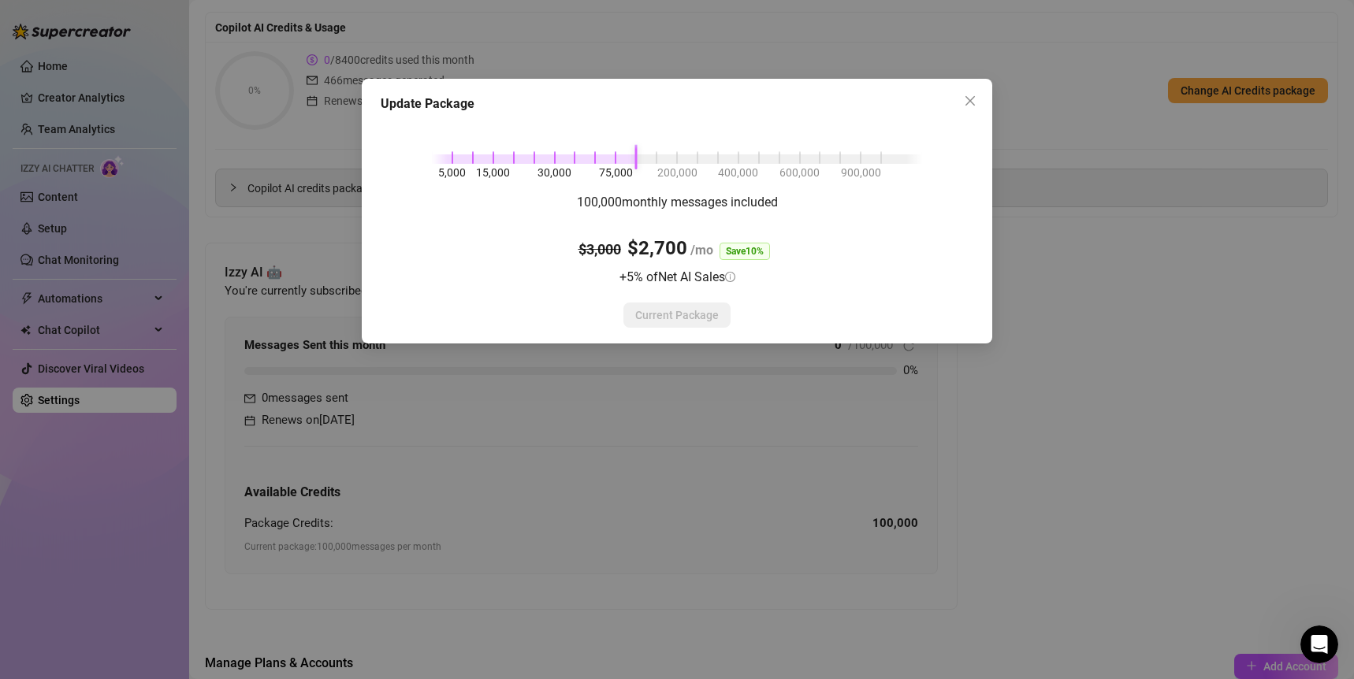
click at [556, 158] on div "5,000 15,000 30,000 75,000 200,000 400,000 600,000 900,000" at bounding box center [677, 155] width 490 height 9
drag, startPoint x: 571, startPoint y: 208, endPoint x: 842, endPoint y: 210, distance: 271.1
click at [842, 210] on div "30,000 monthly messages included $900 $855 /mo Save 5 % + 5 % of Net AI Sales S…" at bounding box center [677, 260] width 593 height 136
drag, startPoint x: 675, startPoint y: 244, endPoint x: 643, endPoint y: 244, distance: 32.3
click at [641, 244] on h3 "$900 $855 /mo Save 5 %" at bounding box center [676, 249] width 165 height 30
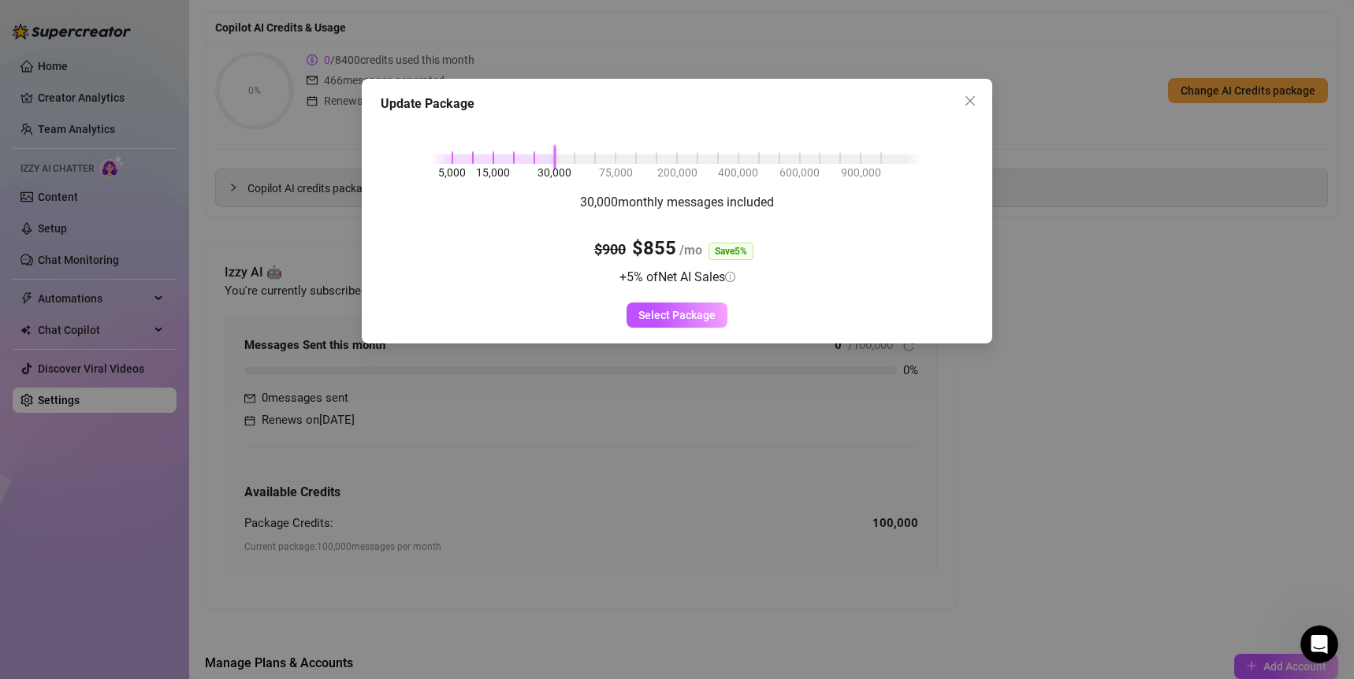
drag, startPoint x: 1132, startPoint y: 370, endPoint x: 838, endPoint y: 437, distance: 300.5
click at [1132, 373] on div "Update Package 5,000 15,000 30,000 75,000 200,000 400,000 600,000 900,000 30,00…" at bounding box center [677, 339] width 1354 height 679
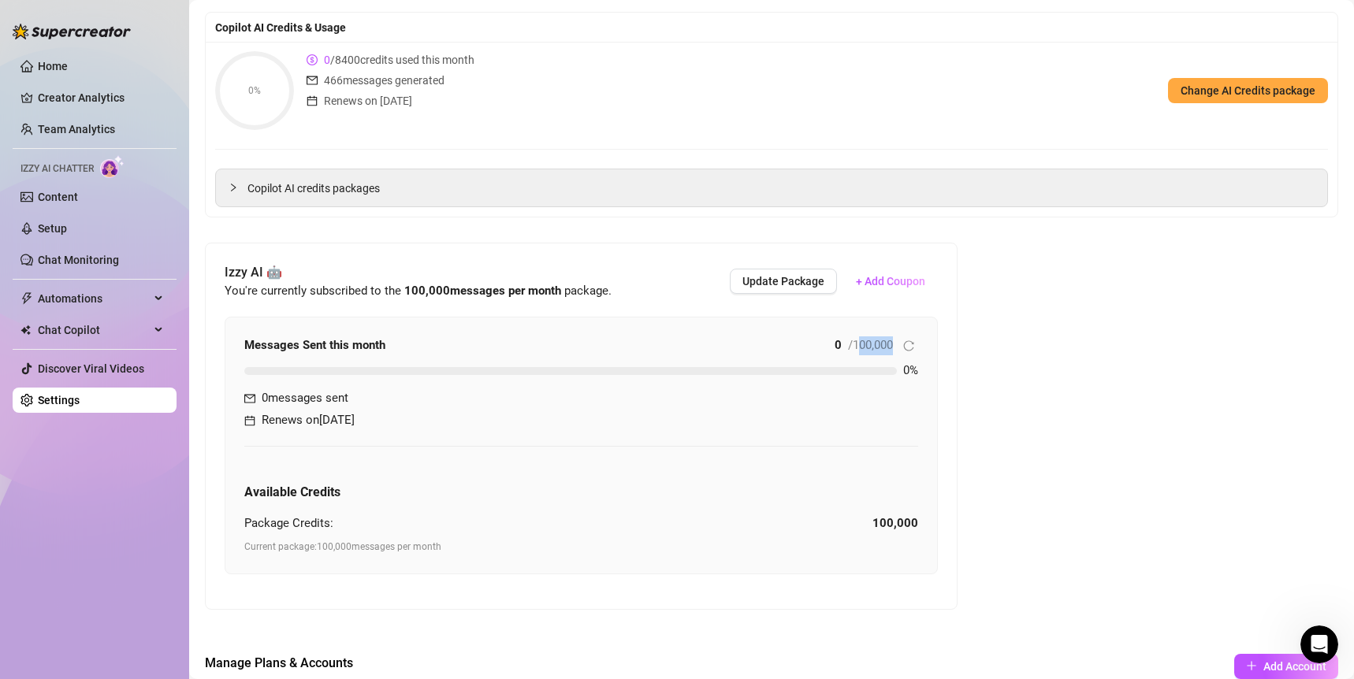
drag, startPoint x: 892, startPoint y: 340, endPoint x: 853, endPoint y: 339, distance: 39.4
click at [853, 339] on div "0 / 100,000" at bounding box center [876, 345] width 84 height 19
drag, startPoint x: 840, startPoint y: 344, endPoint x: 825, endPoint y: 344, distance: 15.0
click at [825, 344] on div "Messages Sent this month 0 / 100,000" at bounding box center [581, 345] width 674 height 19
click at [817, 288] on button "Update Package" at bounding box center [783, 281] width 107 height 25
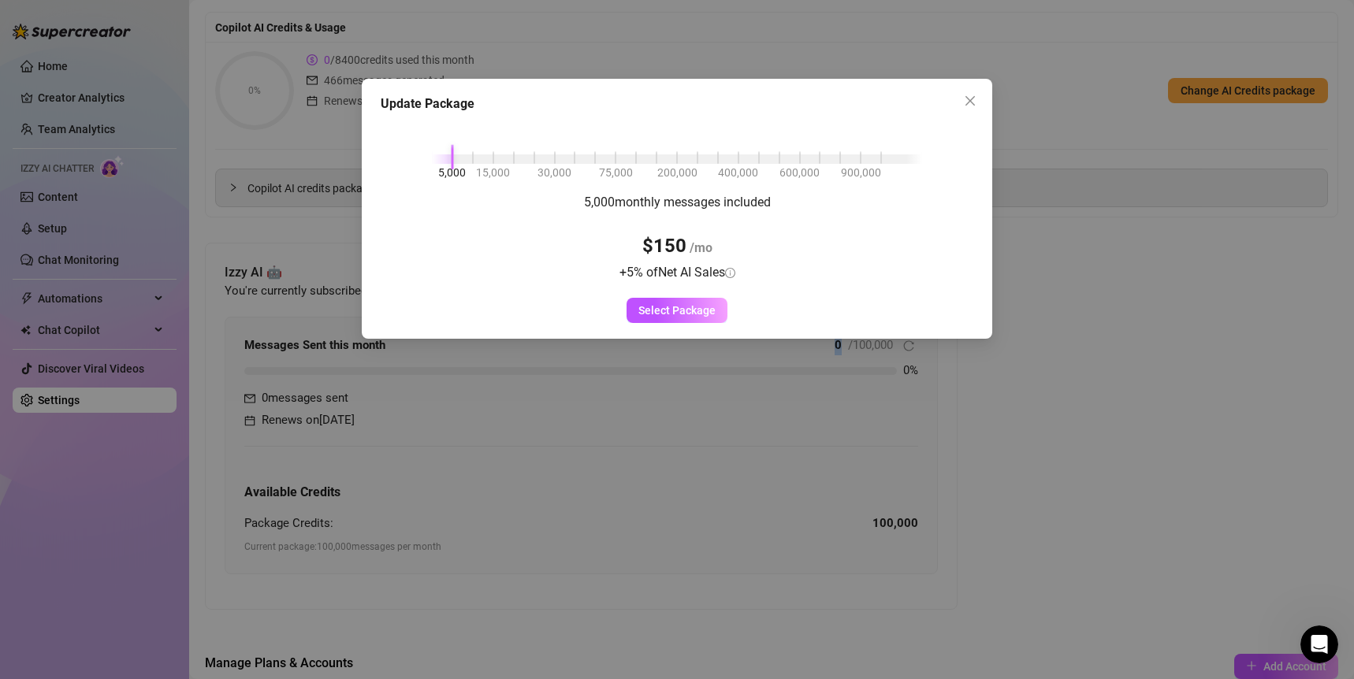
click at [449, 154] on div at bounding box center [442, 158] width 20 height 9
click at [479, 162] on div at bounding box center [677, 158] width 490 height 9
click at [504, 161] on div "5,000 15,000 30,000 75,000 200,000 400,000 600,000 900,000" at bounding box center [677, 155] width 490 height 9
click at [523, 159] on div "5,000 15,000 30,000 75,000 200,000 400,000 600,000 900,000" at bounding box center [677, 155] width 490 height 9
click at [976, 102] on span "Close" at bounding box center [969, 101] width 25 height 13
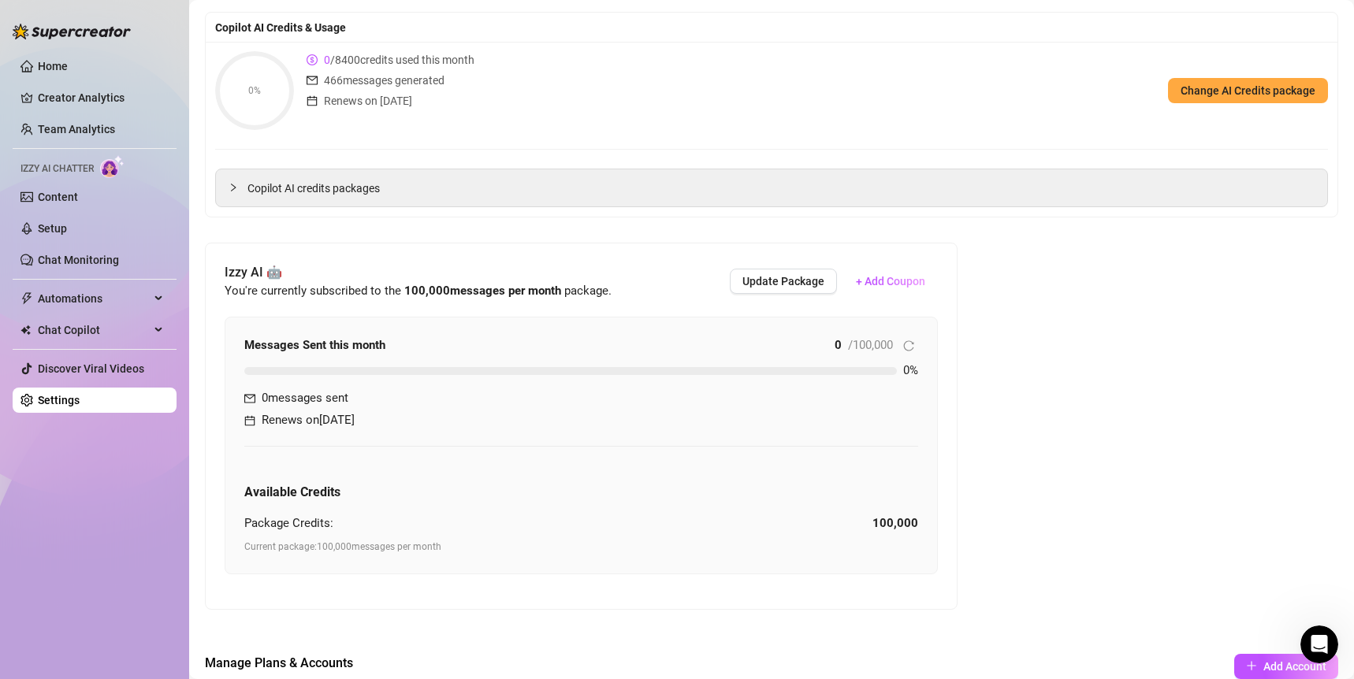
click at [972, 107] on div "0% 0 / 8400 credits used this month 466 messages generated Renews on [DATE] Cha…" at bounding box center [771, 90] width 1113 height 79
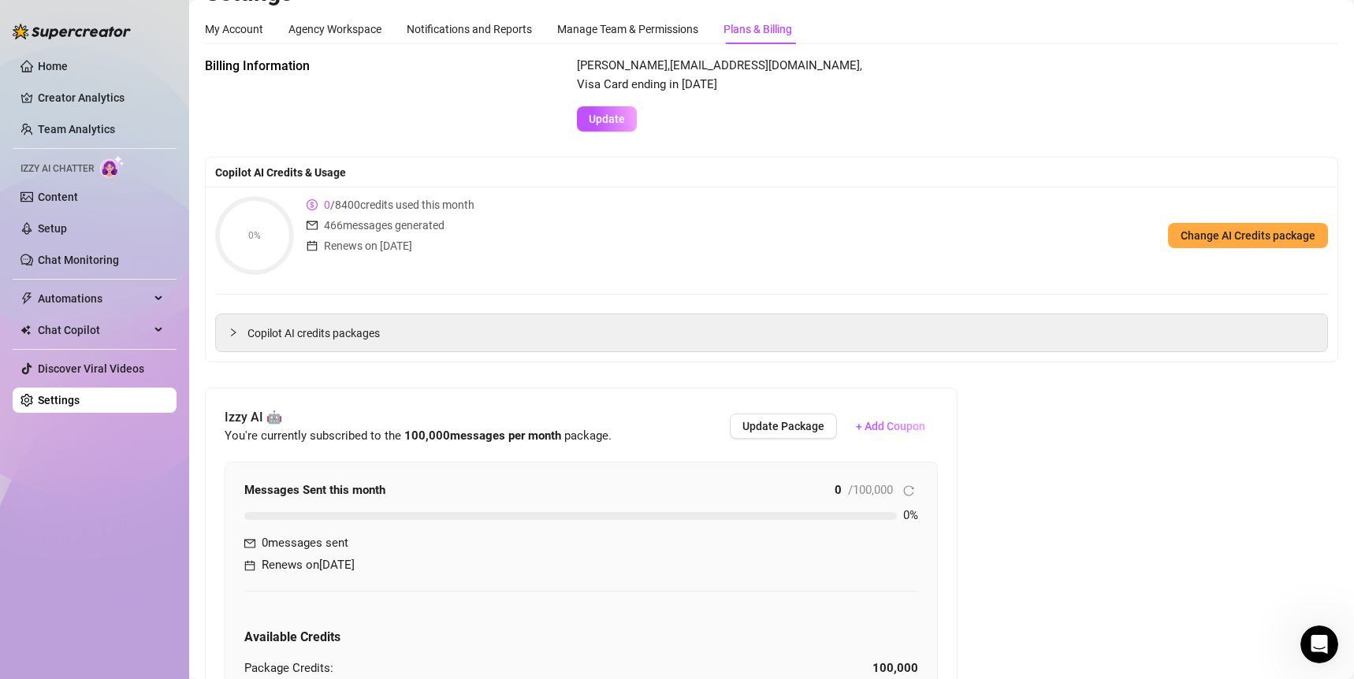
scroll to position [0, 0]
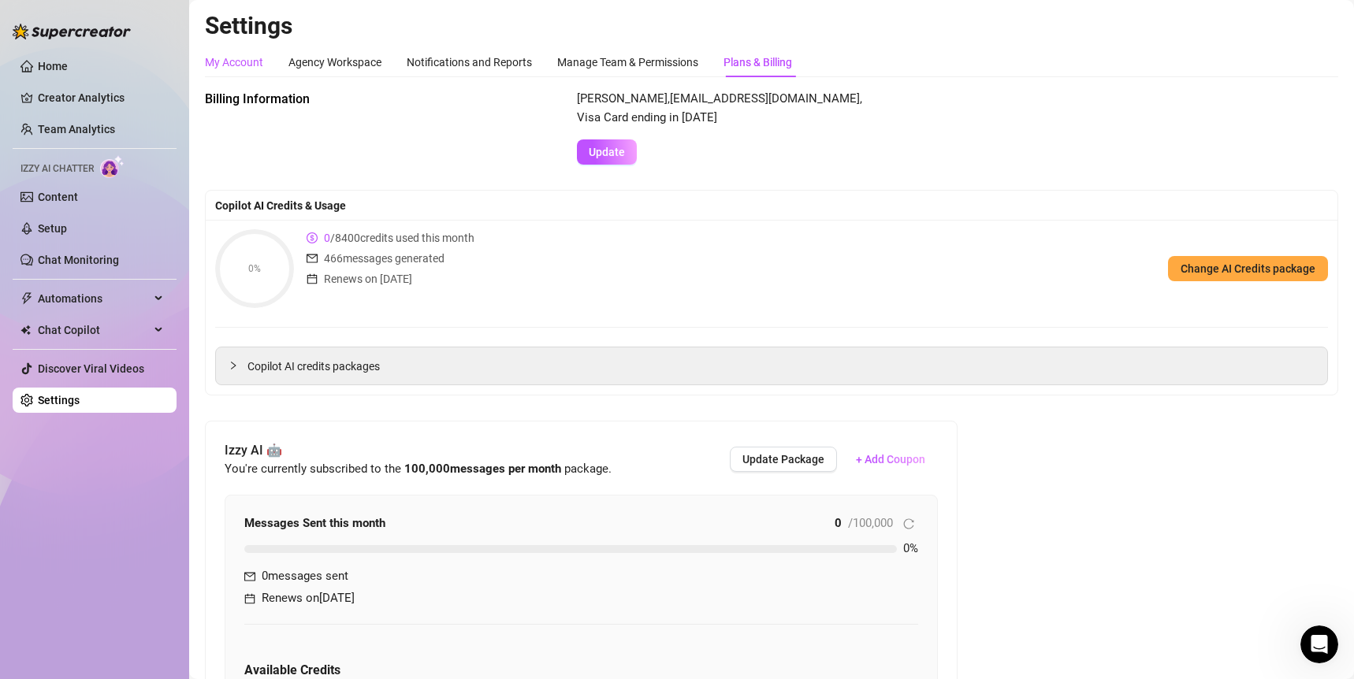
click at [247, 60] on div "My Account" at bounding box center [234, 62] width 58 height 17
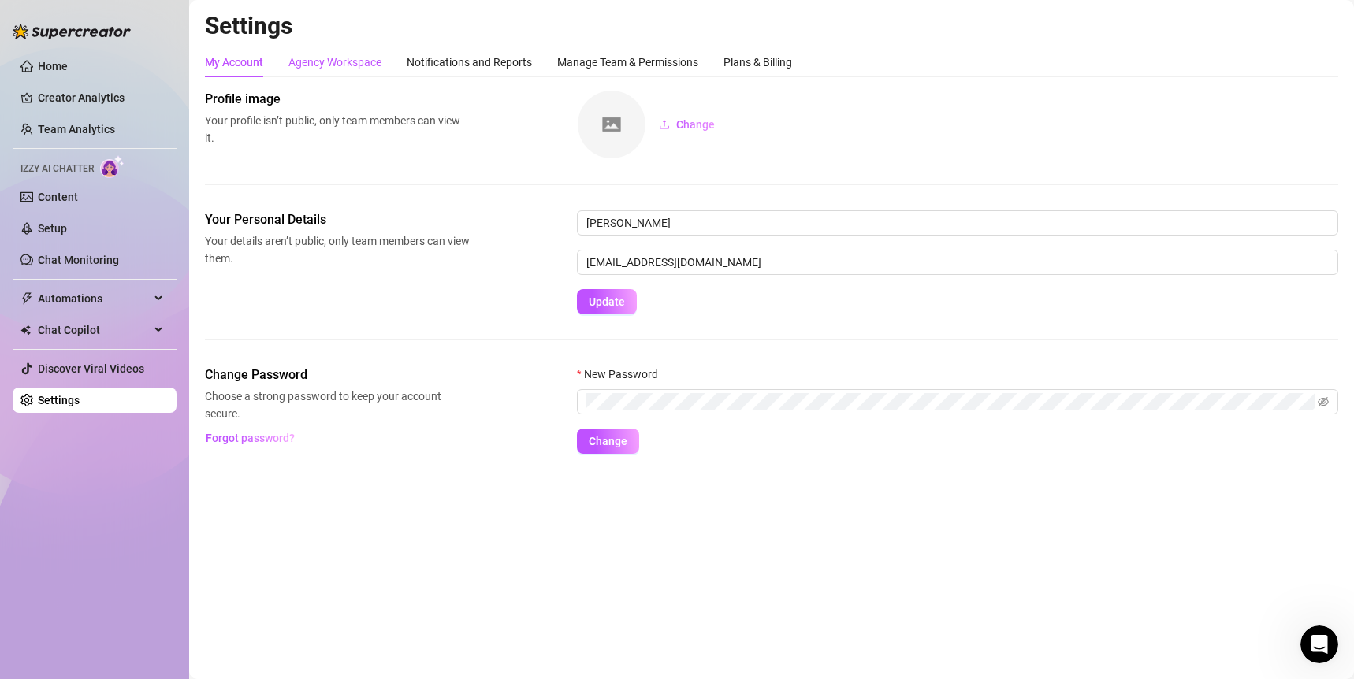
click at [319, 58] on div "Agency Workspace" at bounding box center [334, 62] width 93 height 17
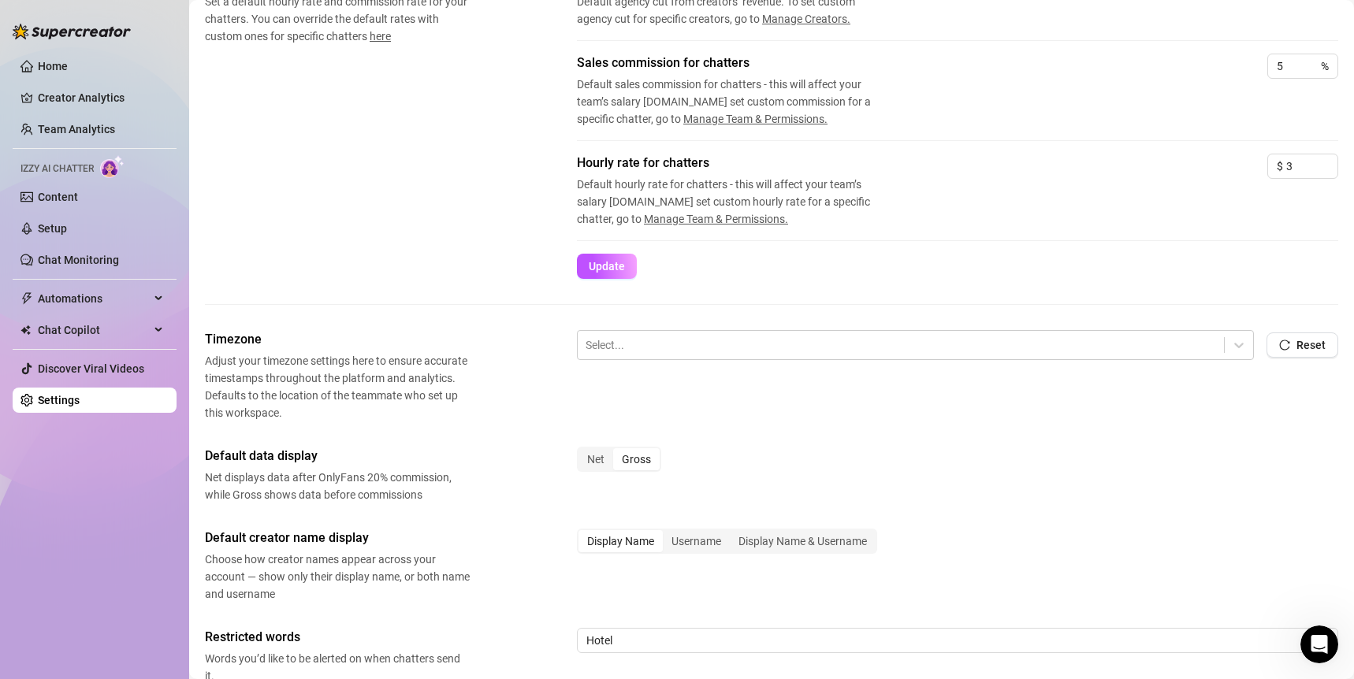
scroll to position [455, 0]
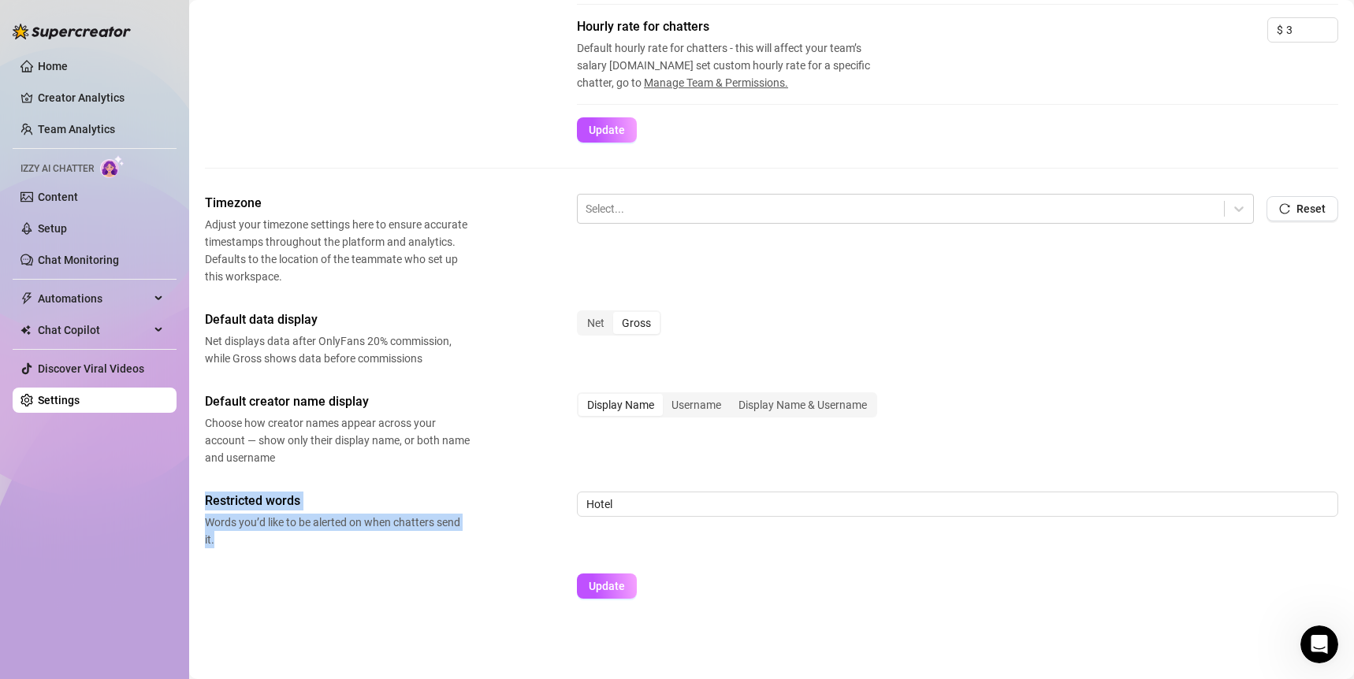
drag, startPoint x: 377, startPoint y: 541, endPoint x: 206, endPoint y: 497, distance: 176.6
click at [205, 497] on div "Restricted words Words you’d like to be alerted on when chatters send it." at bounding box center [337, 520] width 265 height 57
click at [432, 468] on div "Timezone Adjust your timezone settings here to ensure accurate timestamps throu…" at bounding box center [771, 403] width 1133 height 419
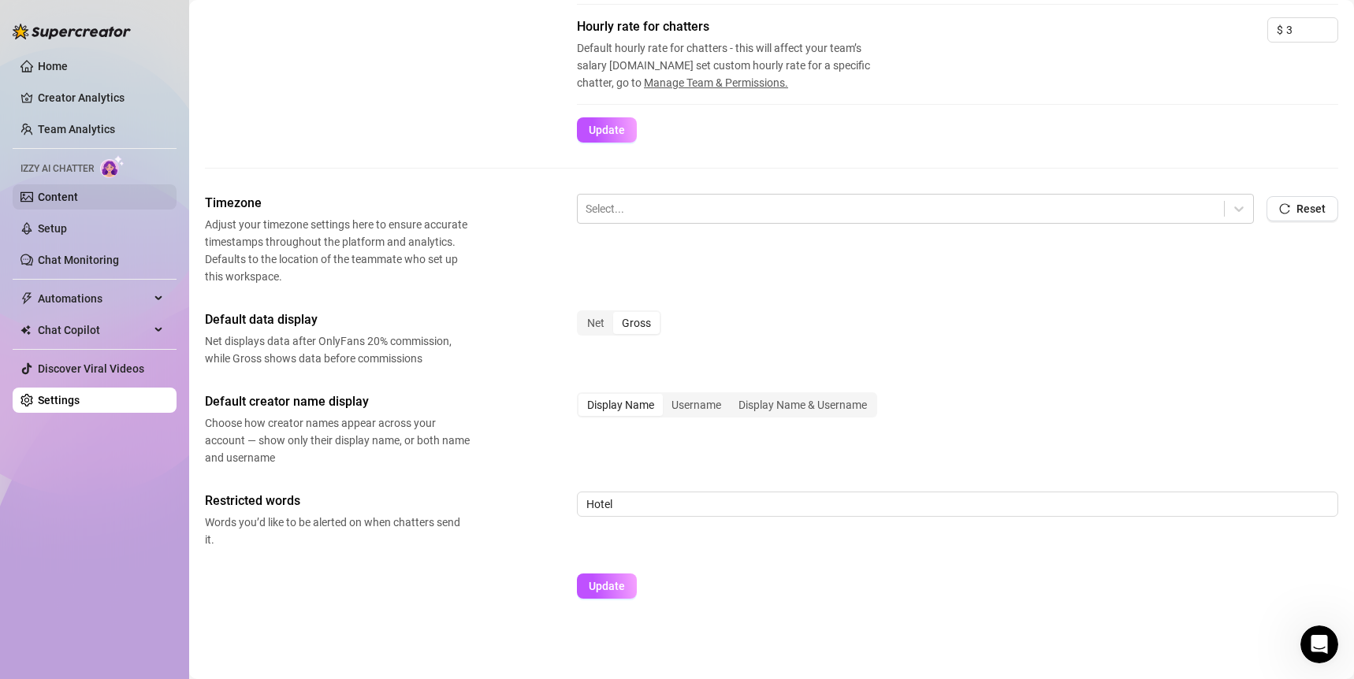
click at [78, 192] on link "Content" at bounding box center [58, 197] width 40 height 13
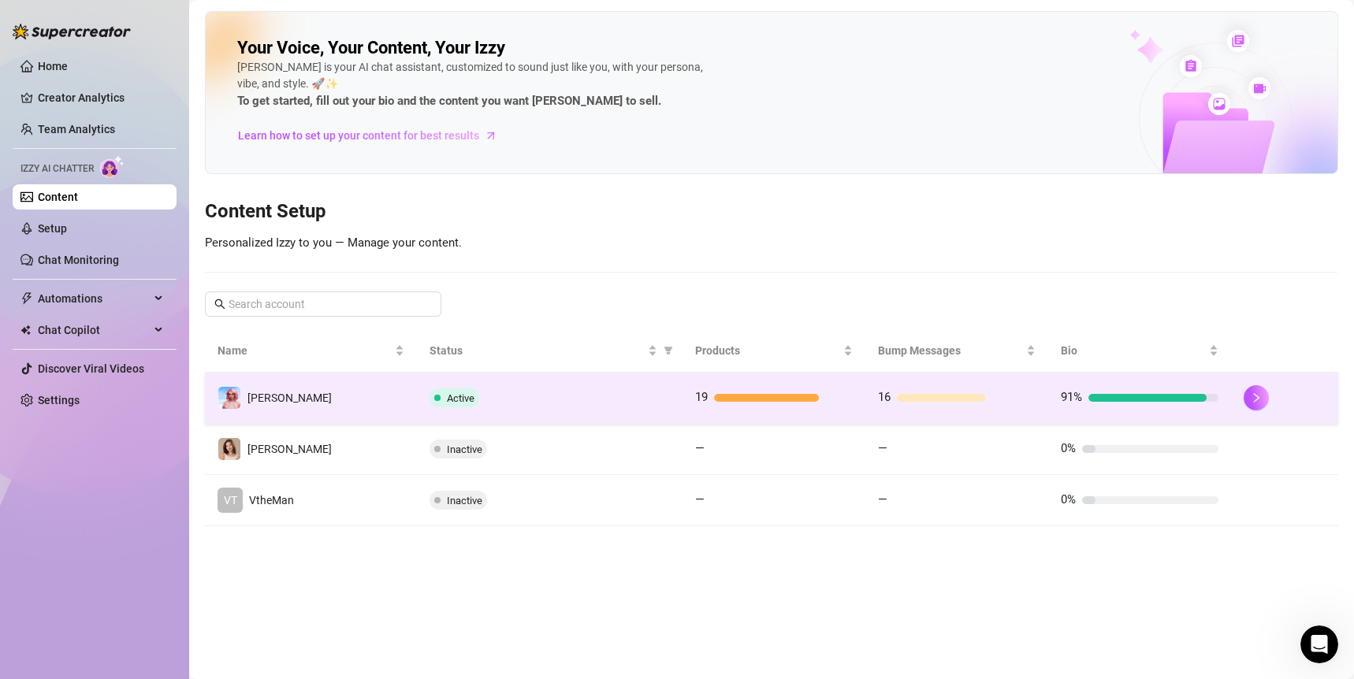
click at [861, 401] on td "19" at bounding box center [773, 398] width 183 height 51
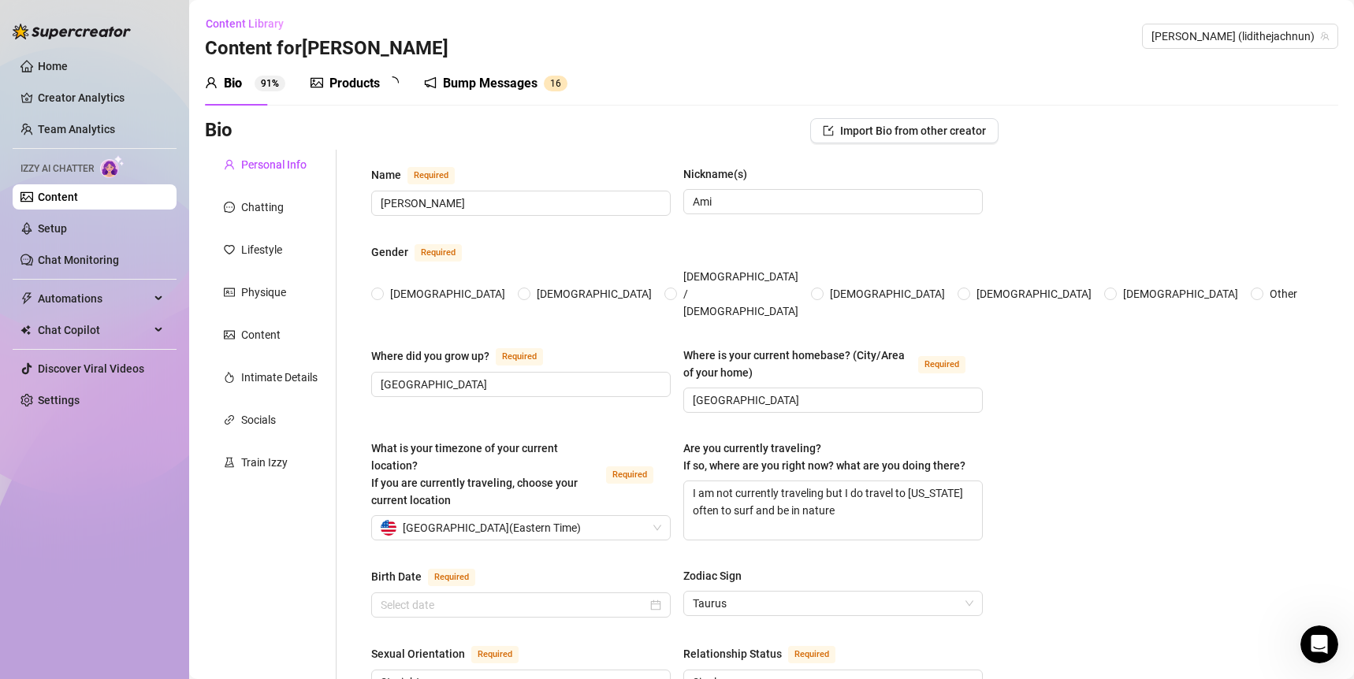
radio input "true"
type input "[DATE]"
click at [347, 86] on div "Products" at bounding box center [354, 83] width 50 height 19
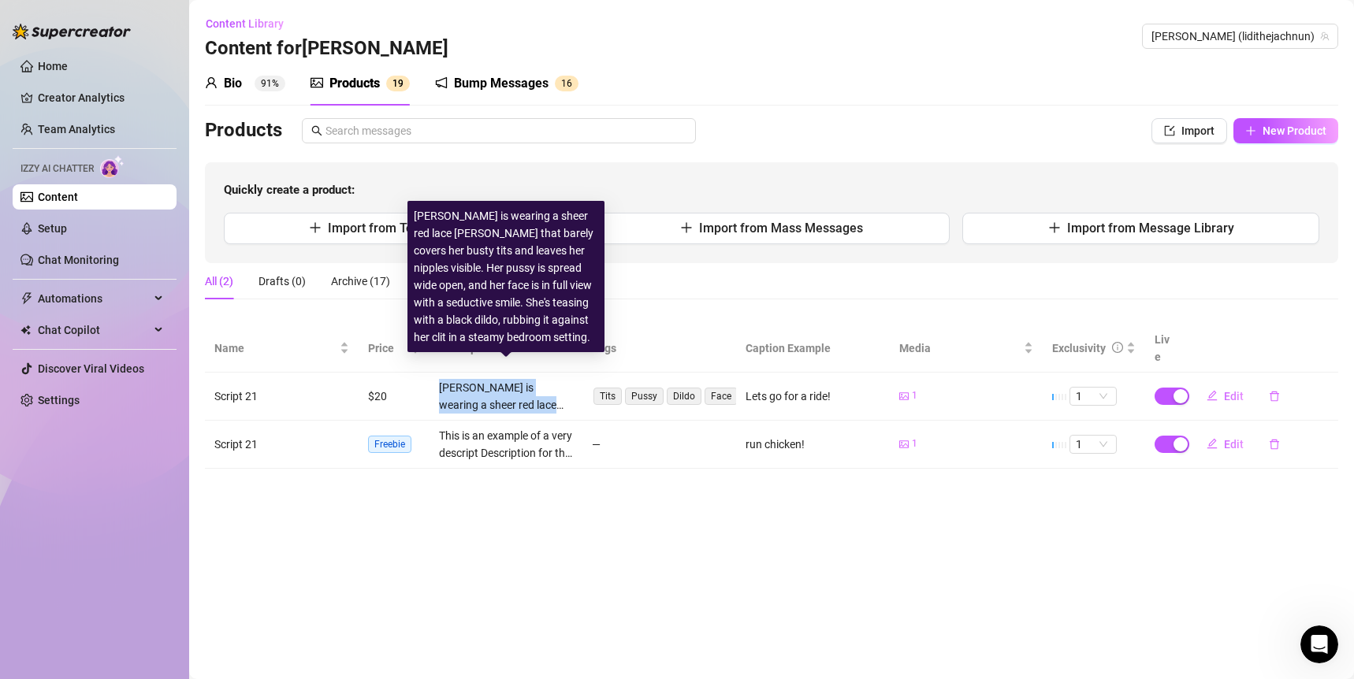
drag, startPoint x: 502, startPoint y: 375, endPoint x: 437, endPoint y: 363, distance: 65.7
click at [437, 373] on td "[PERSON_NAME] is wearing a sheer red lace [PERSON_NAME] that barely covers her …" at bounding box center [506, 397] width 154 height 48
click at [522, 379] on div "[PERSON_NAME] is wearing a sheer red lace [PERSON_NAME] that barely covers her …" at bounding box center [506, 396] width 135 height 35
